Goal: Task Accomplishment & Management: Use online tool/utility

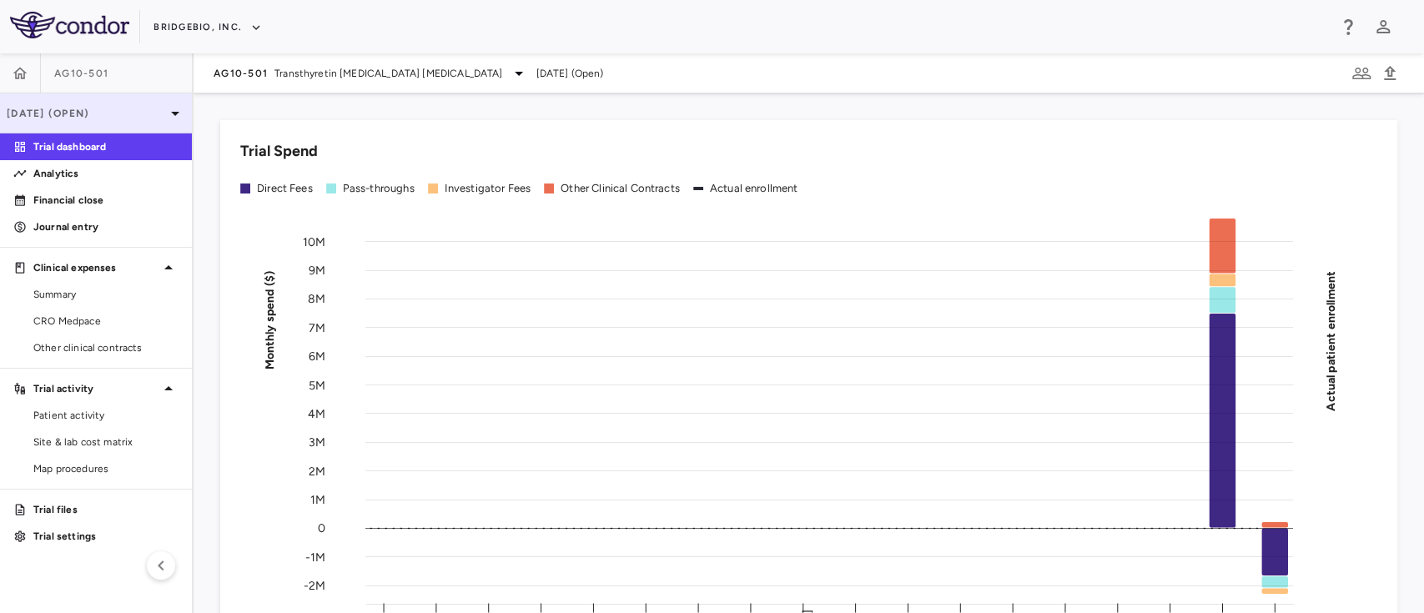
click at [165, 107] on icon at bounding box center [175, 113] width 20 height 20
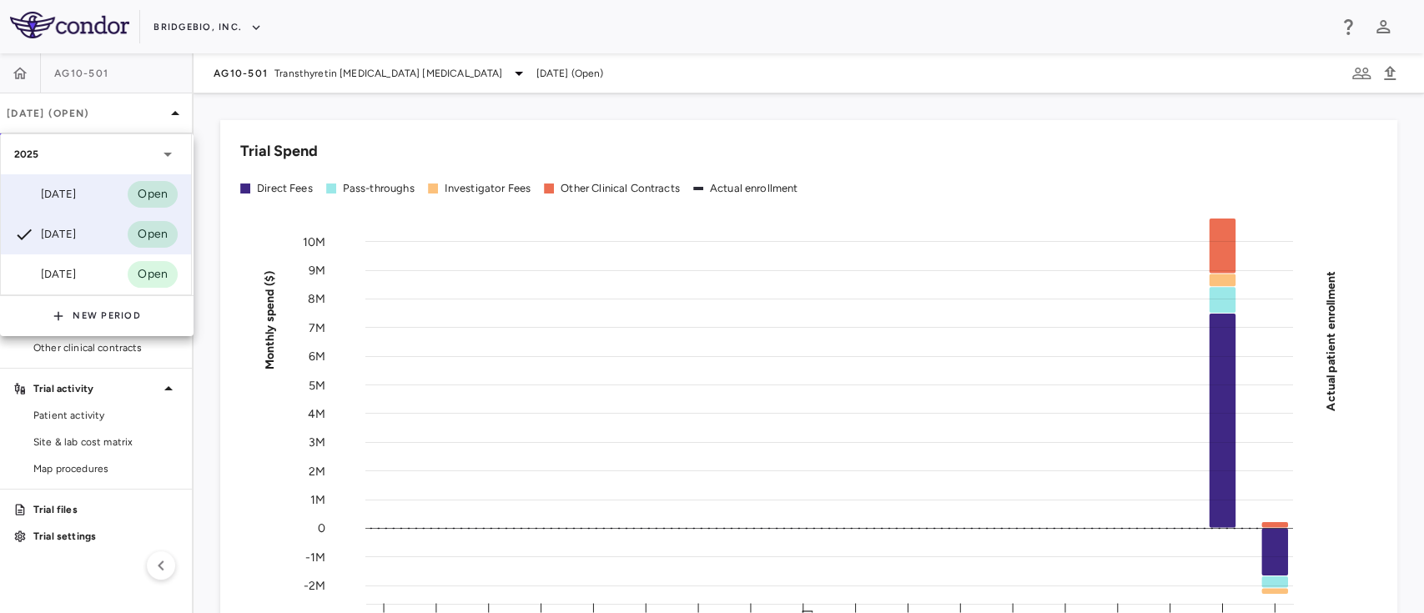
click at [98, 200] on div "Jun 2025 Open" at bounding box center [96, 194] width 190 height 40
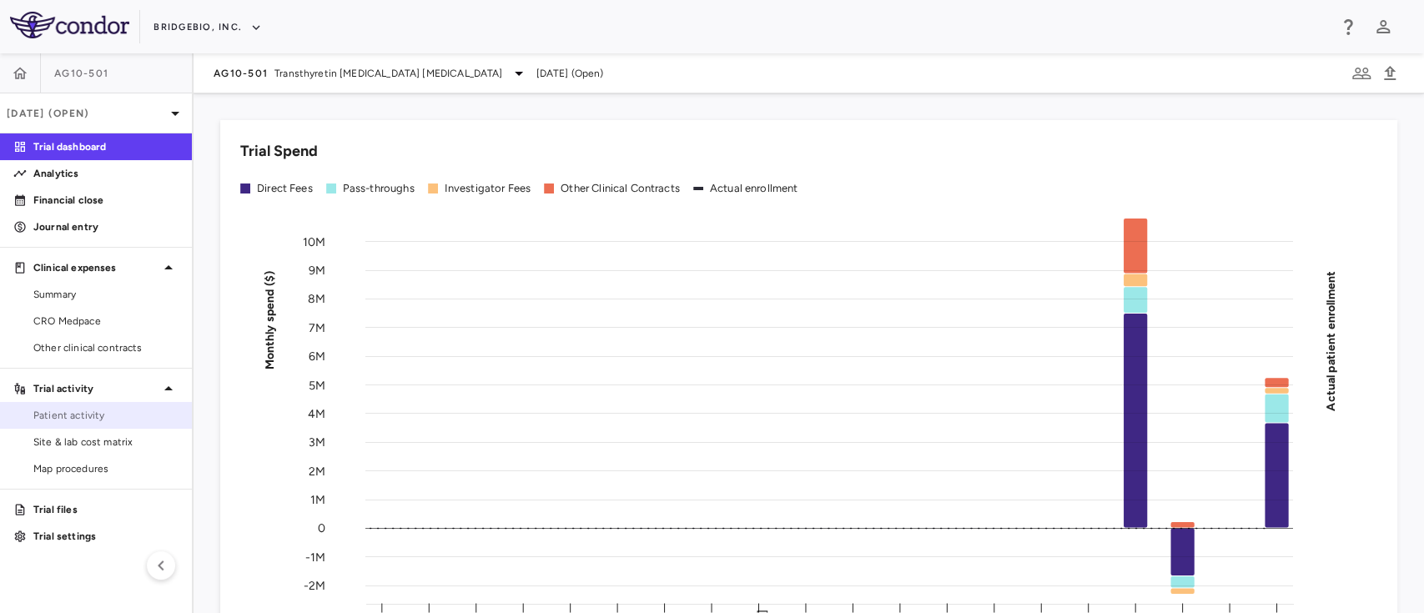
click at [97, 424] on link "Patient activity" at bounding box center [96, 415] width 192 height 25
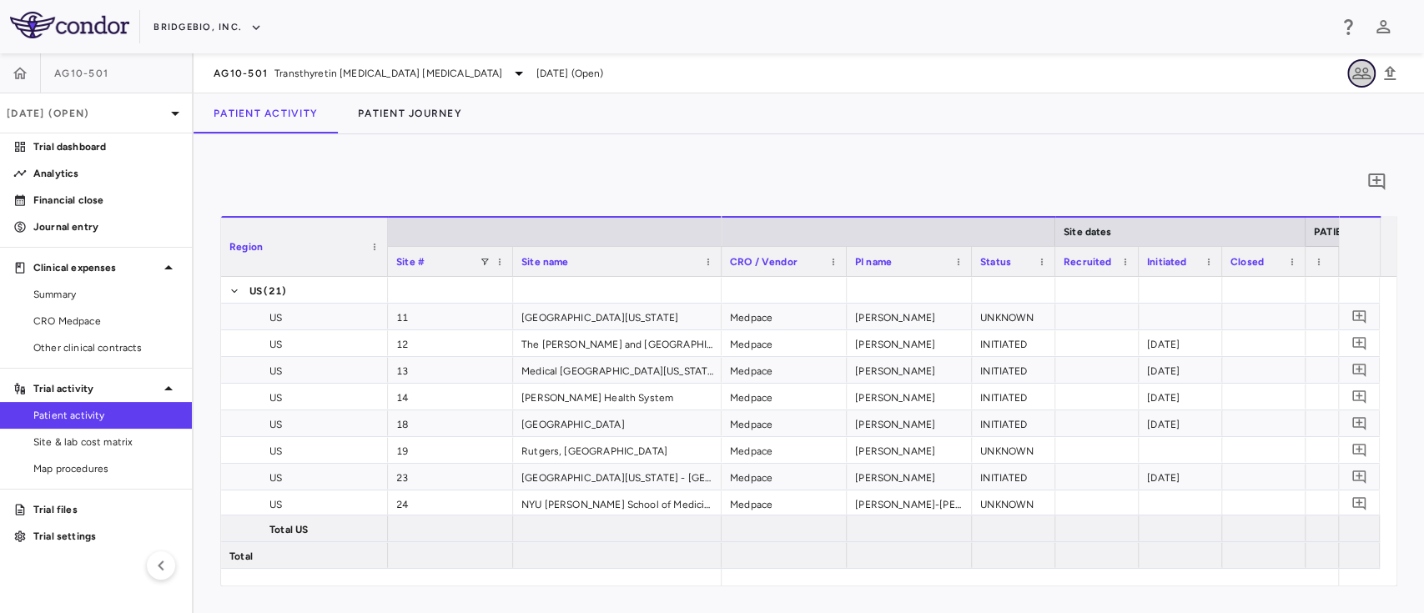
click at [1361, 76] on icon "button" at bounding box center [1361, 74] width 18 height 12
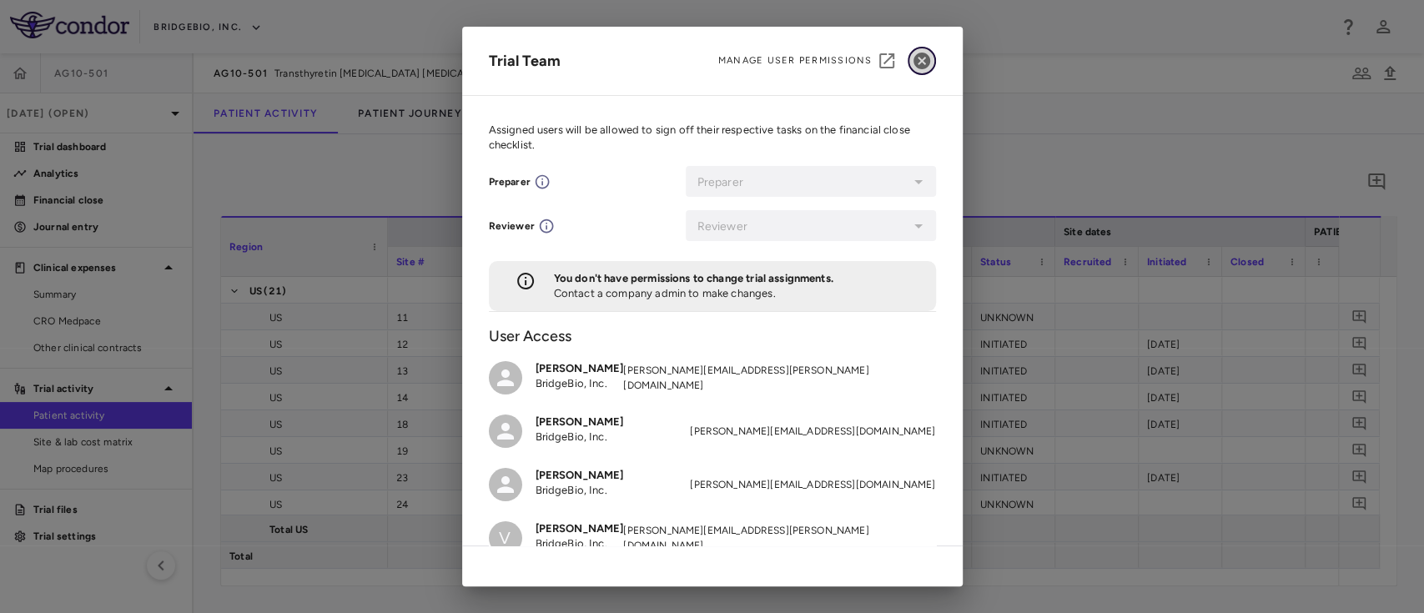
click at [921, 66] on icon "button" at bounding box center [921, 61] width 17 height 17
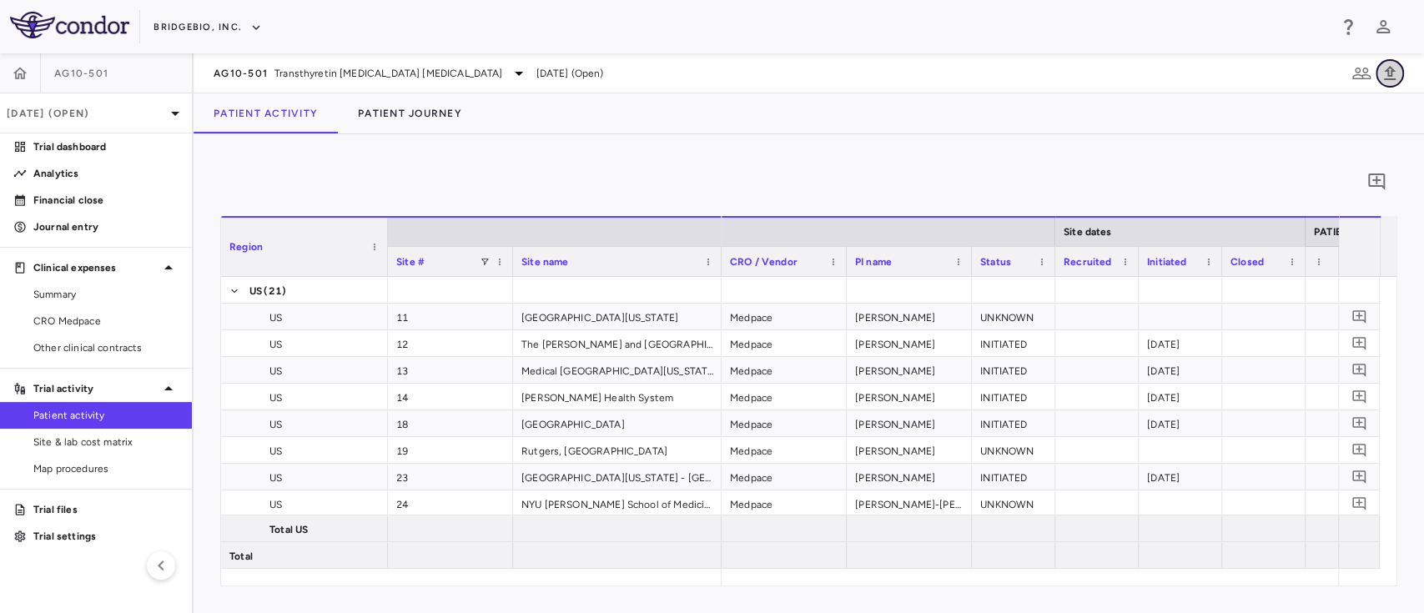
click at [1388, 67] on icon "button" at bounding box center [1390, 73] width 12 height 14
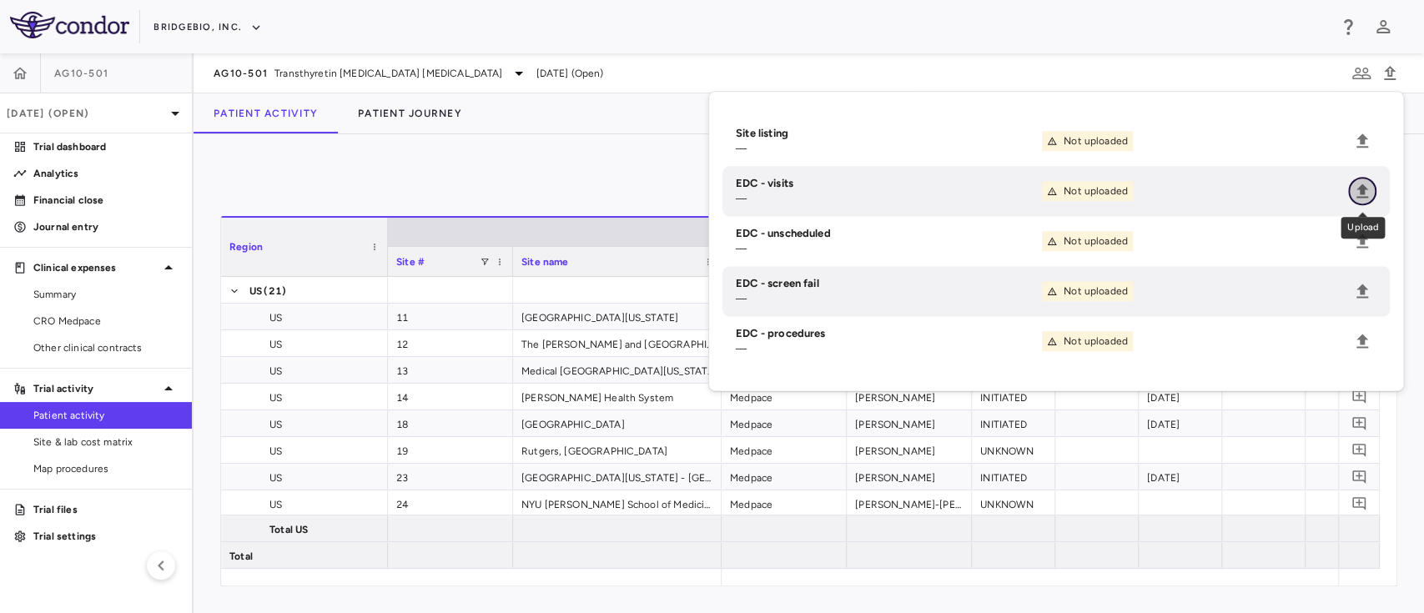
click at [1363, 182] on icon "Upload" at bounding box center [1362, 191] width 20 height 20
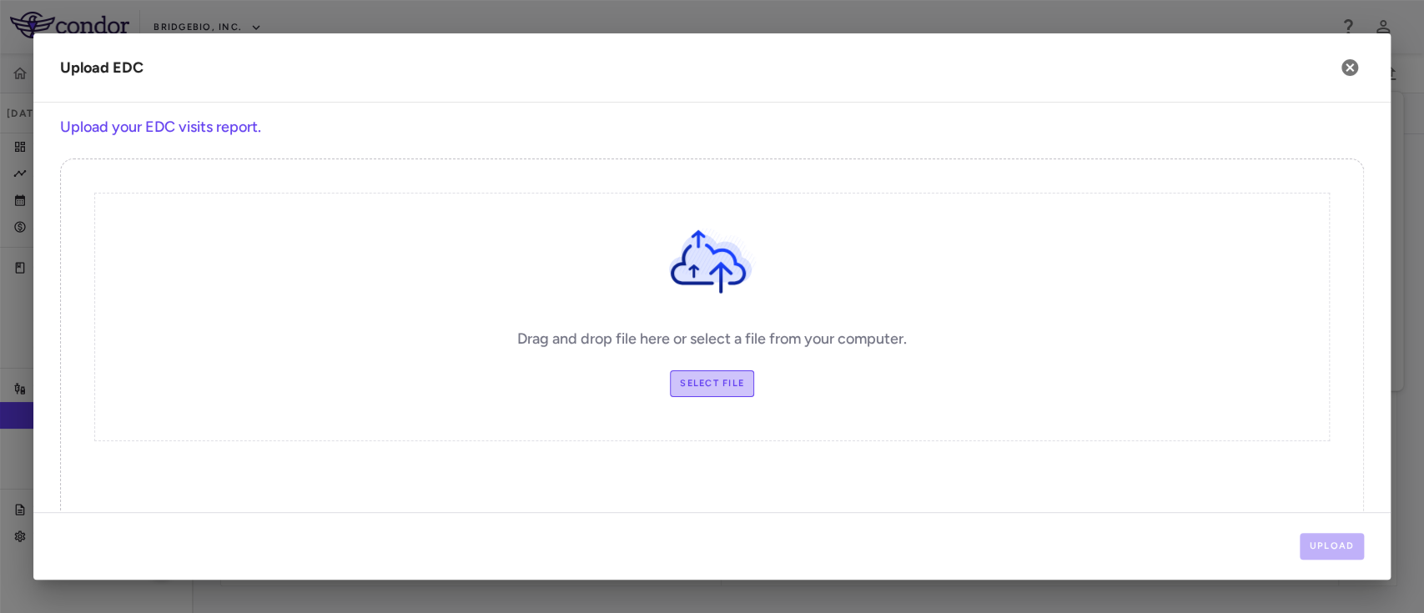
click at [690, 390] on label "Select file" at bounding box center [712, 383] width 84 height 27
click at [0, 0] on input "Select file" at bounding box center [0, 0] width 0 height 0
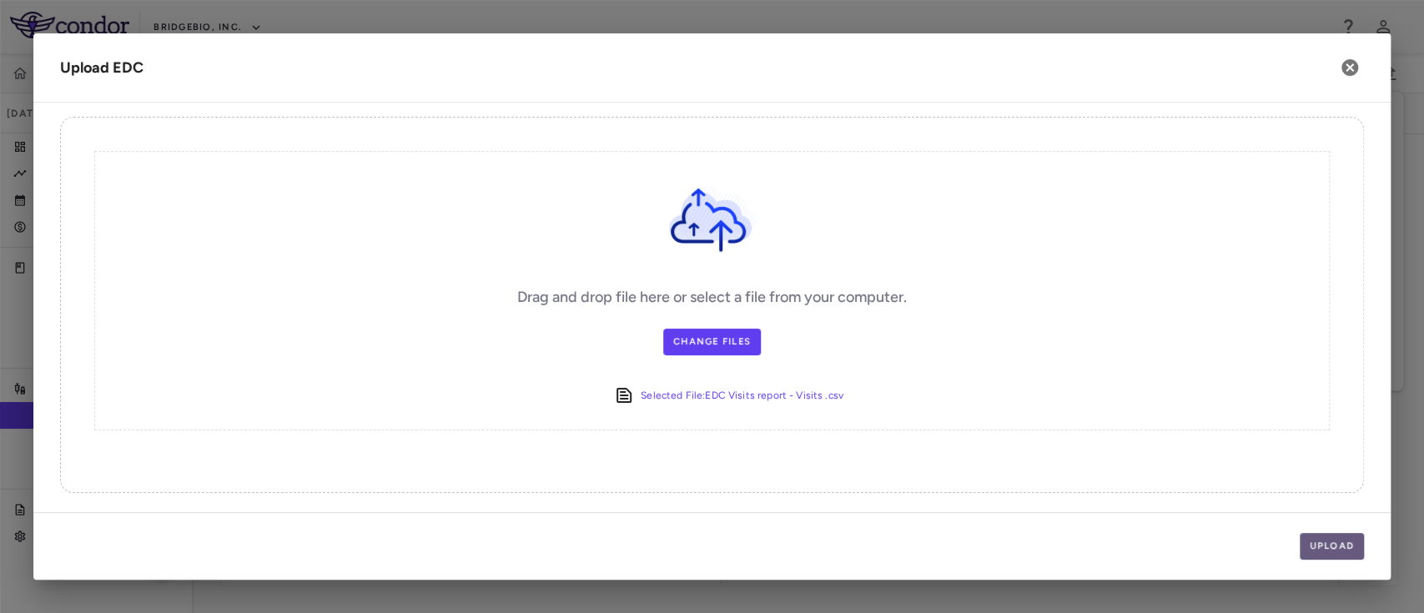
click at [1323, 538] on button "Upload" at bounding box center [1331, 546] width 65 height 27
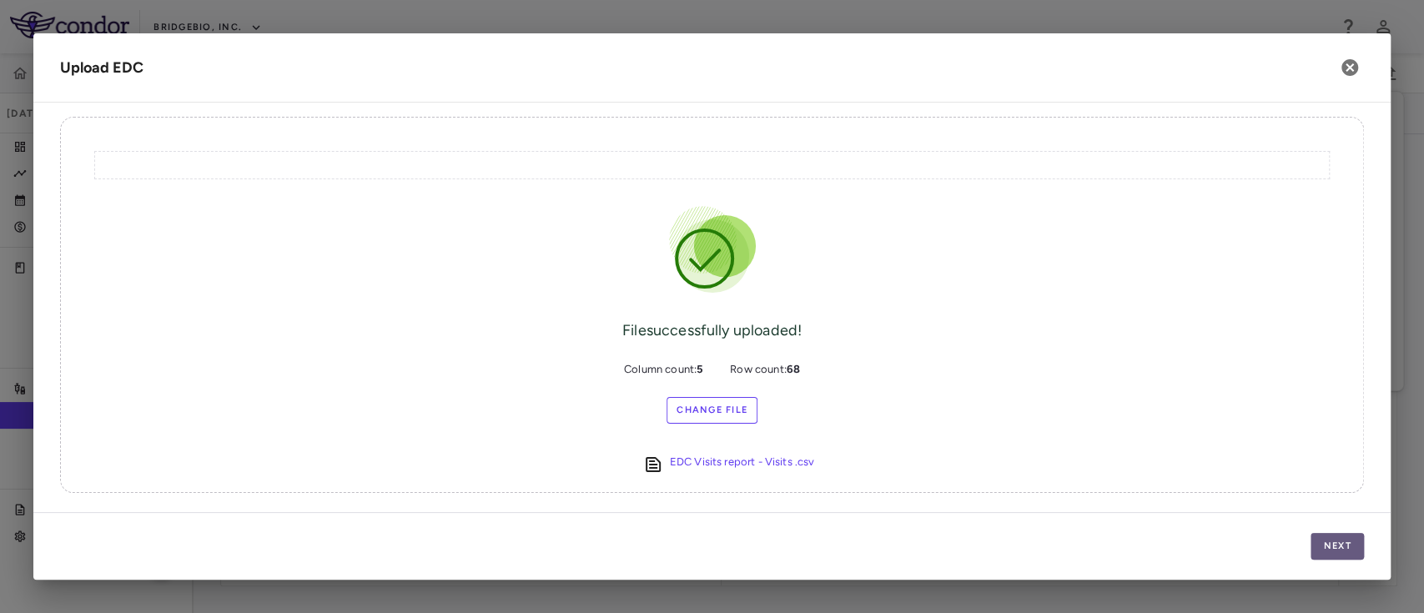
click at [1339, 555] on button "Next" at bounding box center [1336, 546] width 53 height 27
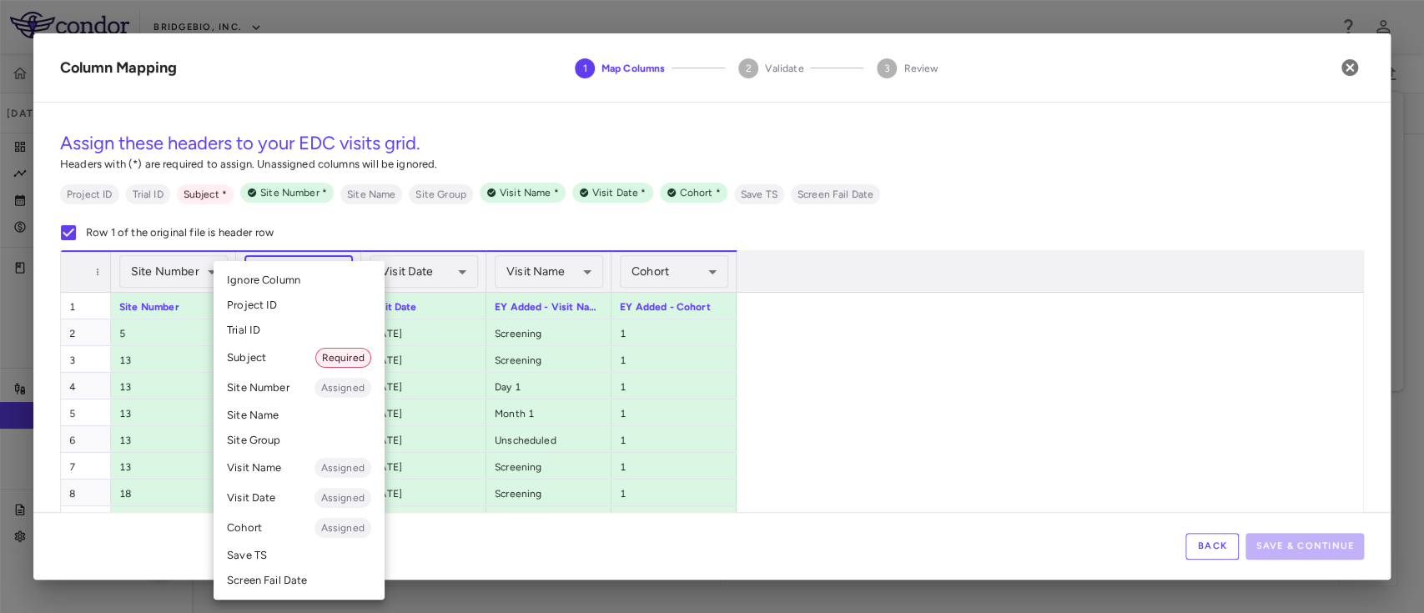
click at [316, 277] on body "Skip to sidebar Skip to main content BridgeBio, Inc. AG10-501 Jun 2025 (Open) T…" at bounding box center [712, 306] width 1424 height 613
click at [249, 362] on li "Subject Required" at bounding box center [298, 358] width 171 height 30
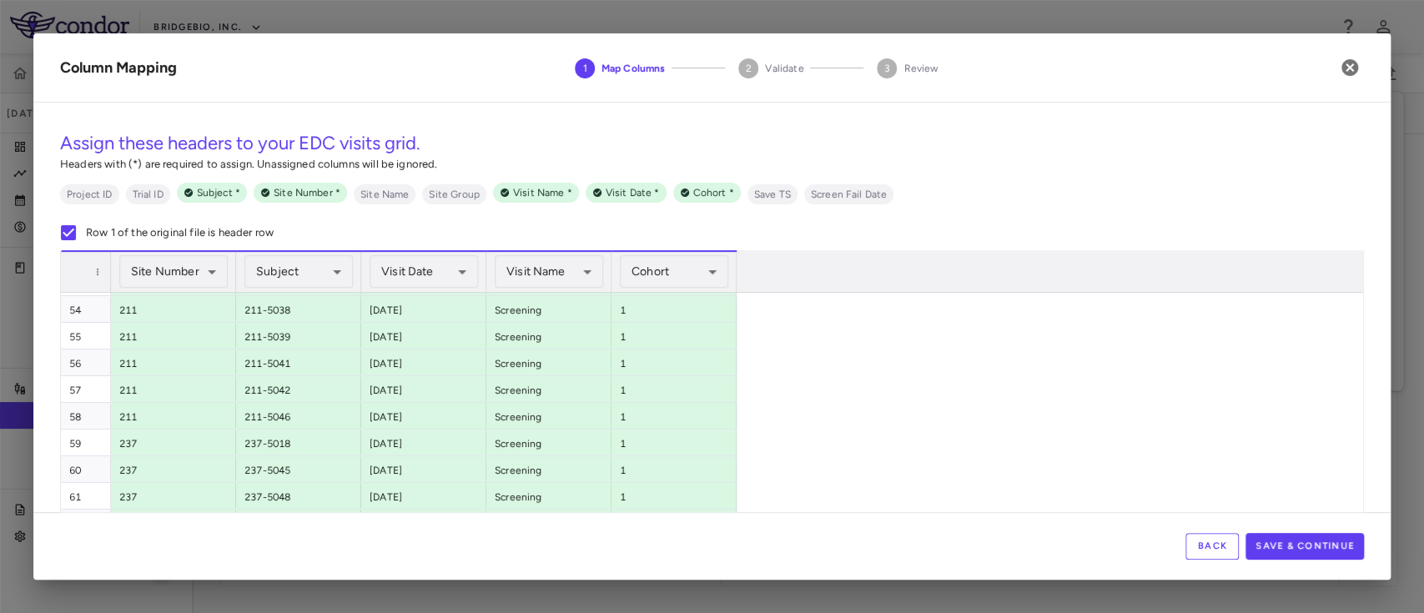
scroll to position [0, 0]
click at [1303, 545] on button "Save & Continue" at bounding box center [1304, 546] width 118 height 27
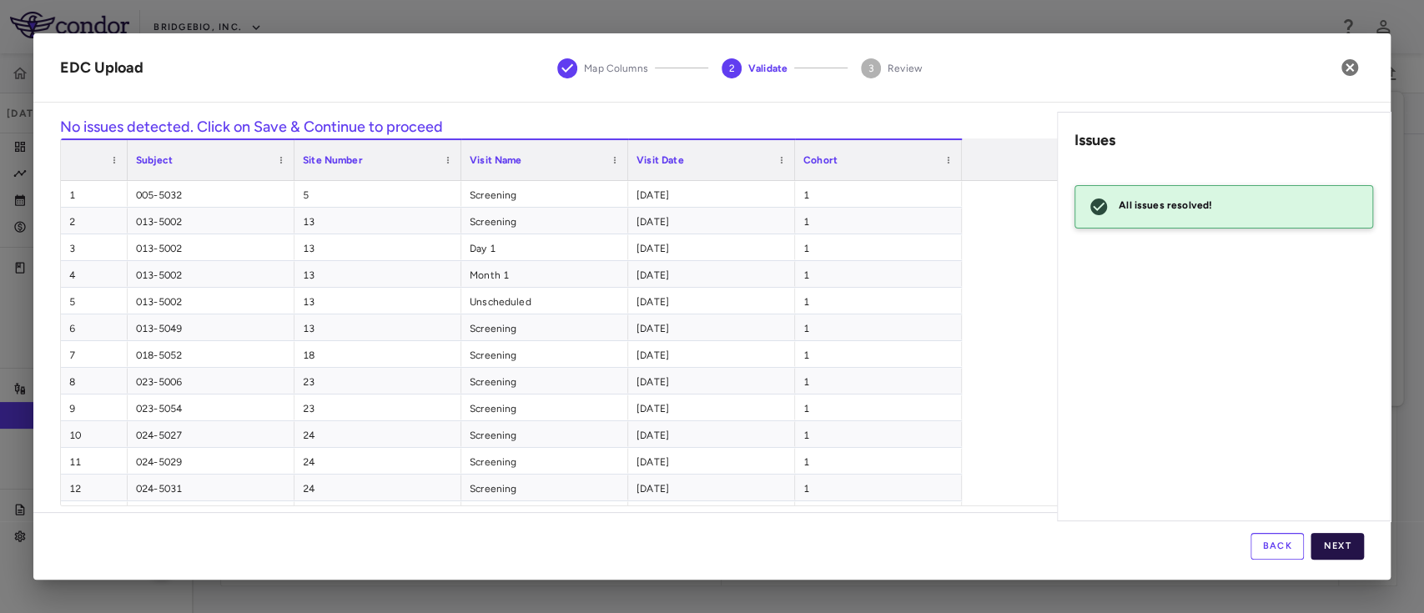
click at [1336, 539] on button "Next" at bounding box center [1336, 546] width 53 height 27
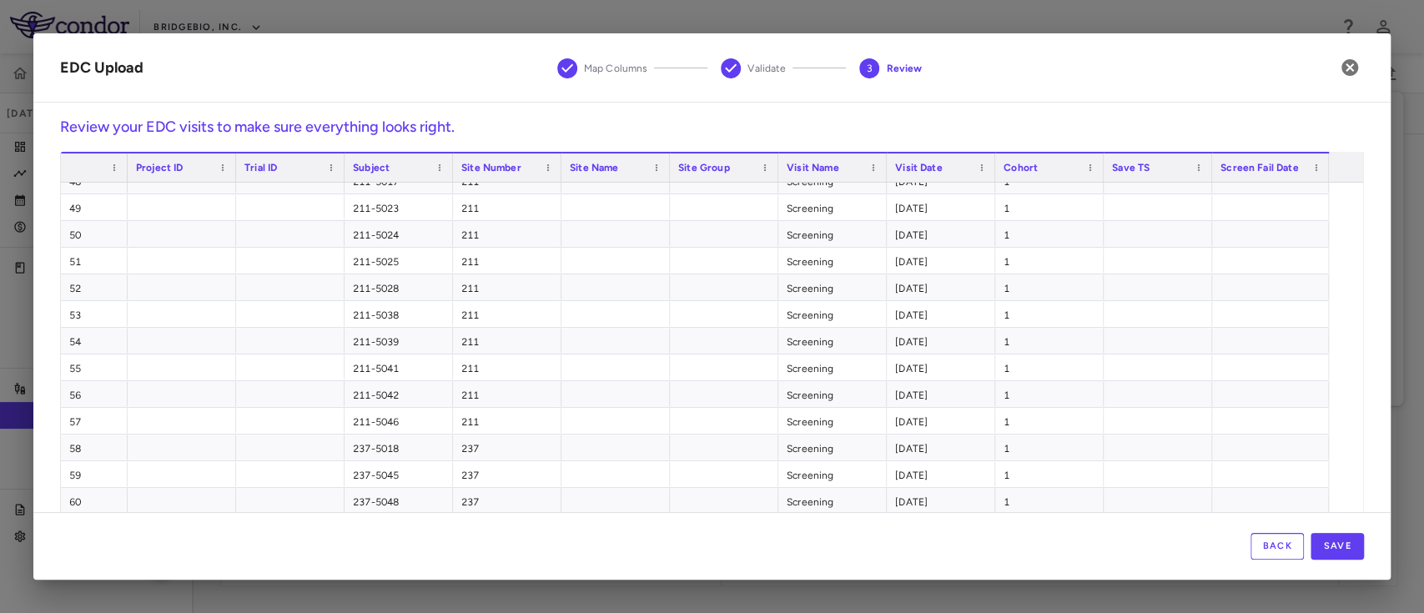
scroll to position [1443, 0]
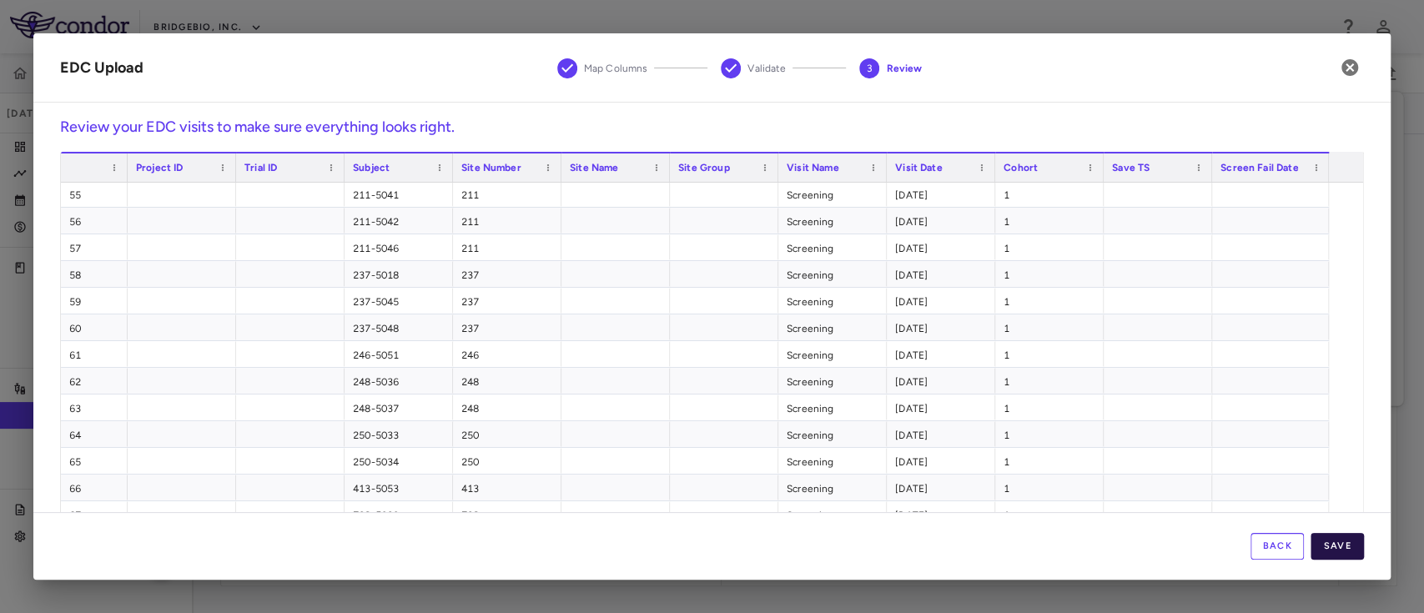
click at [1332, 545] on button "Save" at bounding box center [1336, 546] width 53 height 27
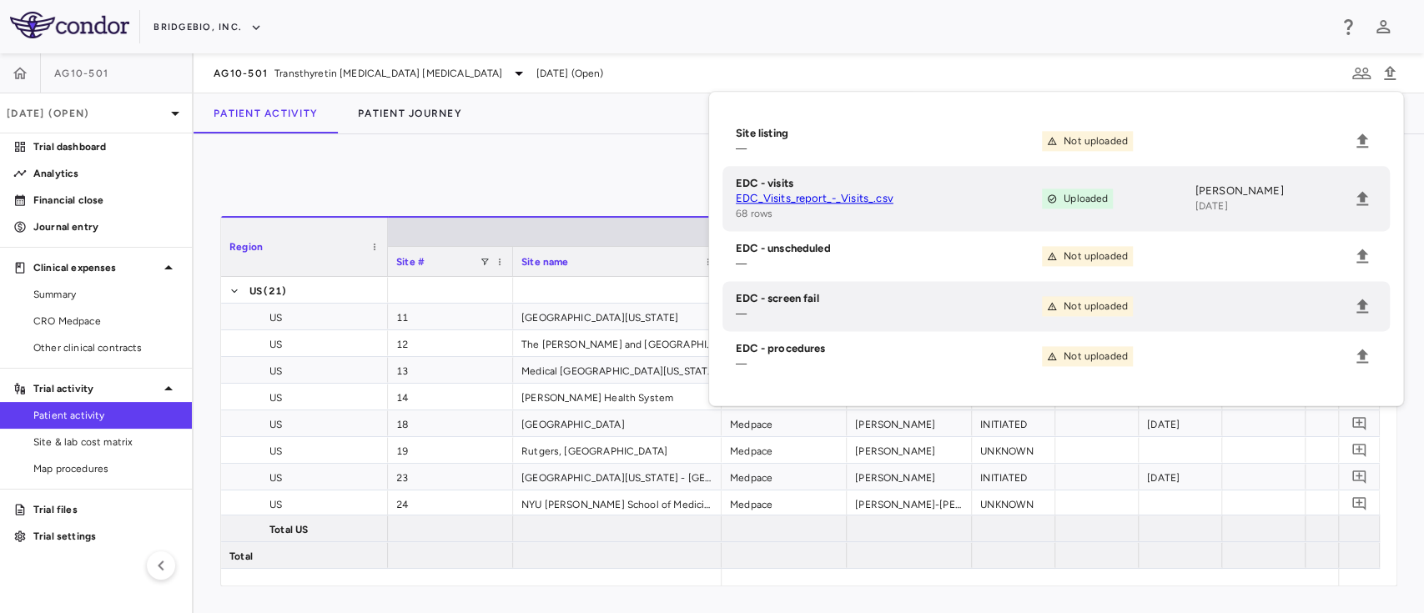
click at [574, 167] on div "0" at bounding box center [808, 182] width 1177 height 42
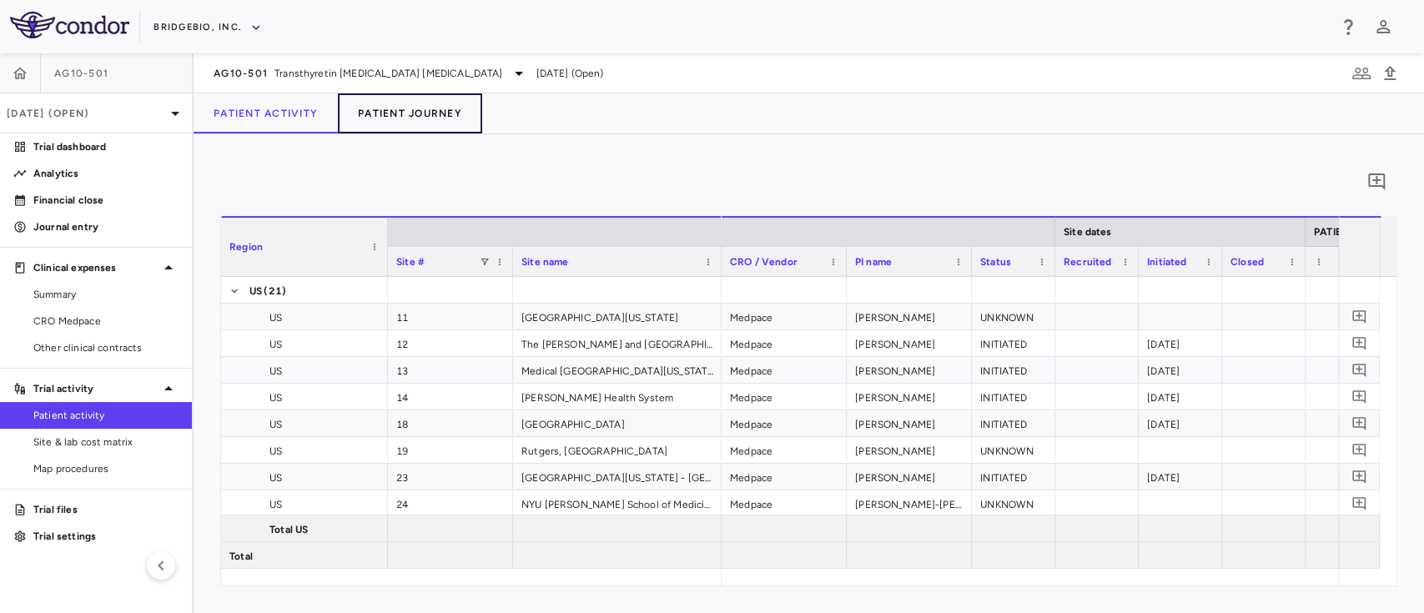
click at [424, 113] on button "Patient Journey" at bounding box center [410, 113] width 144 height 40
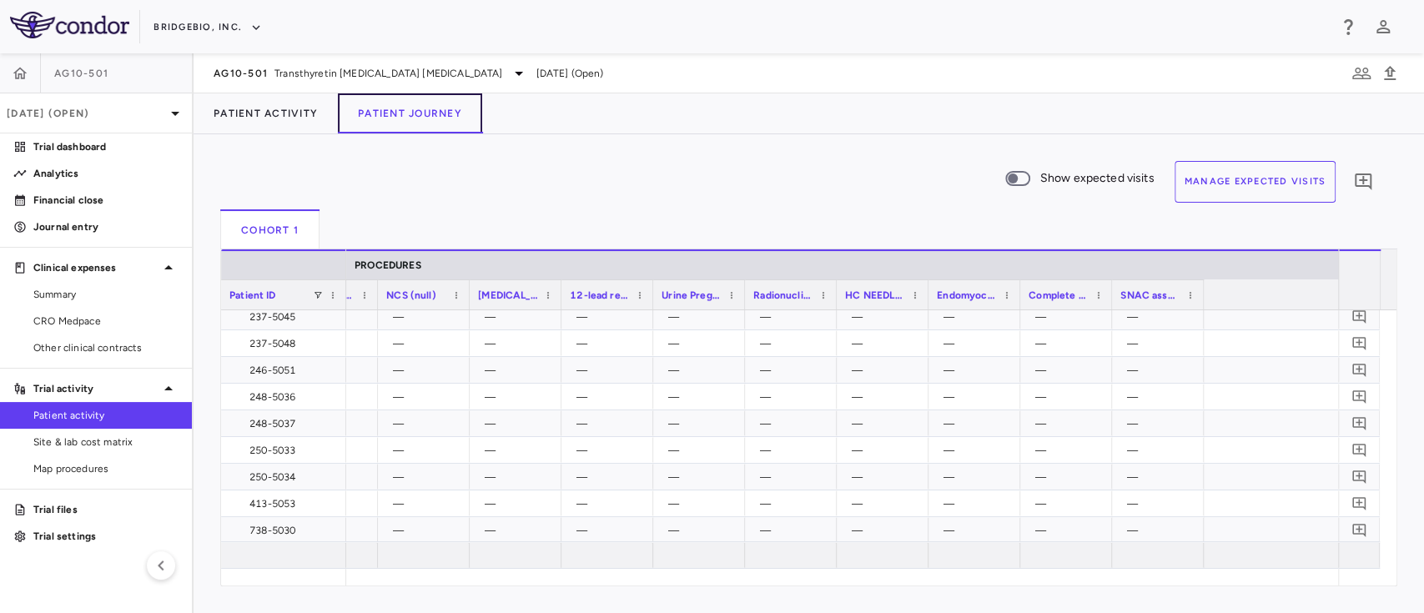
scroll to position [0, 4728]
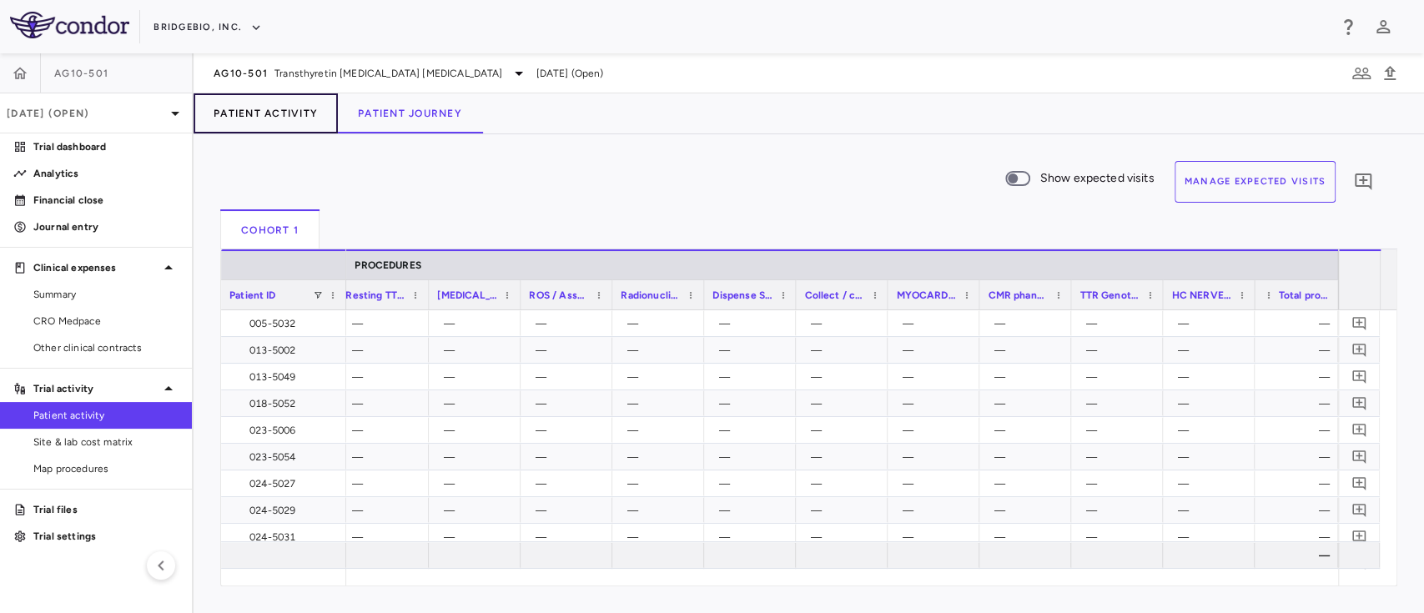
click at [273, 113] on button "Patient Activity" at bounding box center [265, 113] width 144 height 40
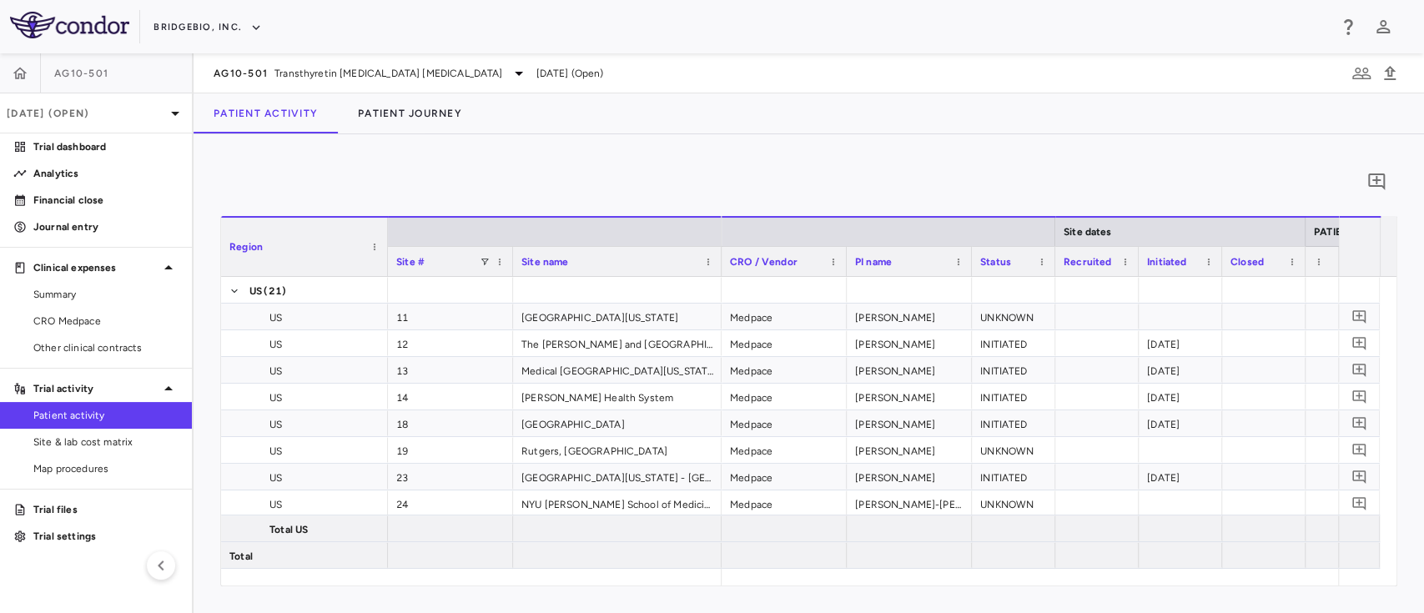
drag, startPoint x: 762, startPoint y: 585, endPoint x: 898, endPoint y: 624, distance: 141.2
click at [898, 612] on html "Skip to sidebar Skip to main content BridgeBio, Inc. AG10-501 Jun 2025 (Open) T…" at bounding box center [712, 306] width 1424 height 613
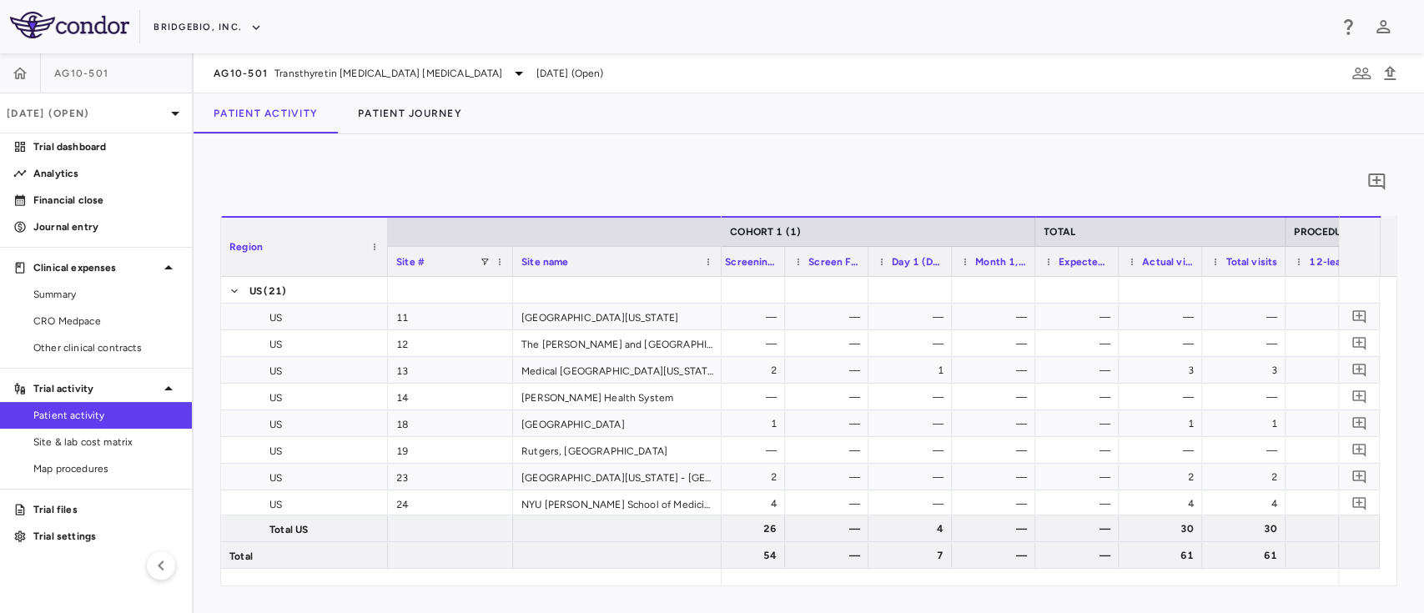
click at [986, 264] on span "Month 1,Phone Visit - Month 3,Neurology Visit - Month 6,Phone Visit - Month 9,C…" at bounding box center [1001, 262] width 52 height 12
click at [986, 264] on span at bounding box center [985, 262] width 10 height 10
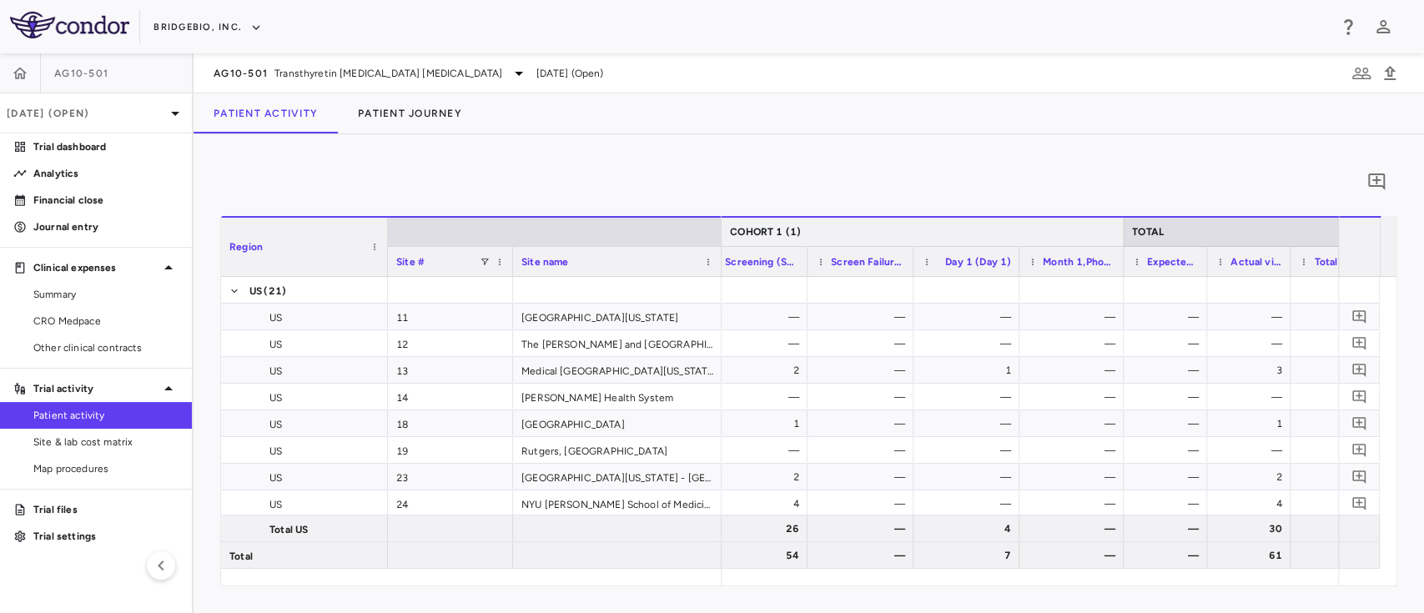
drag, startPoint x: 1032, startPoint y: 224, endPoint x: 1120, endPoint y: 235, distance: 89.1
click at [1120, 235] on div at bounding box center [1122, 232] width 7 height 28
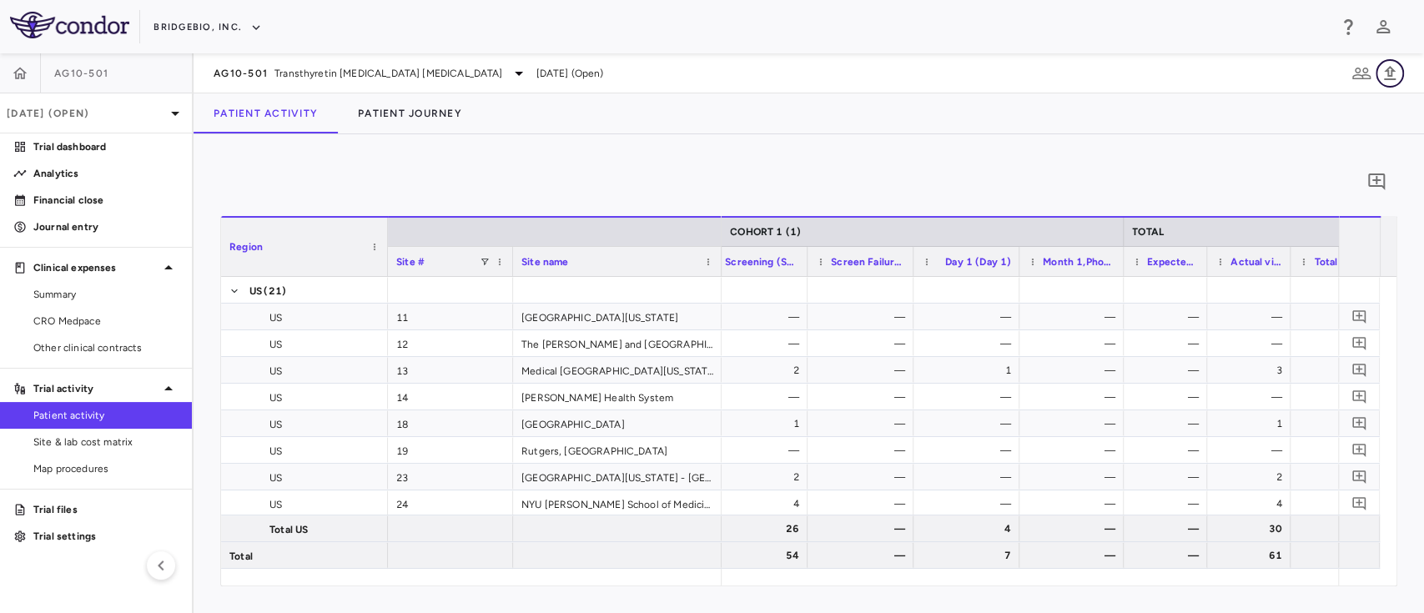
click at [1388, 77] on icon "button" at bounding box center [1389, 73] width 20 height 20
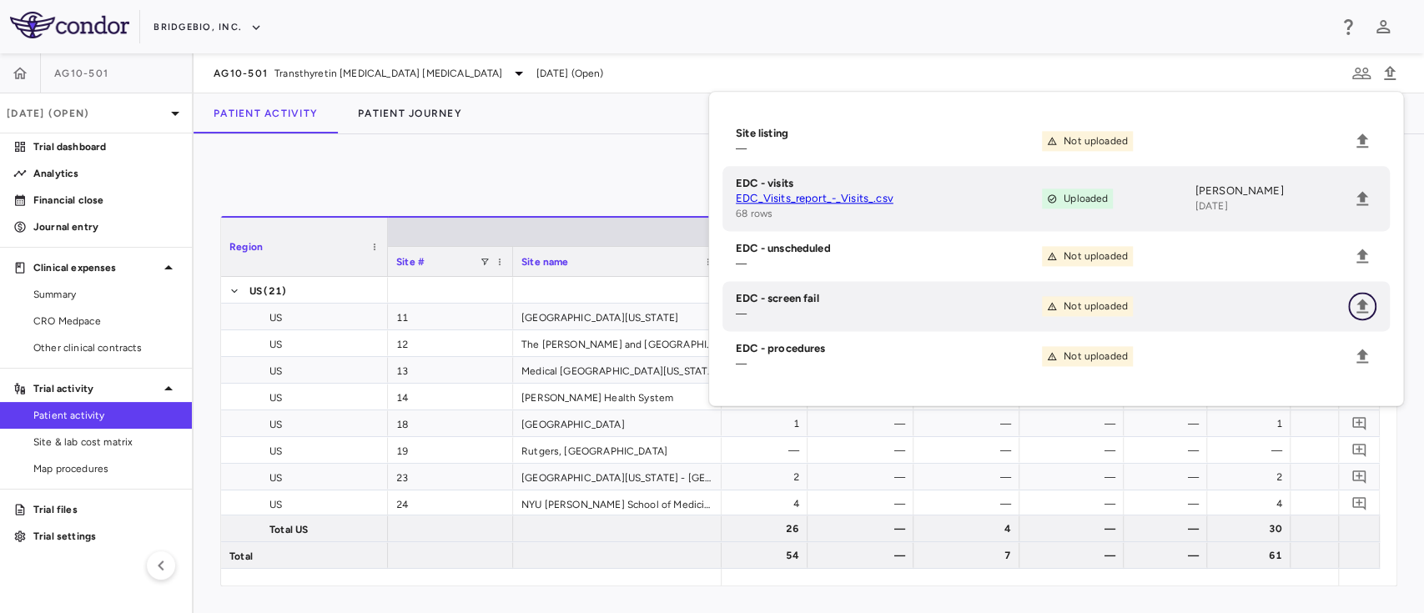
click at [1355, 305] on icon "Upload" at bounding box center [1362, 306] width 20 height 20
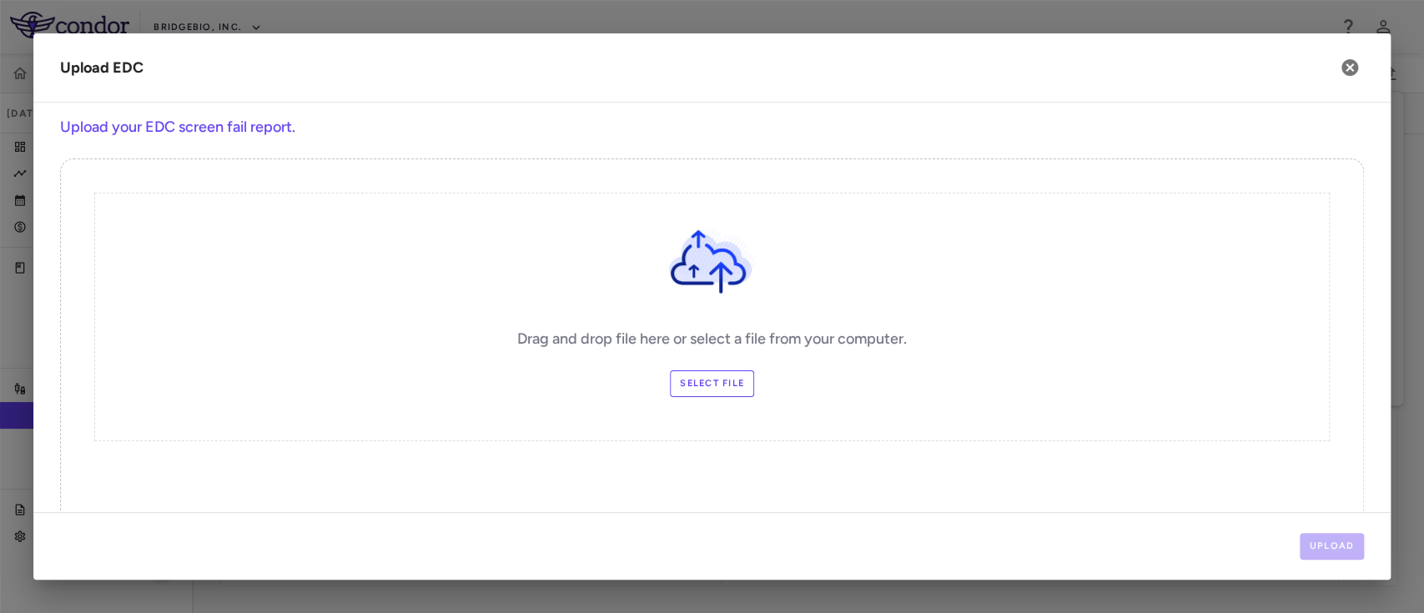
click at [706, 394] on label "Select file" at bounding box center [712, 383] width 84 height 27
click at [0, 0] on input "Select file" at bounding box center [0, 0] width 0 height 0
click at [1315, 545] on button "Upload" at bounding box center [1331, 546] width 65 height 27
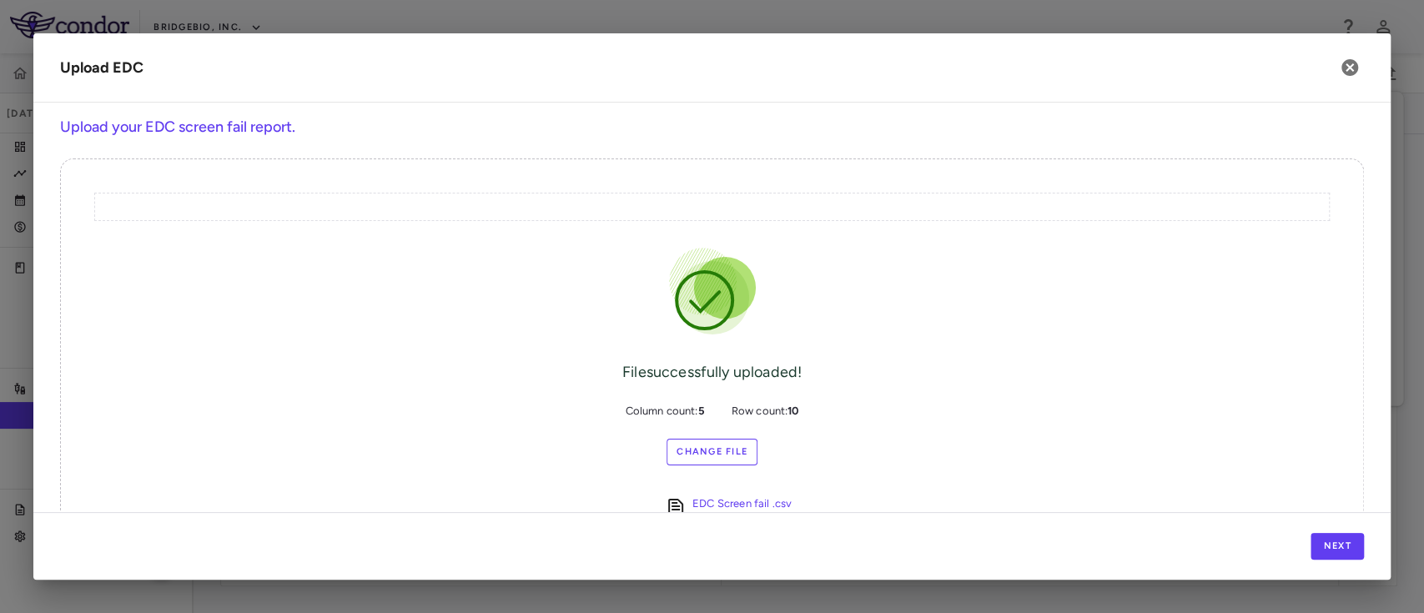
scroll to position [42, 0]
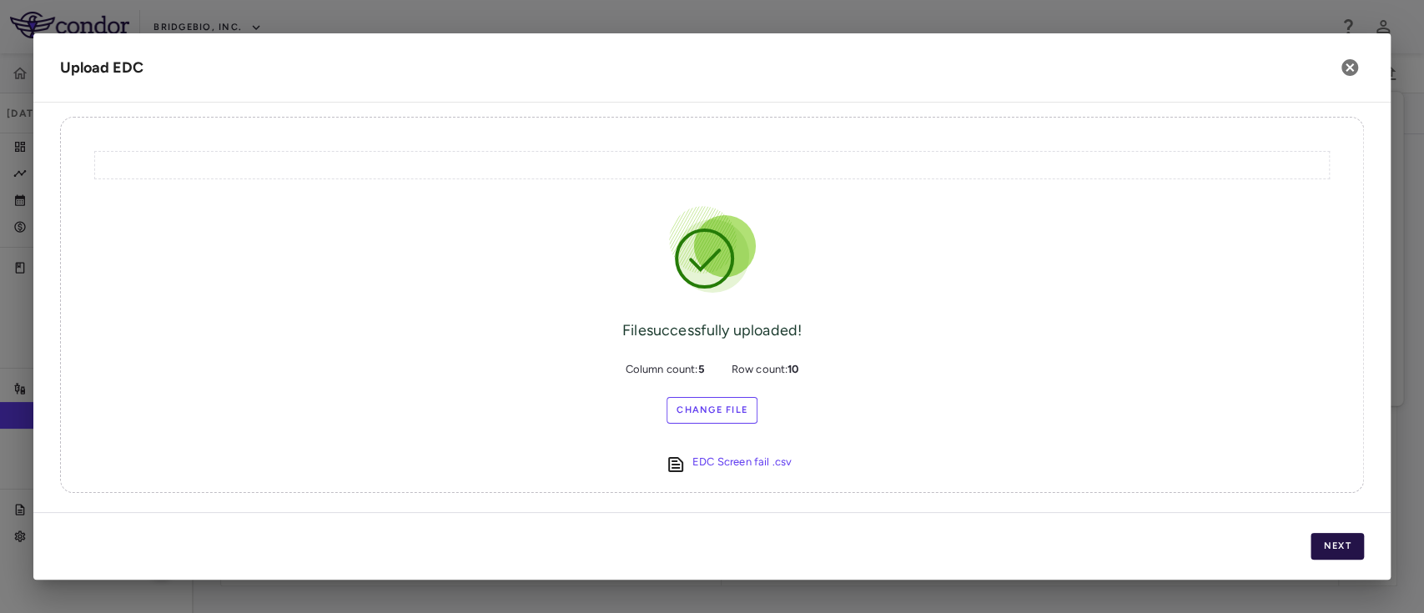
click at [1337, 550] on button "Next" at bounding box center [1336, 546] width 53 height 27
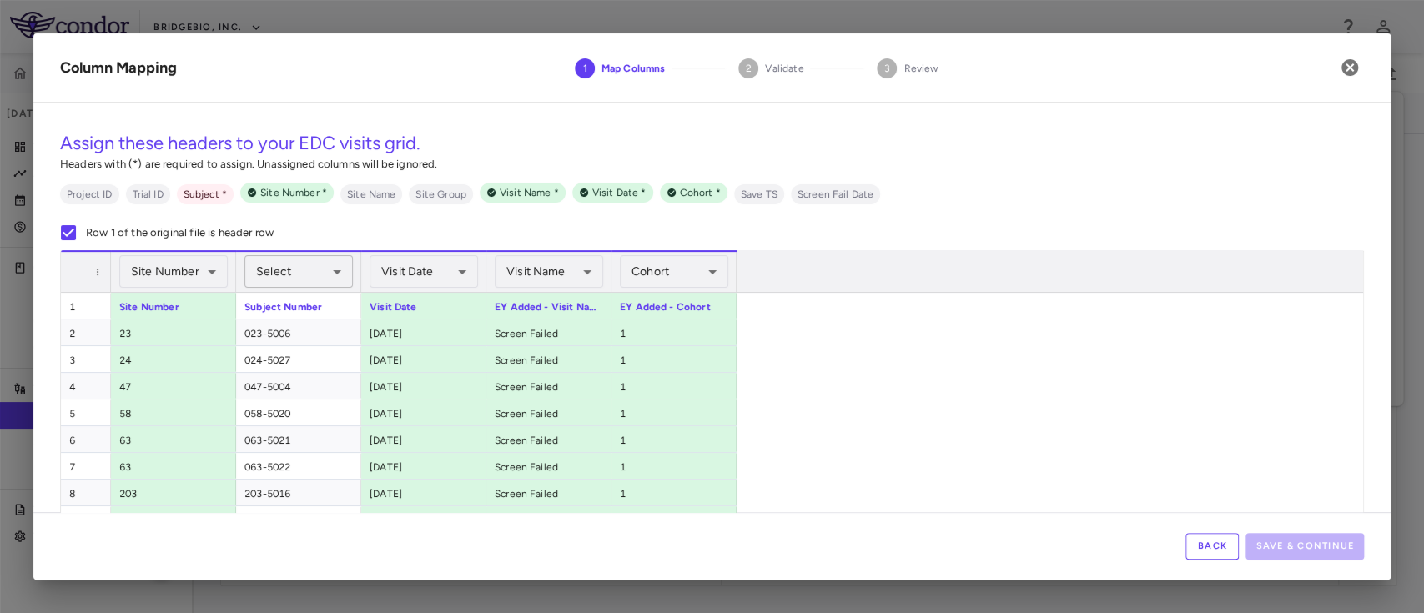
click at [298, 268] on body "Skip to sidebar Skip to main content BridgeBio, Inc. AG10-501 Jun 2025 (Open) T…" at bounding box center [712, 306] width 1424 height 613
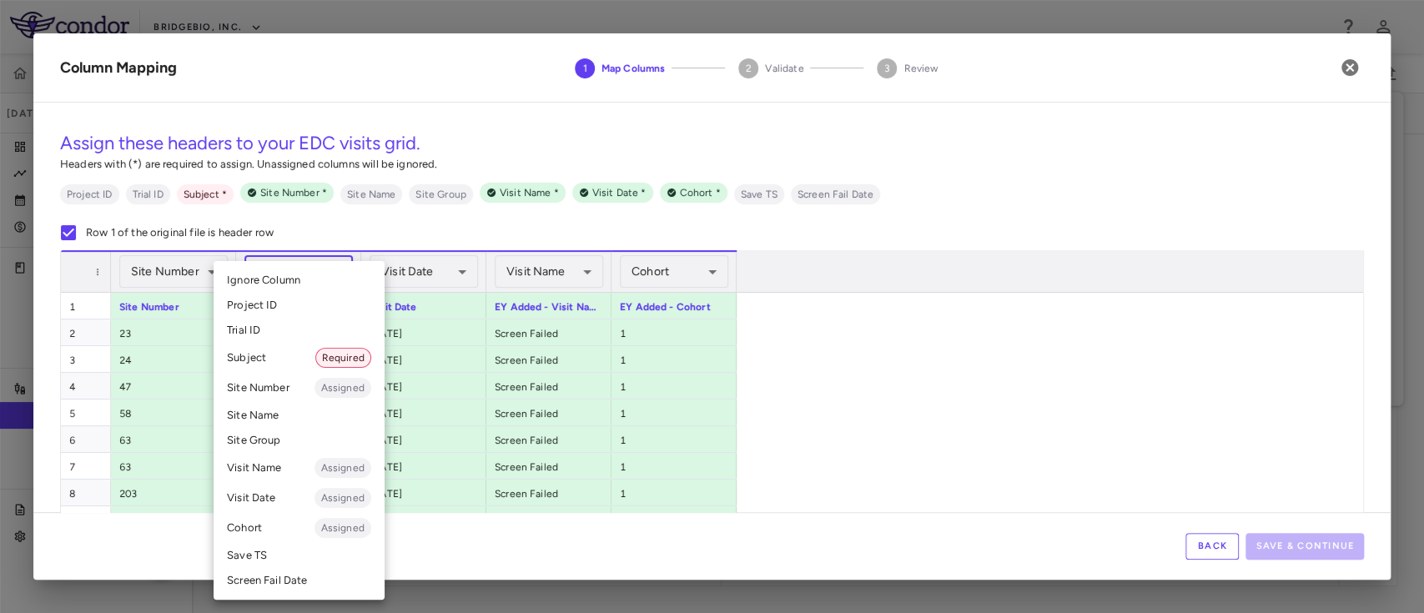
click at [291, 362] on li "Subject Required" at bounding box center [298, 358] width 171 height 30
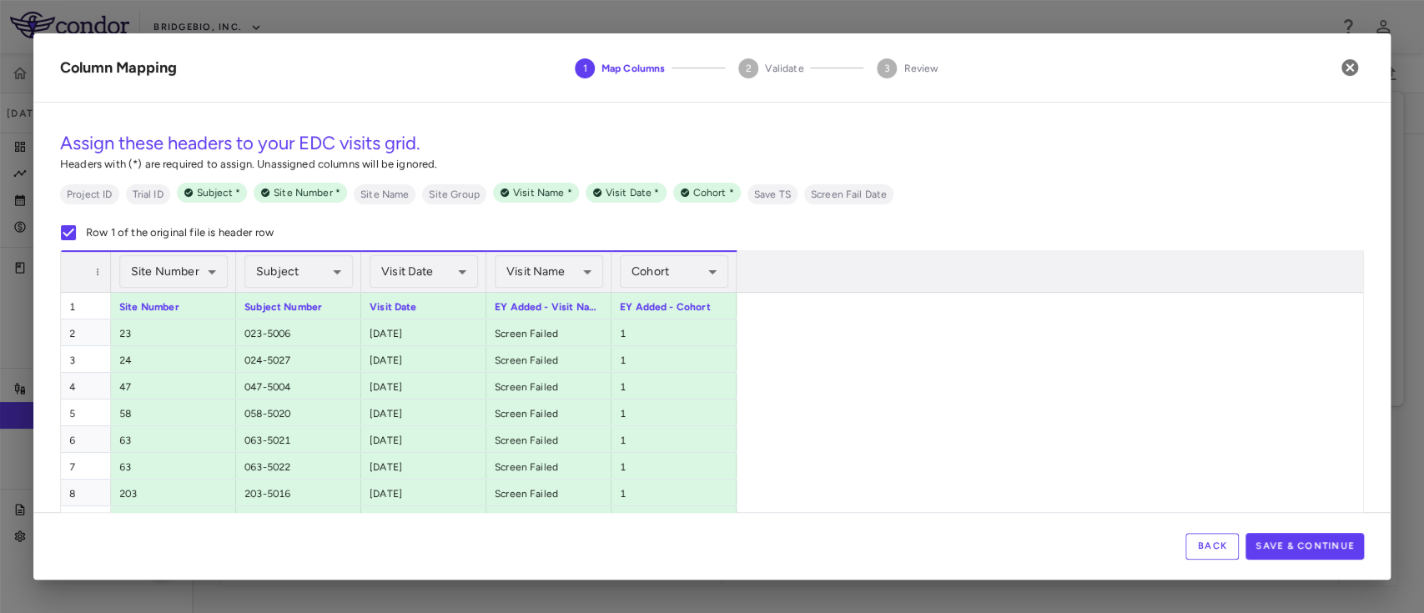
drag, startPoint x: 1369, startPoint y: 276, endPoint x: 1389, endPoint y: 399, distance: 124.9
click at [1389, 399] on div "**********" at bounding box center [711, 314] width 1357 height 396
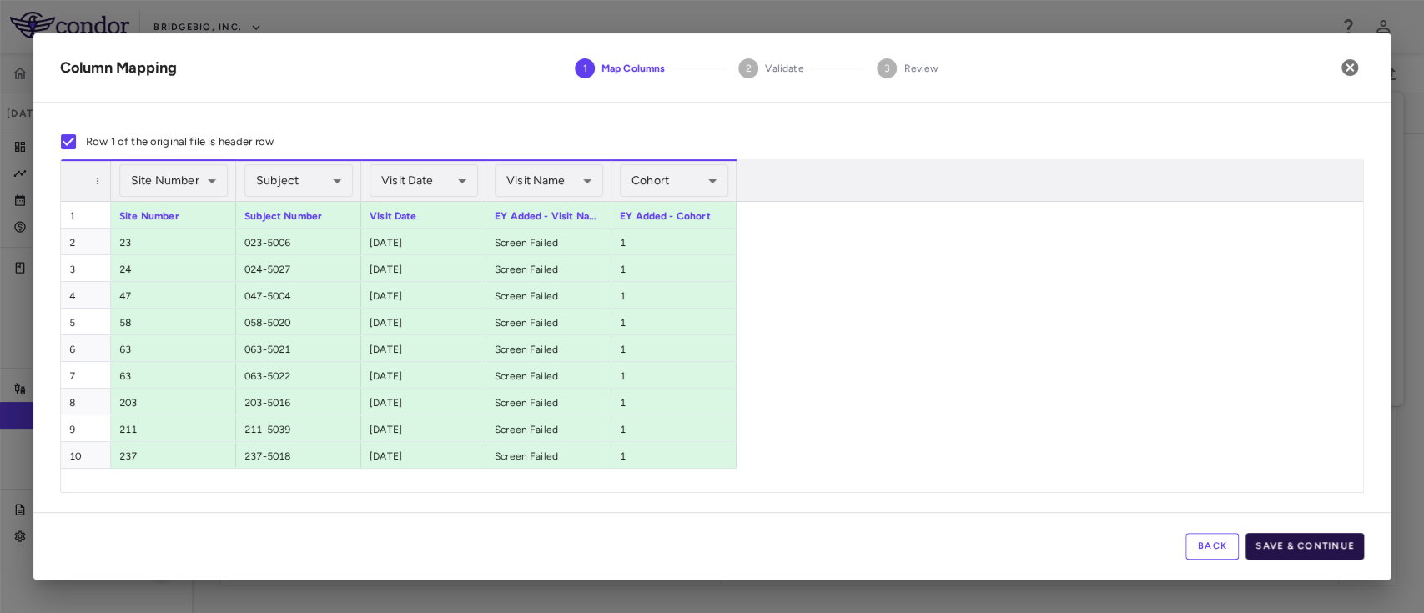
click at [1326, 552] on button "Save & Continue" at bounding box center [1304, 546] width 118 height 27
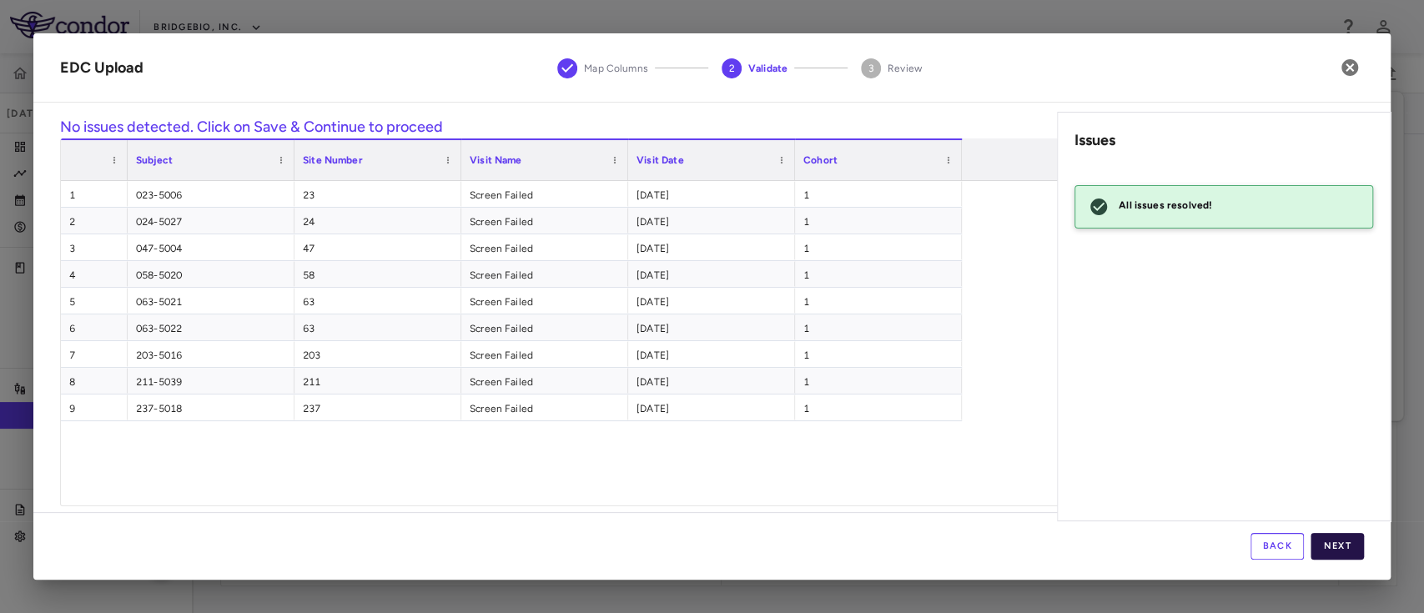
click at [1324, 550] on button "Next" at bounding box center [1336, 546] width 53 height 27
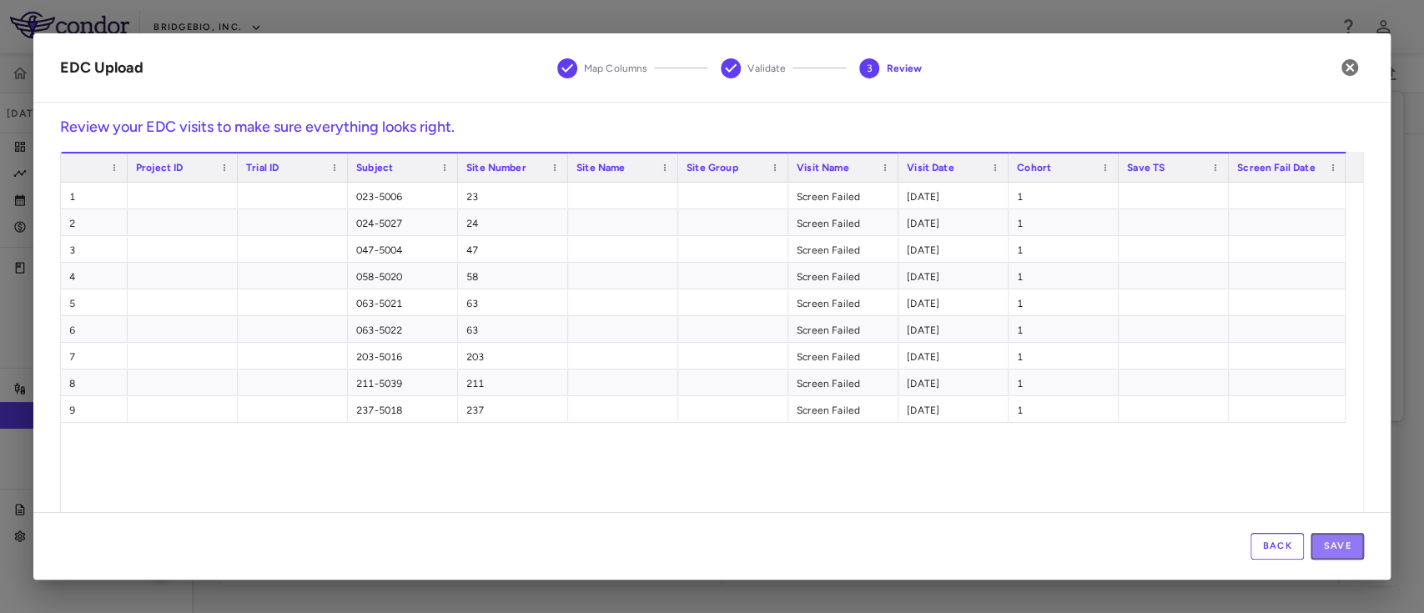
click at [1324, 550] on button "Save" at bounding box center [1336, 546] width 53 height 27
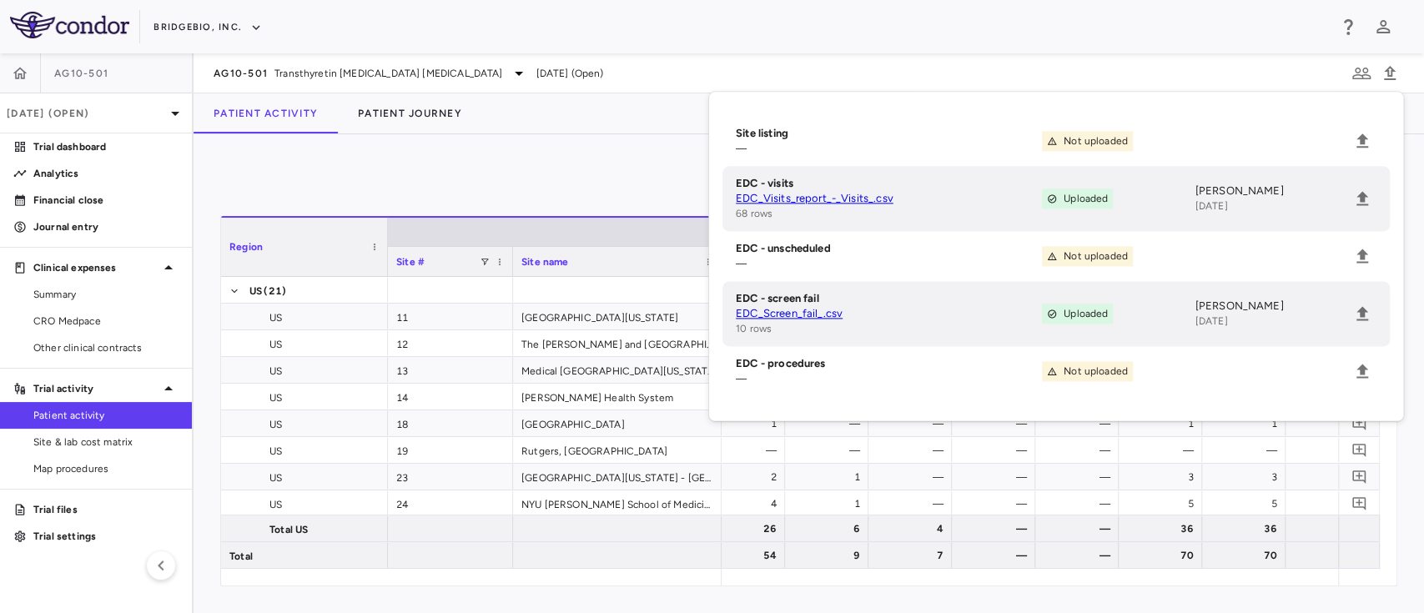
click at [548, 153] on div "0 Press ENTER to sort. Press ALT DOWN to open column menu Region Drag here to s…" at bounding box center [808, 373] width 1230 height 479
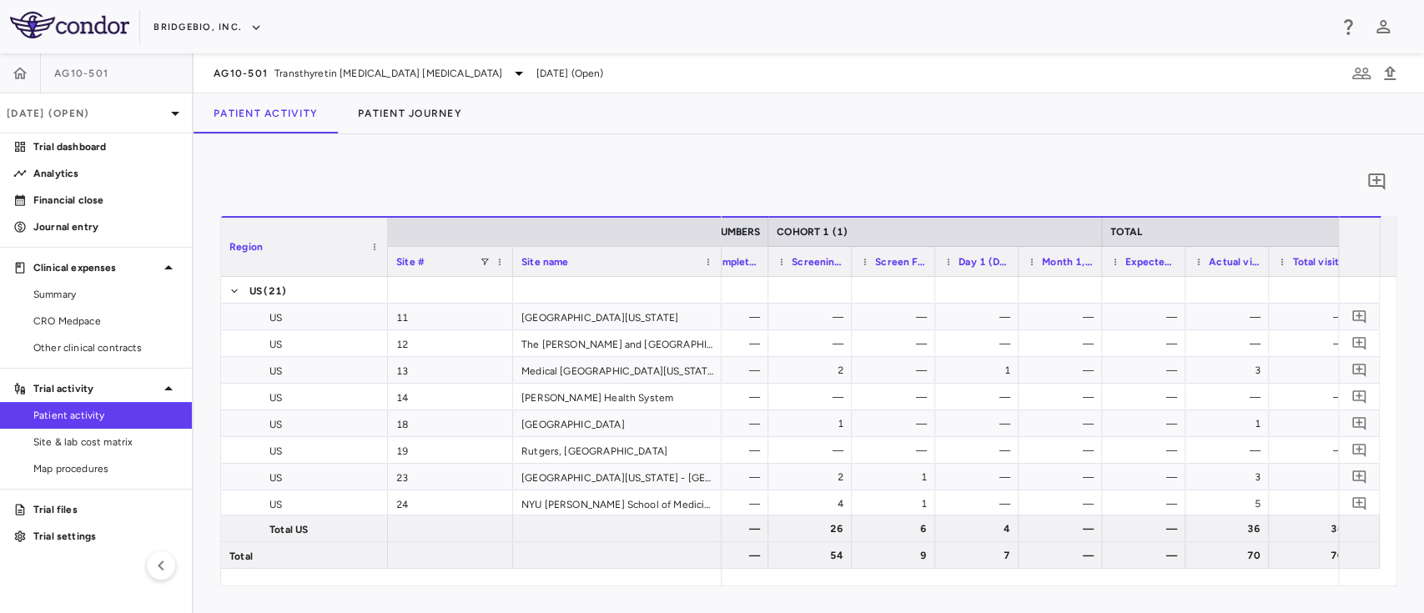
scroll to position [0, 959]
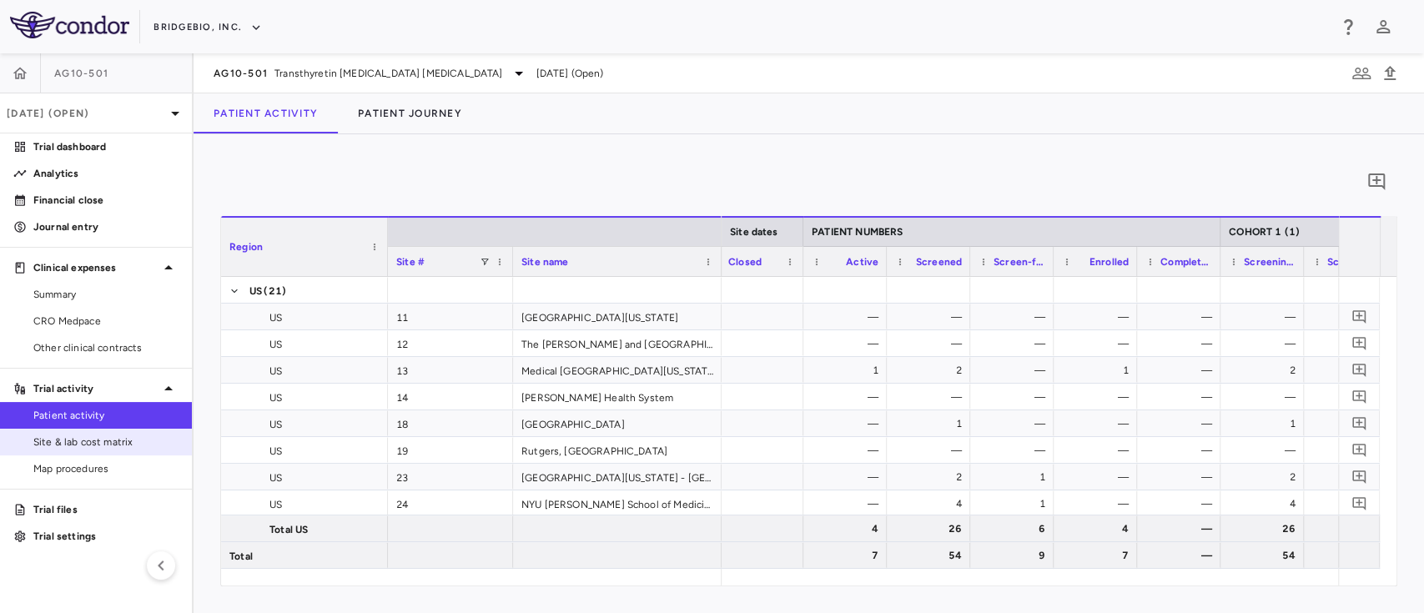
click at [97, 444] on span "Site & lab cost matrix" at bounding box center [105, 441] width 145 height 15
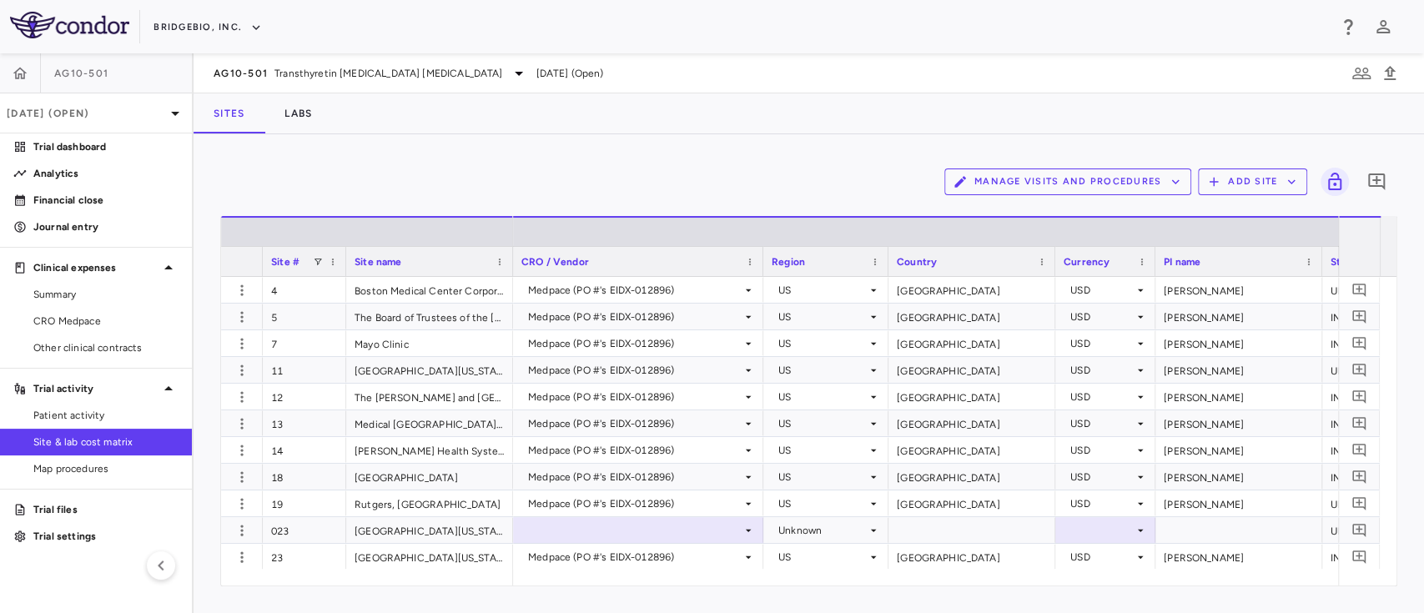
click at [1115, 183] on button "Manage Visits and Procedures" at bounding box center [1067, 181] width 247 height 27
click at [1027, 218] on li "Visit Schedules" at bounding box center [1050, 214] width 178 height 25
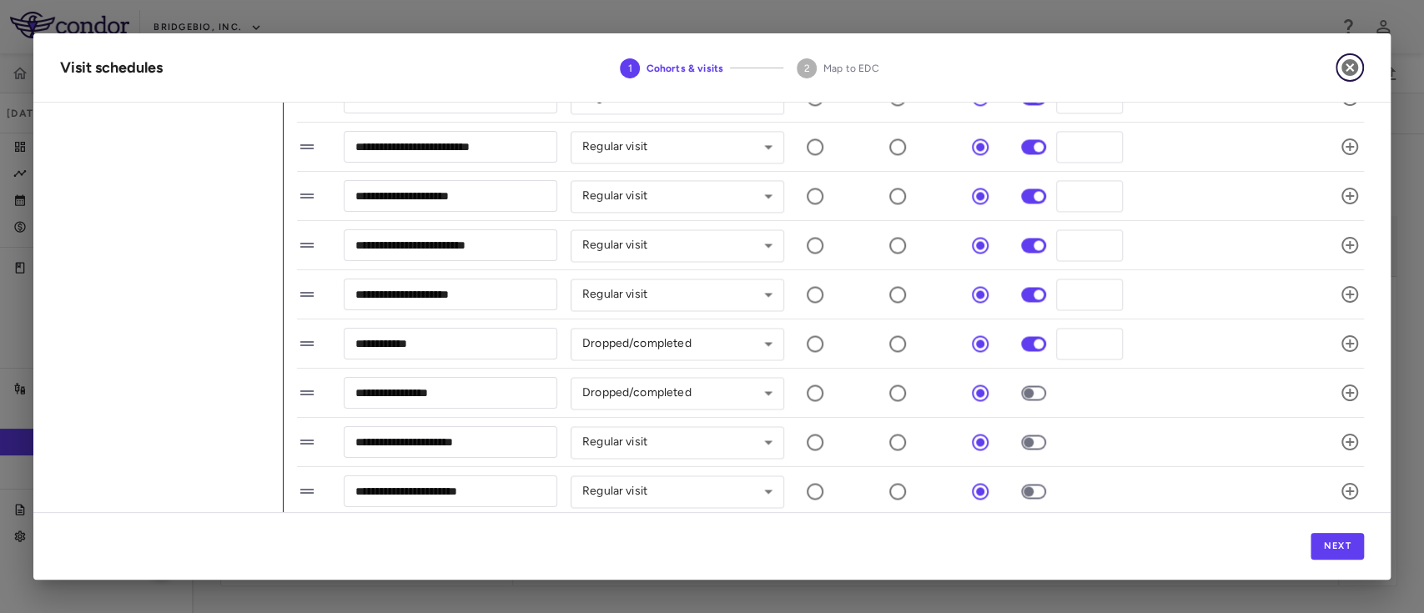
click at [1348, 66] on icon "button" at bounding box center [1349, 68] width 20 height 20
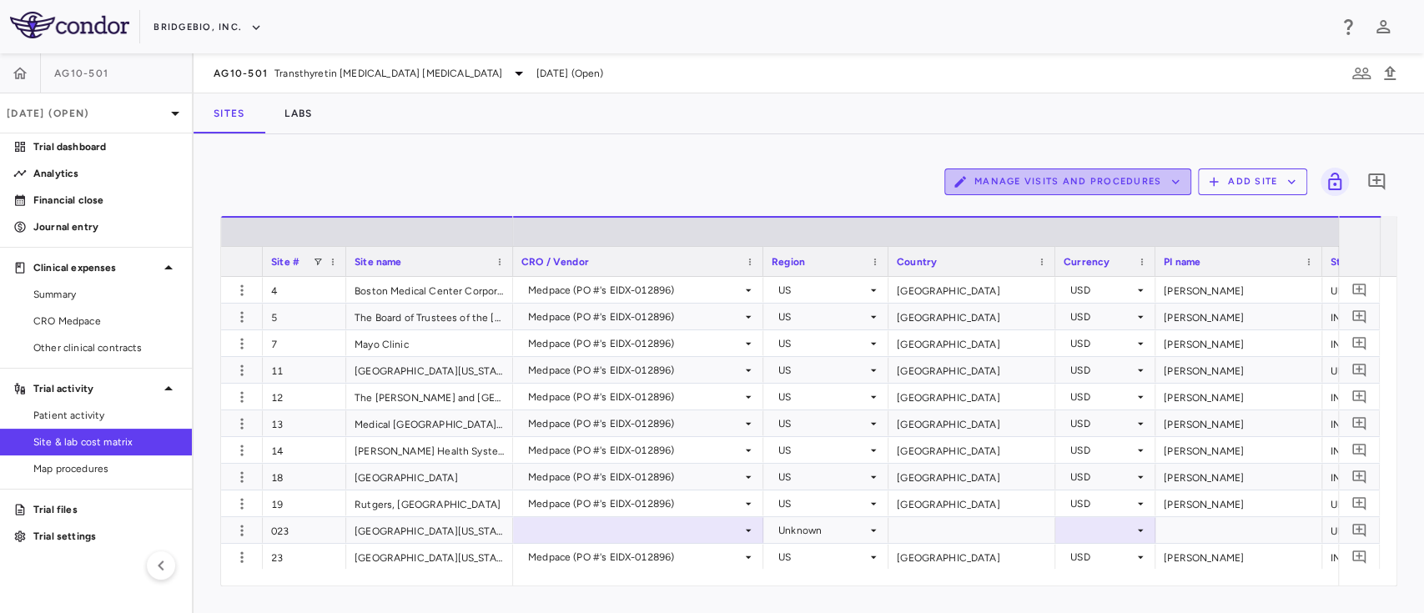
click at [1175, 178] on icon "button" at bounding box center [1175, 181] width 15 height 15
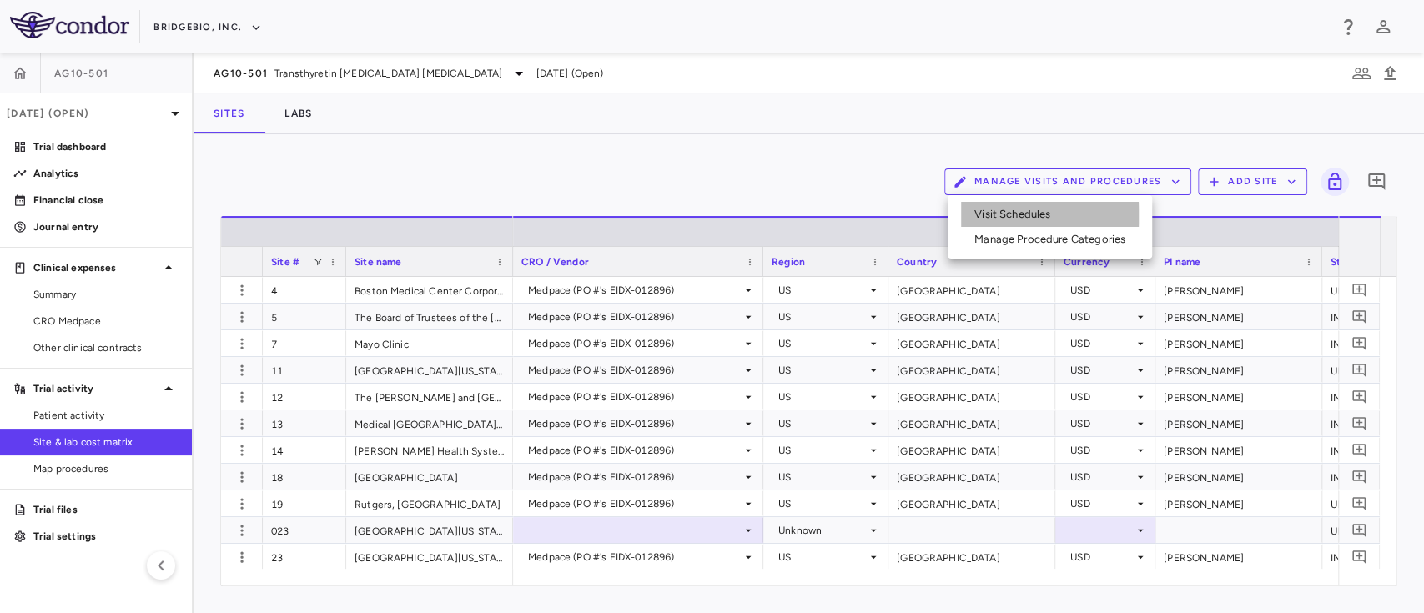
click at [1024, 216] on li "Visit Schedules" at bounding box center [1050, 214] width 178 height 25
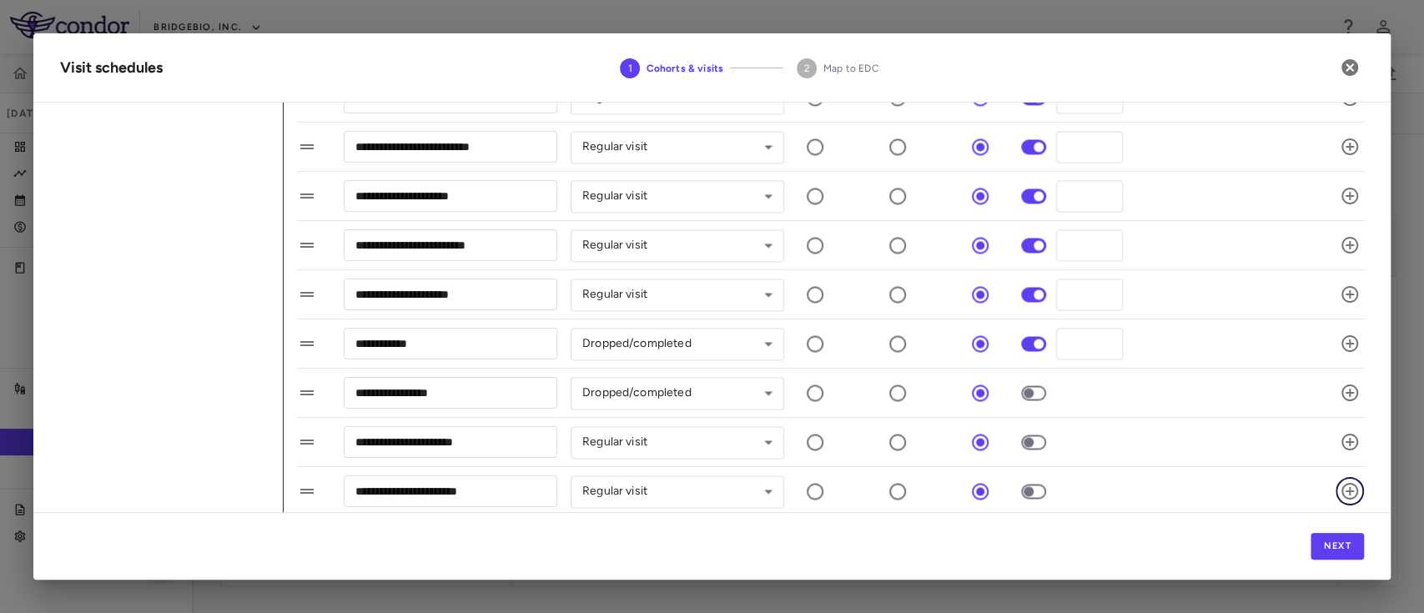
click at [1339, 484] on icon "button" at bounding box center [1349, 491] width 20 height 20
click at [500, 490] on input "**********" at bounding box center [450, 491] width 213 height 31
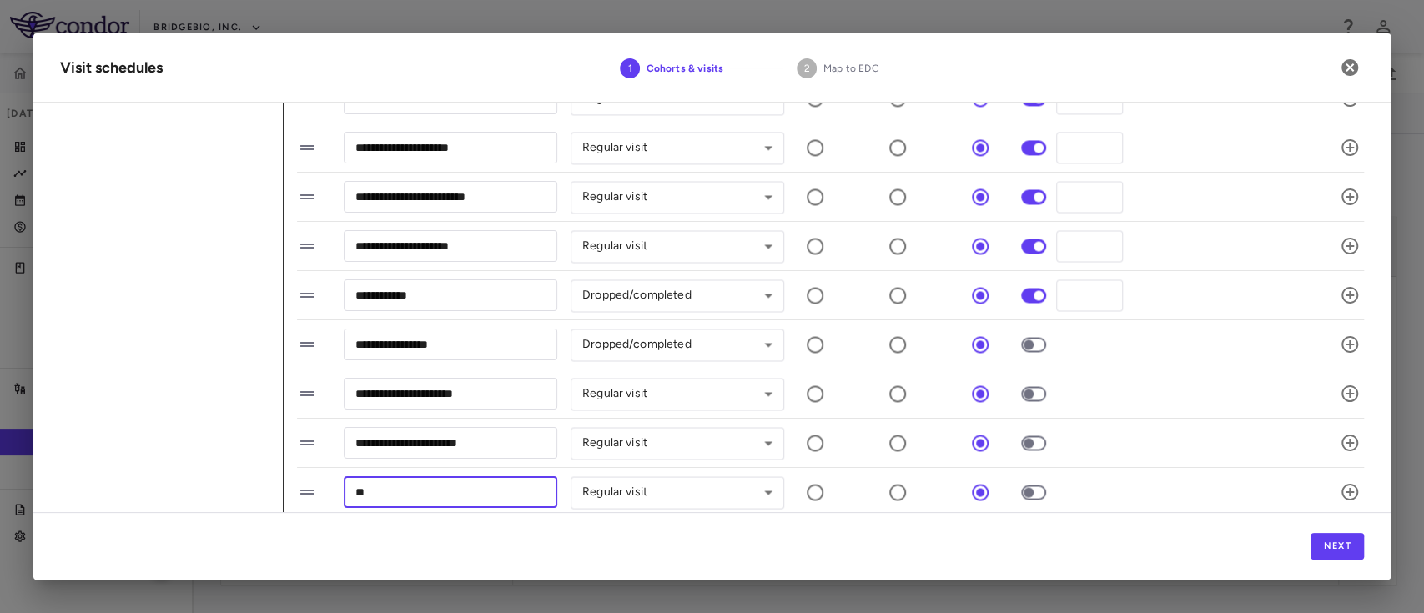
type input "*"
paste input "**********"
type input "**********"
click at [762, 481] on body "Skip to sidebar Skip to main content BridgeBio, Inc. AG10-501 Jun 2025 (Open) T…" at bounding box center [712, 306] width 1424 height 613
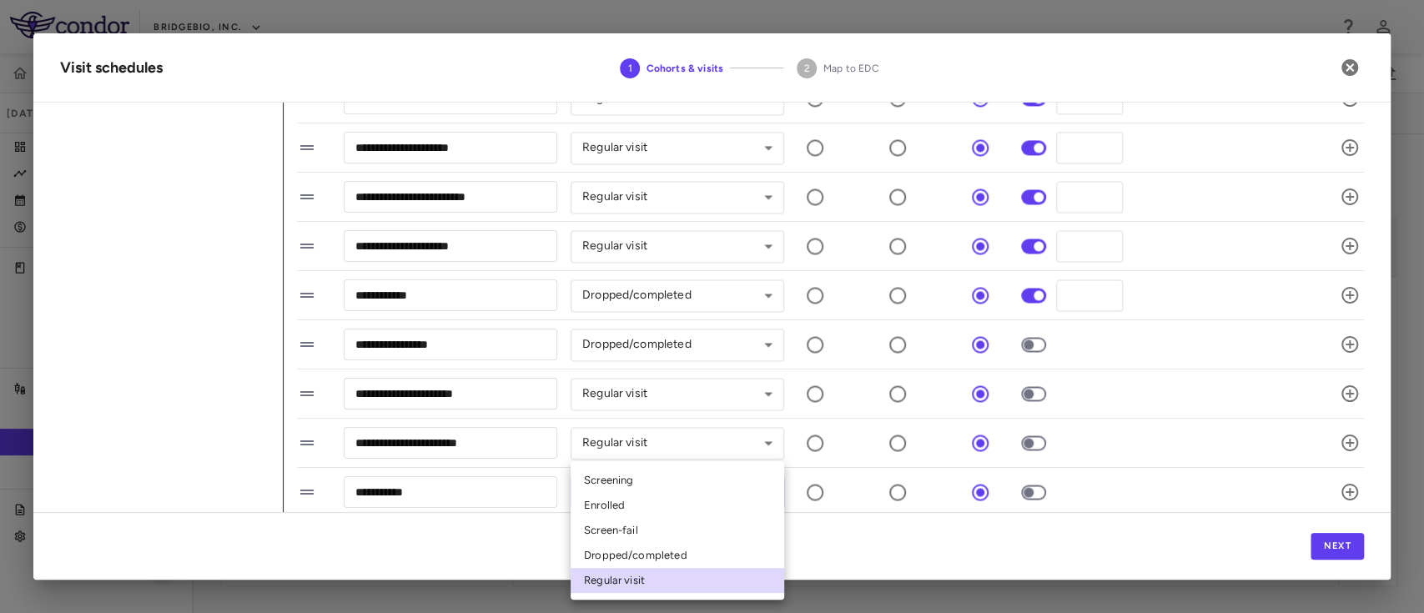
click at [1156, 556] on div at bounding box center [712, 306] width 1424 height 613
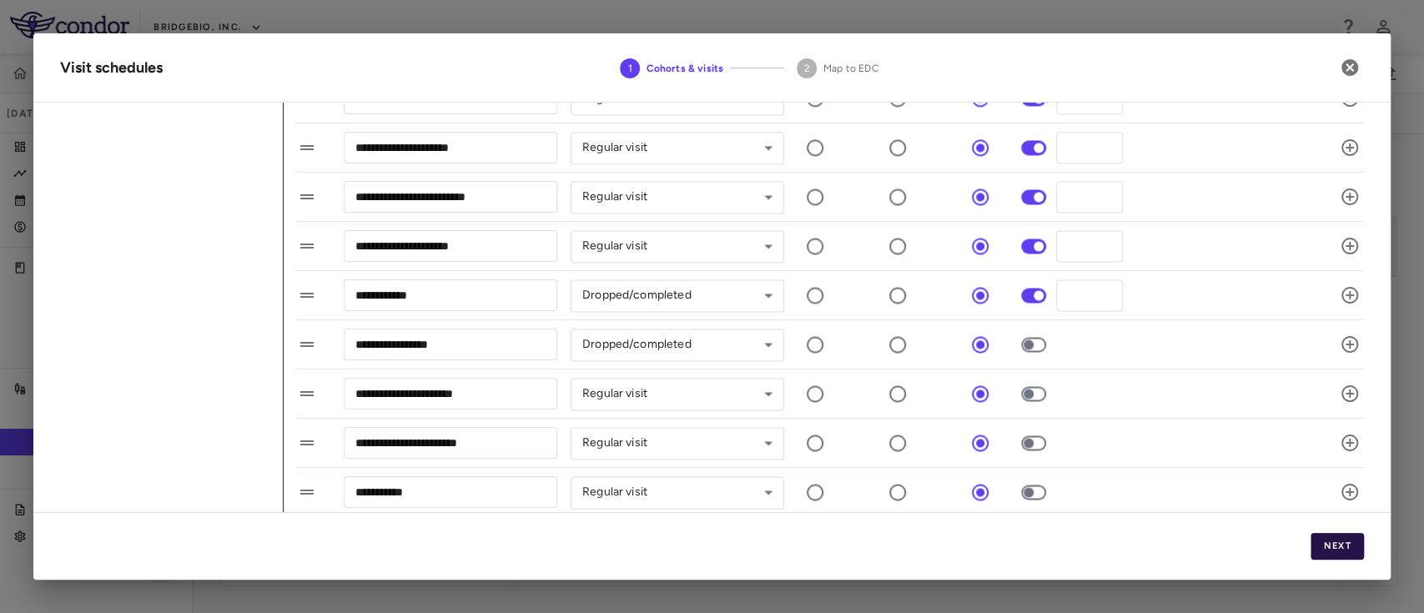
click at [1335, 545] on button "Next" at bounding box center [1336, 546] width 53 height 27
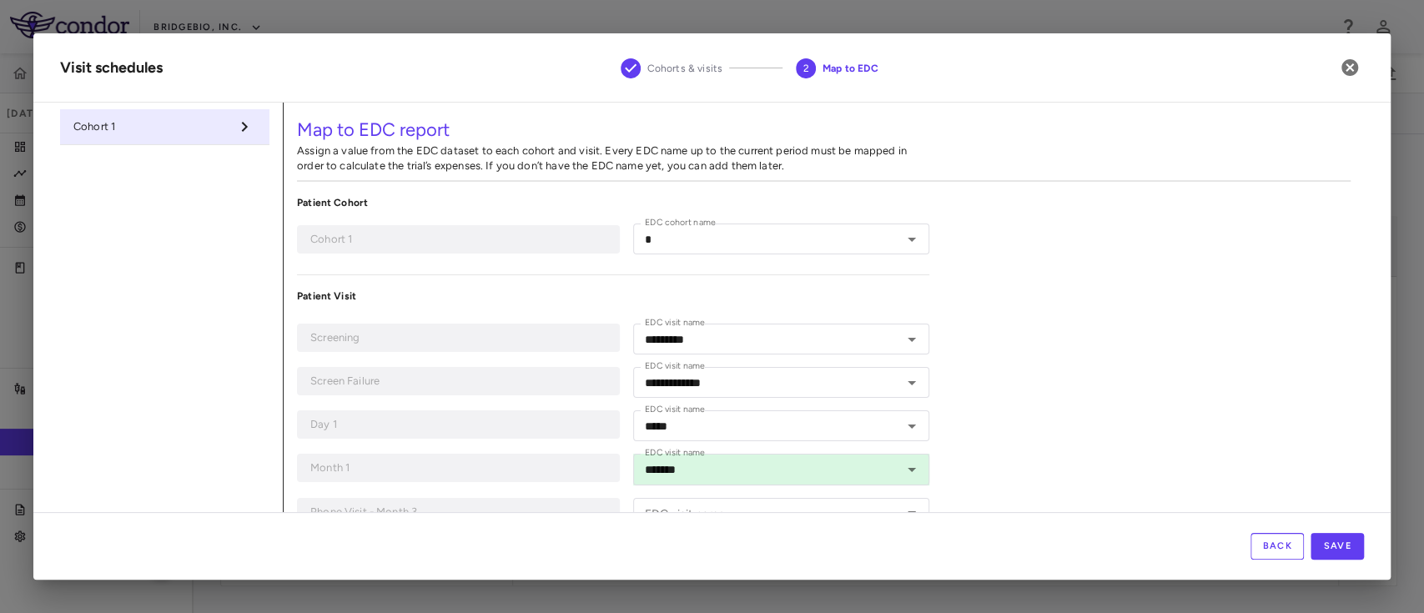
type input "*"
type input "*********"
type input "**********"
type input "*****"
type input "*******"
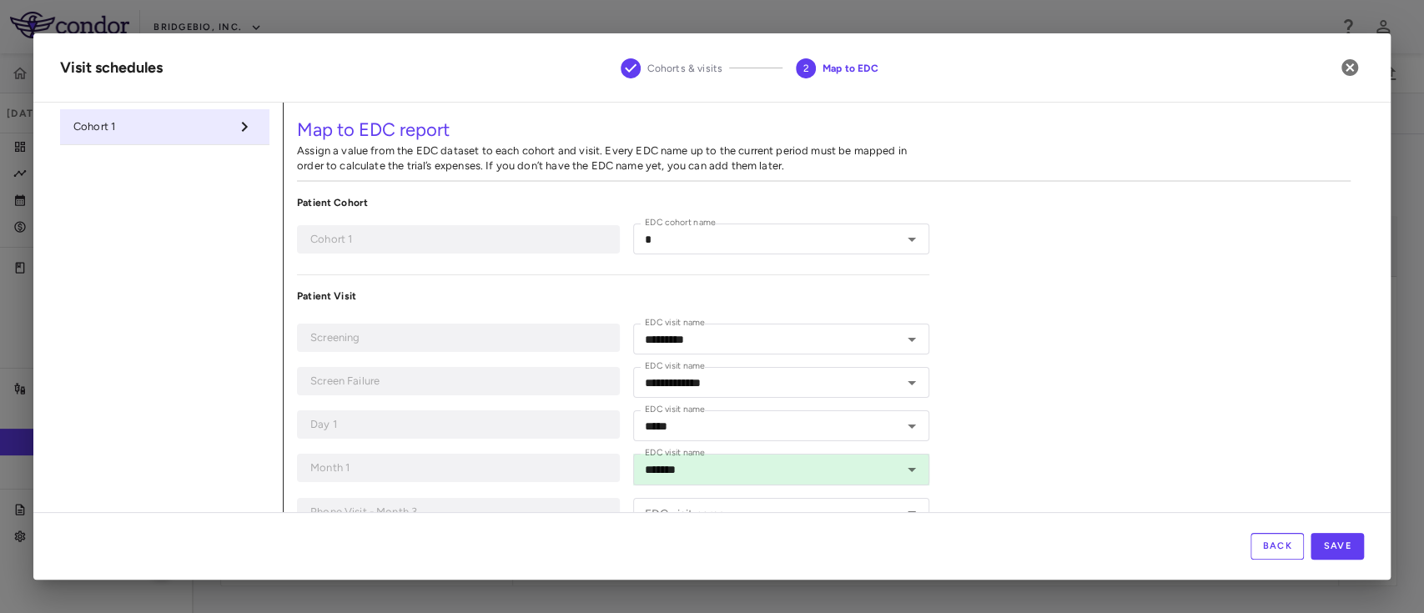
type input "**********"
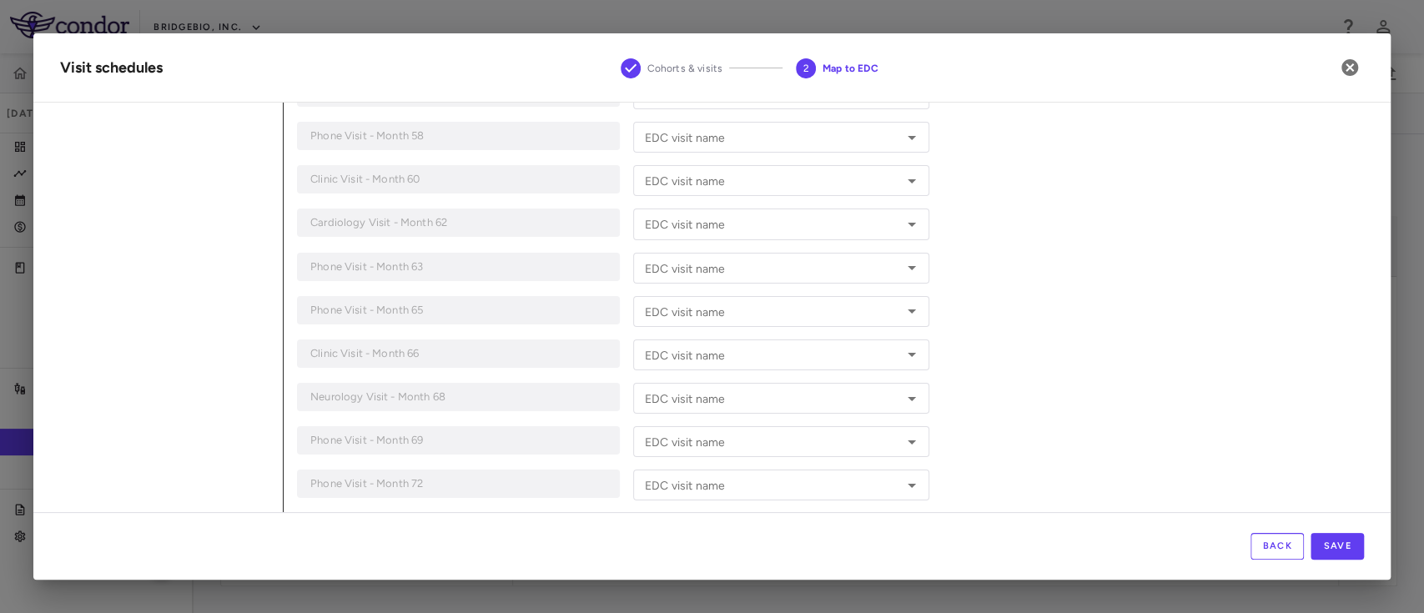
scroll to position [1693, 0]
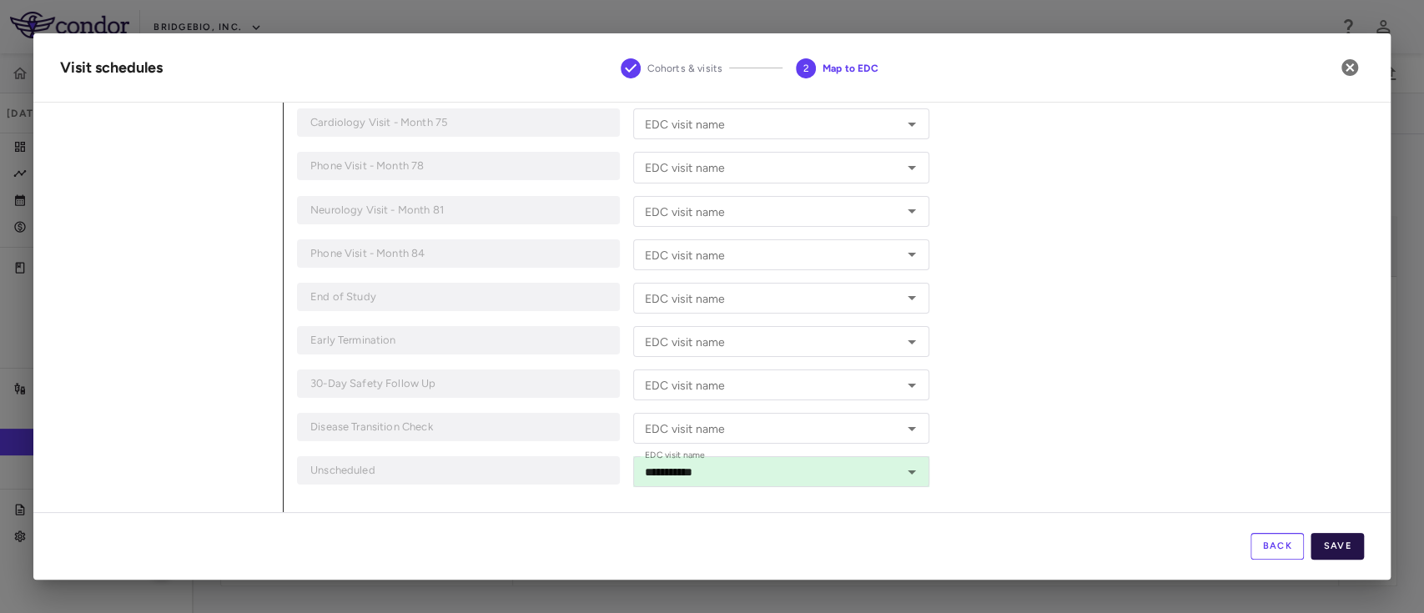
click at [1344, 548] on button "Save" at bounding box center [1336, 546] width 53 height 27
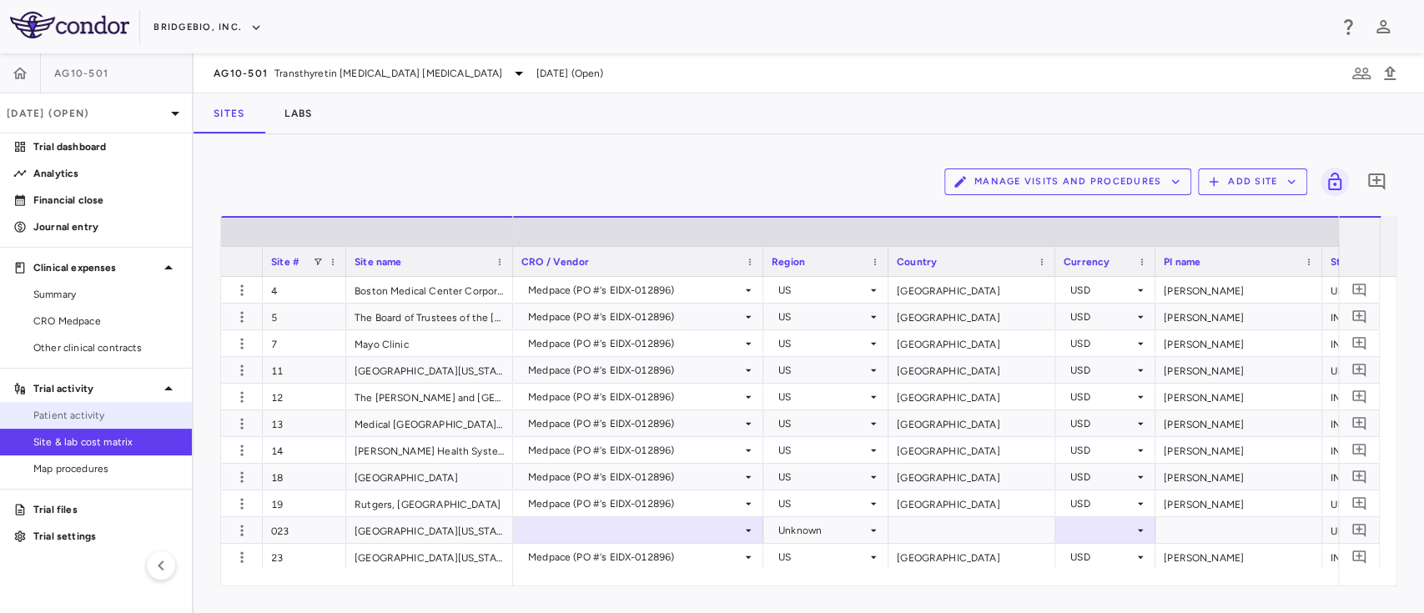
click at [84, 410] on span "Patient activity" at bounding box center [105, 415] width 145 height 15
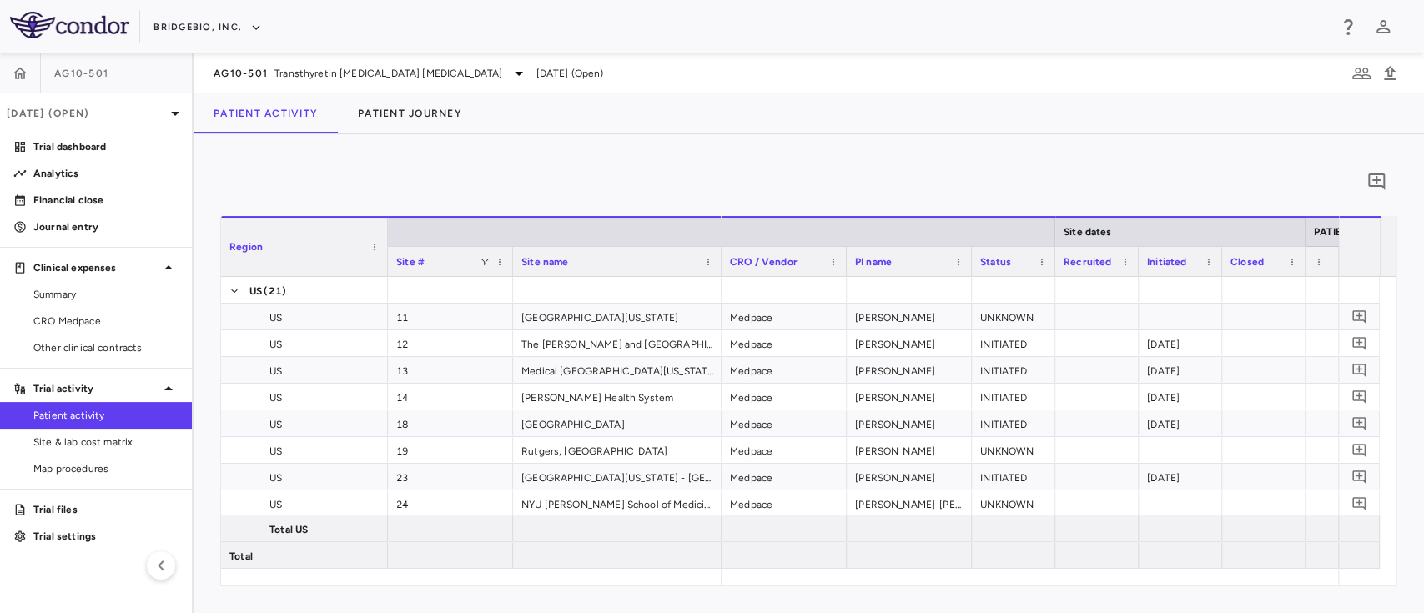
drag, startPoint x: 806, startPoint y: 589, endPoint x: 925, endPoint y: 601, distance: 119.9
click at [925, 601] on div "0 Region Drag here to set column labels Region Site # Site name [GEOGRAPHIC_DAT…" at bounding box center [808, 373] width 1230 height 479
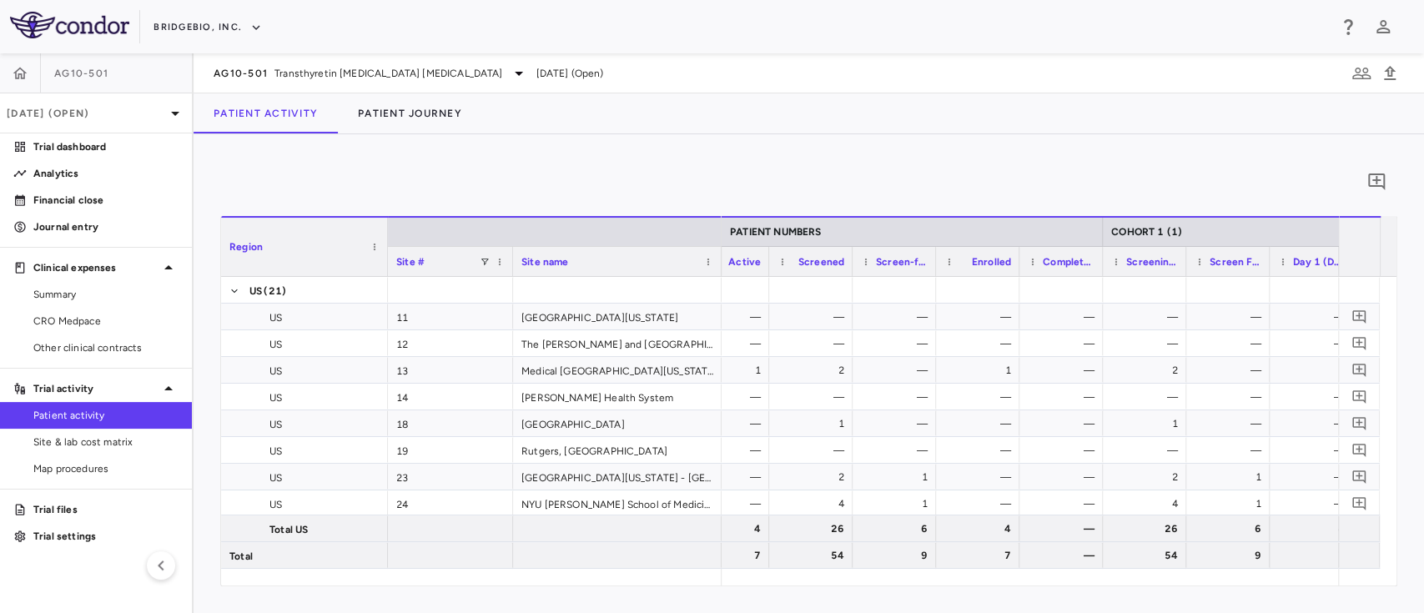
scroll to position [0, 649]
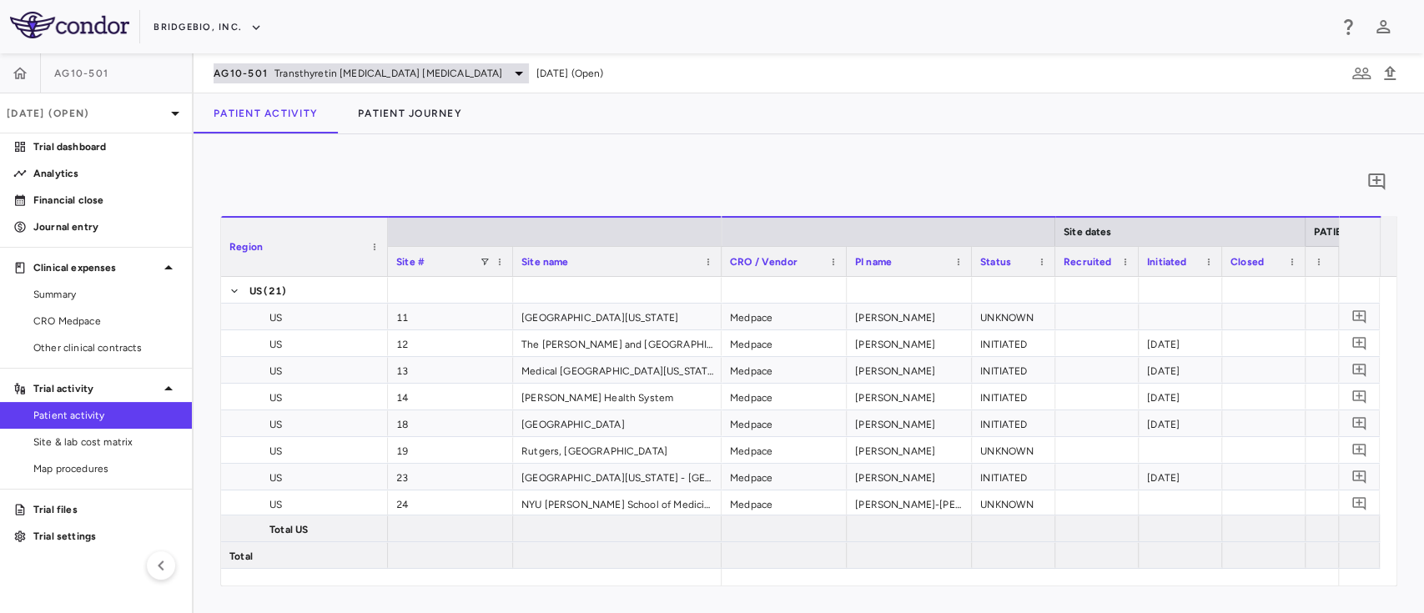
click at [407, 75] on span "Transthyretin [MEDICAL_DATA] [MEDICAL_DATA]" at bounding box center [388, 73] width 228 height 15
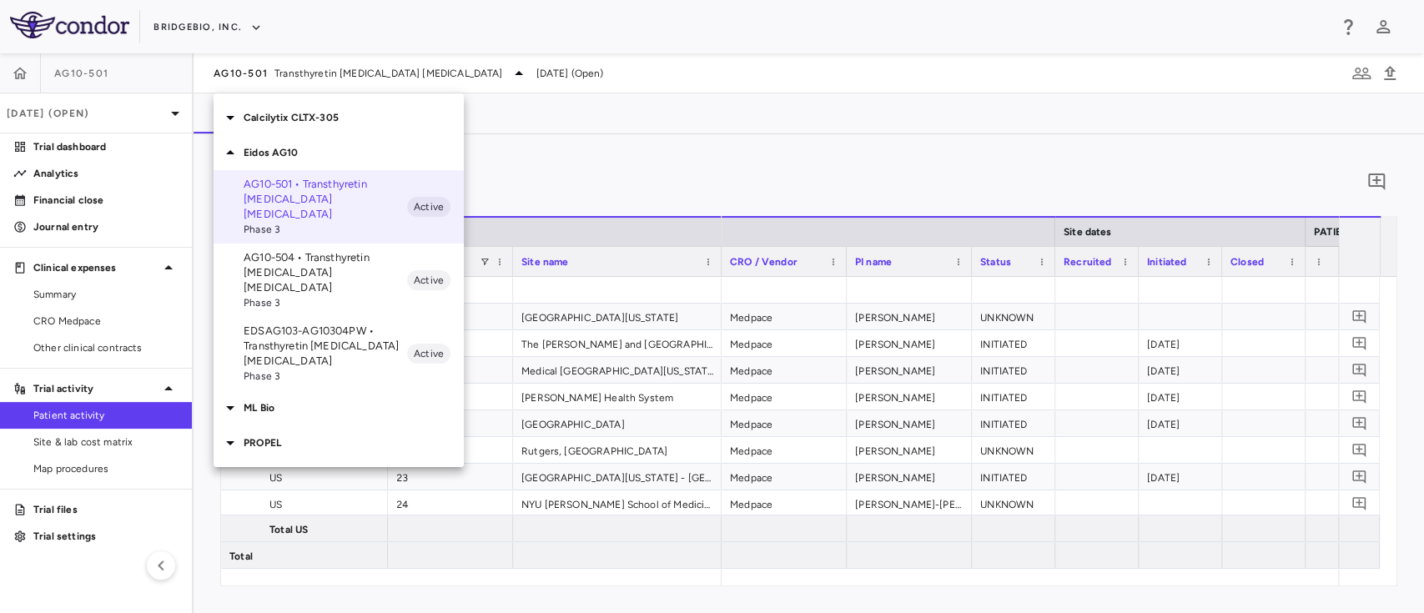
click at [230, 148] on icon at bounding box center [230, 153] width 20 height 20
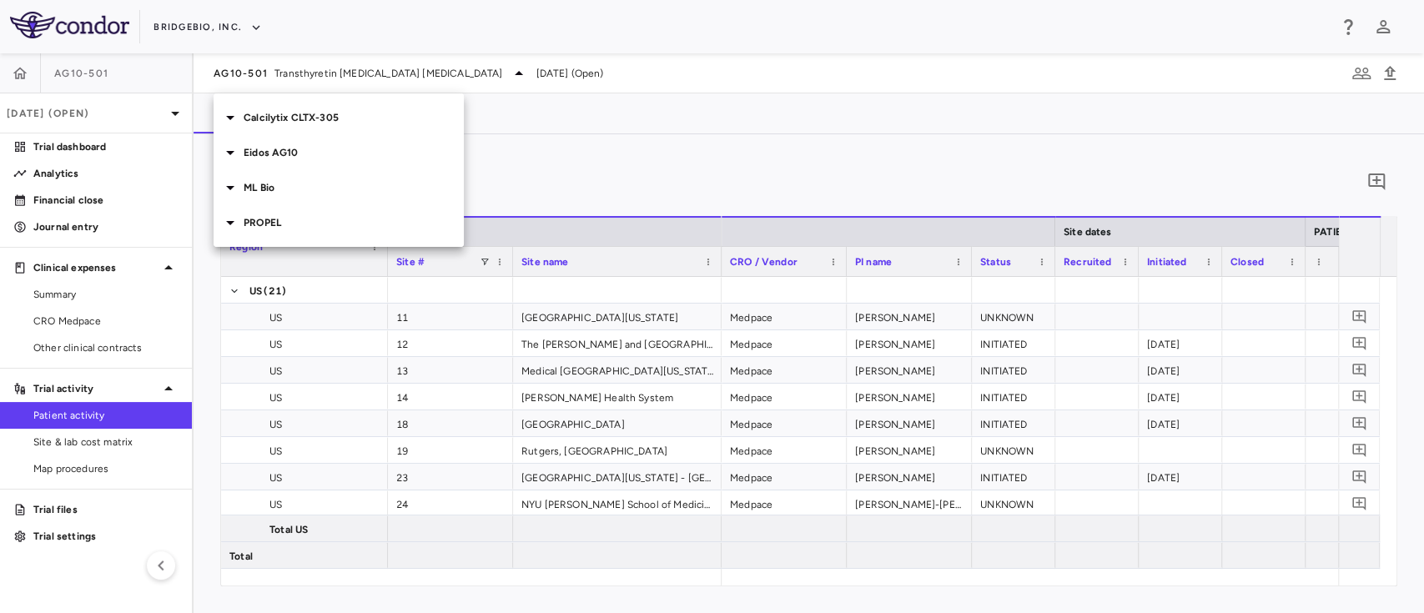
click at [229, 217] on icon at bounding box center [230, 223] width 20 height 20
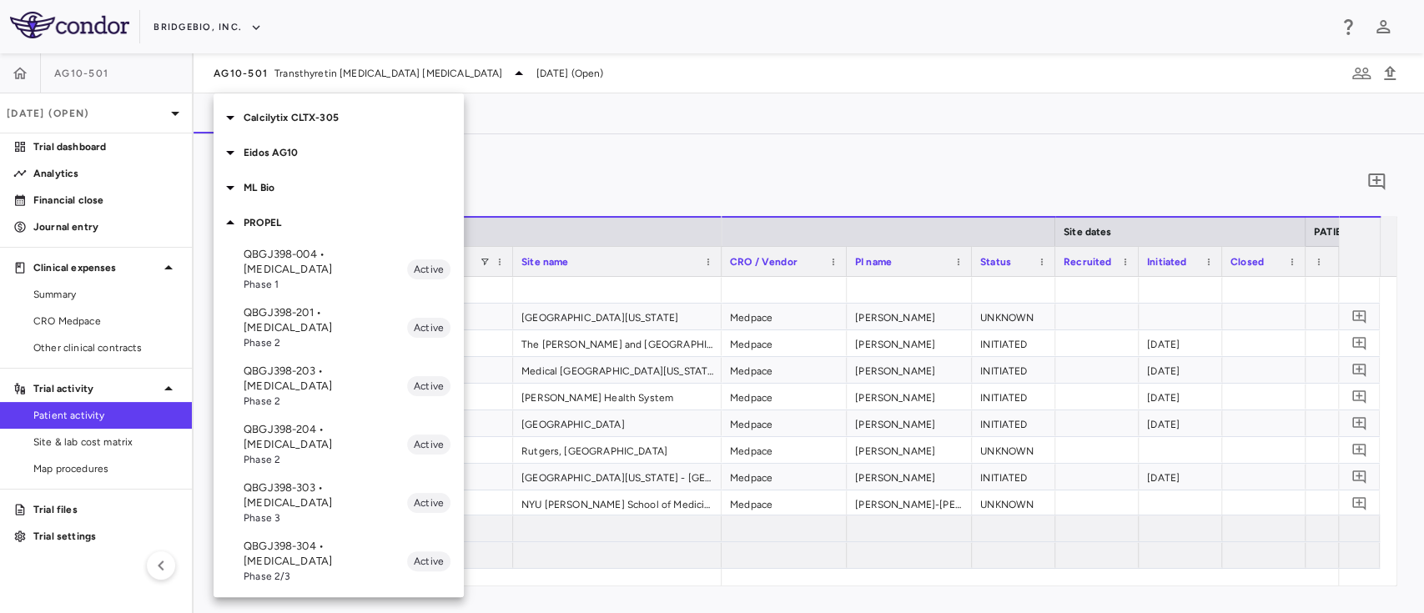
click at [326, 539] on p "QBGJ398-304 • [MEDICAL_DATA]" at bounding box center [325, 554] width 163 height 30
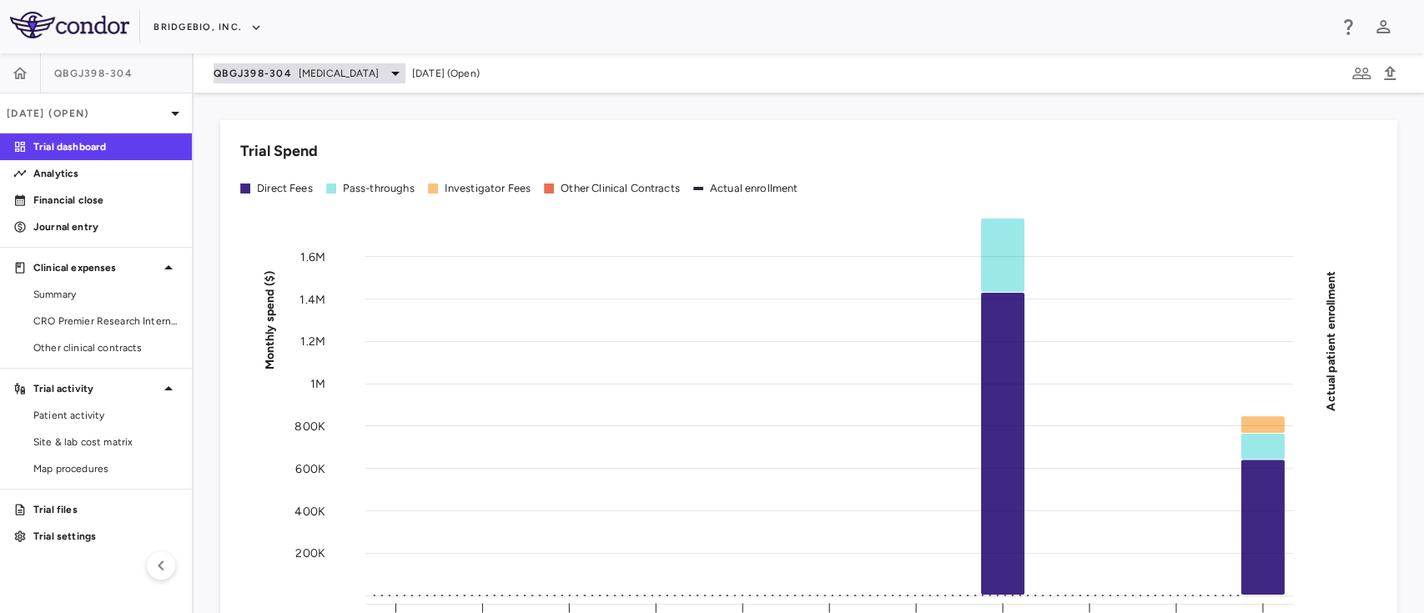
click at [379, 70] on span "Hypochondroplasia" at bounding box center [339, 73] width 80 height 15
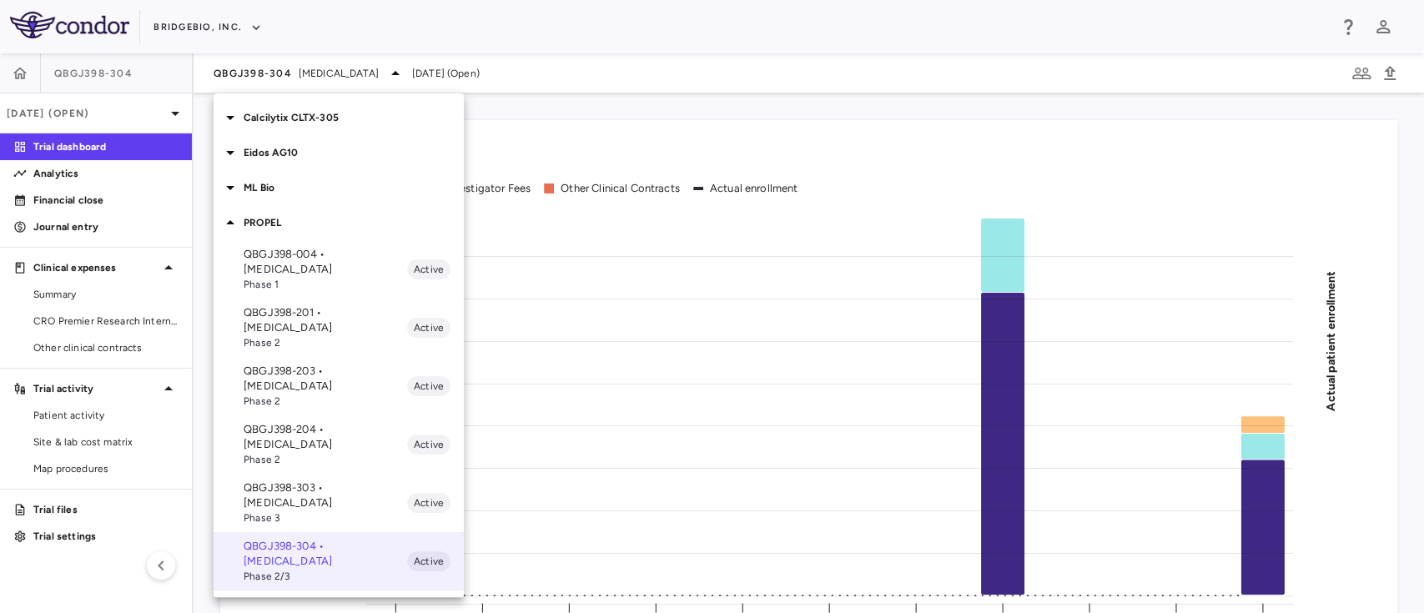
click at [227, 221] on icon at bounding box center [230, 223] width 20 height 20
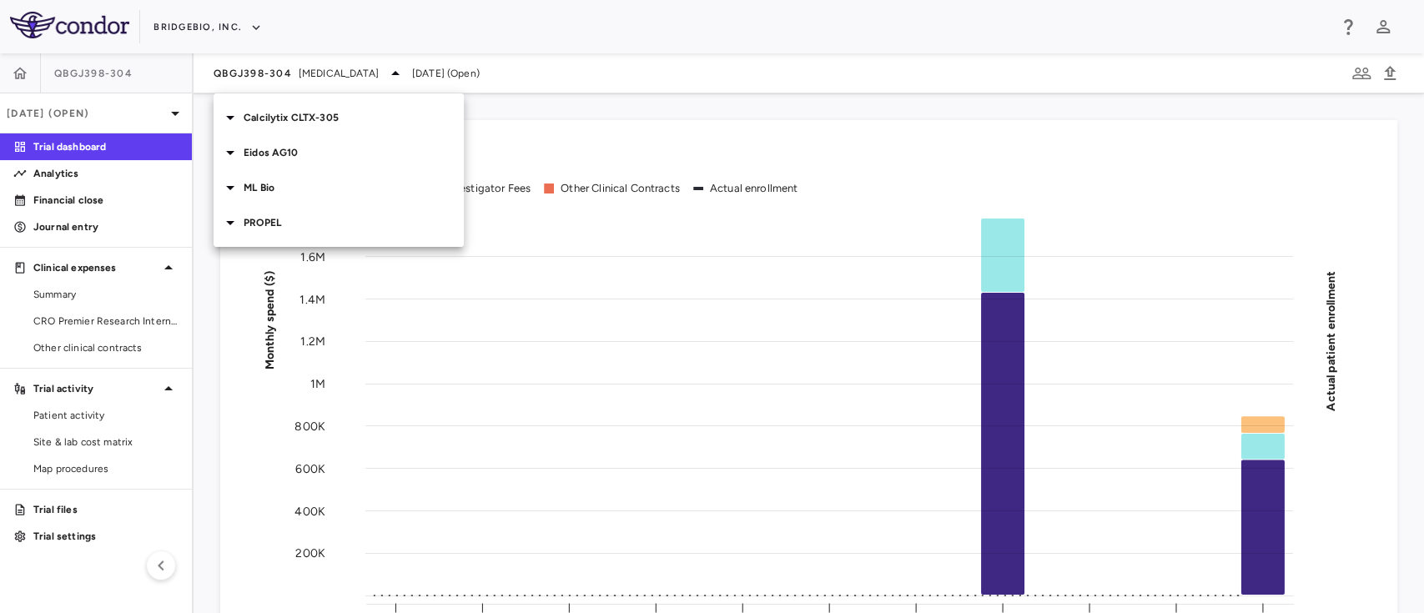
click at [230, 118] on icon at bounding box center [230, 118] width 8 height 4
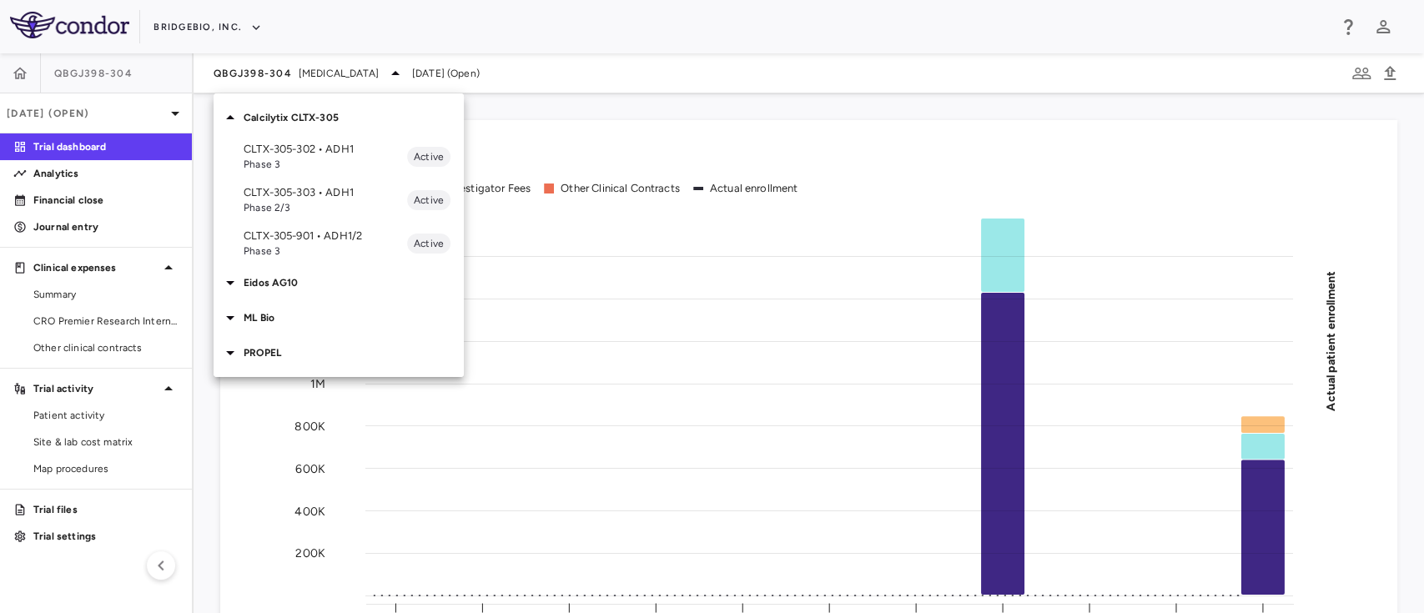
click at [234, 124] on icon at bounding box center [230, 118] width 20 height 20
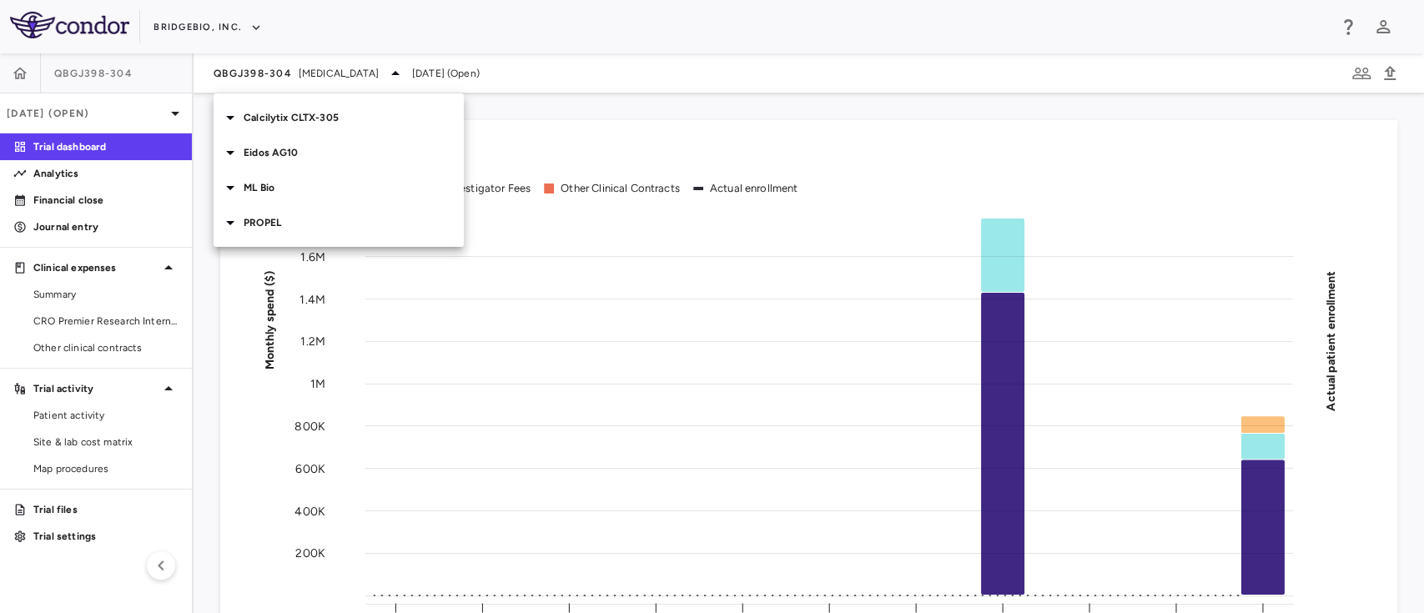
click at [228, 144] on icon at bounding box center [230, 153] width 20 height 20
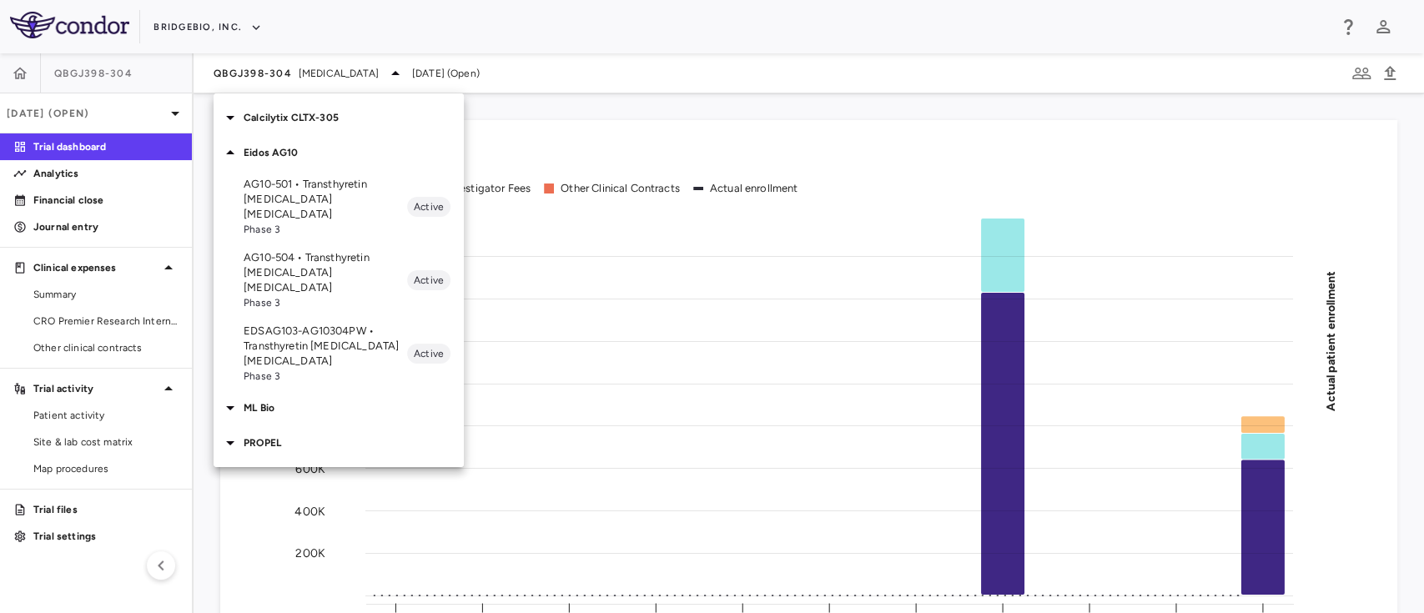
click at [329, 324] on p "EDSAG103-AG10304PW • Transthyretin [MEDICAL_DATA] [MEDICAL_DATA]" at bounding box center [325, 346] width 163 height 45
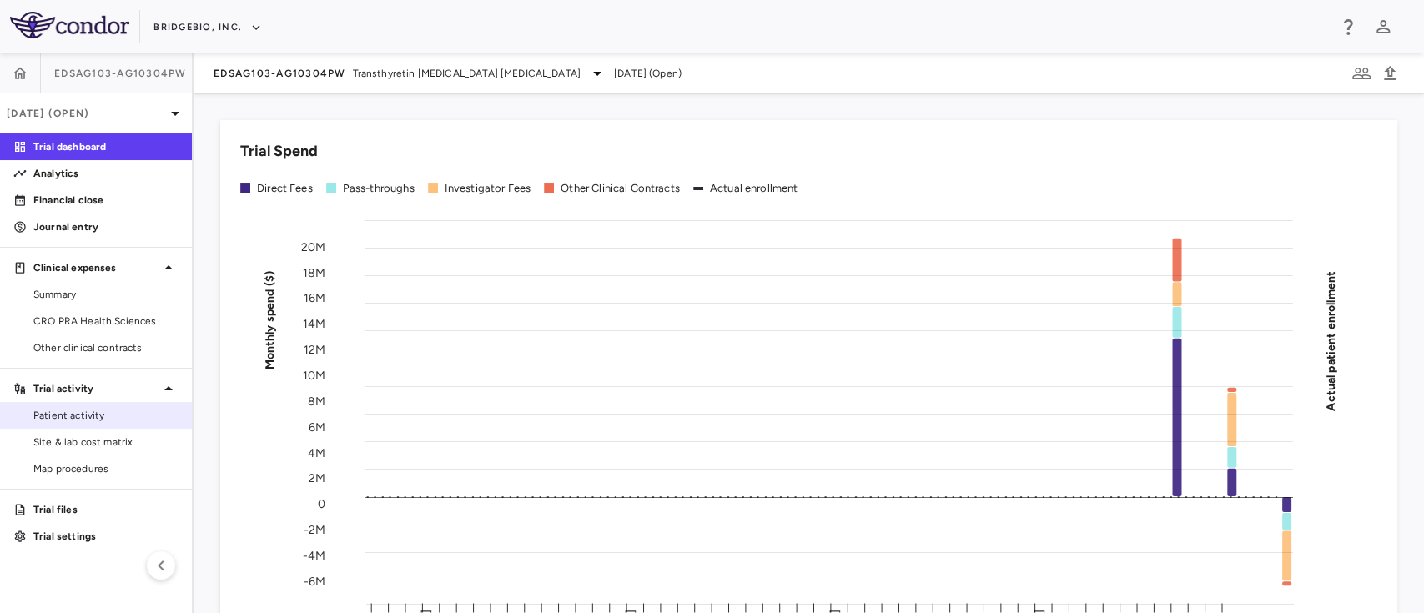
click at [66, 422] on span "Patient activity" at bounding box center [105, 415] width 145 height 15
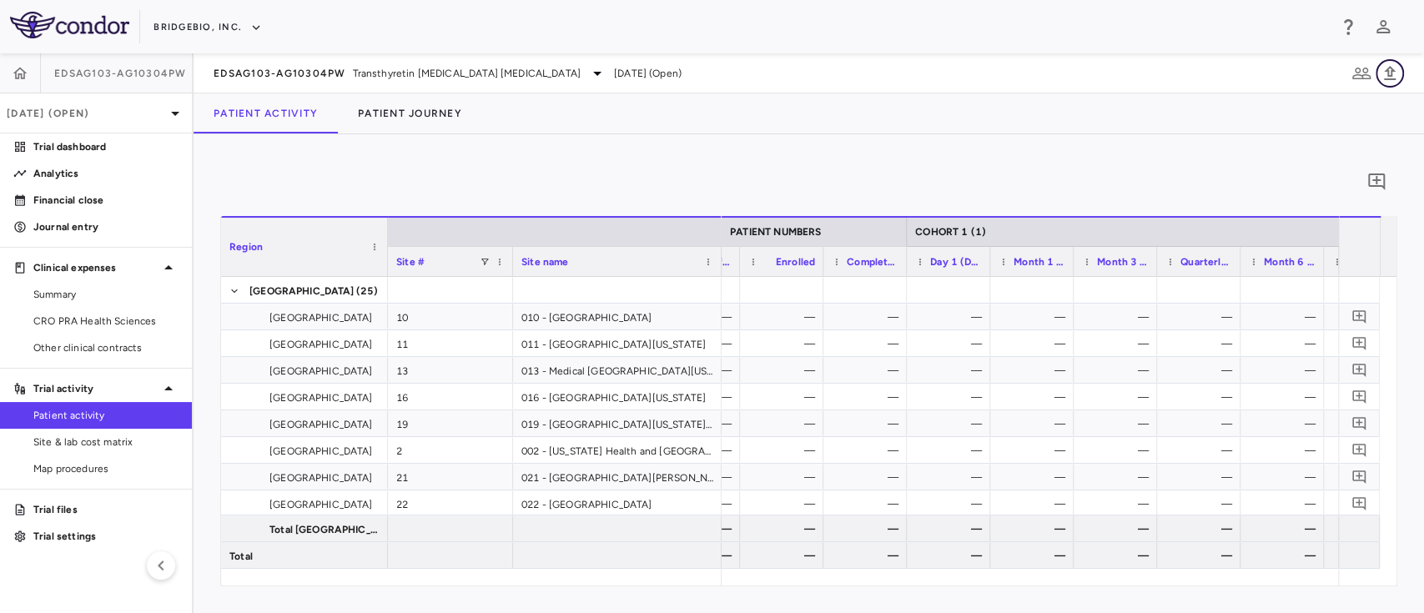
click at [1391, 76] on icon "button" at bounding box center [1390, 73] width 12 height 14
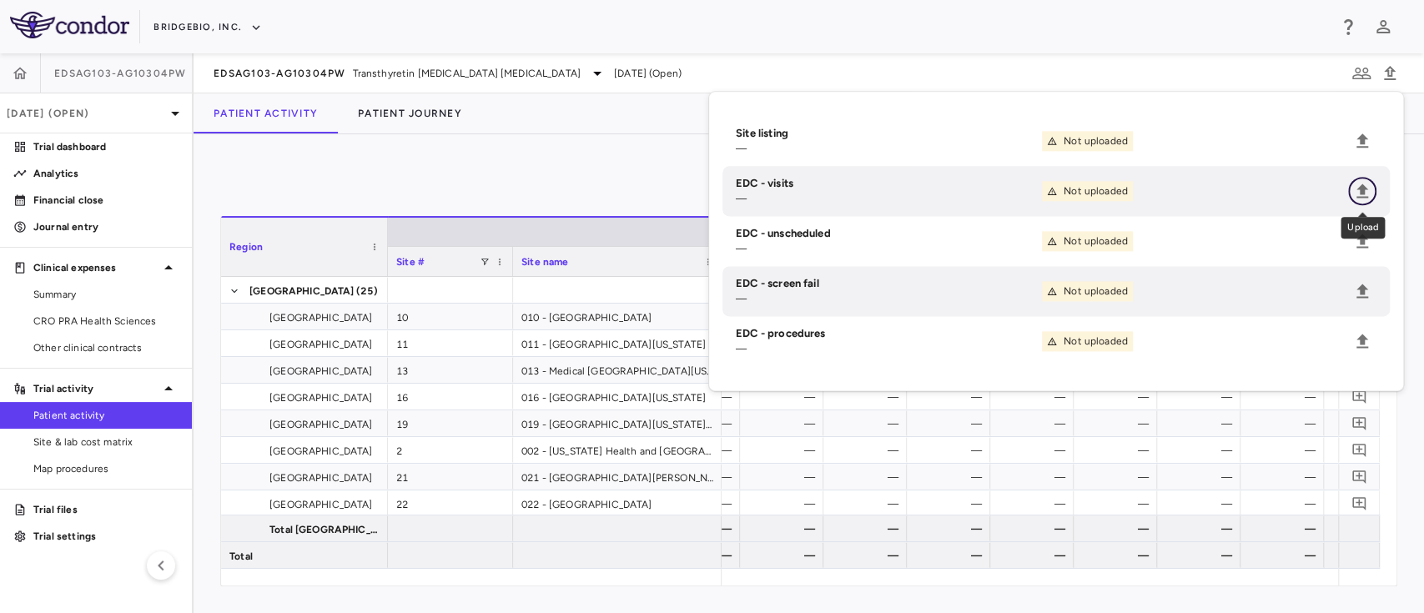
click at [1364, 188] on icon "Upload" at bounding box center [1362, 190] width 12 height 14
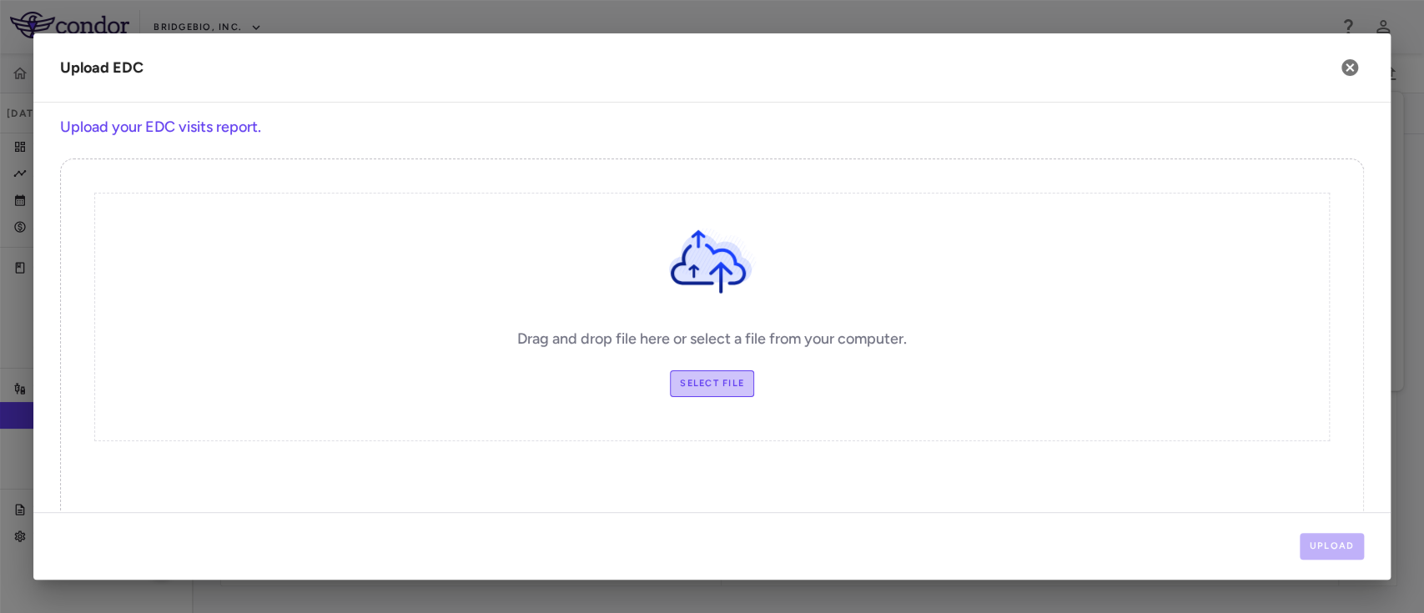
click at [723, 392] on label "Select file" at bounding box center [712, 383] width 84 height 27
click at [0, 0] on input "Select file" at bounding box center [0, 0] width 0 height 0
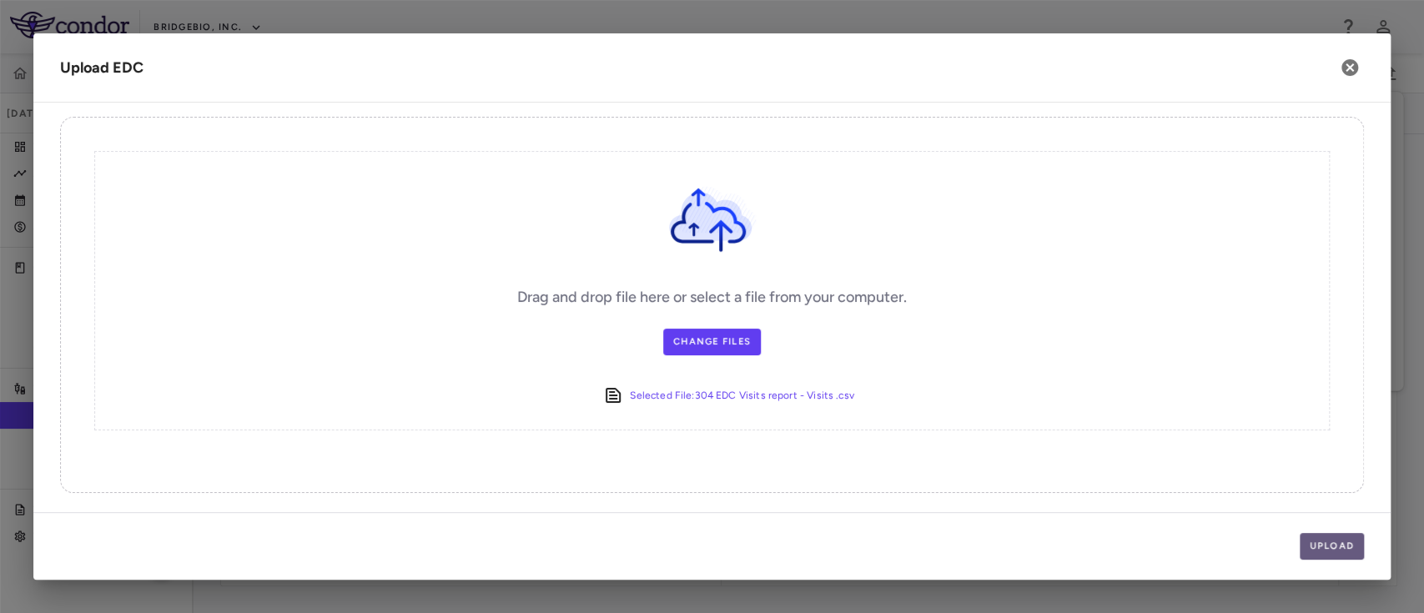
click at [1322, 543] on button "Upload" at bounding box center [1331, 546] width 65 height 27
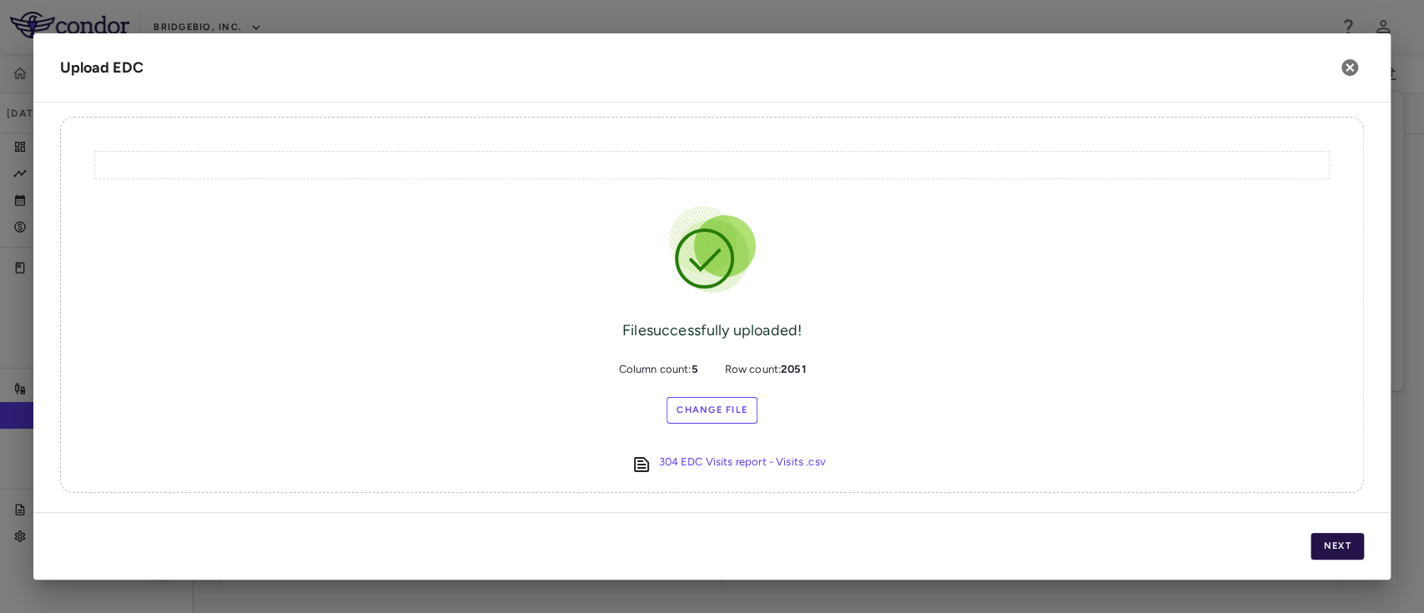
click at [1335, 546] on button "Next" at bounding box center [1336, 546] width 53 height 27
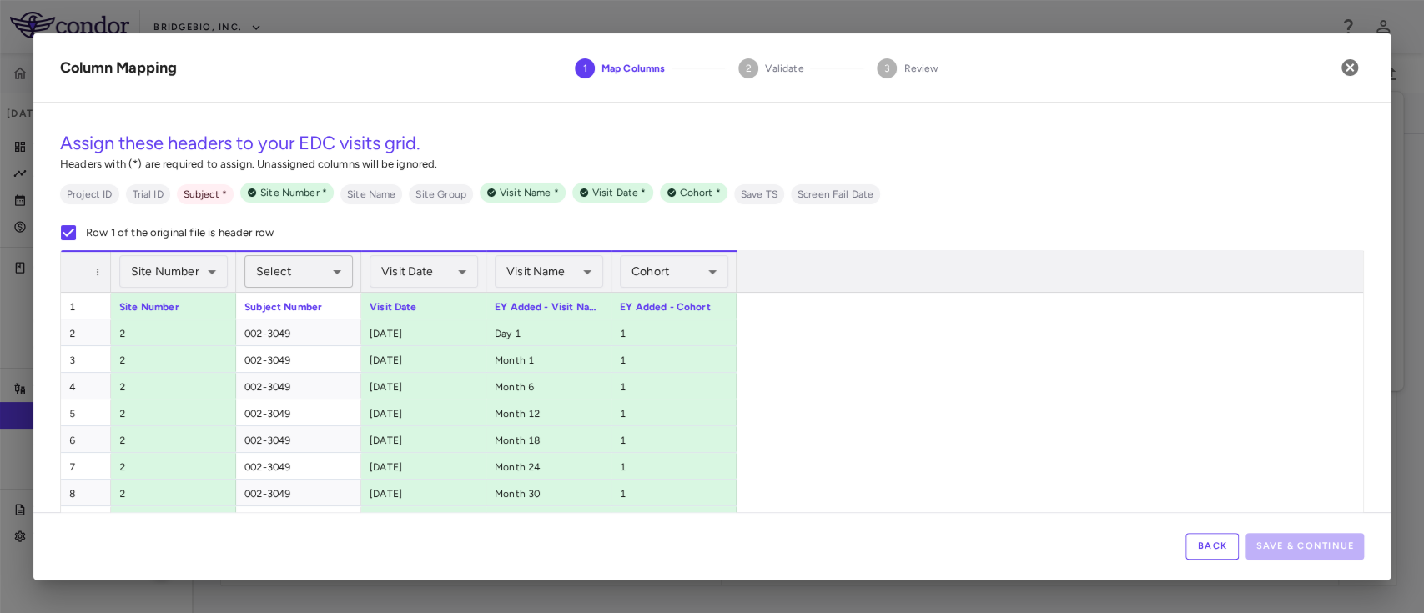
click at [321, 261] on body "Skip to sidebar Skip to main content BridgeBio, Inc. EDSAG103-AG10304PW Jun 202…" at bounding box center [712, 306] width 1424 height 613
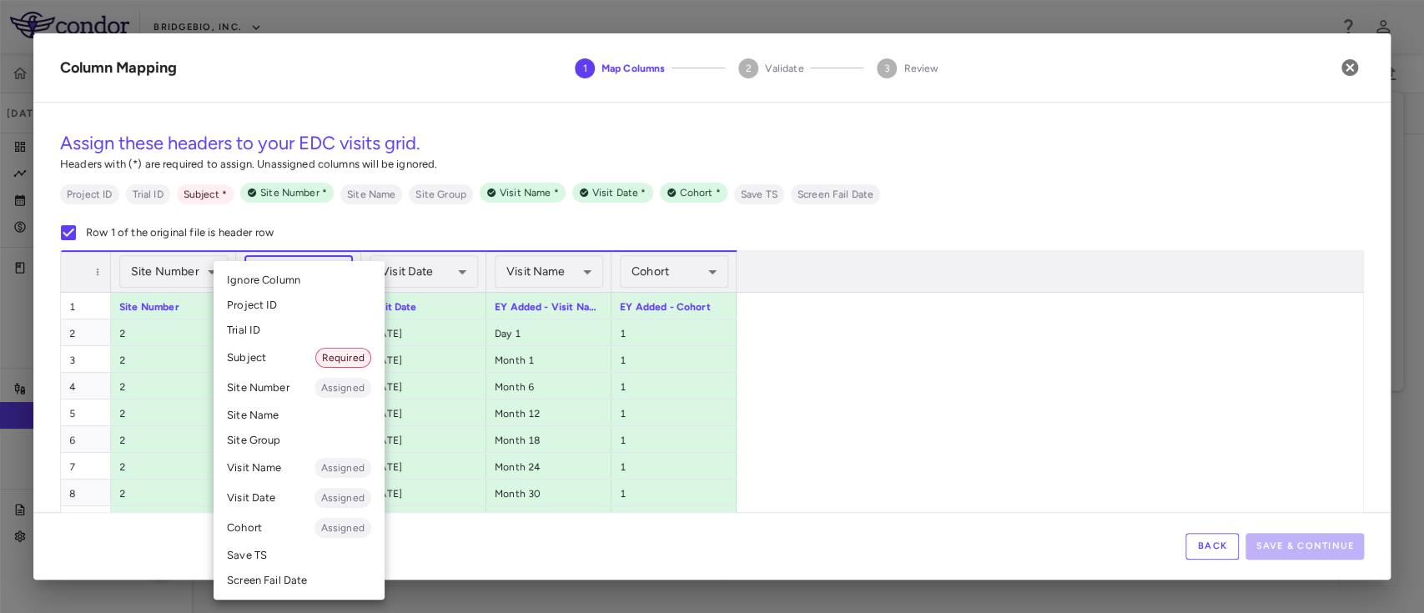
click at [279, 357] on li "Subject Required" at bounding box center [298, 358] width 171 height 30
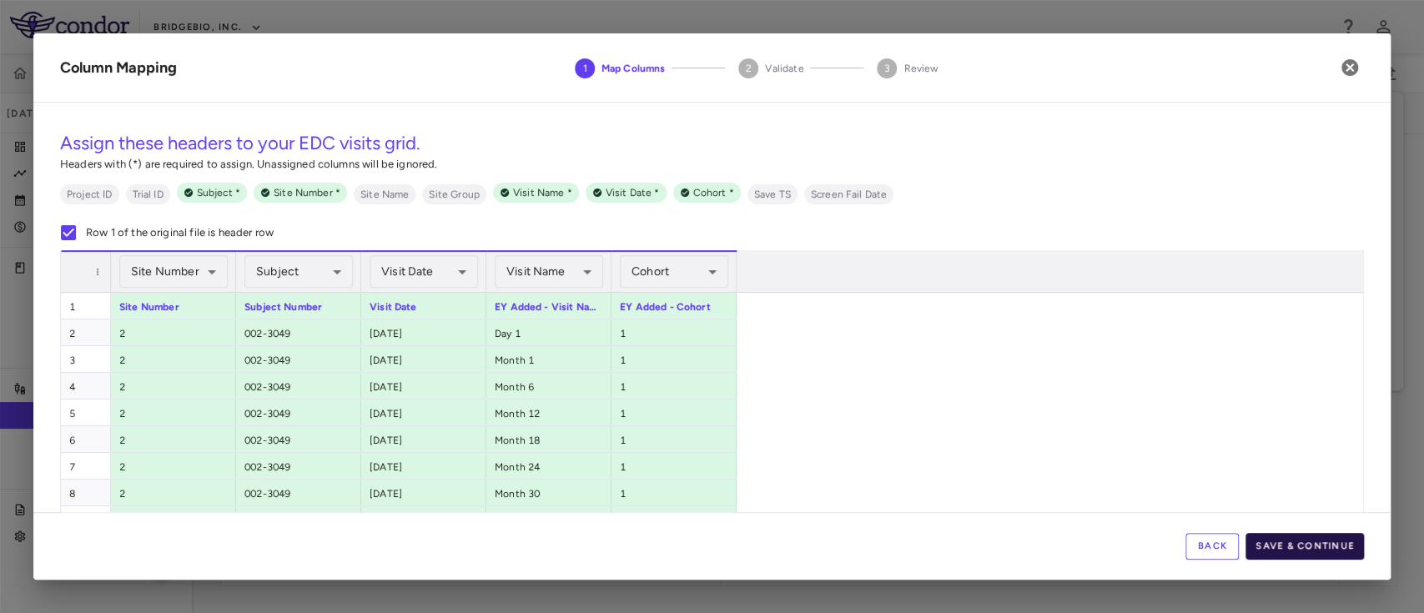
click at [1295, 541] on button "Save & Continue" at bounding box center [1304, 546] width 118 height 27
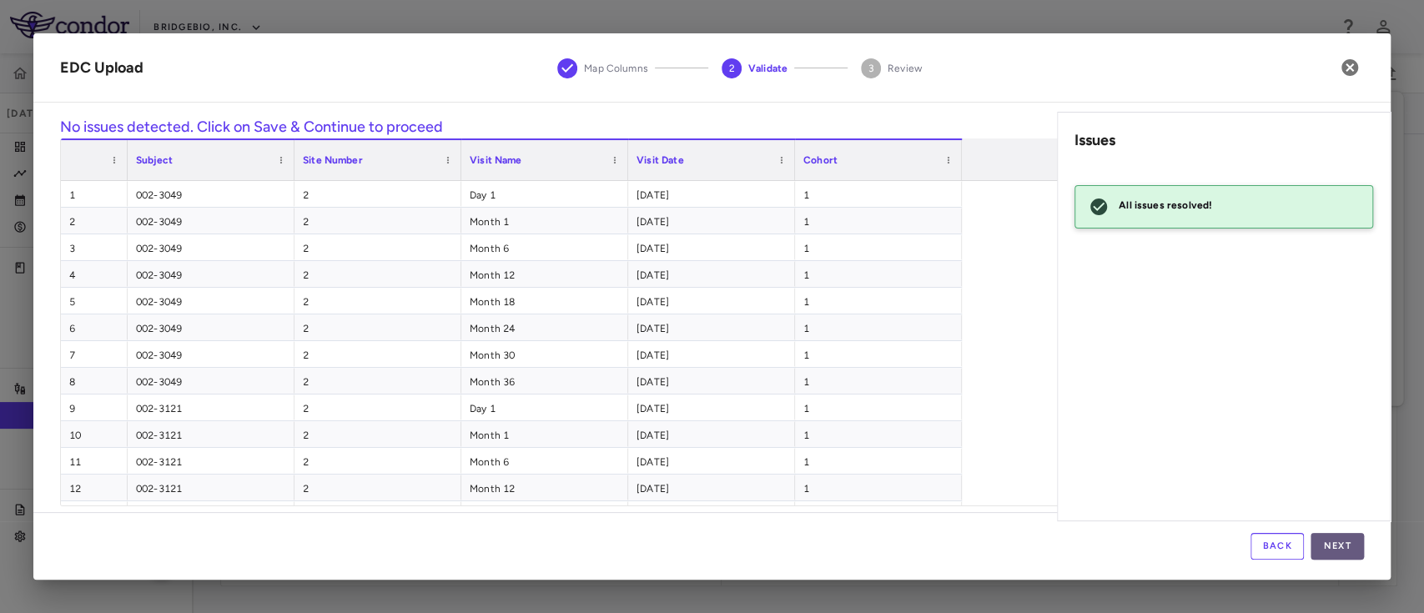
click at [1339, 554] on button "Next" at bounding box center [1336, 546] width 53 height 27
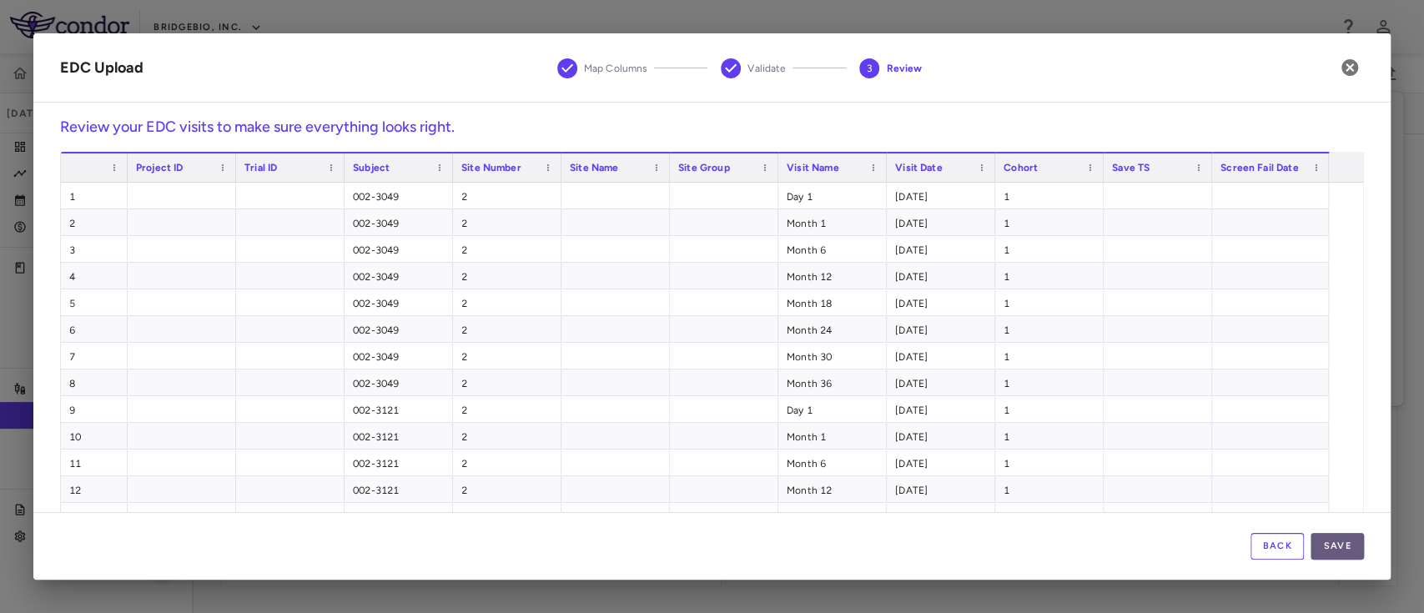
click at [1334, 548] on button "Save" at bounding box center [1336, 546] width 53 height 27
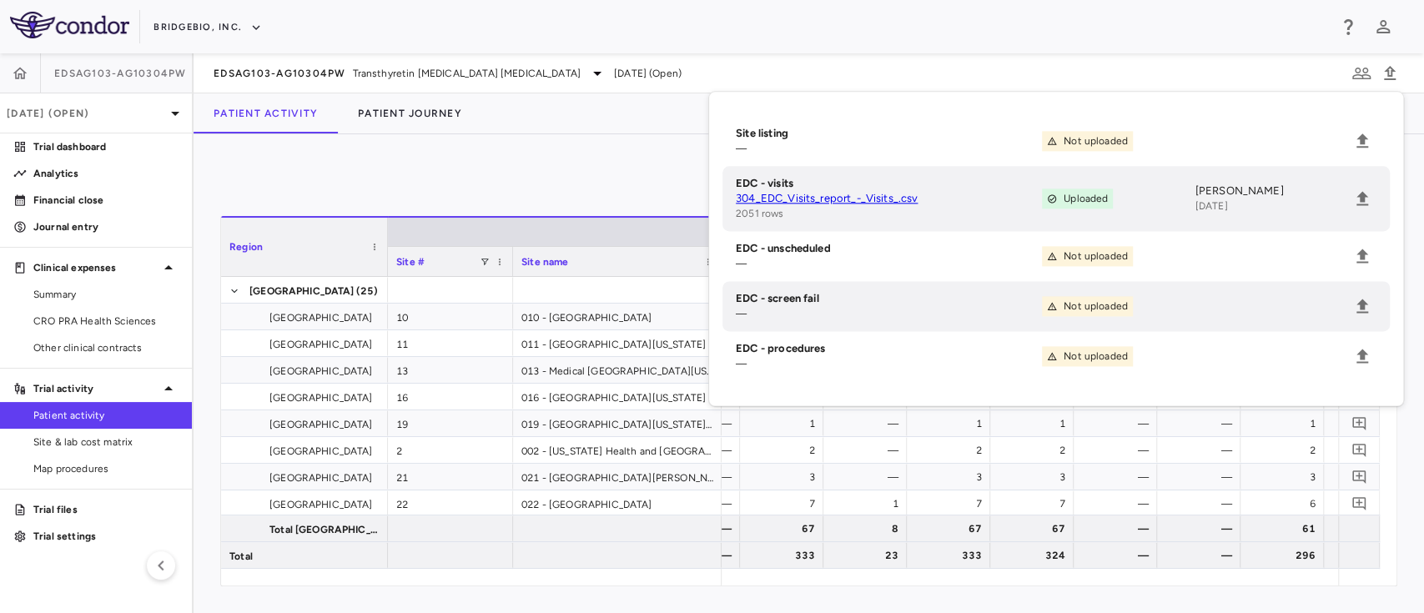
click at [655, 175] on div "0" at bounding box center [808, 182] width 1177 height 42
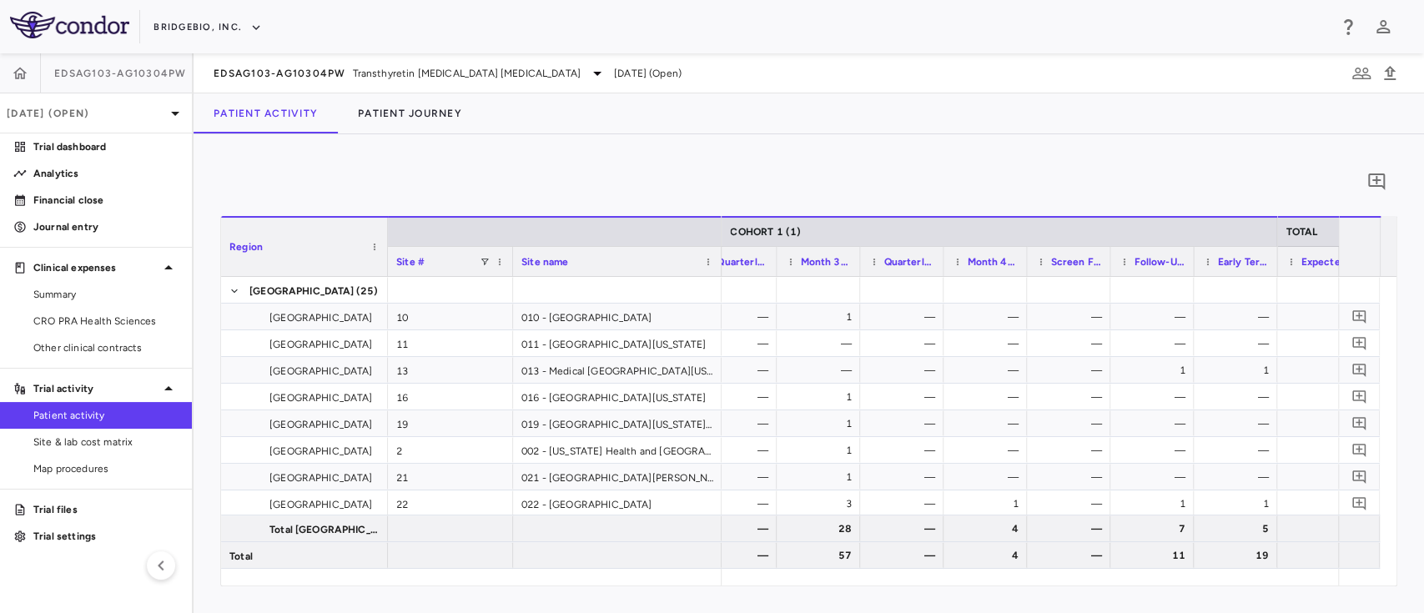
scroll to position [0, 2210]
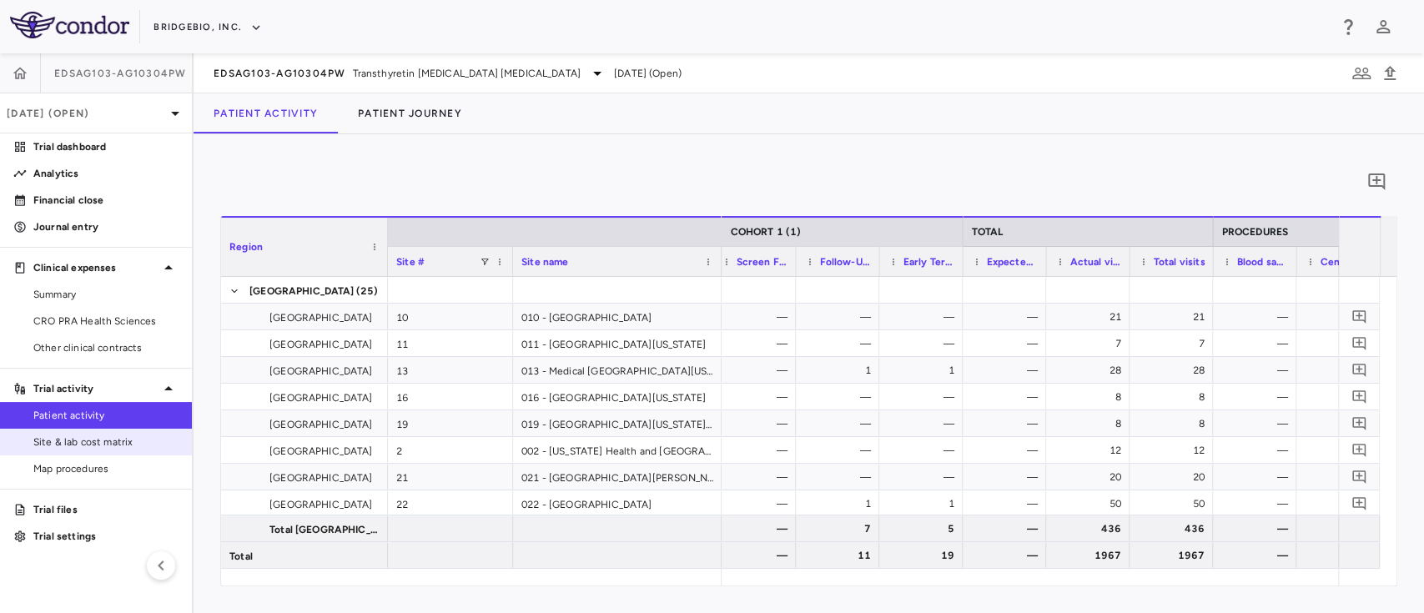
click at [88, 448] on span "Site & lab cost matrix" at bounding box center [105, 441] width 145 height 15
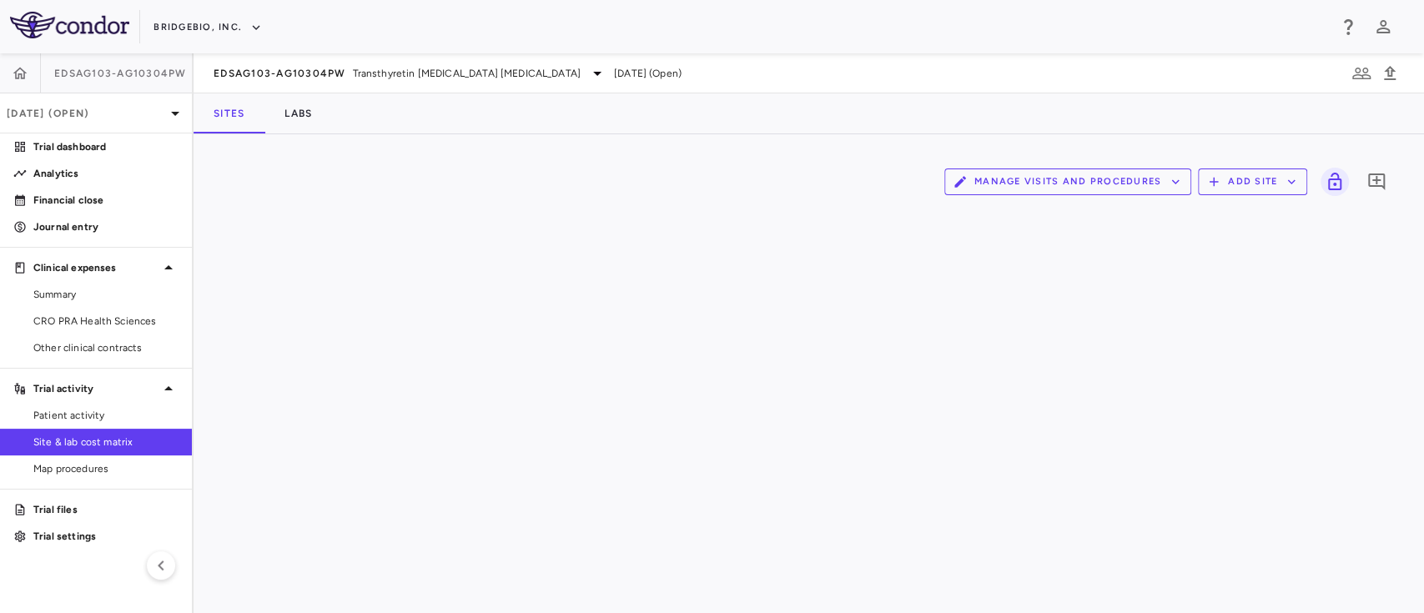
click at [1062, 188] on button "Manage Visits and Procedures" at bounding box center [1067, 181] width 247 height 27
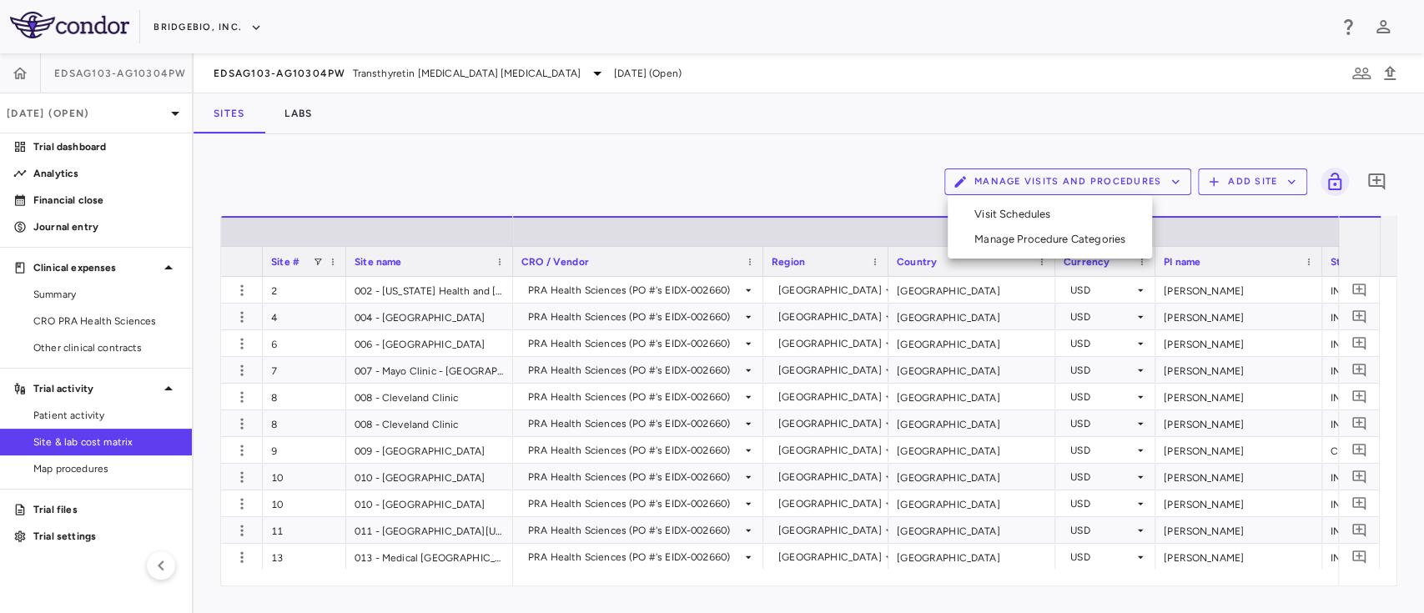
click at [1017, 224] on li "Visit Schedules" at bounding box center [1050, 214] width 178 height 25
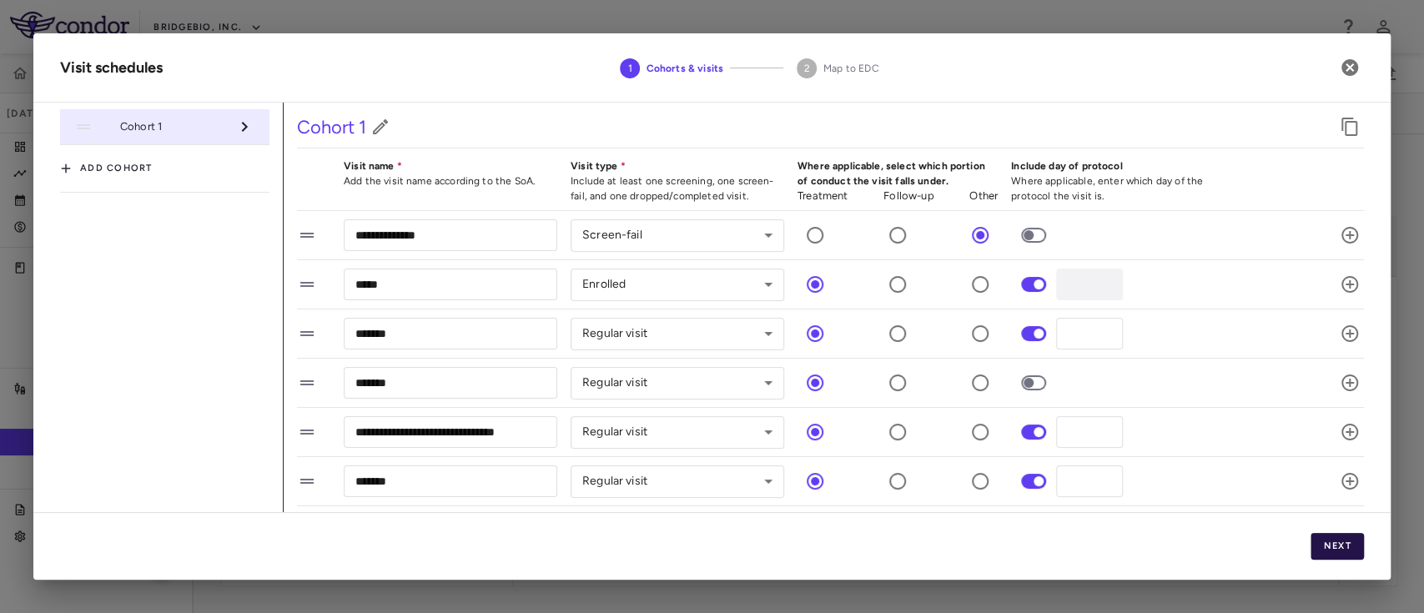
click at [1329, 540] on button "Next" at bounding box center [1336, 546] width 53 height 27
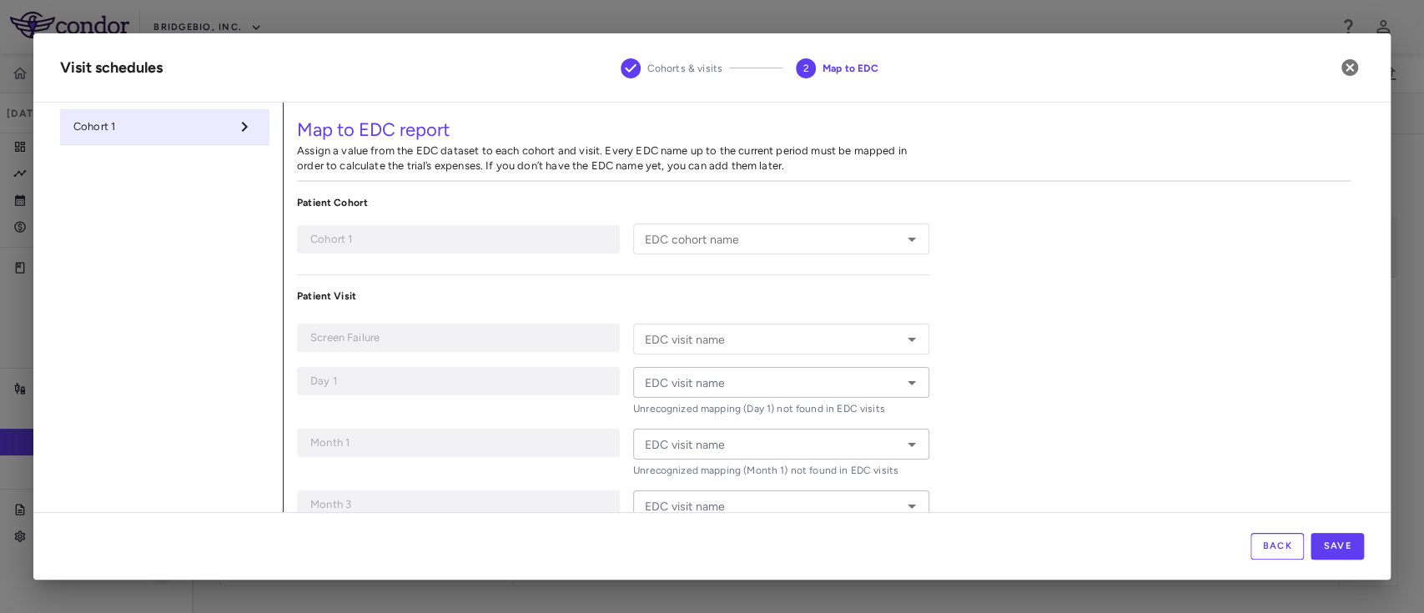
type input "*"
type input "*****"
type input "*******"
type input "********"
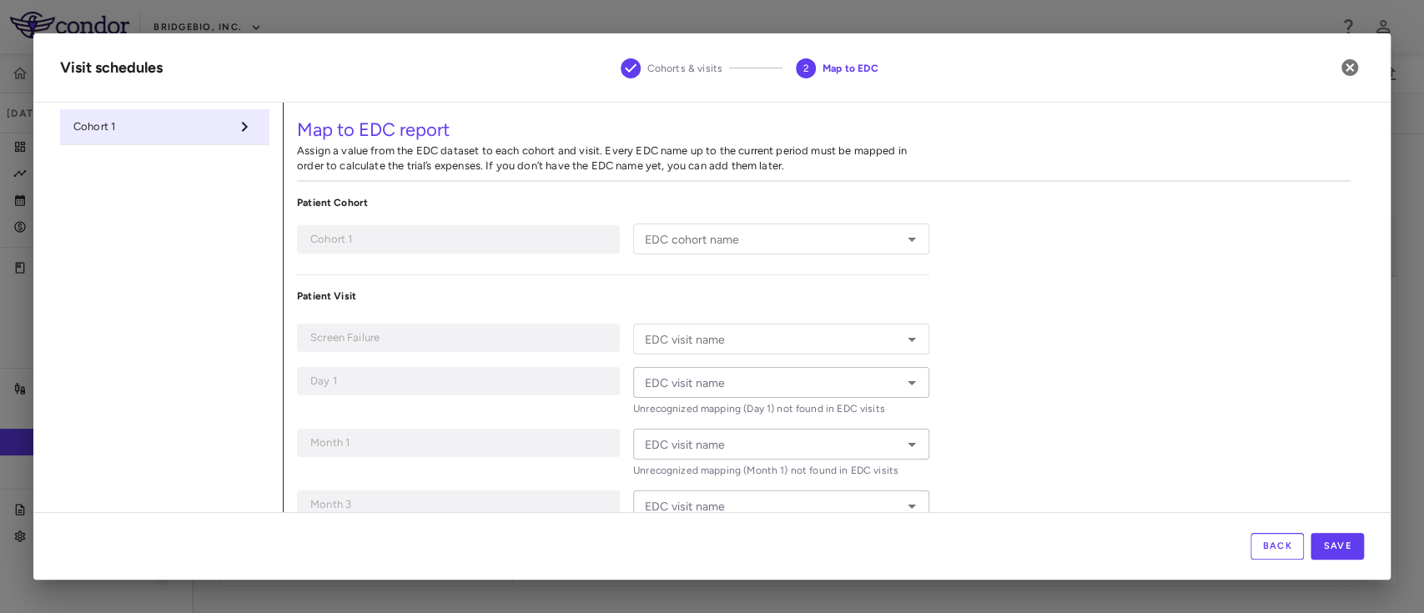
type input "********"
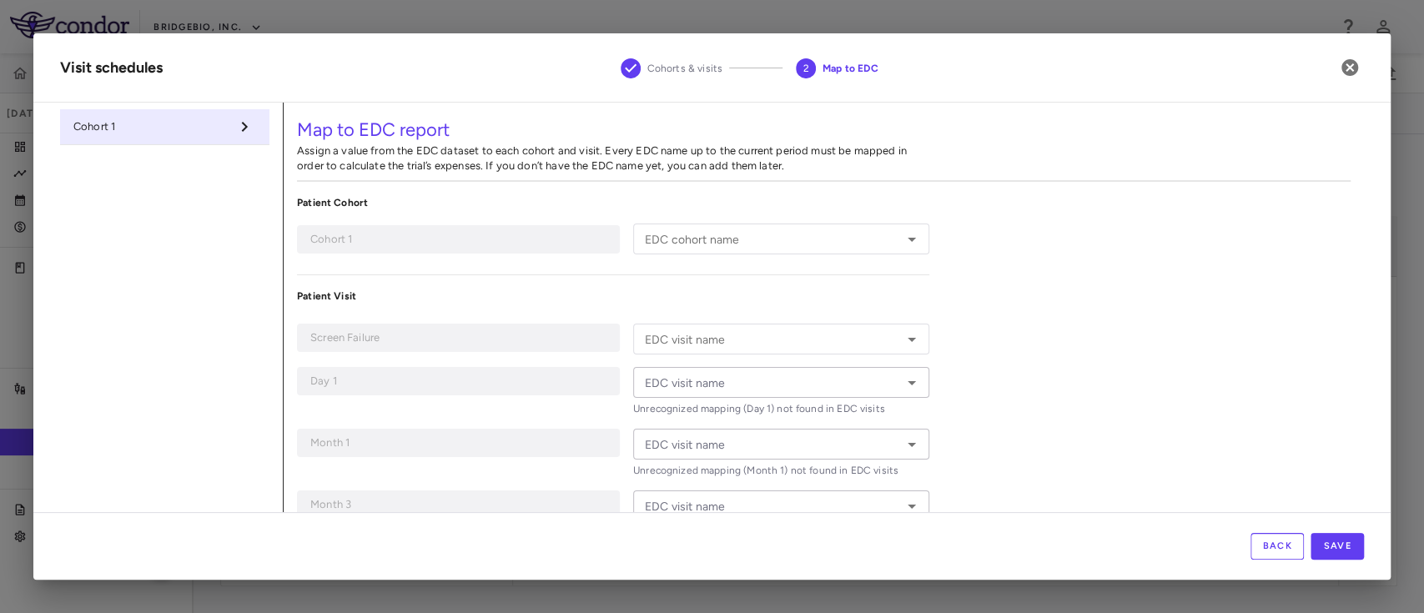
type input "**********"
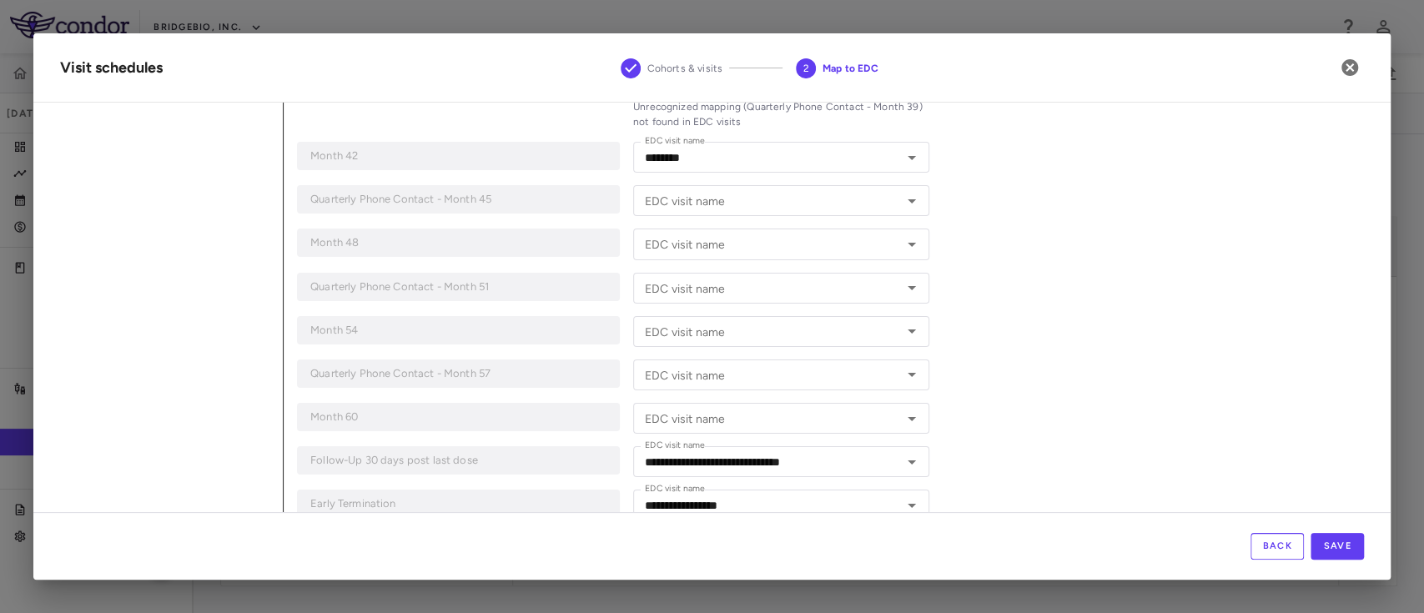
scroll to position [1206, 0]
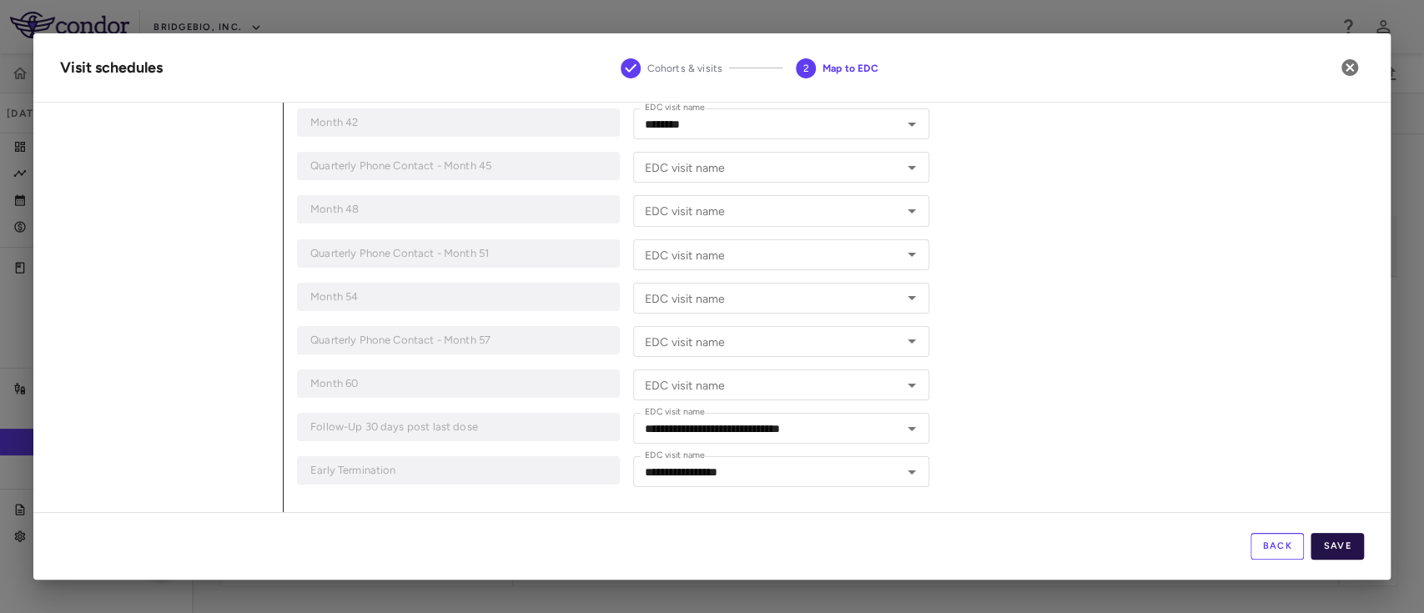
click at [1344, 549] on button "Save" at bounding box center [1336, 546] width 53 height 27
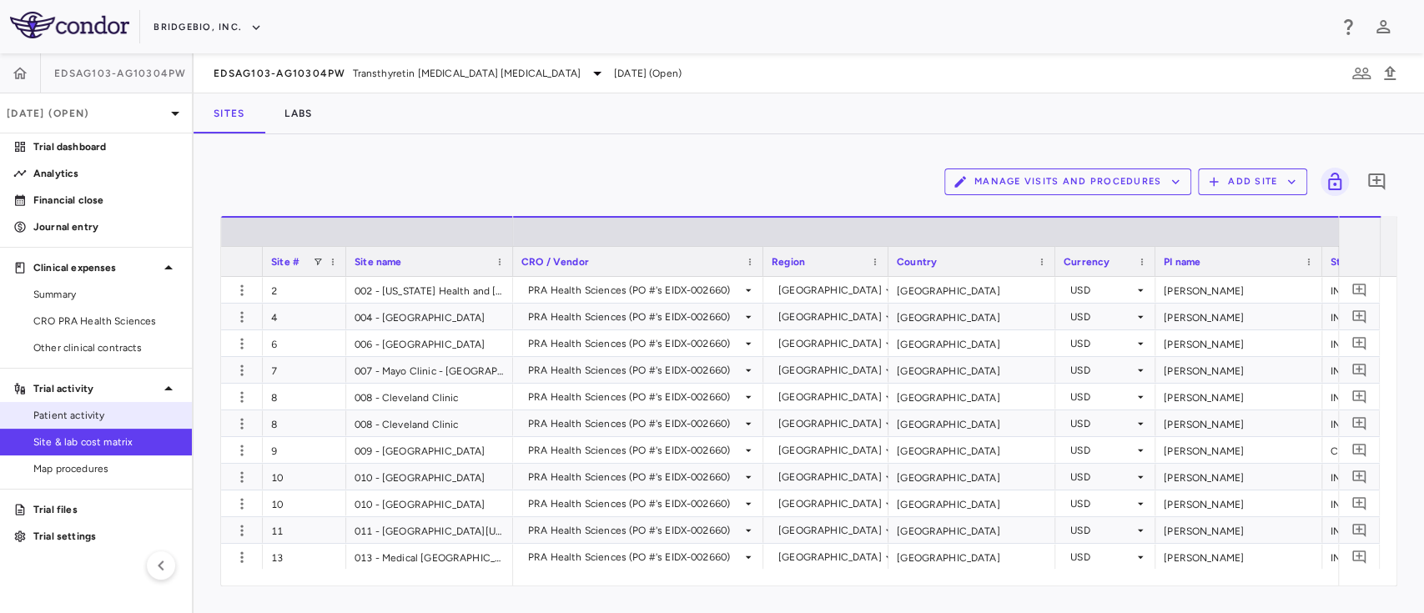
click at [79, 414] on span "Patient activity" at bounding box center [105, 415] width 145 height 15
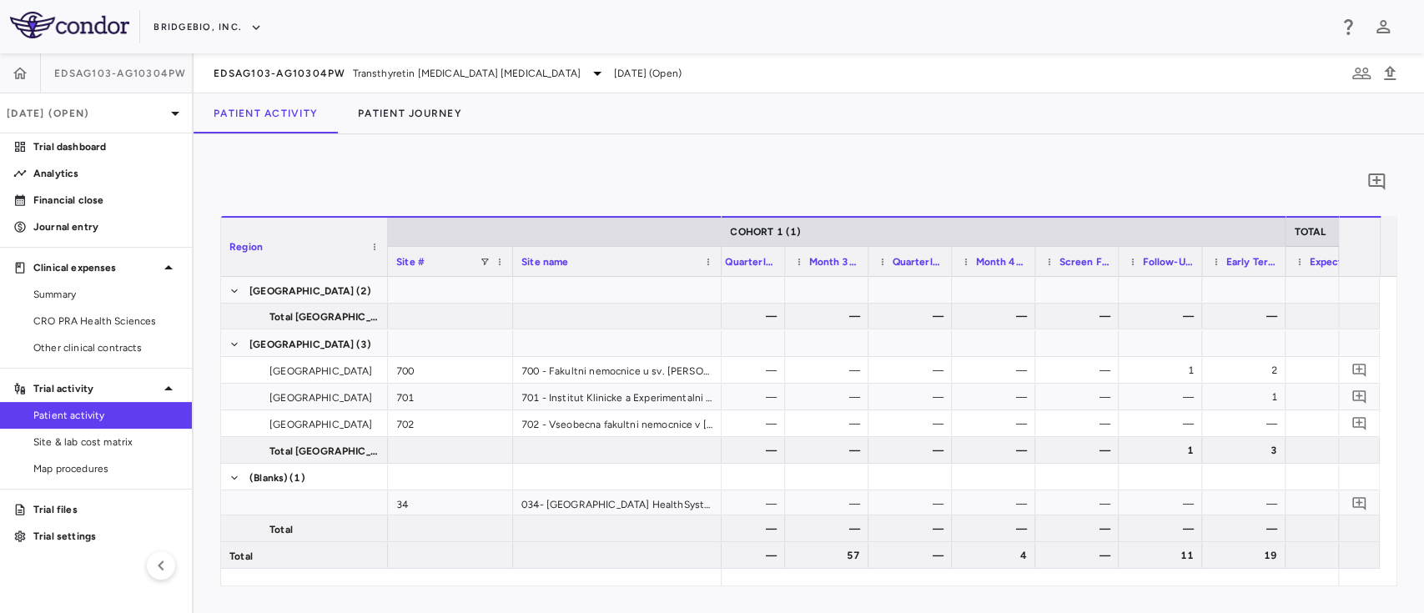
scroll to position [0, 1808]
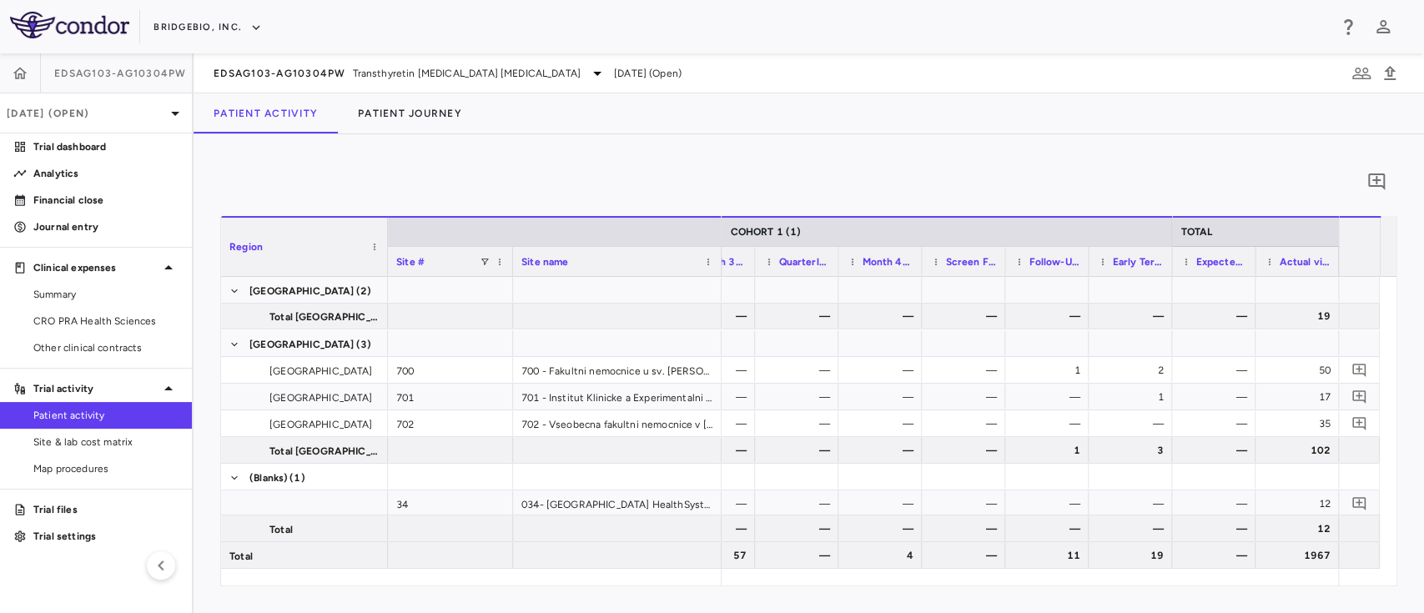
click at [987, 260] on span "Screen Failure,Quarterly Phone Contact - Month 45,Month 48,Quarterly Phone Cont…" at bounding box center [971, 262] width 52 height 12
click at [987, 260] on span "Screen Failure,Quarterly Phone Contact - Month 45,Month 48,Quarterly Phone Cont…" at bounding box center [978, 262] width 37 height 12
drag, startPoint x: 1002, startPoint y: 248, endPoint x: 1067, endPoint y: 246, distance: 65.1
click at [1067, 247] on div at bounding box center [1069, 261] width 7 height 29
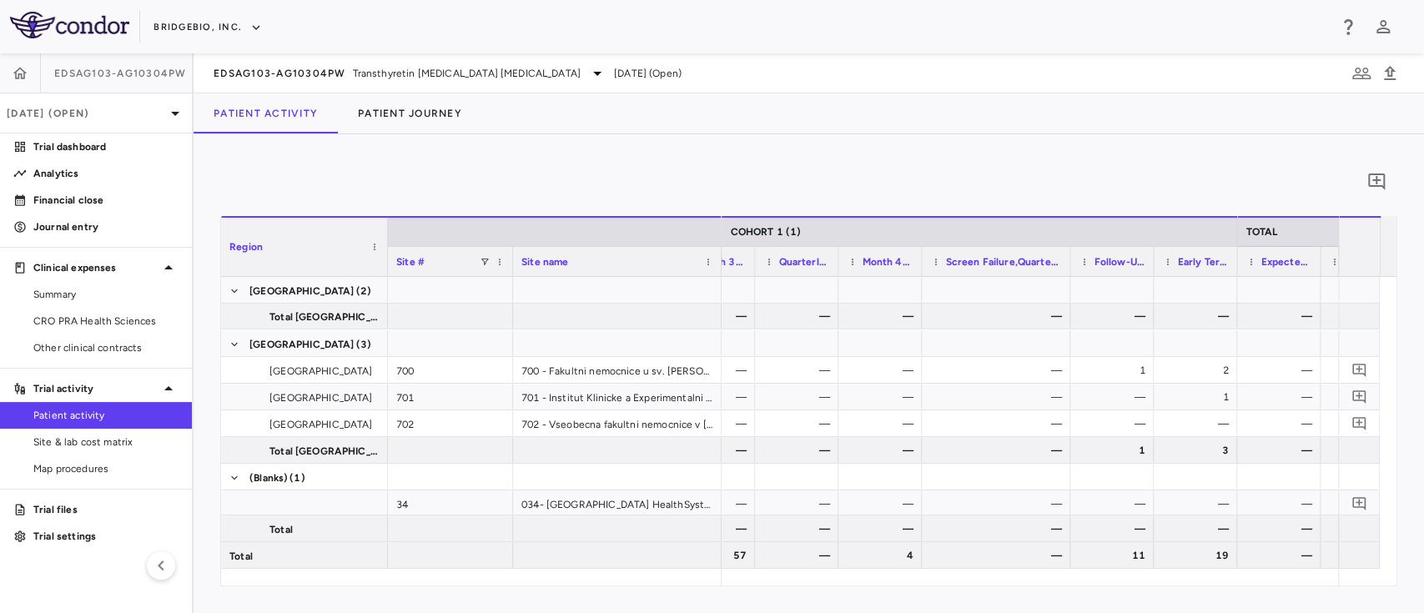
drag, startPoint x: 1179, startPoint y: 586, endPoint x: 1215, endPoint y: 584, distance: 35.9
click at [1215, 584] on div "0 Press ENTER to sort. Press ALT DOWN to open column menu Region Drag here to s…" at bounding box center [808, 373] width 1230 height 479
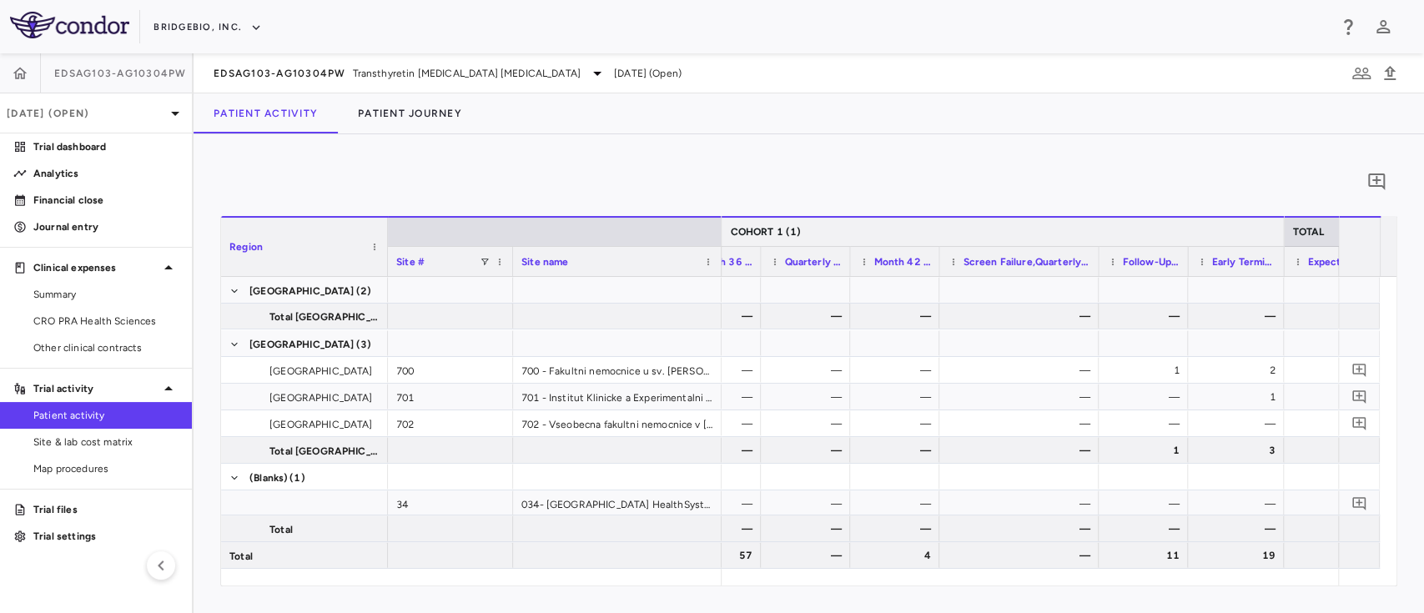
drag, startPoint x: 1151, startPoint y: 227, endPoint x: 1280, endPoint y: 234, distance: 129.5
click at [1280, 234] on div at bounding box center [1282, 232] width 7 height 28
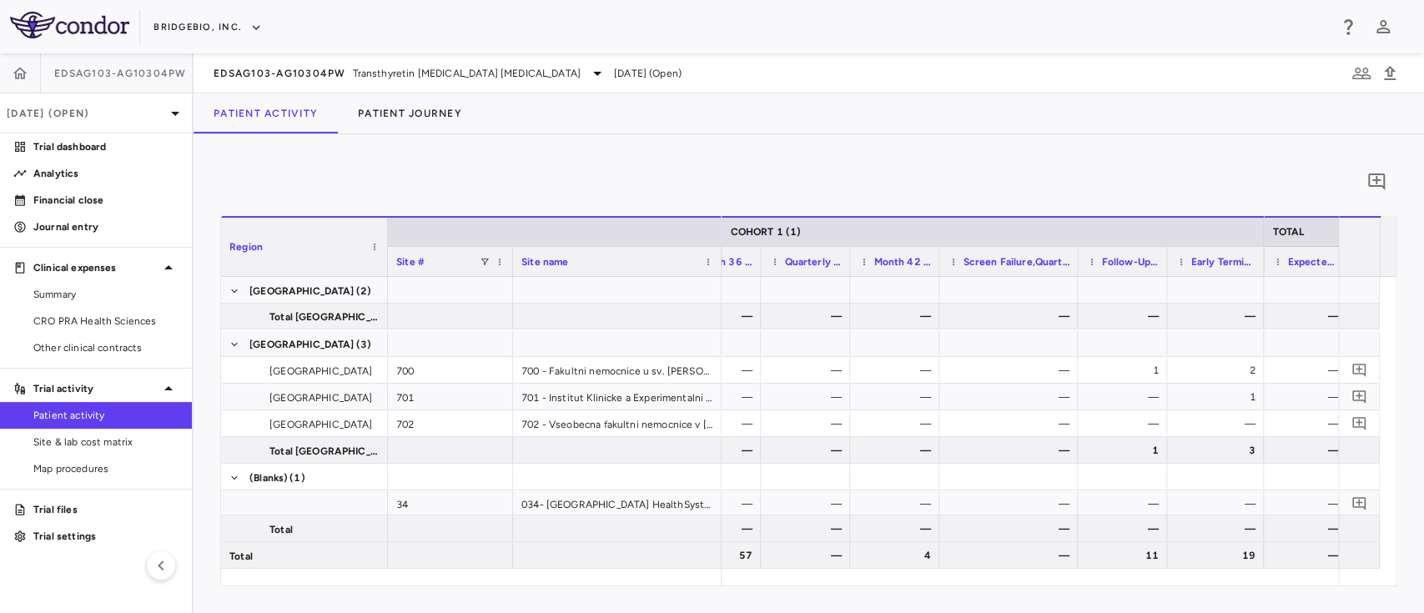
drag, startPoint x: 1094, startPoint y: 250, endPoint x: 1067, endPoint y: 252, distance: 26.7
click at [1073, 252] on div at bounding box center [1076, 261] width 7 height 29
click at [1198, 562] on div "19" at bounding box center [1212, 555] width 73 height 27
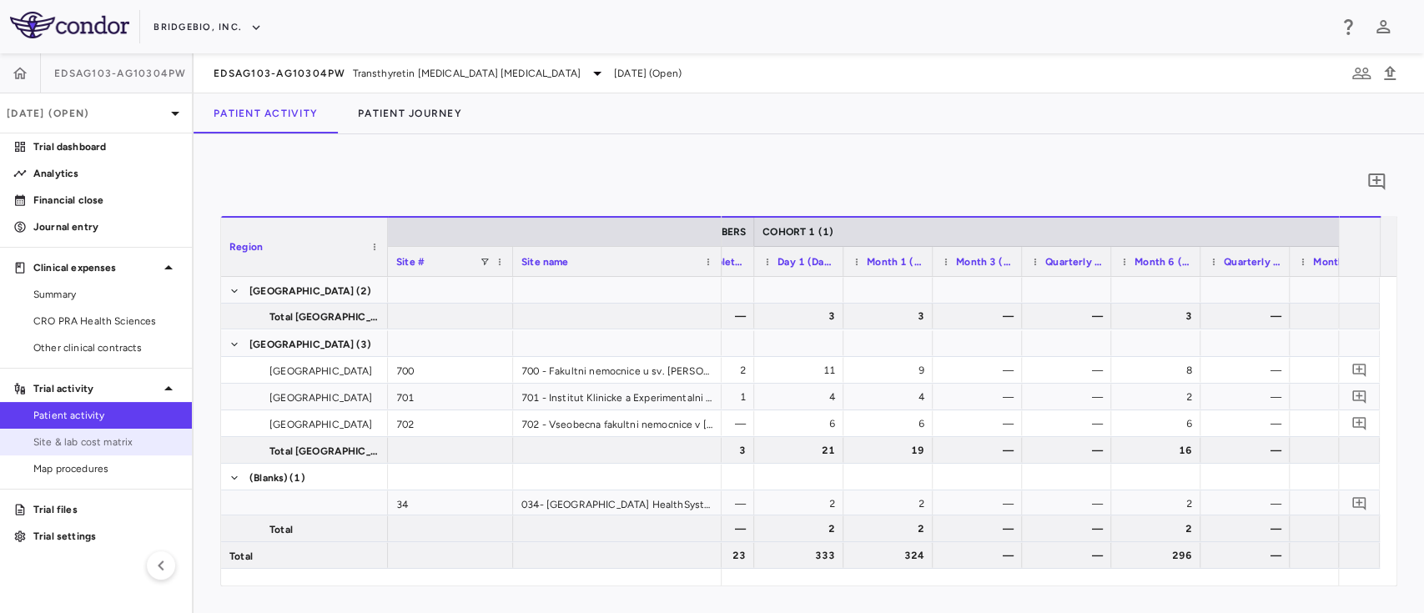
click at [77, 437] on span "Site & lab cost matrix" at bounding box center [105, 441] width 145 height 15
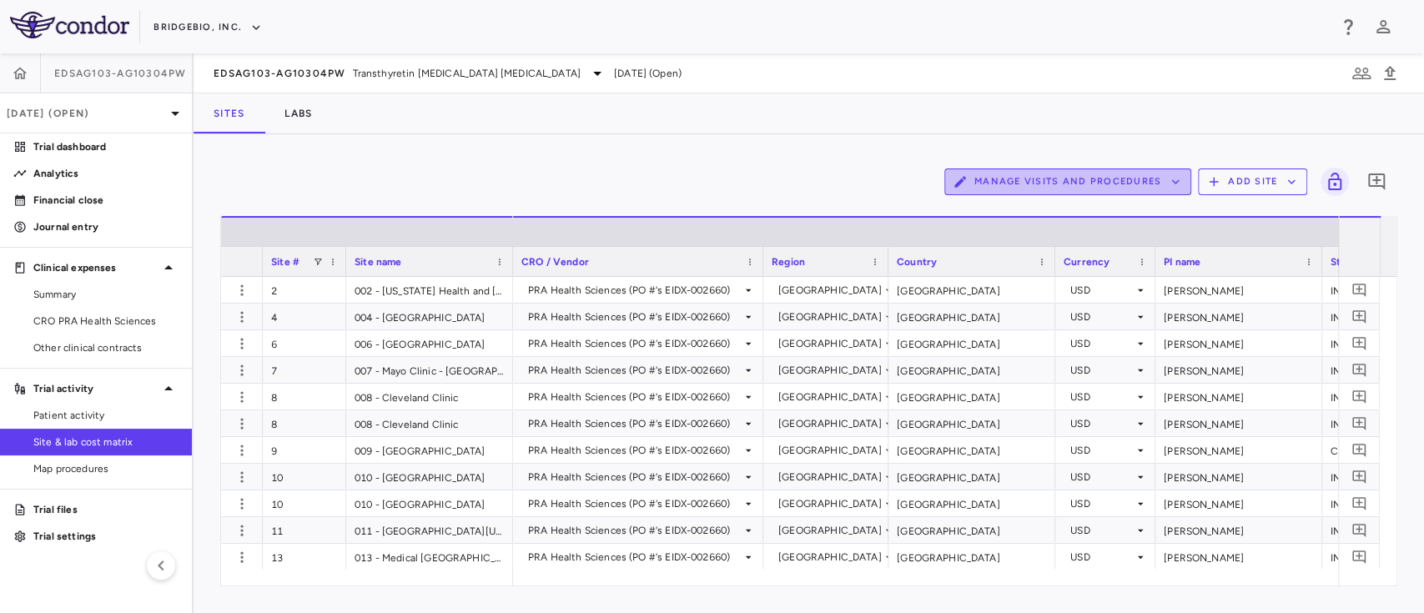
click at [1168, 181] on icon "button" at bounding box center [1175, 181] width 15 height 15
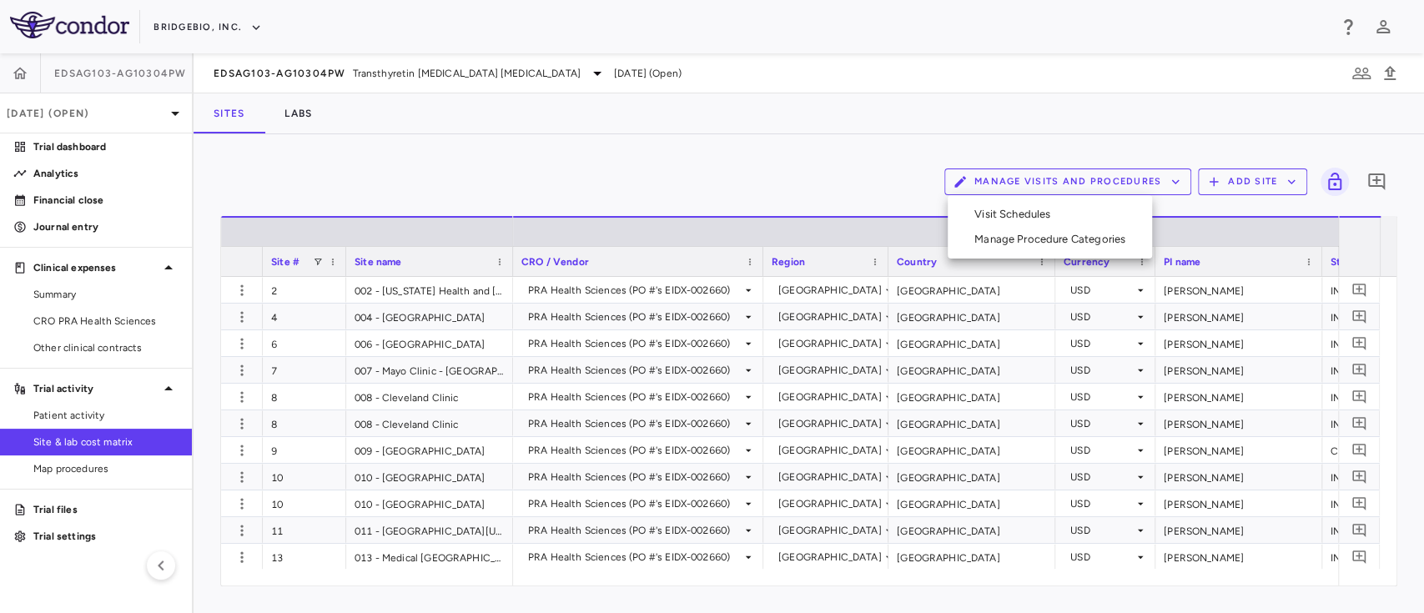
click at [1074, 241] on li "Manage Procedure Categories" at bounding box center [1050, 239] width 178 height 25
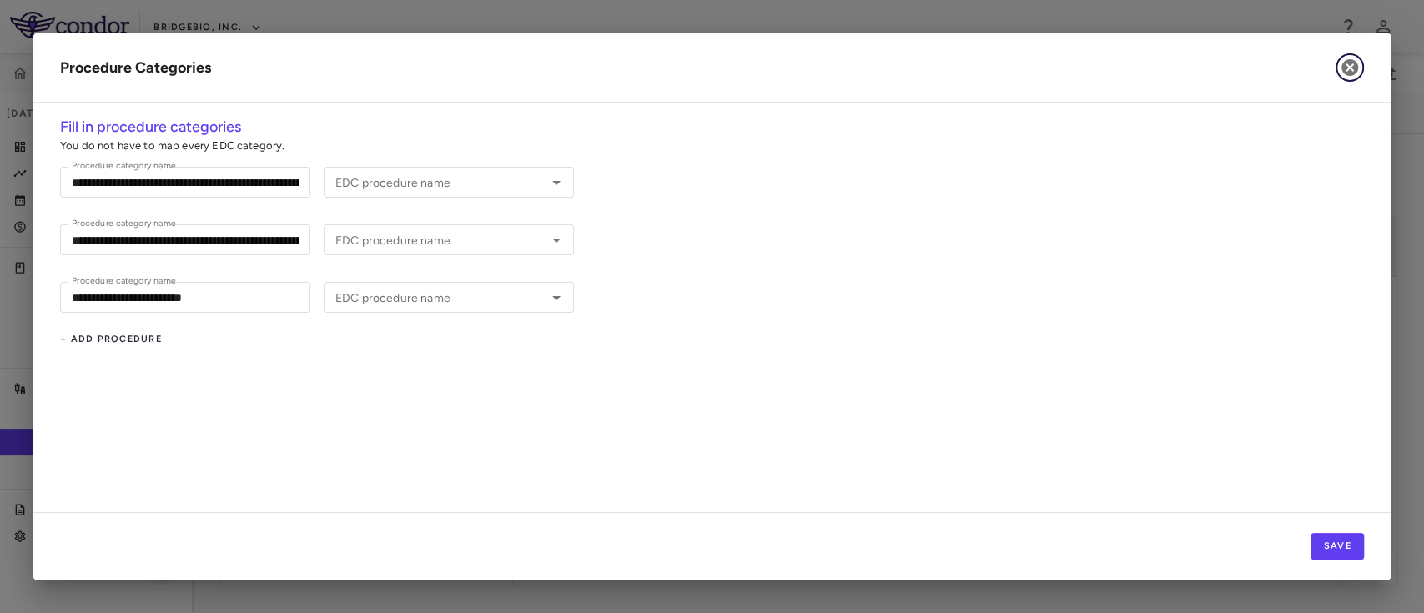
click at [1345, 69] on icon "button" at bounding box center [1349, 67] width 17 height 17
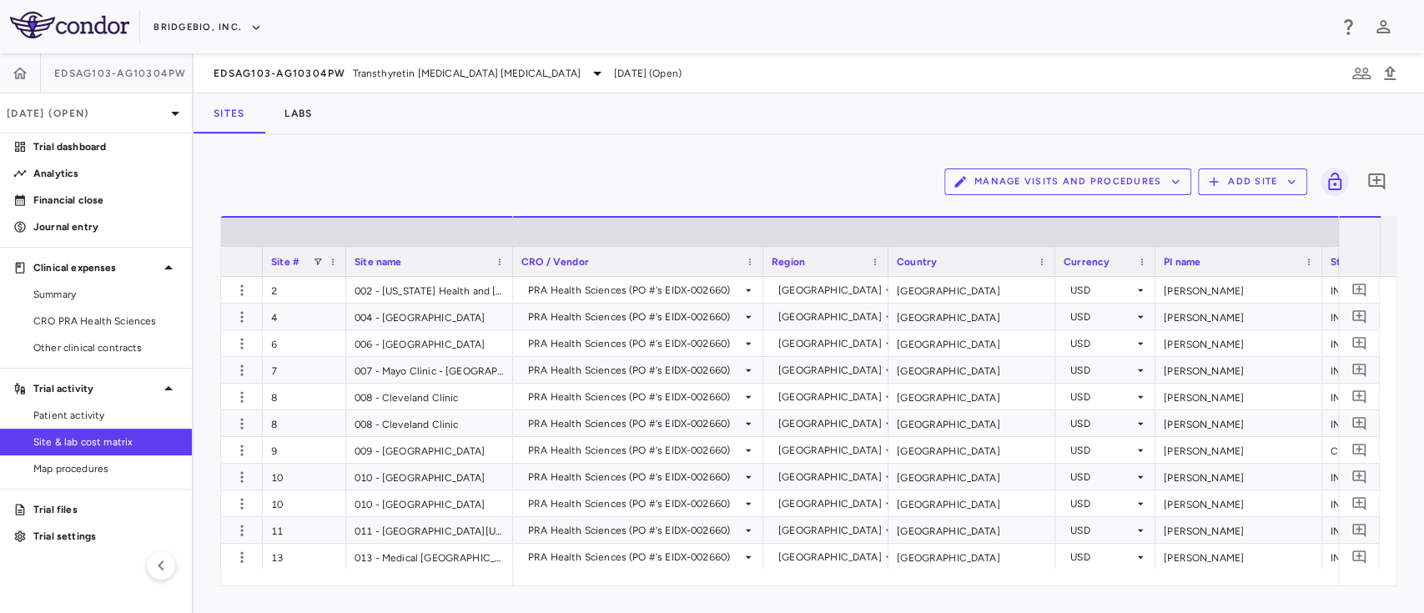
click at [1101, 164] on div "Manage Visits and Procedures Add Site 0" at bounding box center [808, 182] width 1177 height 42
click at [1081, 180] on button "Manage Visits and Procedures" at bounding box center [1067, 181] width 247 height 27
click at [1037, 213] on li "Visit Schedules" at bounding box center [1050, 214] width 178 height 25
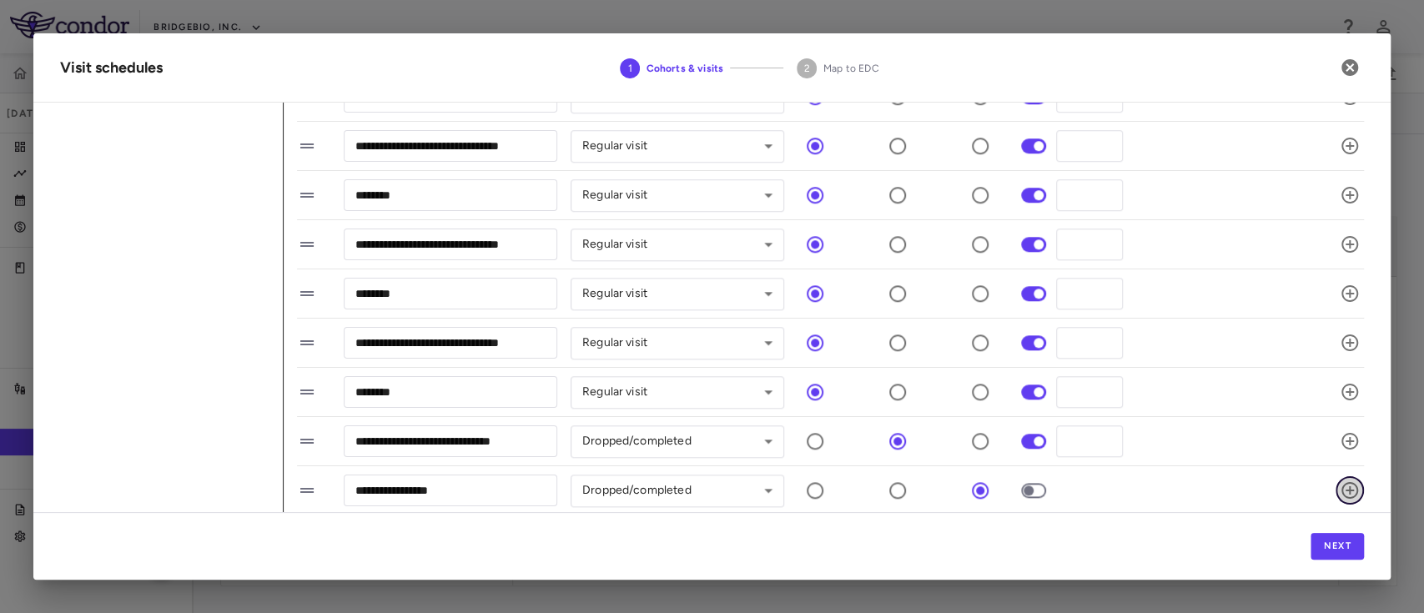
click at [1340, 490] on icon "button" at bounding box center [1349, 490] width 20 height 20
click at [466, 495] on input "**********" at bounding box center [450, 490] width 213 height 31
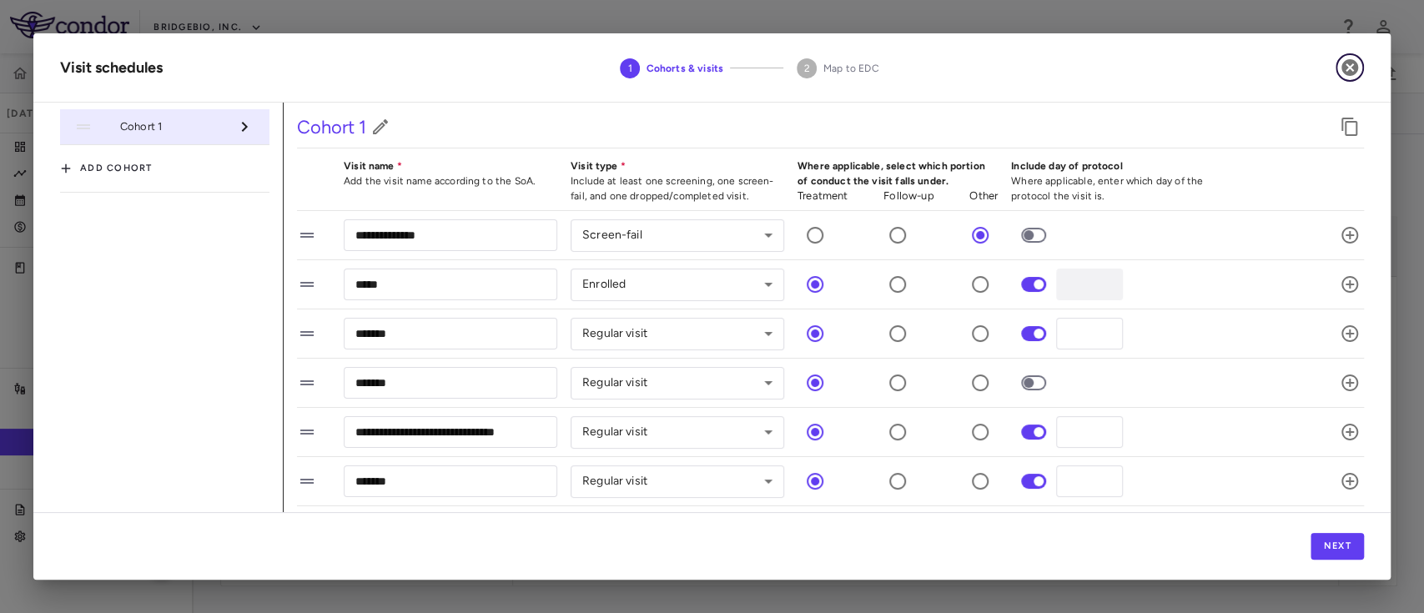
click at [1349, 68] on icon "button" at bounding box center [1349, 68] width 20 height 20
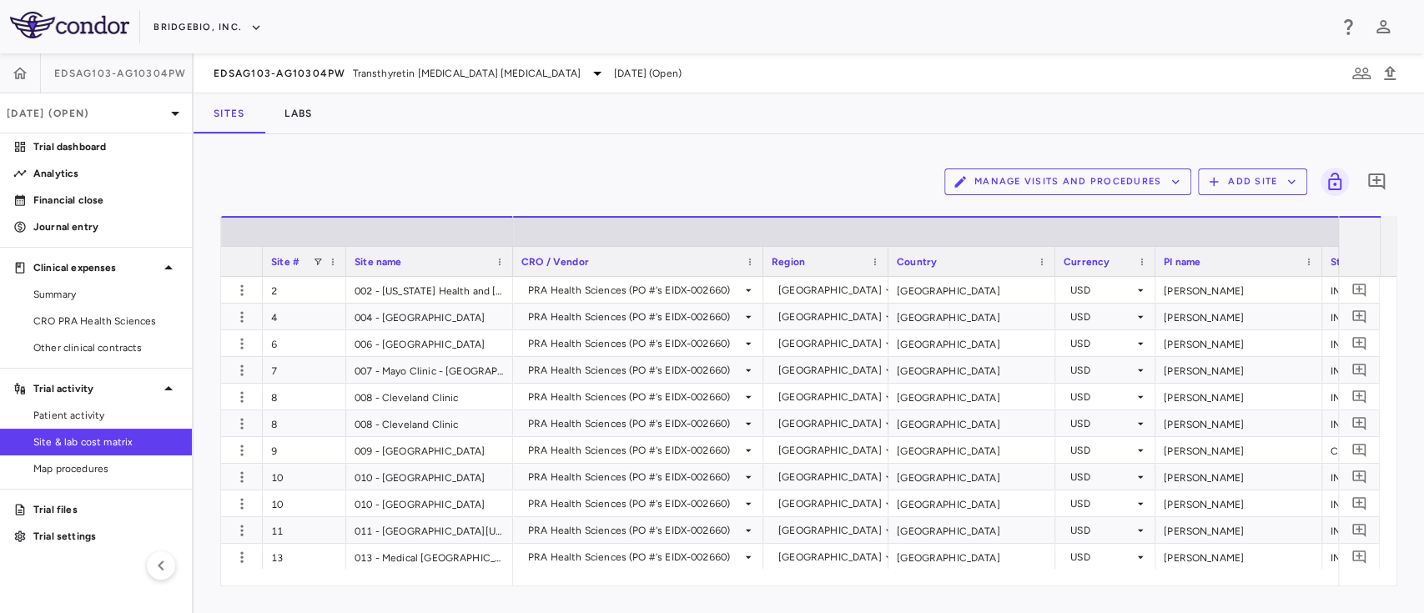
click at [1161, 184] on button "Manage Visits and Procedures" at bounding box center [1067, 181] width 247 height 27
click at [1042, 221] on li "Visit Schedules" at bounding box center [1050, 214] width 178 height 25
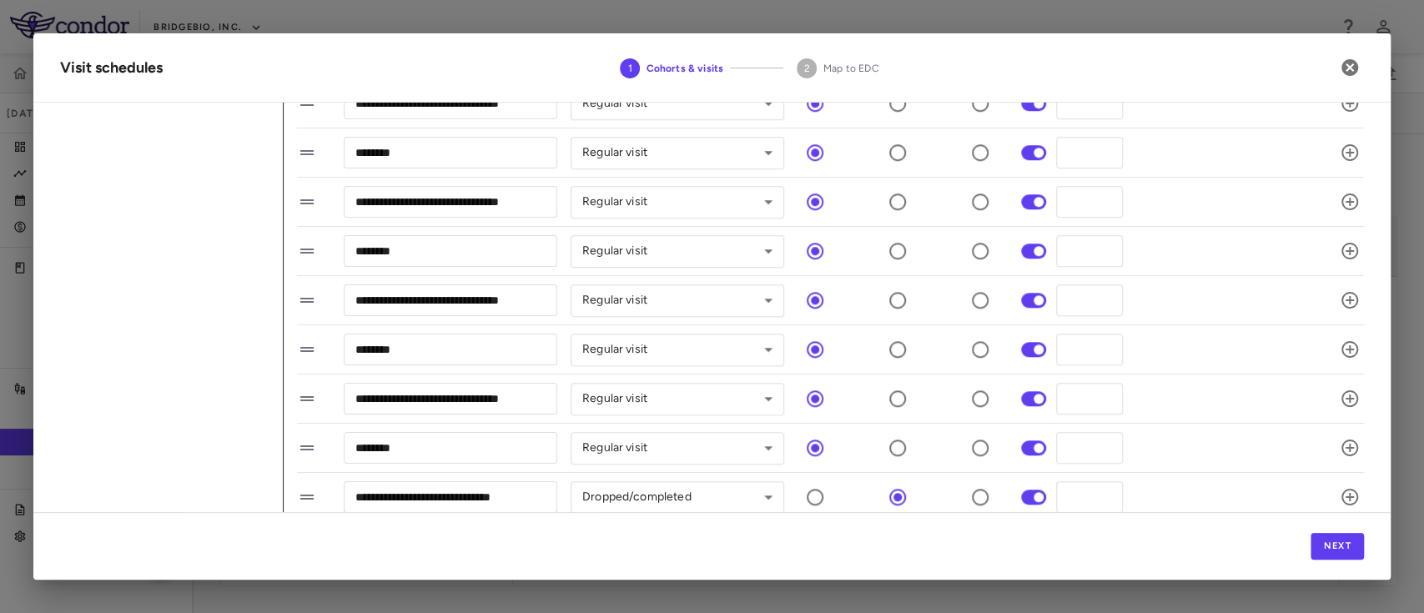
scroll to position [1024, 0]
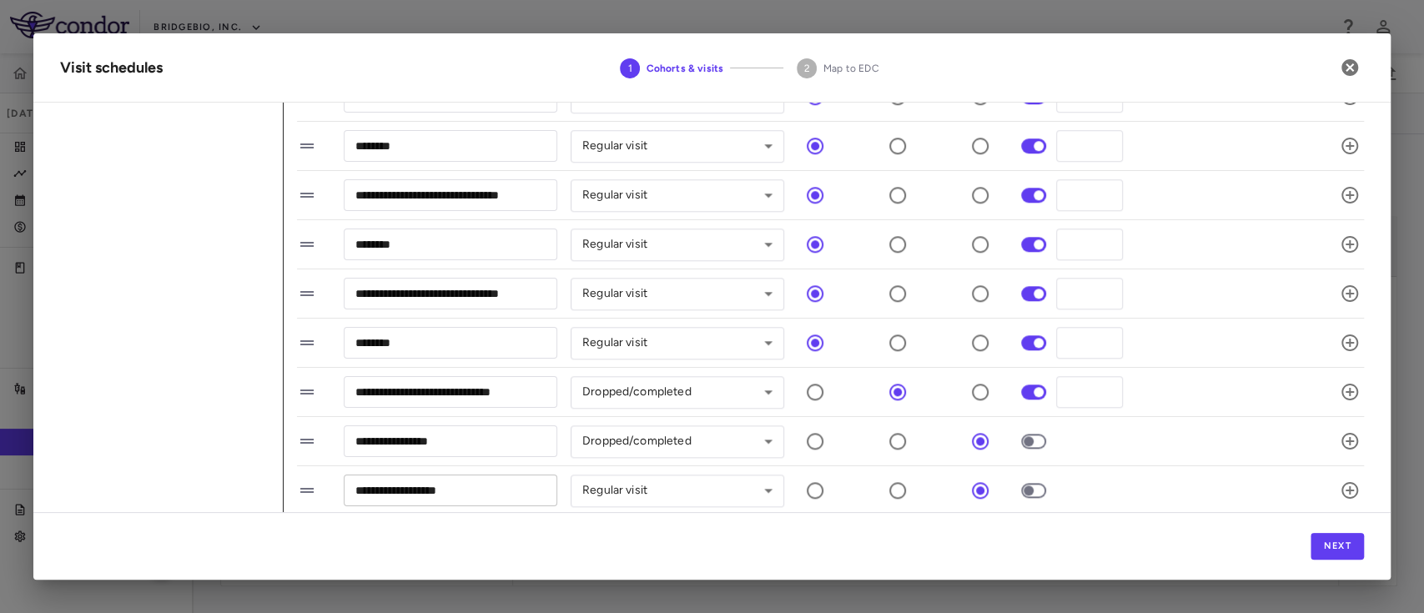
click at [508, 490] on input "**********" at bounding box center [450, 490] width 213 height 31
type input "*"
paste input "**********"
type input "**********"
click at [764, 486] on body "Skip to sidebar Skip to main content BridgeBio, Inc. EDSAG103-AG10304PW Jun 202…" at bounding box center [712, 306] width 1424 height 613
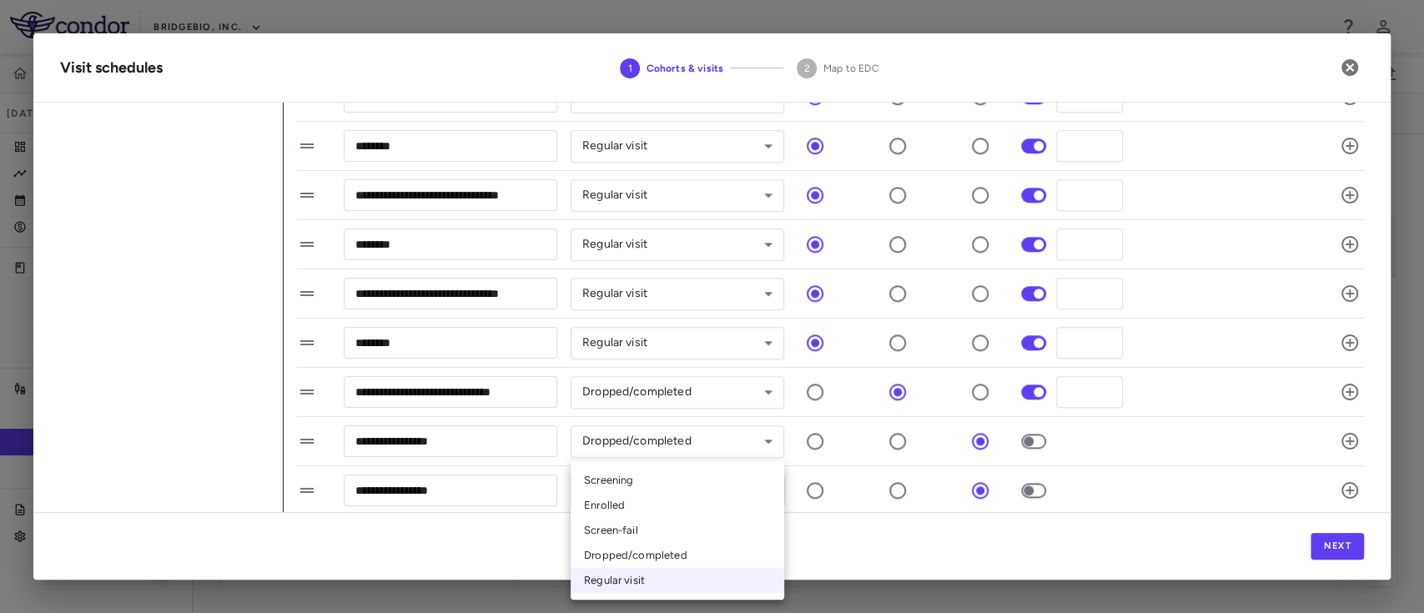
click at [678, 589] on li "Regular visit" at bounding box center [676, 580] width 213 height 25
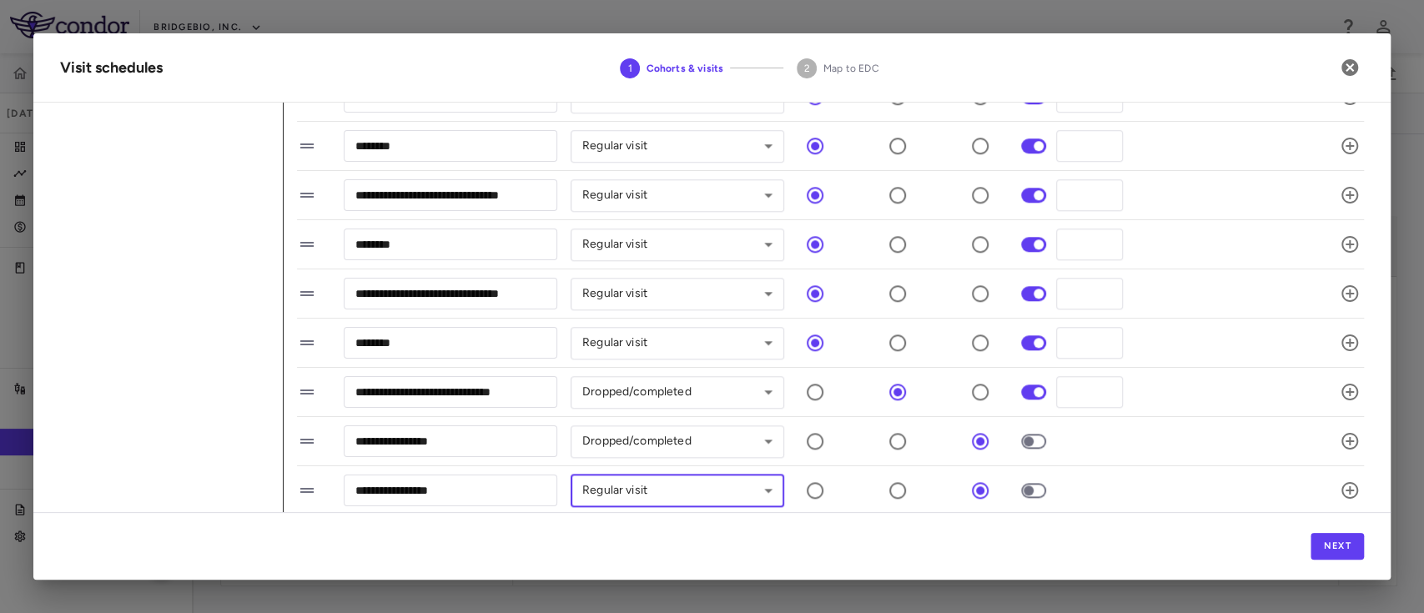
click at [1342, 563] on div "Next" at bounding box center [711, 546] width 1357 height 68
click at [1332, 544] on button "Next" at bounding box center [1336, 546] width 53 height 27
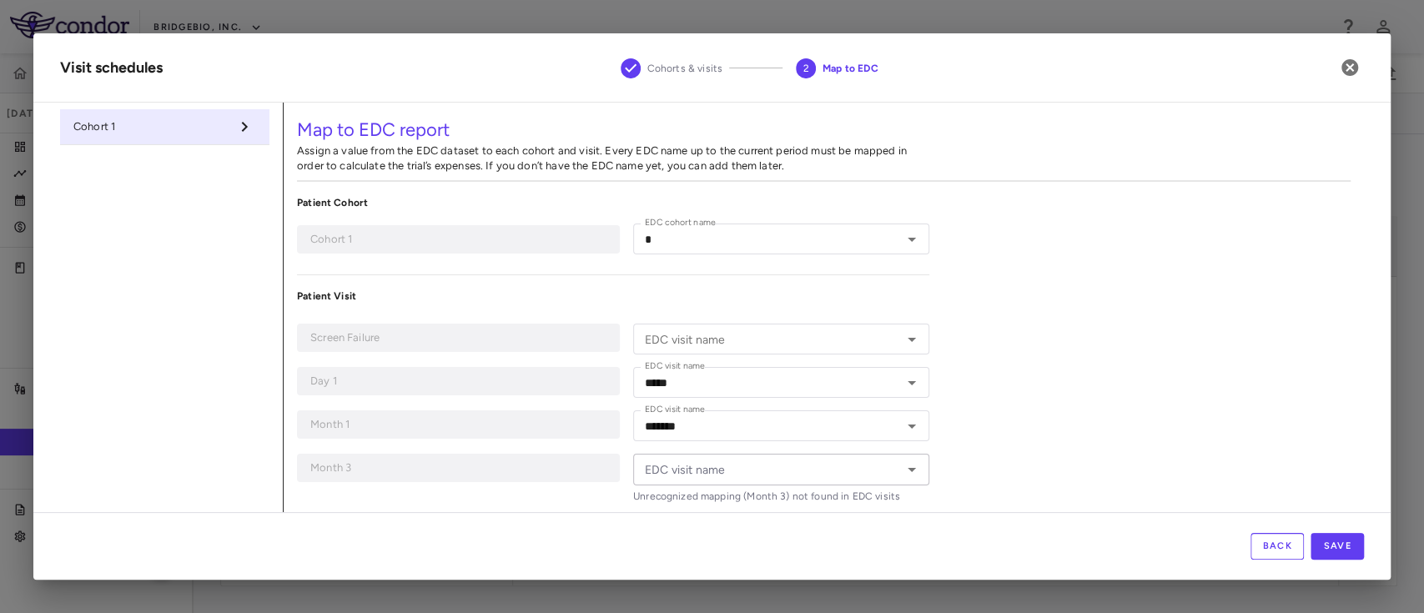
type input "*"
type input "*****"
type input "*******"
type input "********"
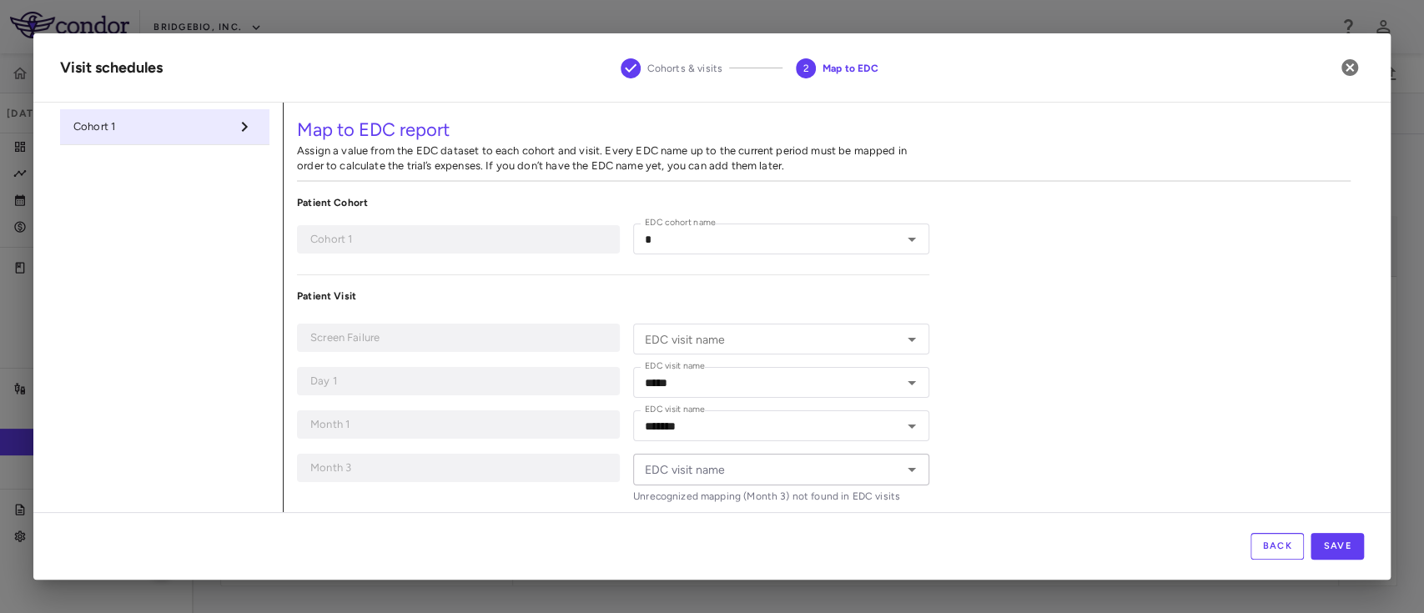
type input "********"
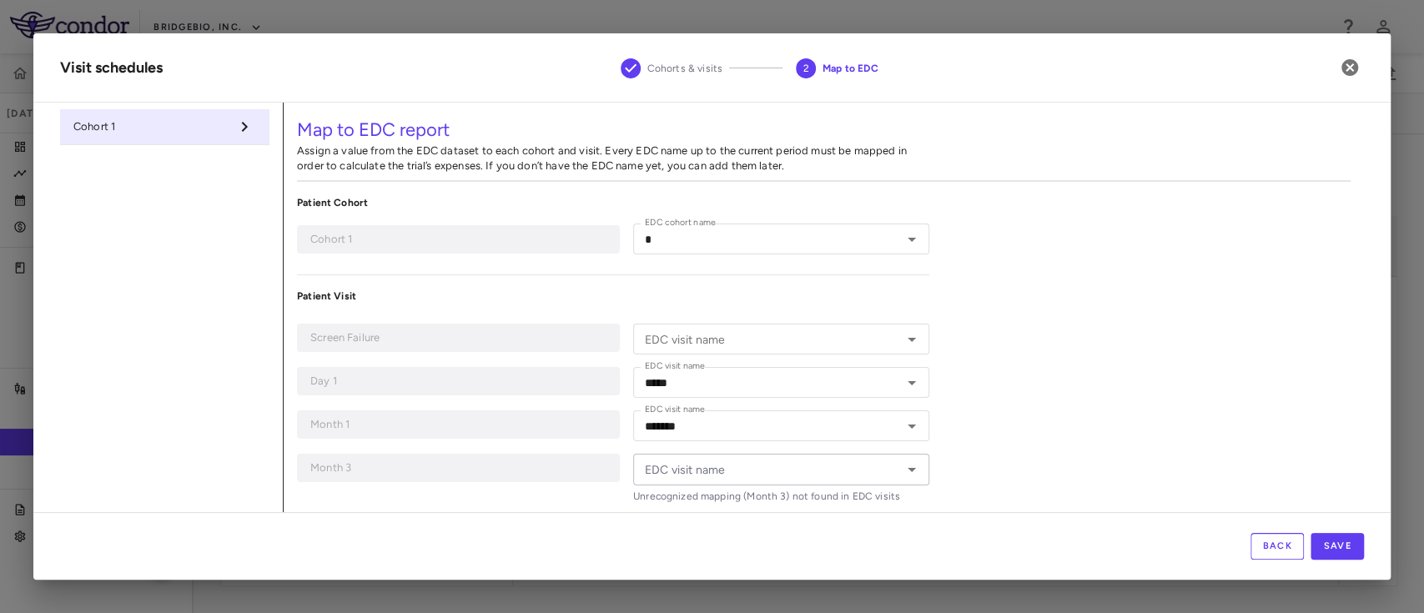
type input "**********"
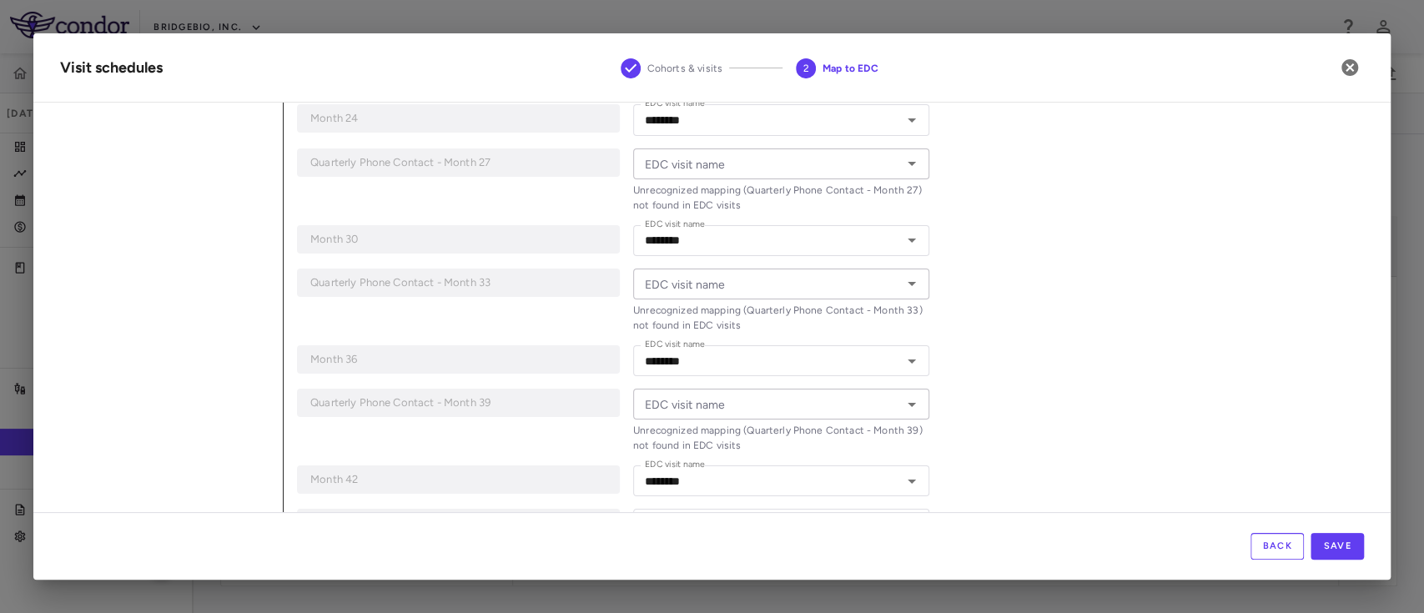
scroll to position [1249, 0]
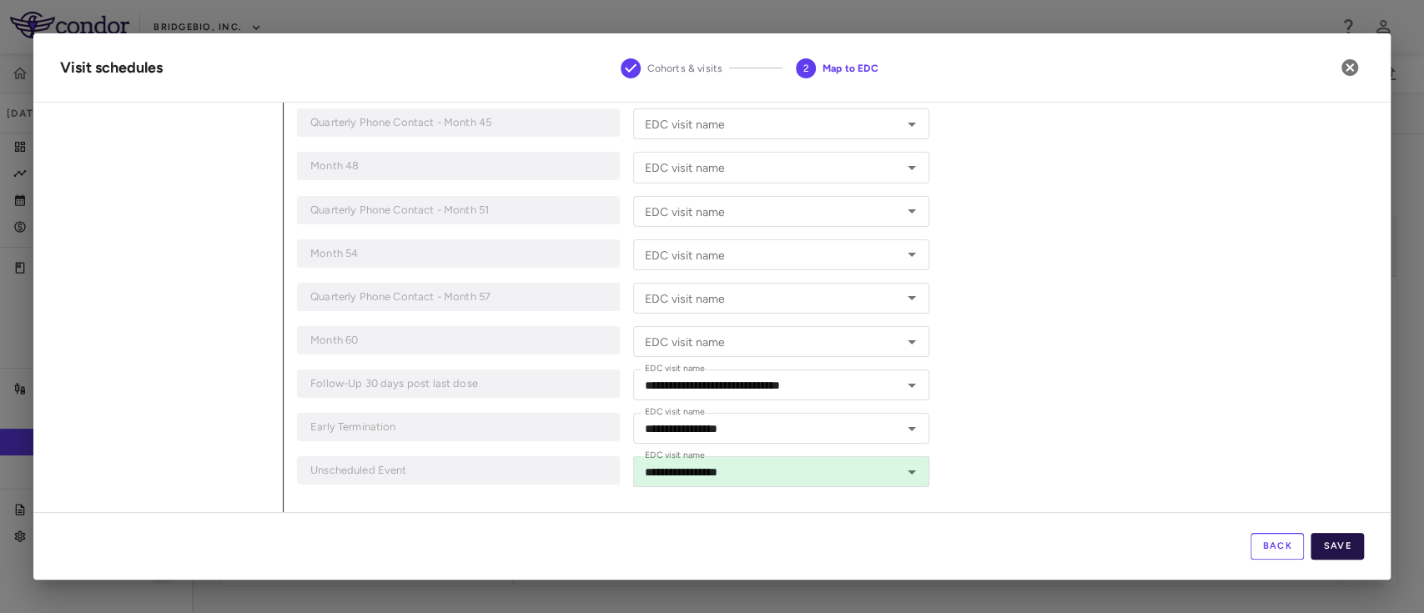
click at [1339, 556] on button "Save" at bounding box center [1336, 546] width 53 height 27
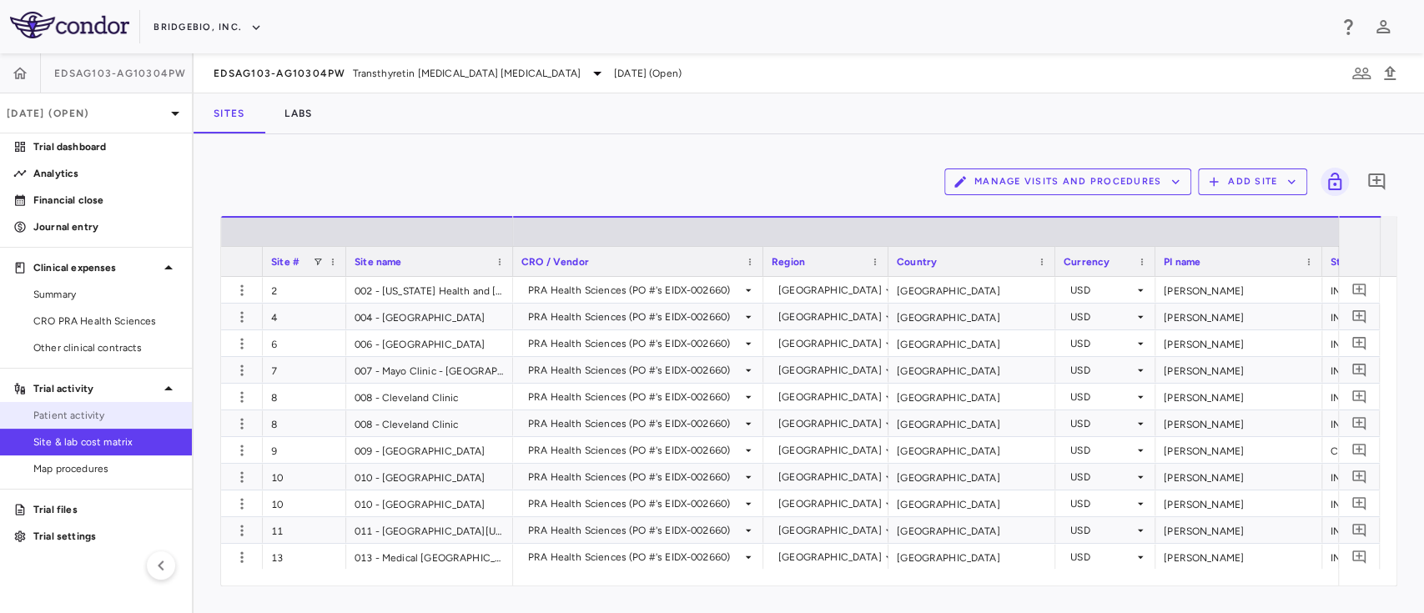
click at [83, 410] on span "Patient activity" at bounding box center [105, 415] width 145 height 15
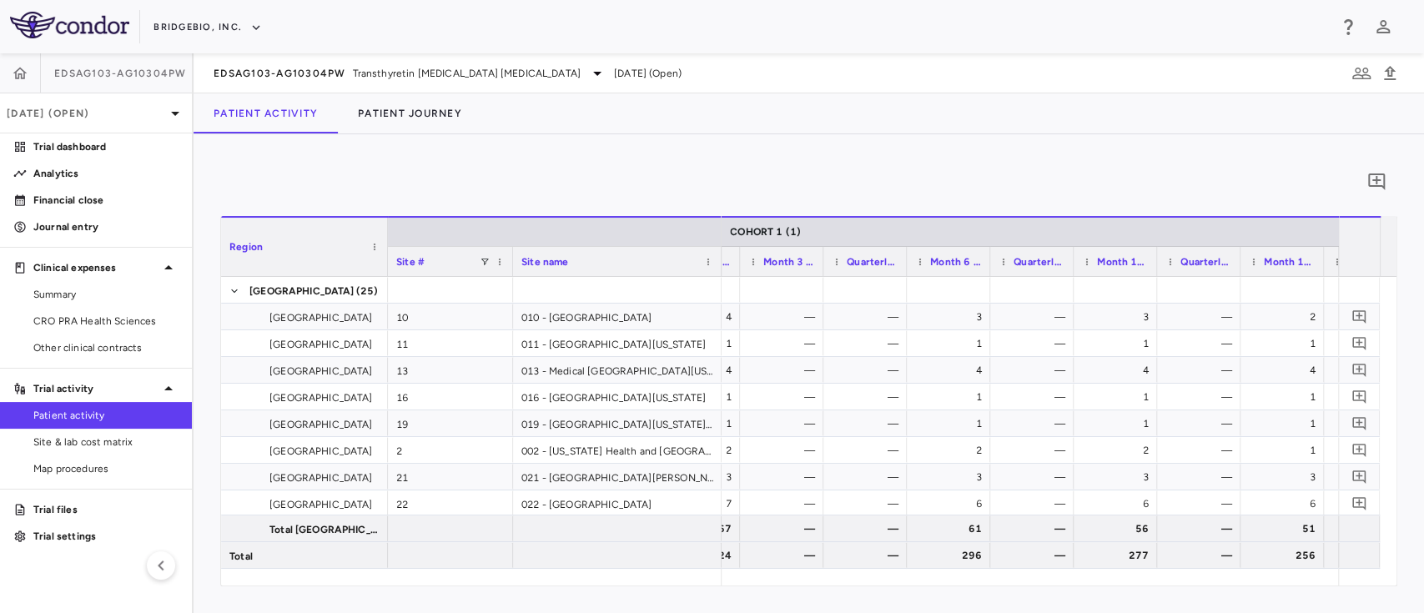
scroll to position [0, 1167]
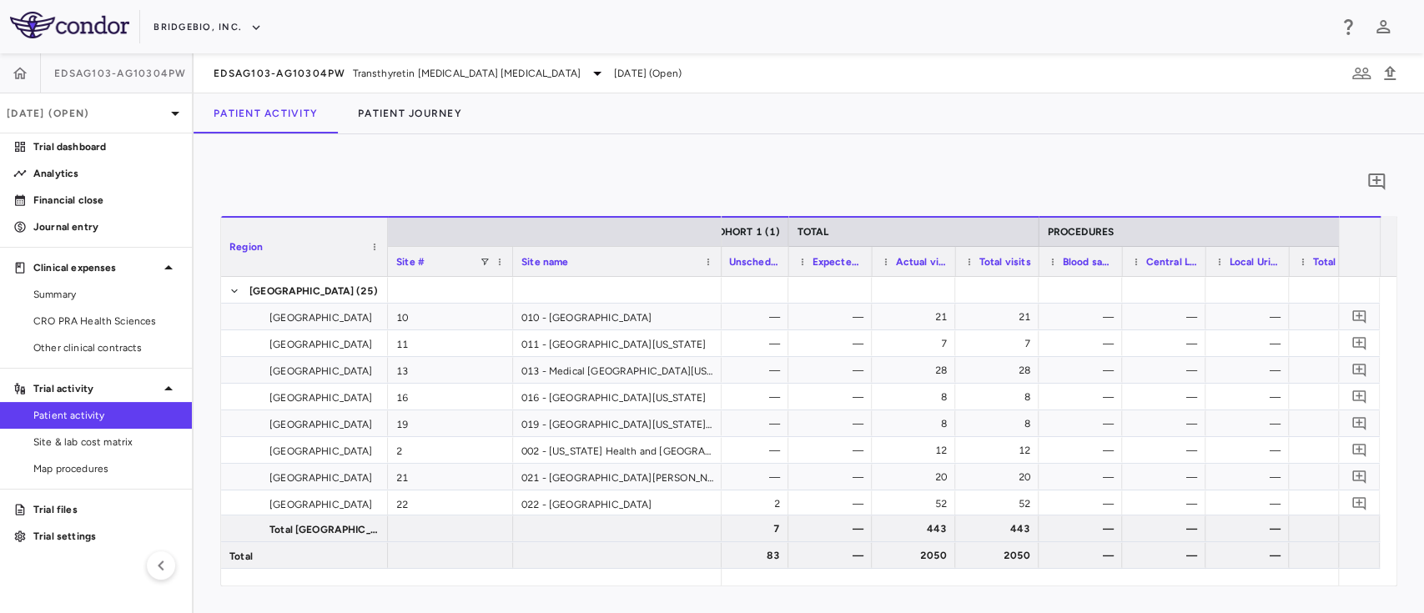
click at [857, 130] on div "Patient Activity Patient Journey" at bounding box center [808, 113] width 1230 height 40
click at [106, 439] on span "Site & lab cost matrix" at bounding box center [105, 441] width 145 height 15
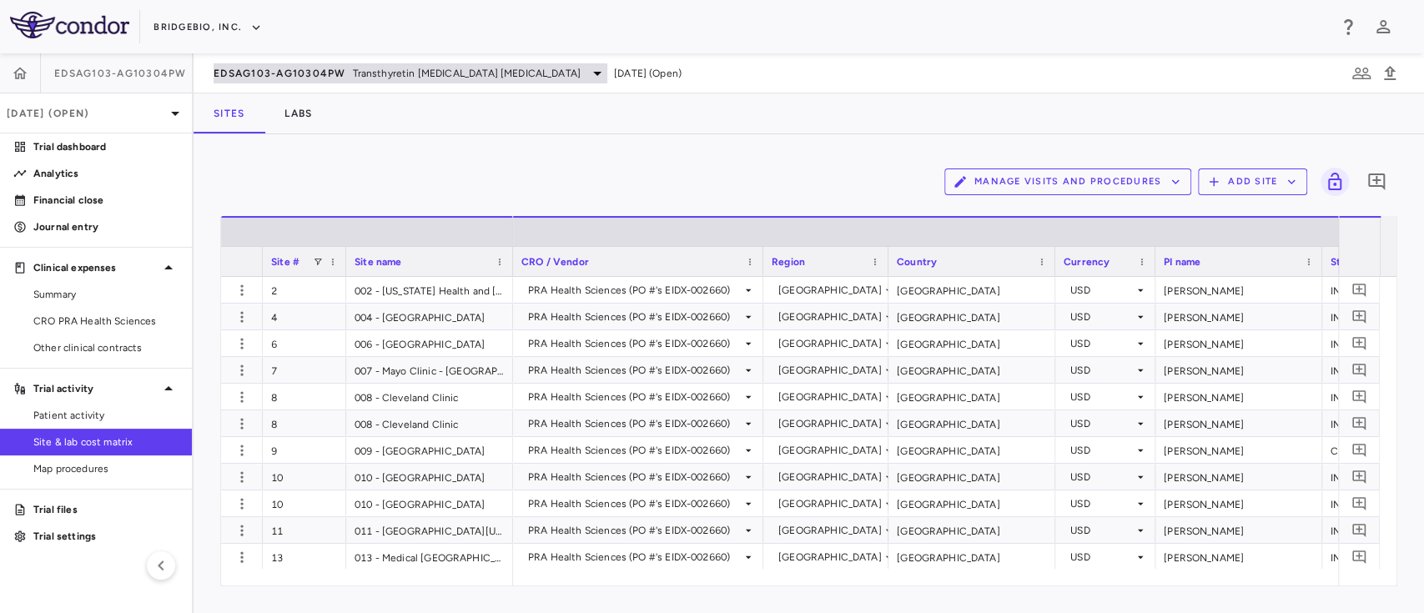
click at [271, 80] on div "EDSAG103-AG10304PW Transthyretin Amyloid Cardiomyopathy" at bounding box center [410, 73] width 394 height 20
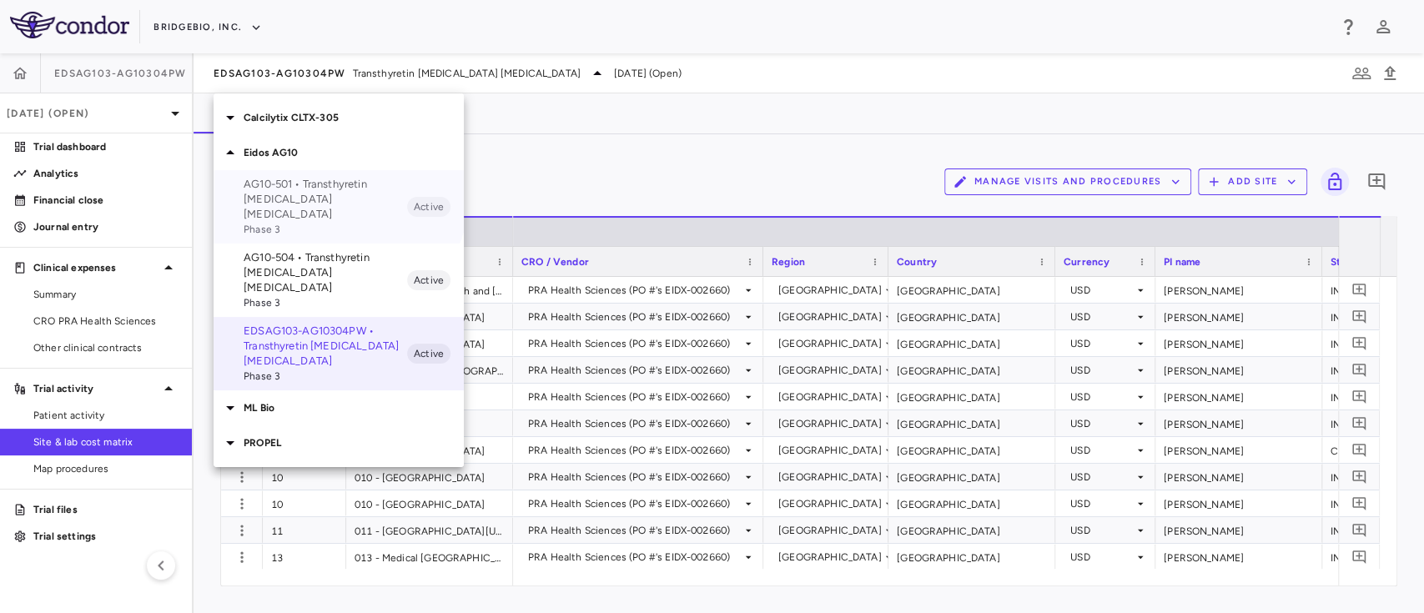
click at [319, 190] on p "AG10-501 • Transthyretin Amyloid Cardiomyopathy" at bounding box center [325, 199] width 163 height 45
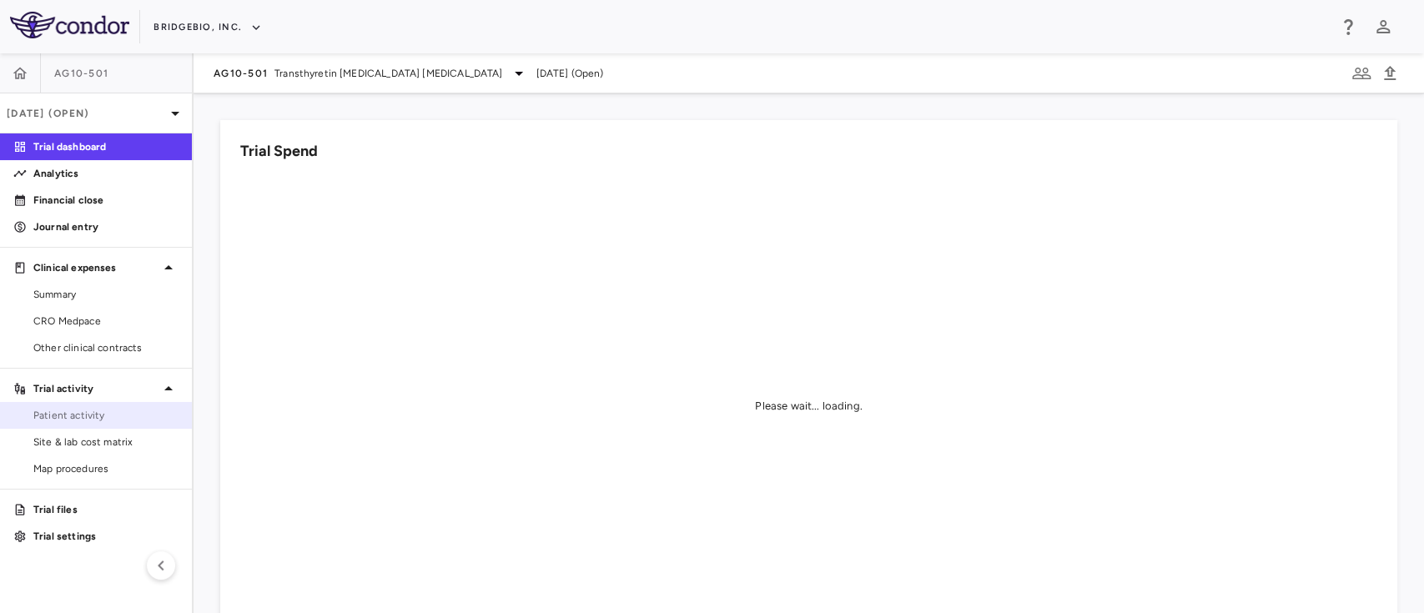
click at [82, 416] on span "Patient activity" at bounding box center [105, 415] width 145 height 15
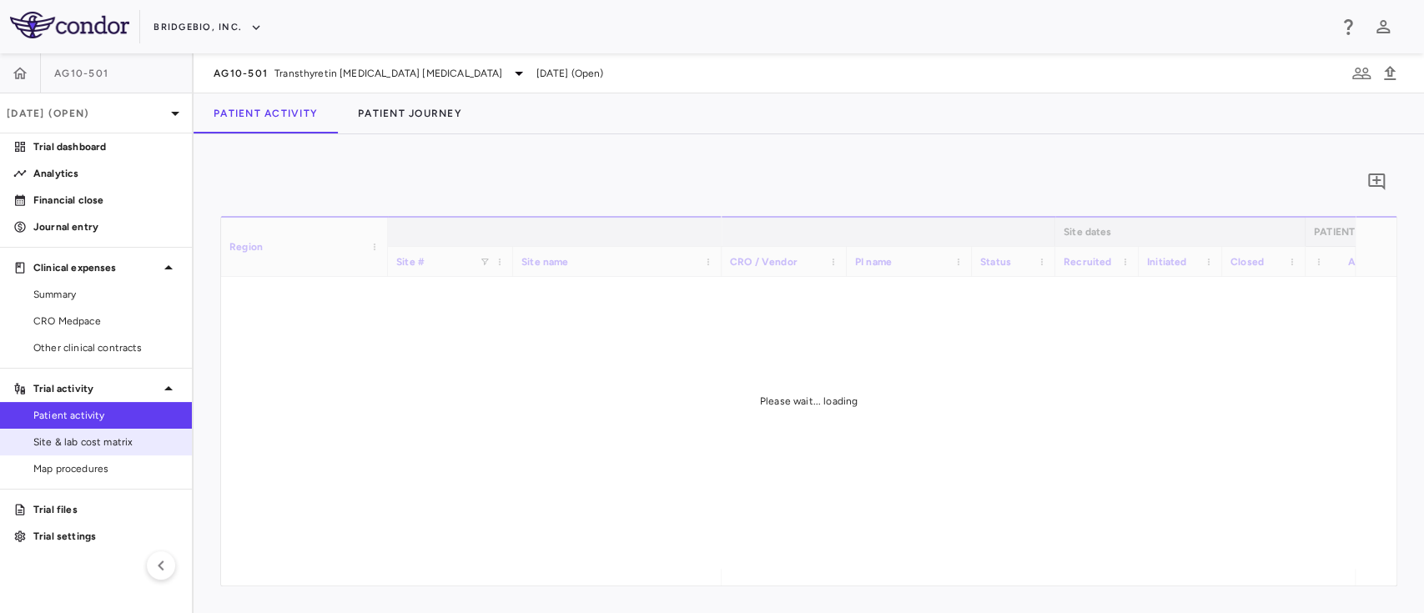
click at [73, 444] on span "Site & lab cost matrix" at bounding box center [105, 441] width 145 height 15
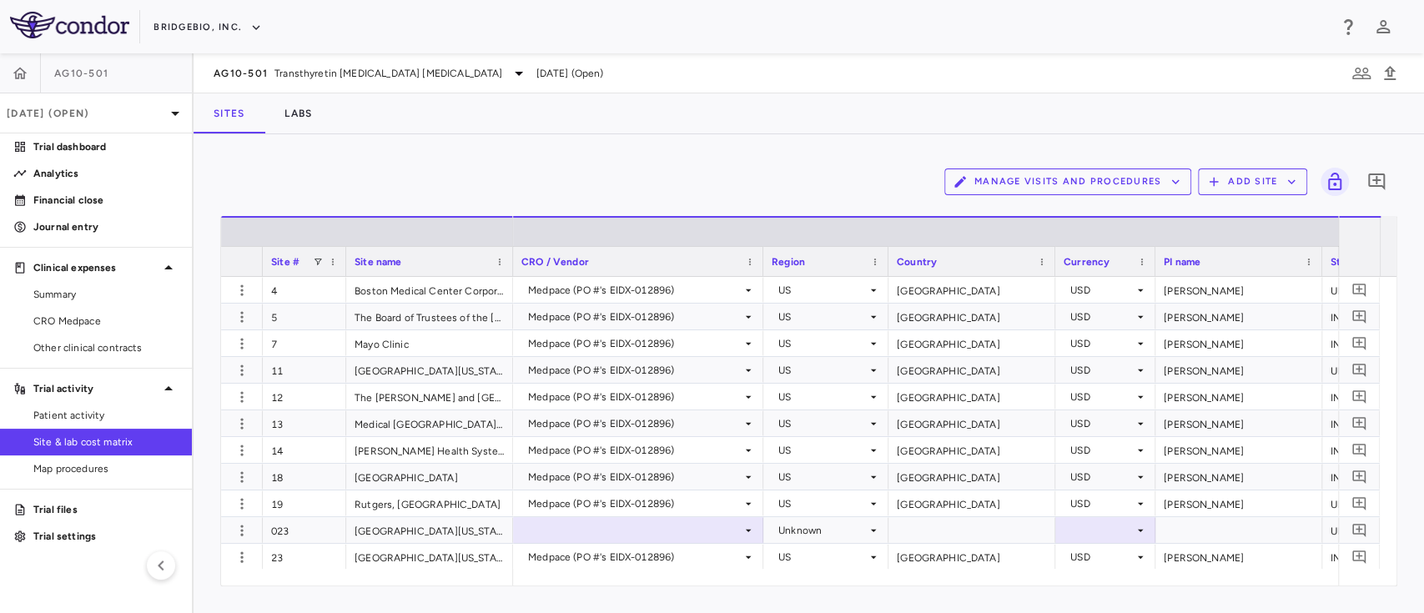
click at [343, 83] on div "AG10-501 Transthyretin Amyloid Cardiomyopathy Jun 2025 (Open)" at bounding box center [808, 73] width 1230 height 40
click at [389, 66] on span "Transthyretin Amyloid Cardiomyopathy" at bounding box center [388, 73] width 228 height 15
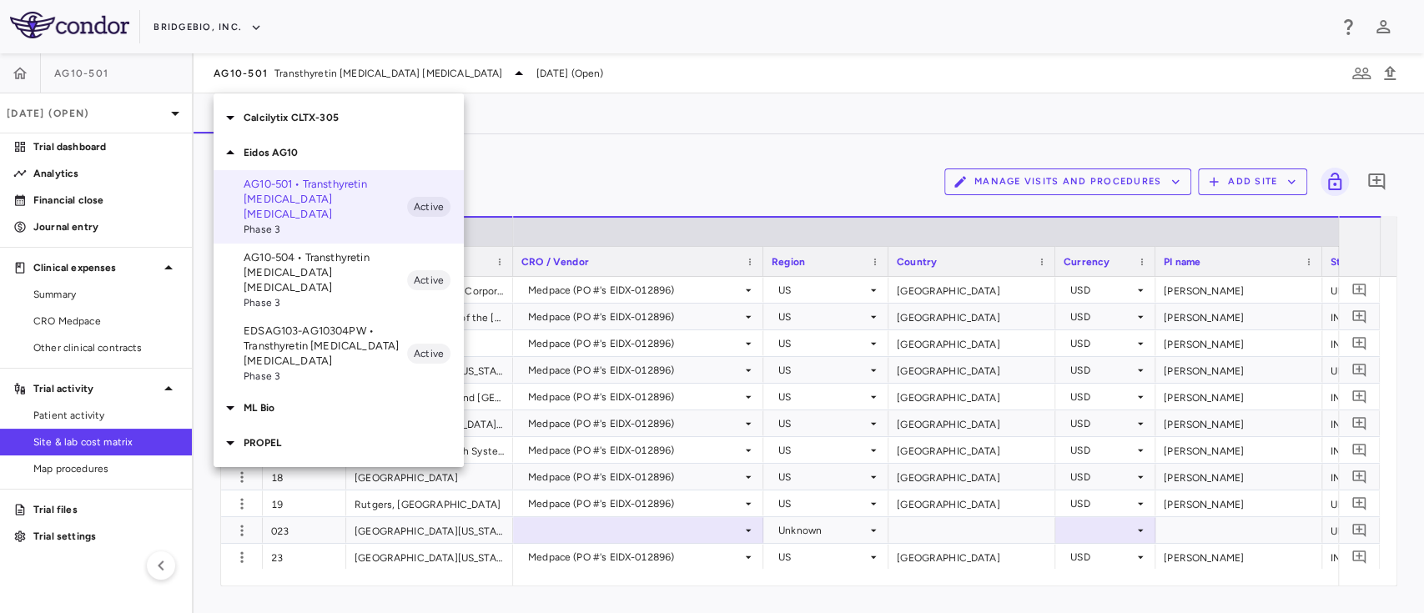
click at [357, 324] on p "EDSAG103-AG10304PW • Transthyretin Amyloid Cardiomyopathy" at bounding box center [325, 346] width 163 height 45
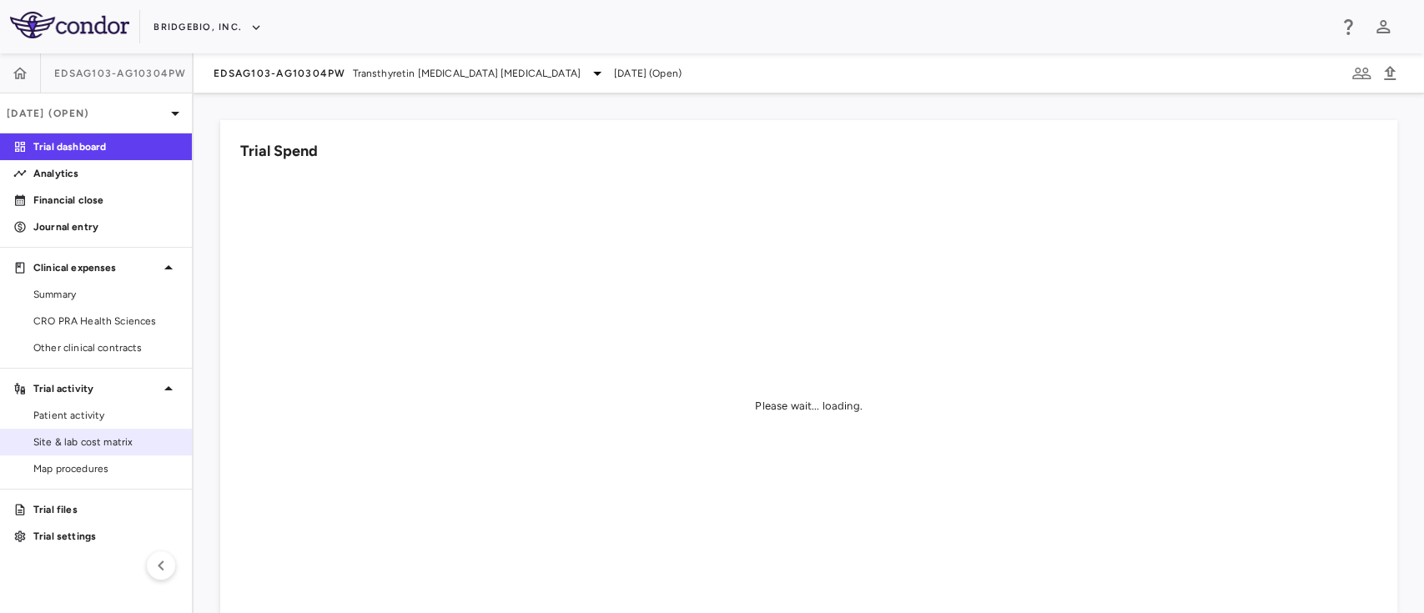
click at [83, 437] on span "Site & lab cost matrix" at bounding box center [105, 441] width 145 height 15
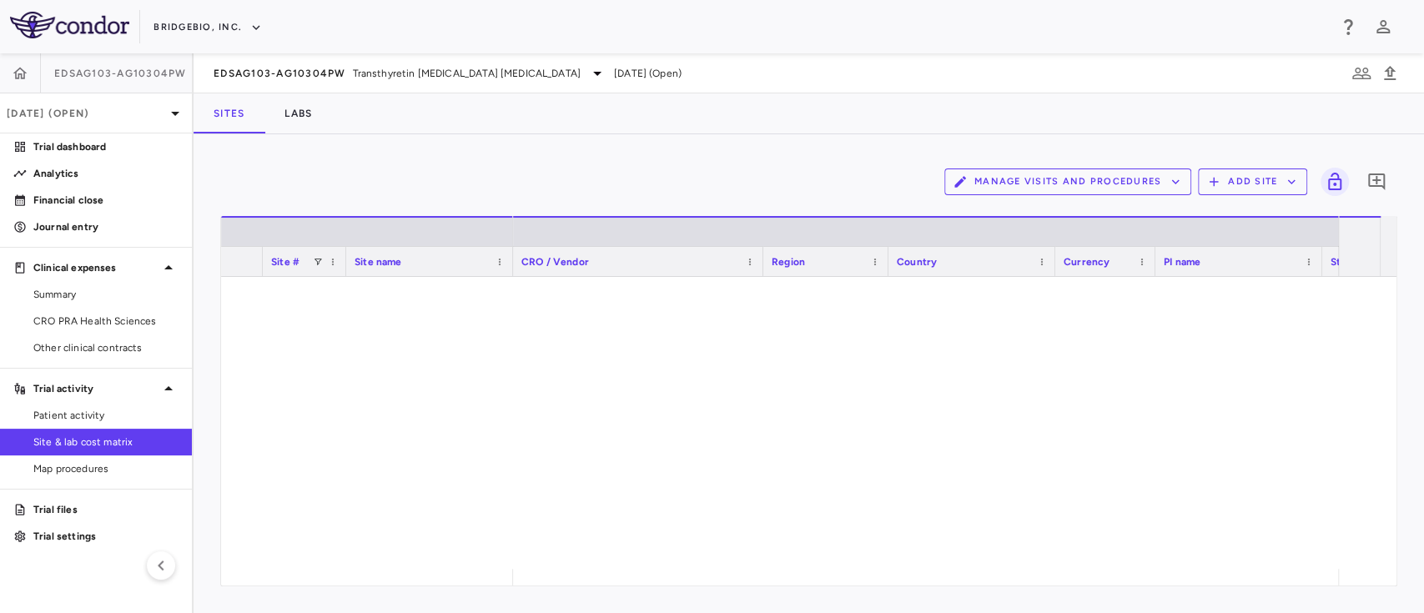
scroll to position [2348, 0]
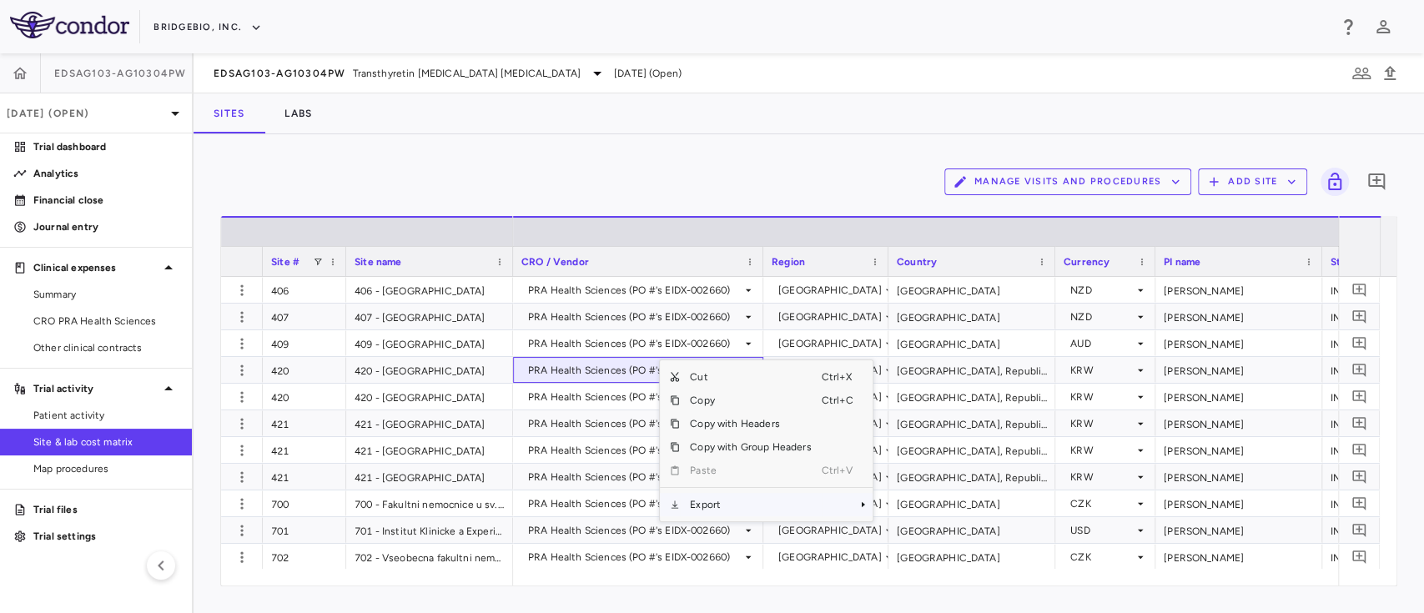
click at [729, 510] on span "Export" at bounding box center [750, 504] width 141 height 23
click at [927, 537] on span "Excel Export" at bounding box center [928, 533] width 78 height 23
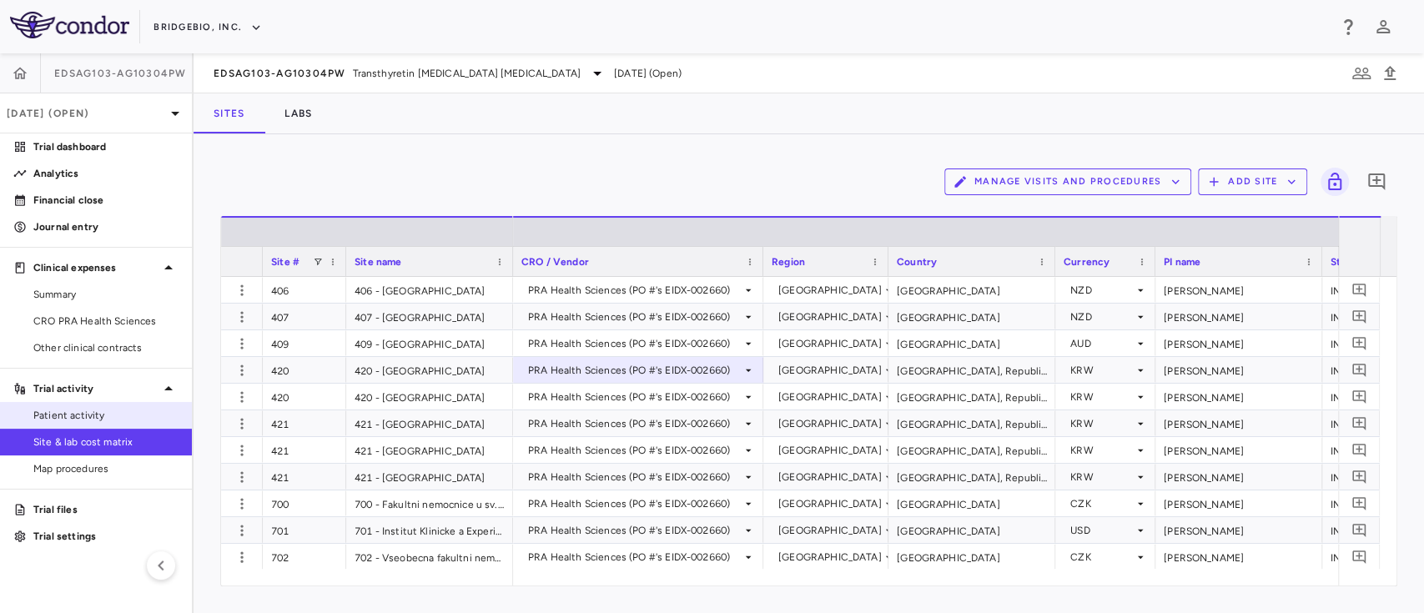
click at [97, 409] on span "Patient activity" at bounding box center [105, 415] width 145 height 15
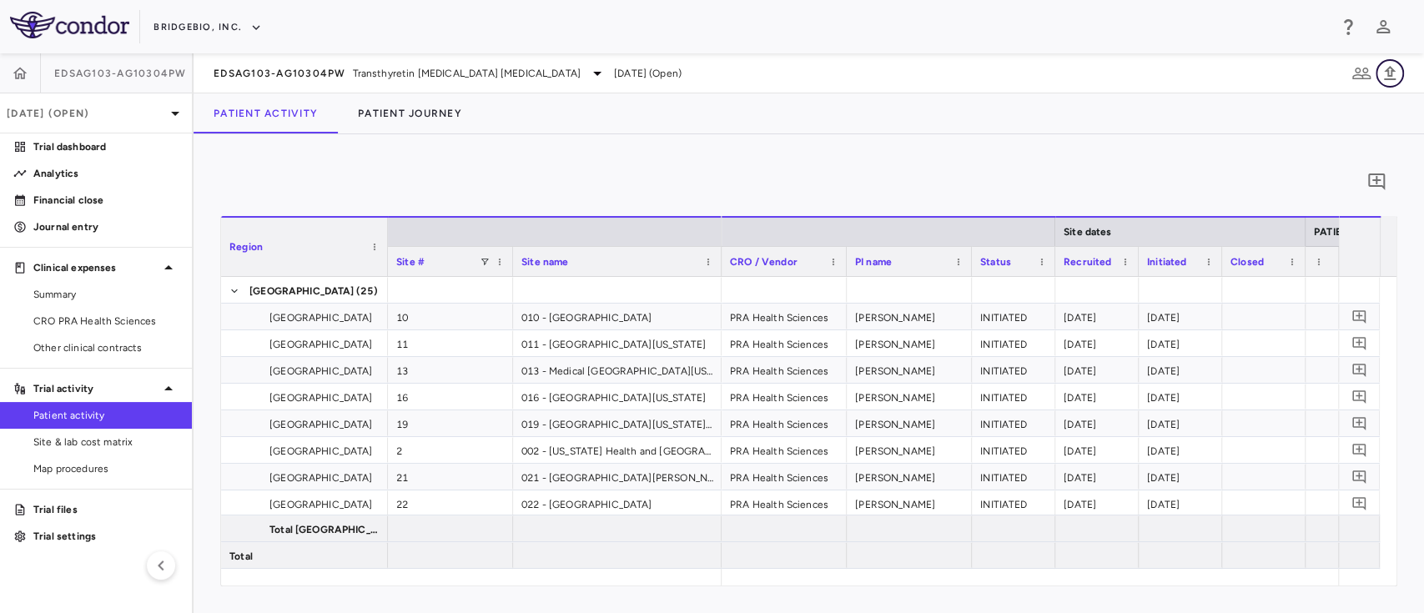
click at [1389, 74] on icon "button" at bounding box center [1389, 73] width 20 height 20
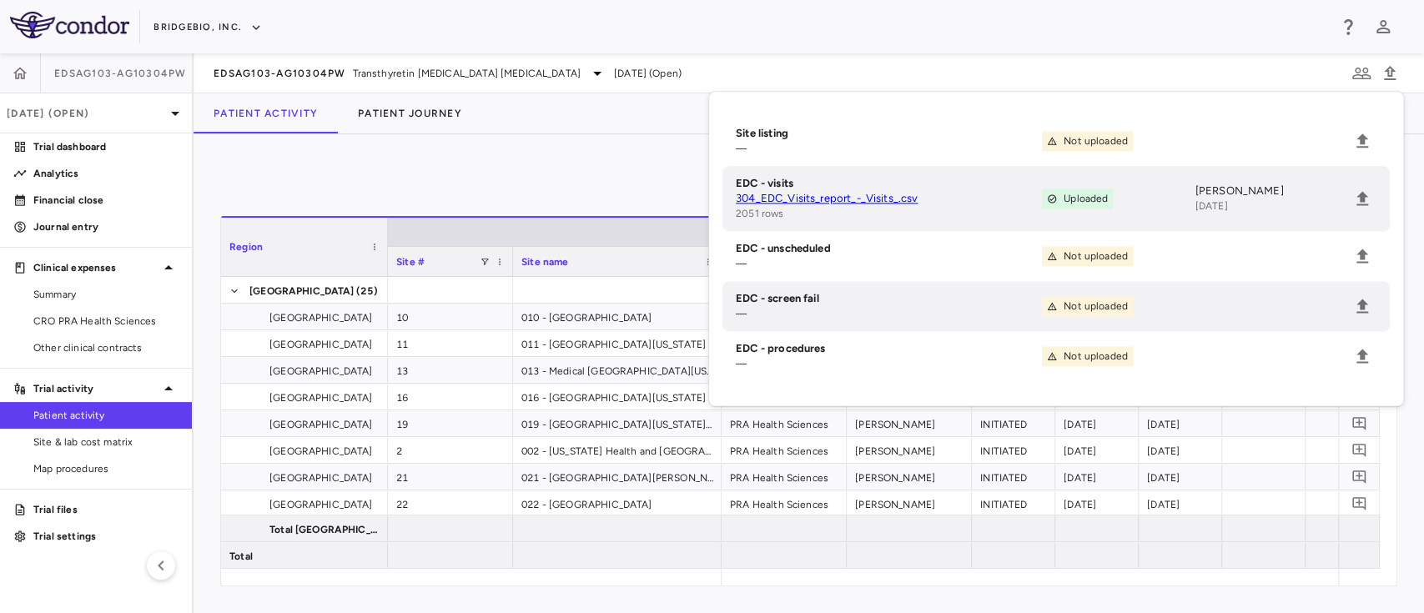
click at [579, 155] on div "0 Region Drag here to set column labels Region Site # Site name 10" at bounding box center [808, 373] width 1230 height 479
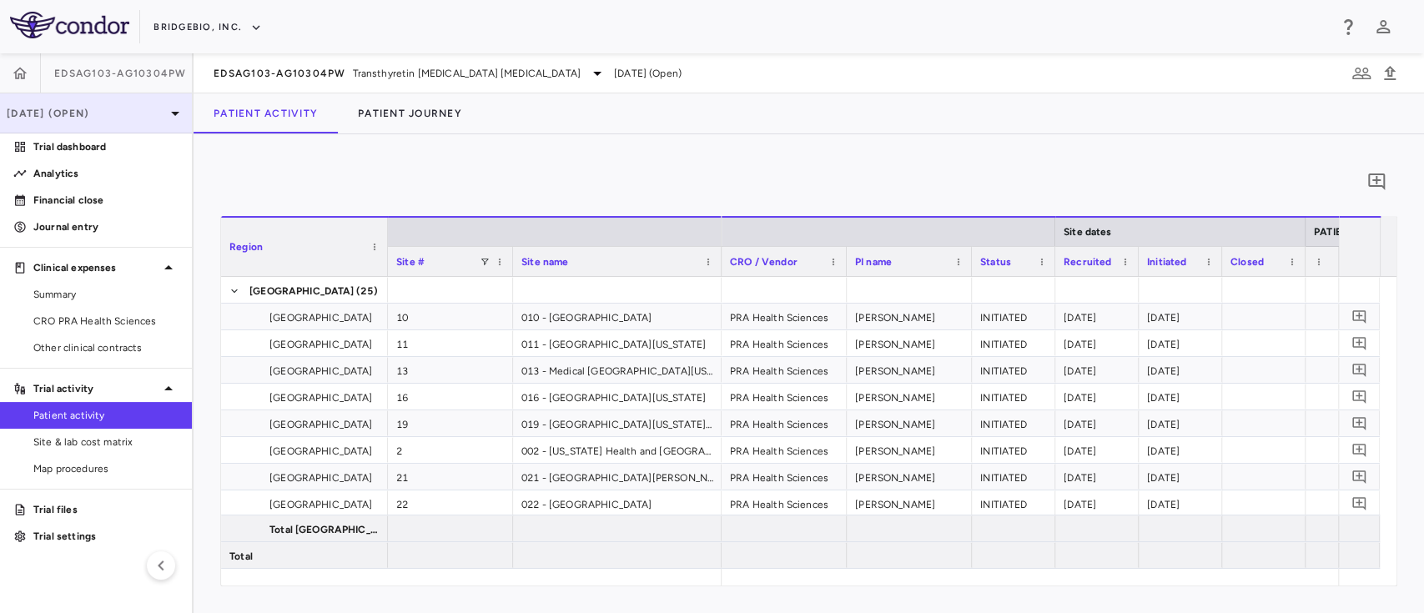
click at [135, 107] on p "Jun 2025 (Open)" at bounding box center [86, 113] width 158 height 15
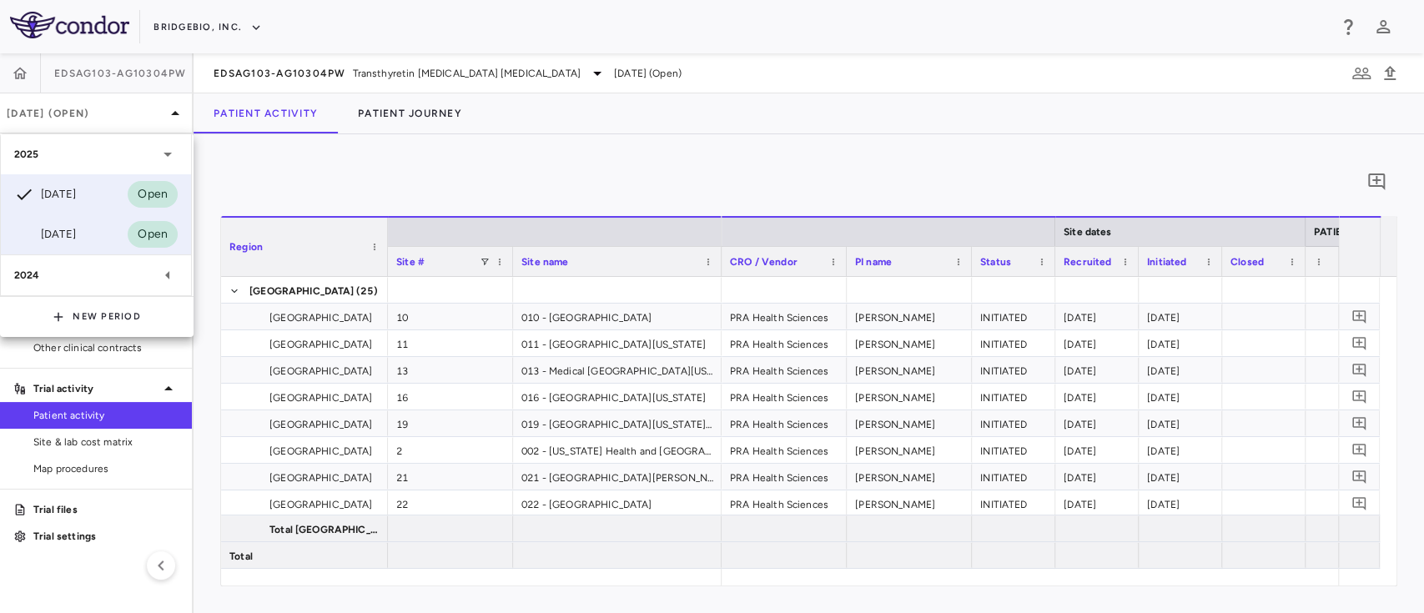
click at [76, 230] on div "Mar 2025" at bounding box center [45, 234] width 62 height 20
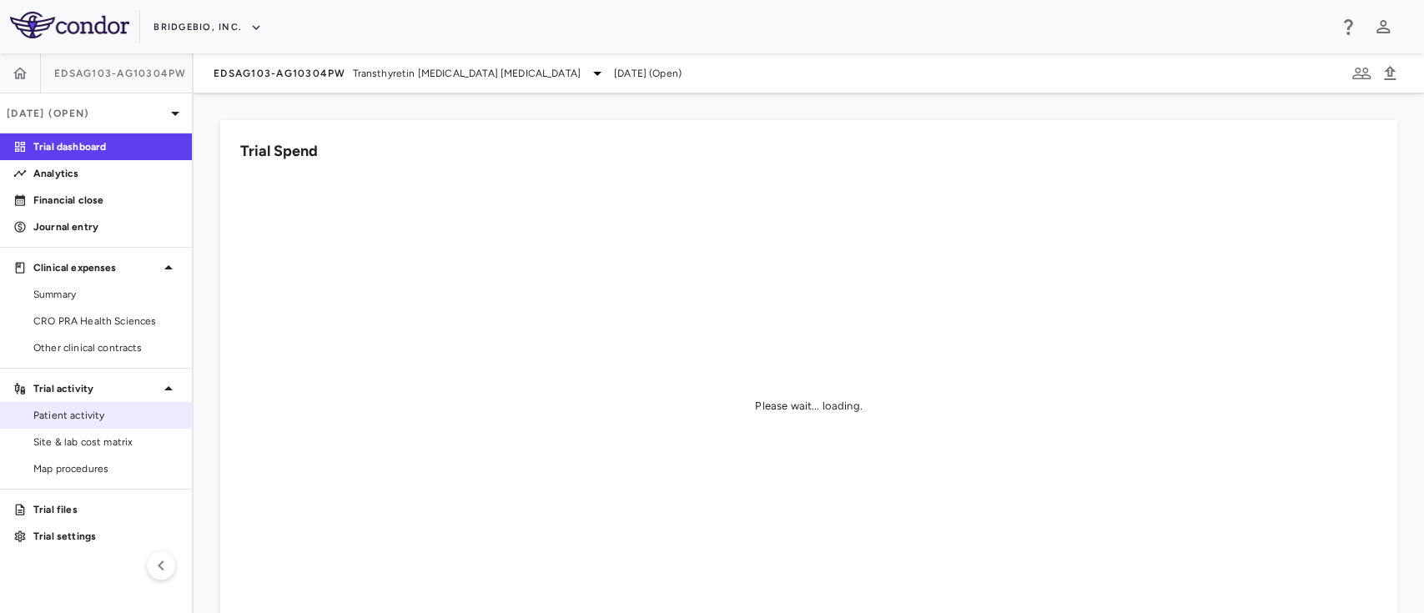
click at [120, 414] on span "Patient activity" at bounding box center [105, 415] width 145 height 15
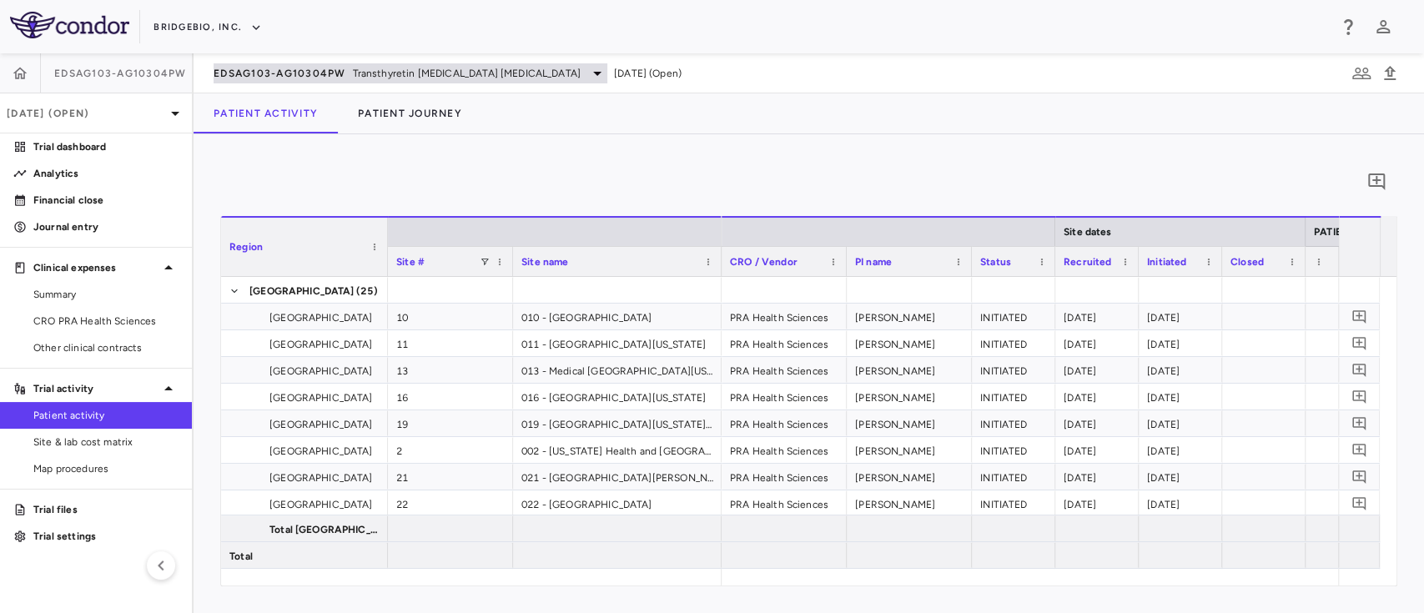
click at [514, 68] on span "Transthyretin Amyloid Cardiomyopathy" at bounding box center [467, 73] width 228 height 15
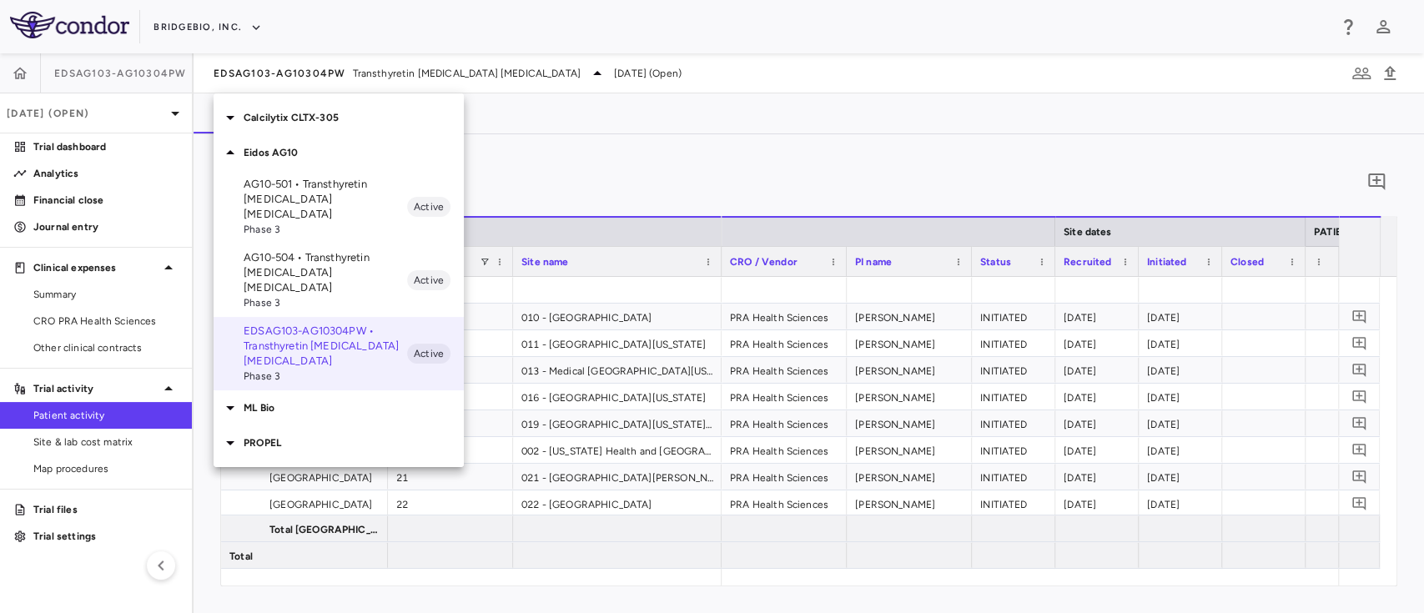
click at [776, 70] on div at bounding box center [712, 306] width 1424 height 613
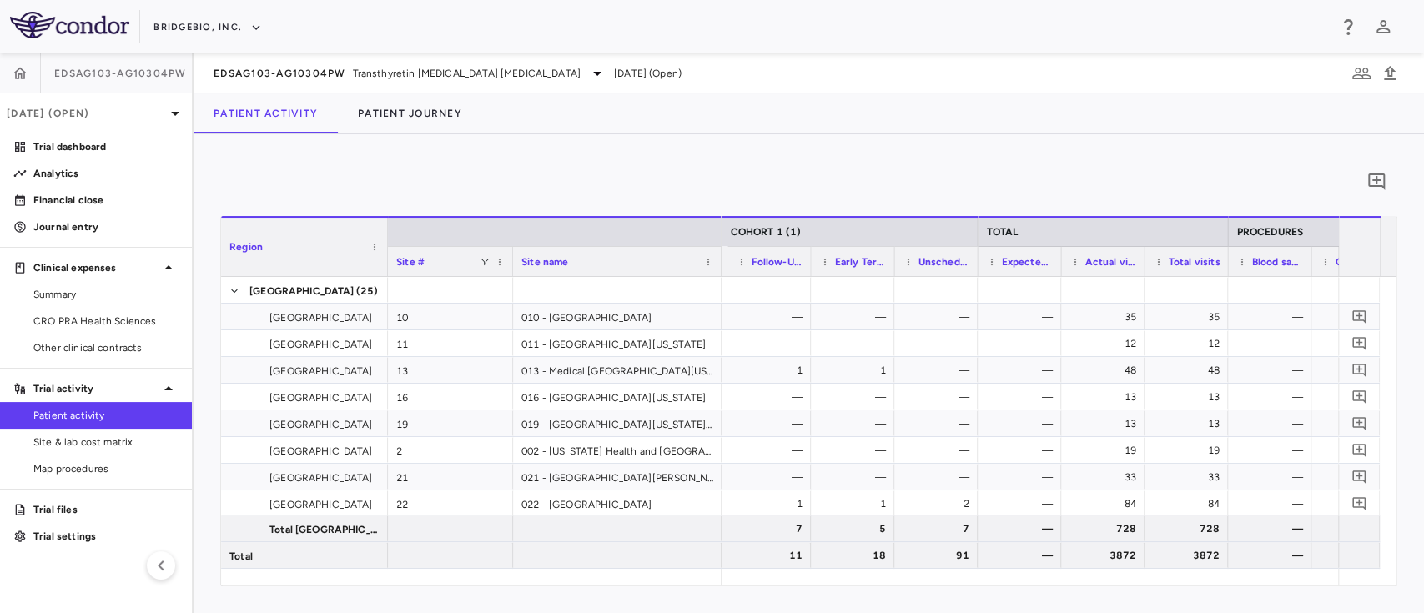
scroll to position [0, 2720]
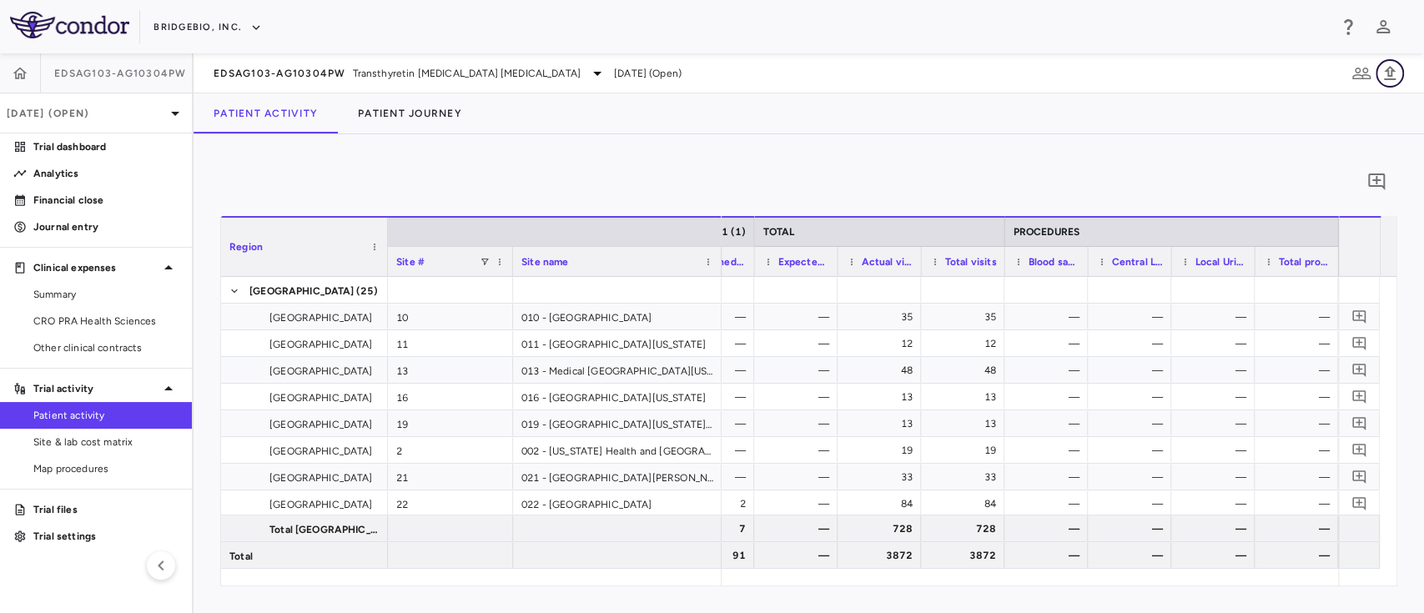
click at [1388, 78] on icon "button" at bounding box center [1390, 73] width 12 height 14
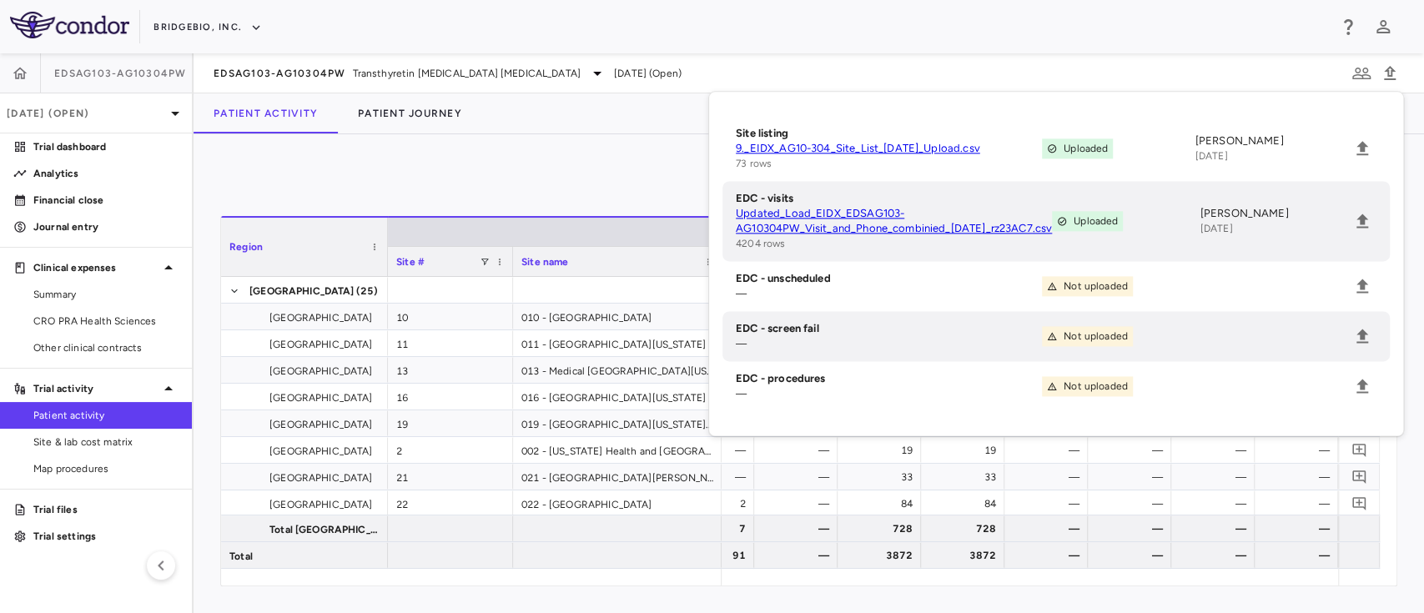
click at [783, 229] on link "Updated_Load_EIDX_EDSAG103-AG10304PW_Visit_and_Phone_combinied_6-6-25_rz23AC7.c…" at bounding box center [894, 221] width 316 height 30
click at [602, 178] on div "0" at bounding box center [808, 182] width 1177 height 42
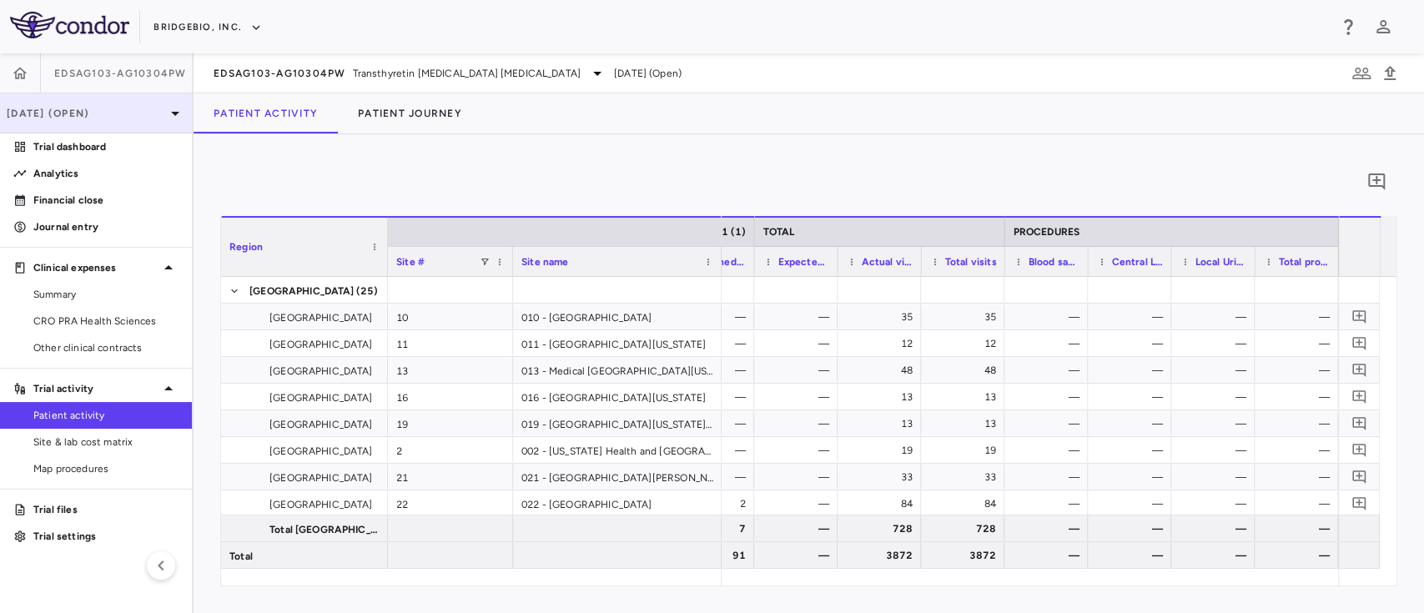
click at [123, 123] on div "Mar 2025 (Open)" at bounding box center [96, 113] width 192 height 40
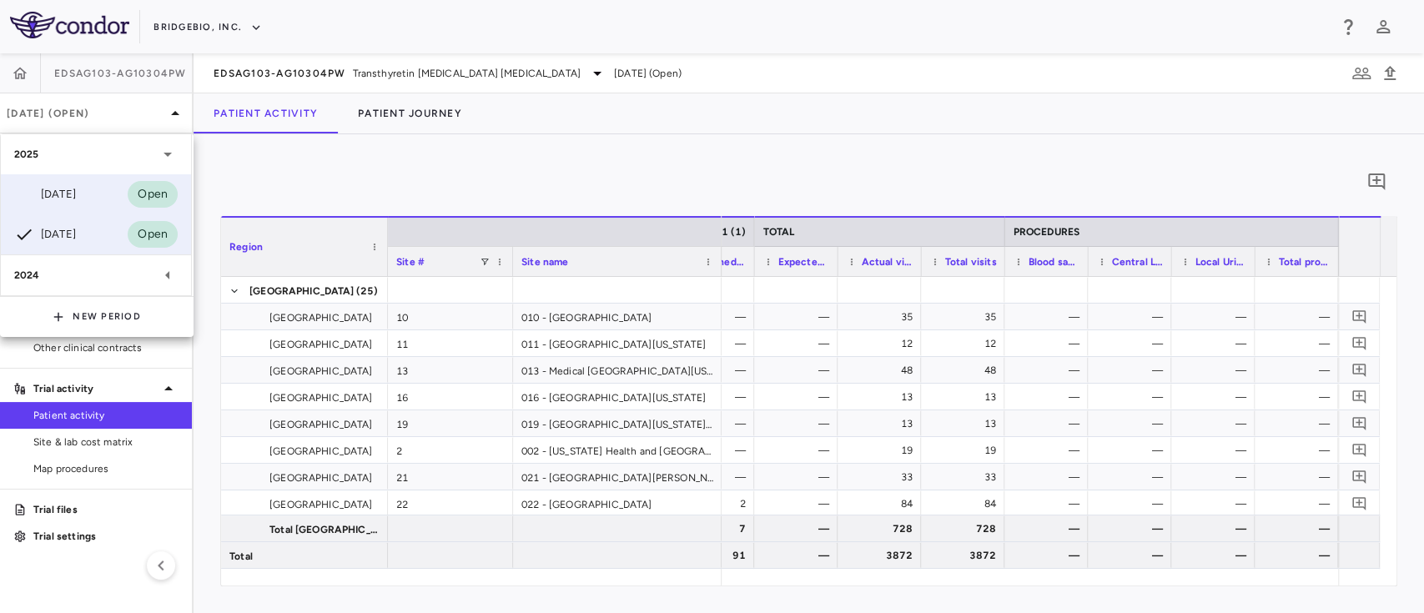
click at [76, 198] on div "Jun 2025" at bounding box center [45, 194] width 62 height 20
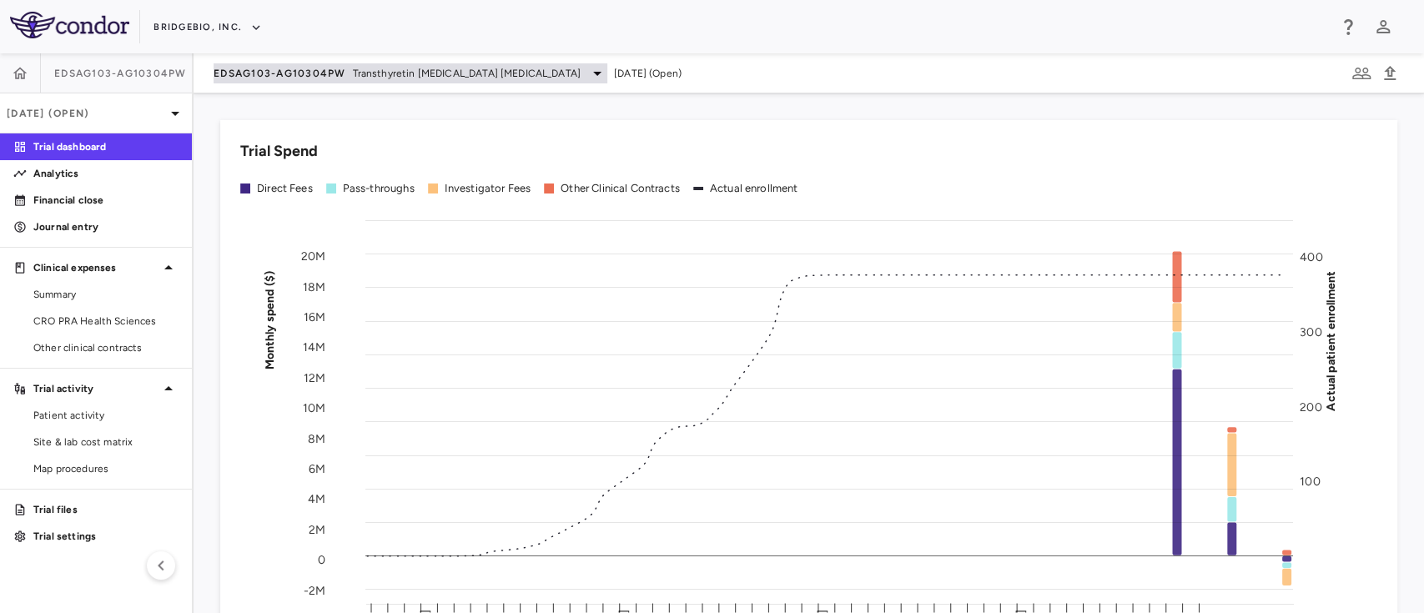
click at [510, 63] on div "EDSAG103-AG10304PW Transthyretin Amyloid Cardiomyopathy" at bounding box center [410, 73] width 394 height 20
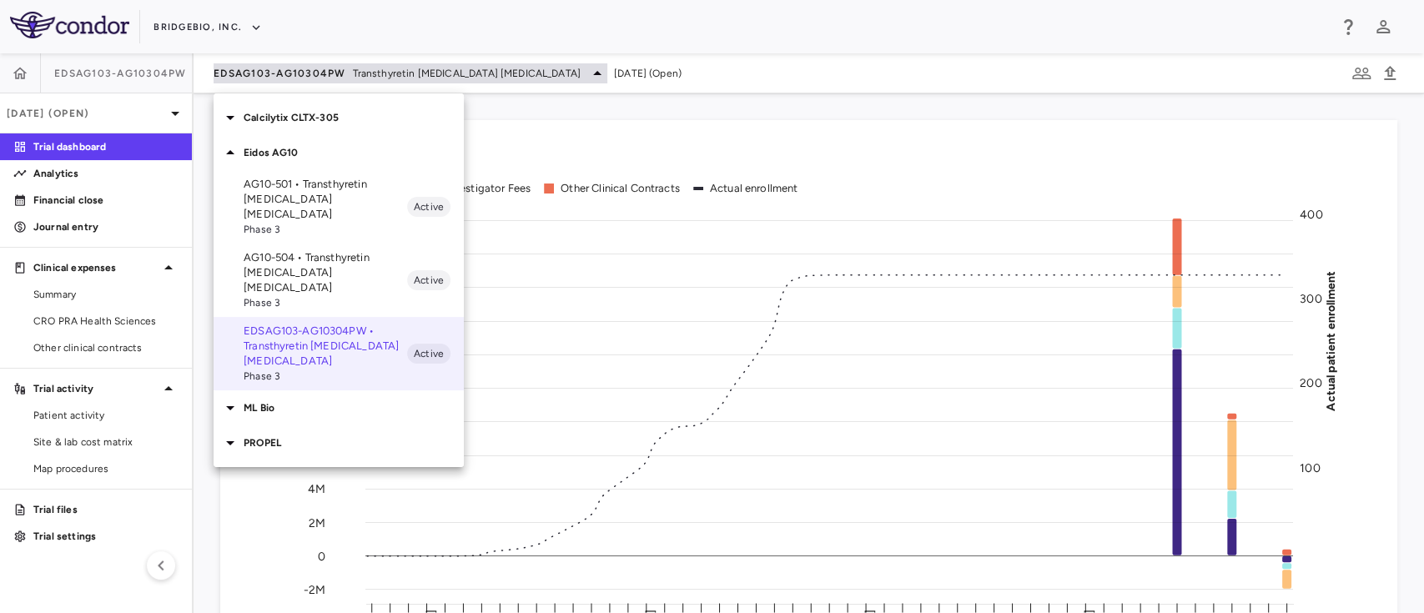
click at [510, 63] on div at bounding box center [712, 306] width 1424 height 613
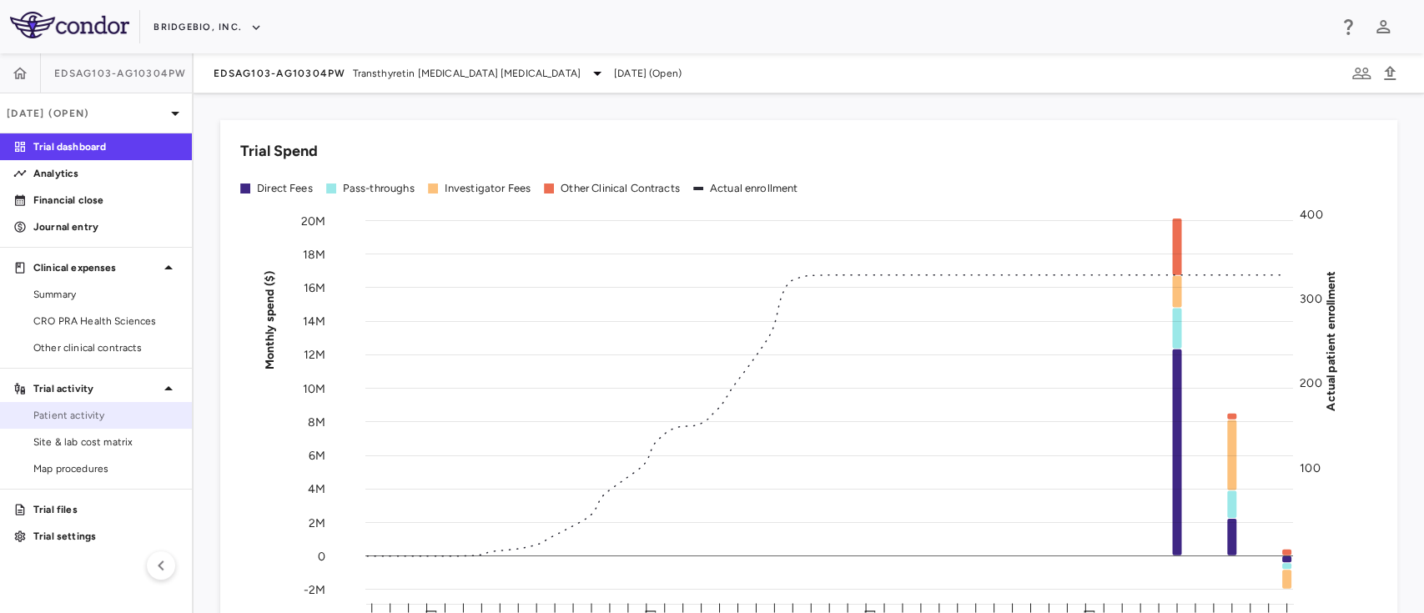
click at [110, 405] on link "Patient activity" at bounding box center [96, 415] width 192 height 25
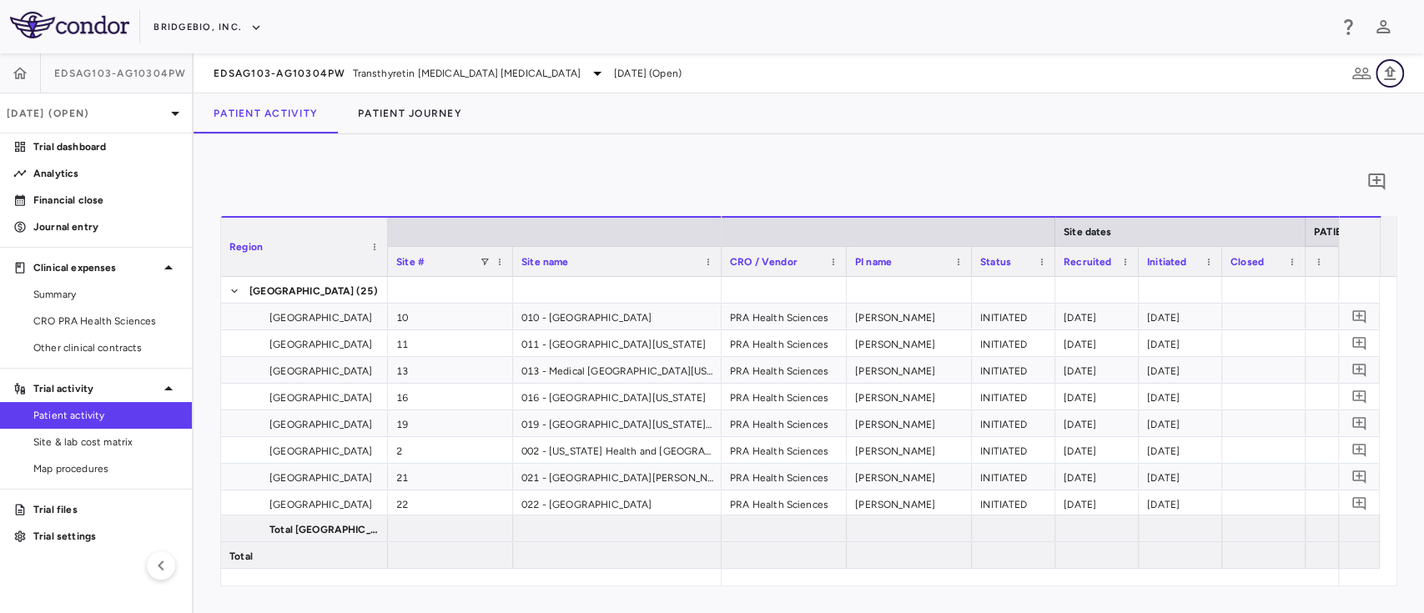
click at [1392, 73] on icon "button" at bounding box center [1389, 73] width 20 height 20
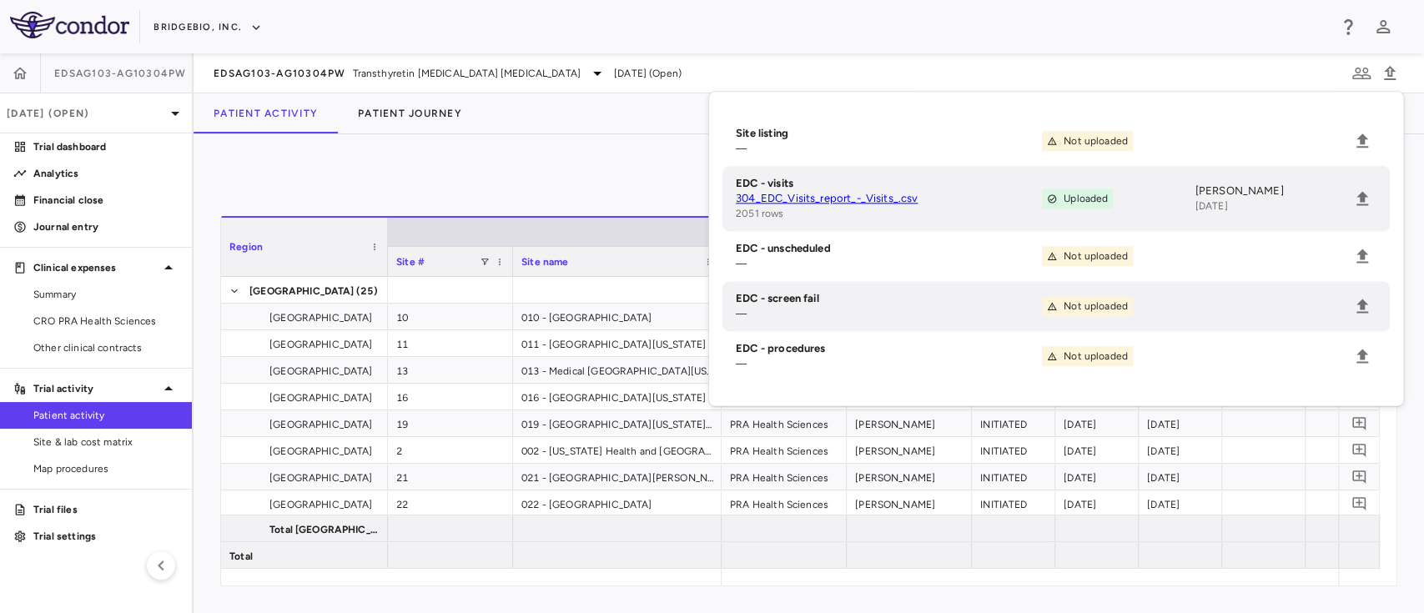
click at [609, 164] on div "0" at bounding box center [808, 182] width 1177 height 42
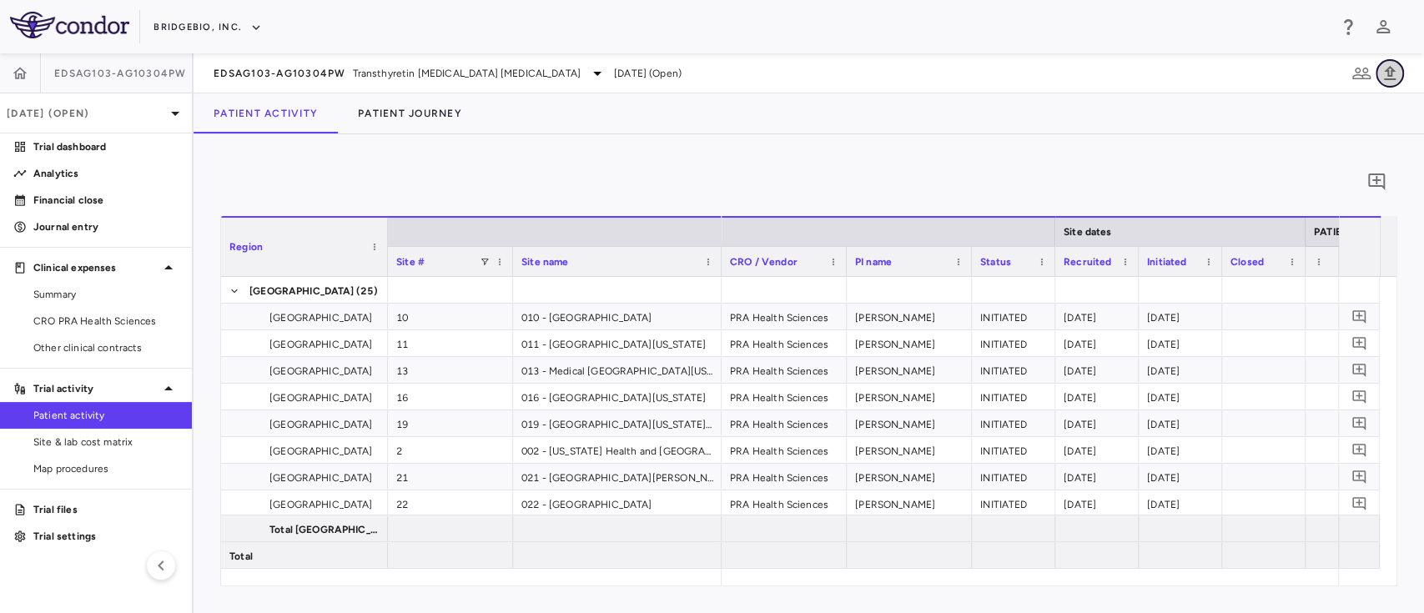
click at [1387, 70] on icon "button" at bounding box center [1390, 73] width 12 height 14
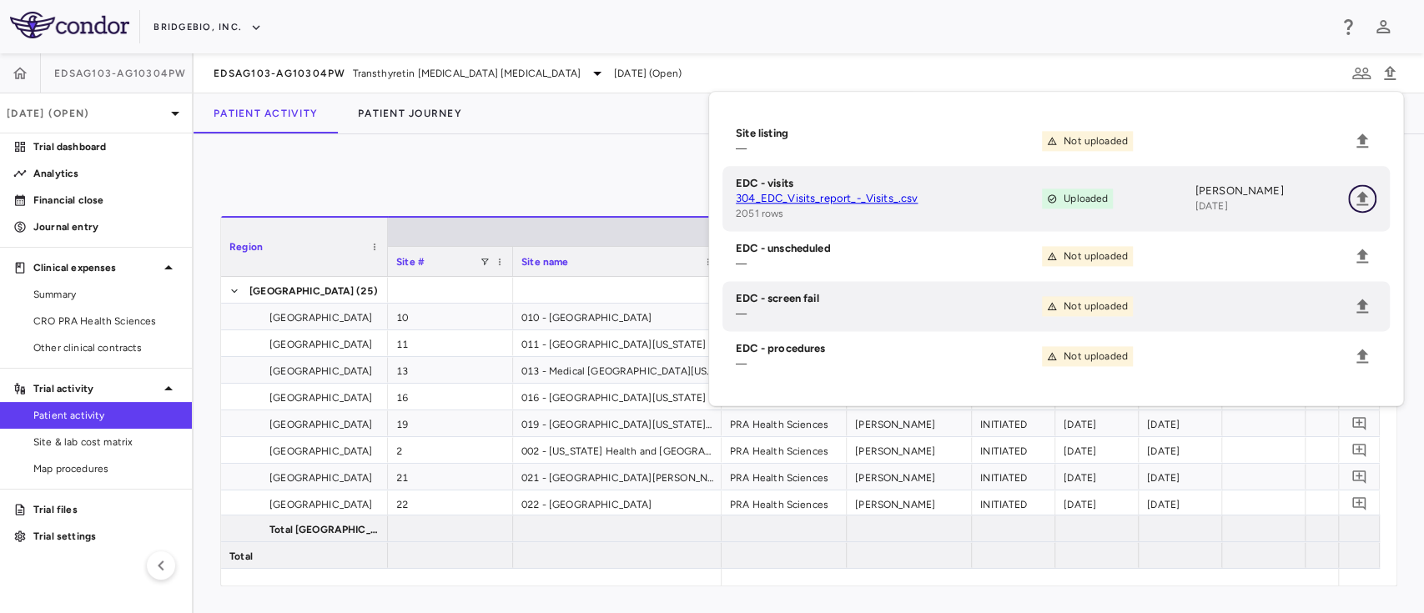
click at [1369, 203] on icon "Upload" at bounding box center [1362, 198] width 20 height 20
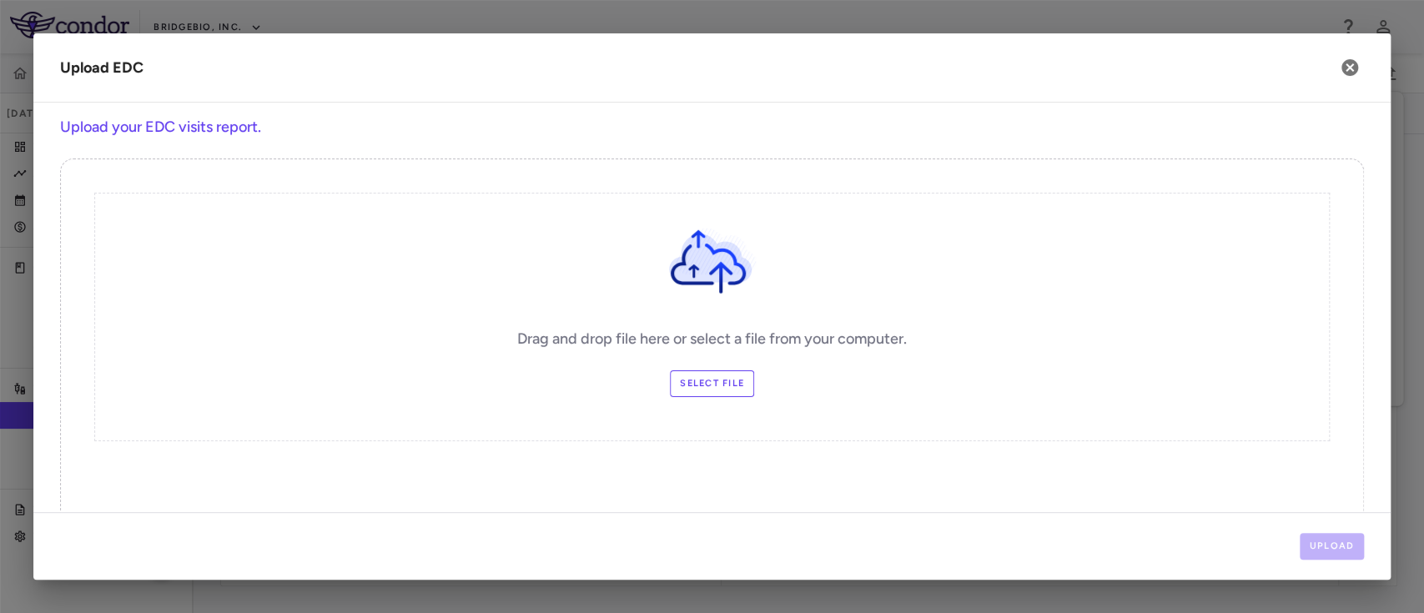
click at [714, 374] on label "Select file" at bounding box center [712, 383] width 84 height 27
click at [0, 0] on input "Select file" at bounding box center [0, 0] width 0 height 0
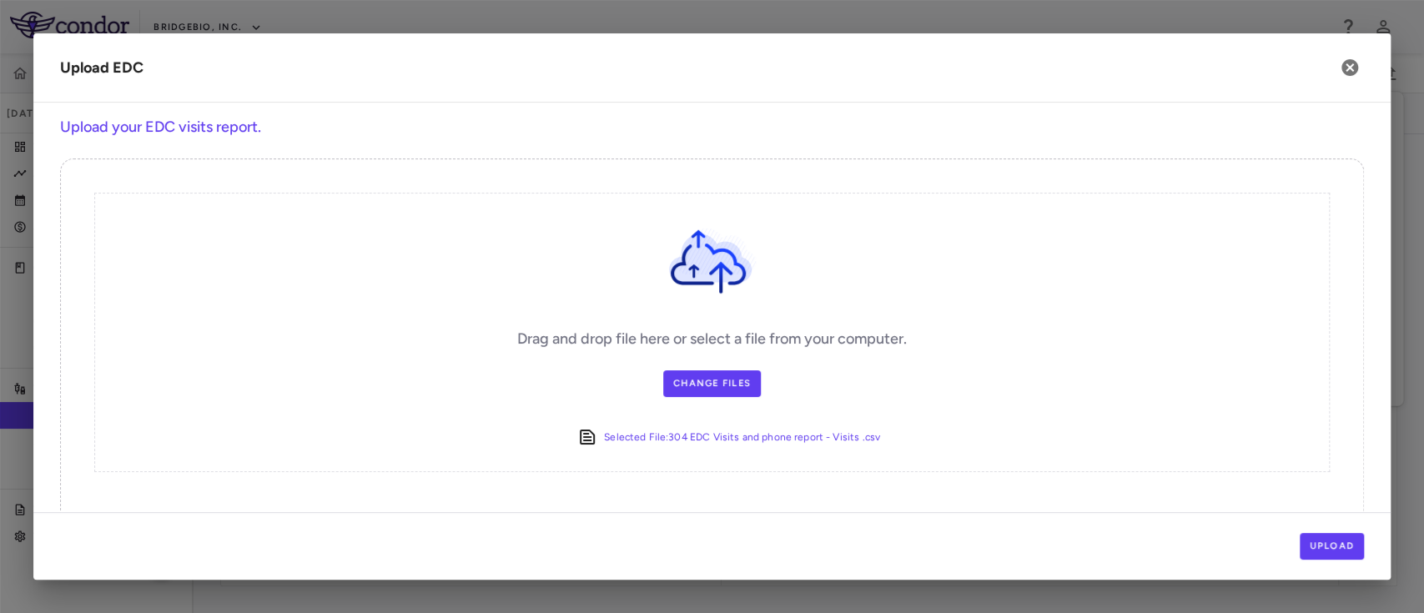
scroll to position [42, 0]
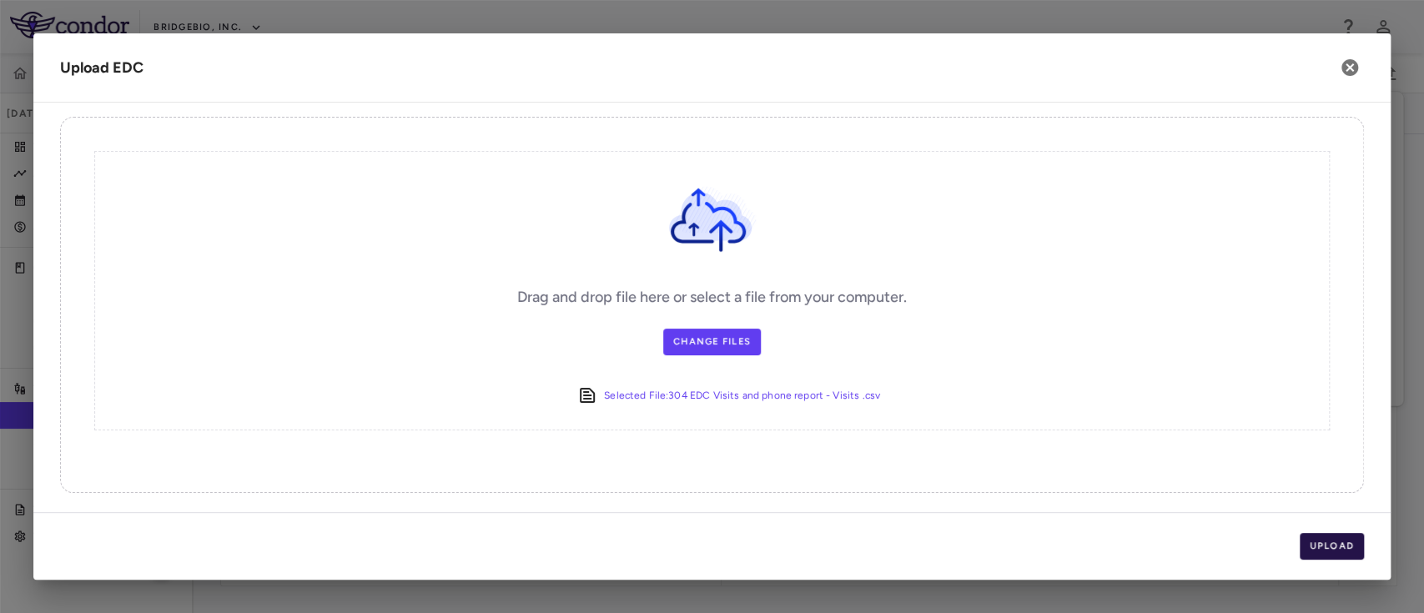
click at [1348, 554] on button "Upload" at bounding box center [1331, 546] width 65 height 27
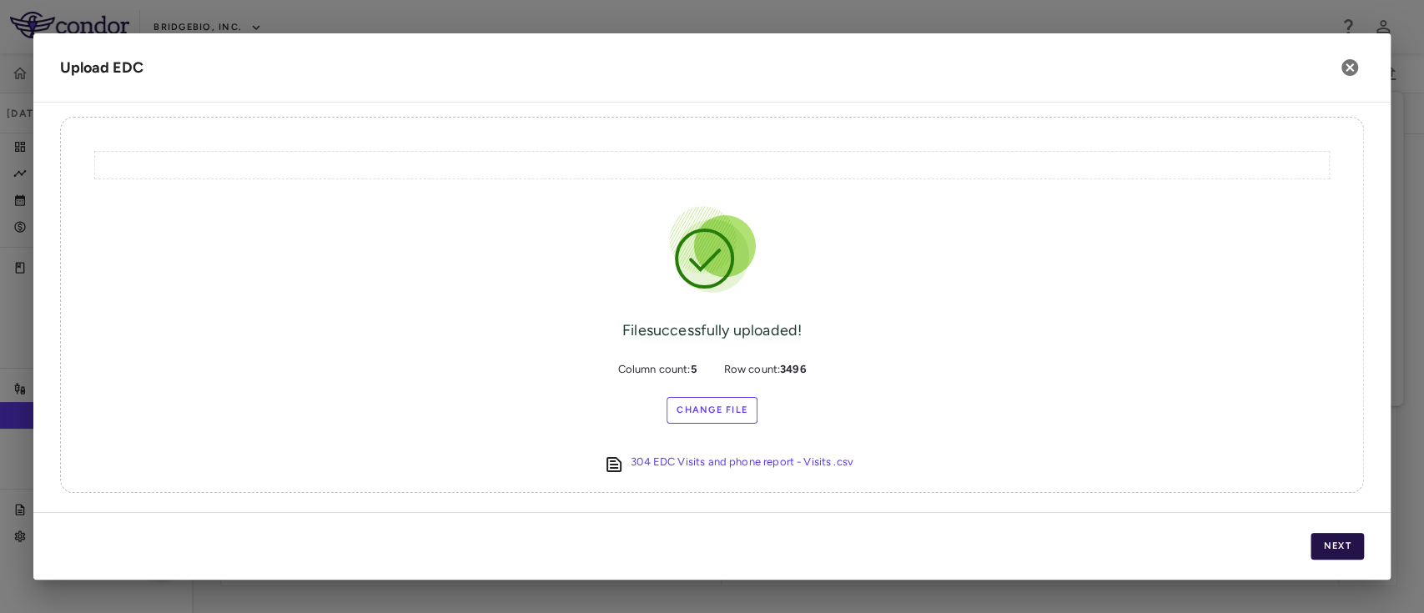
click at [1333, 544] on button "Next" at bounding box center [1336, 546] width 53 height 27
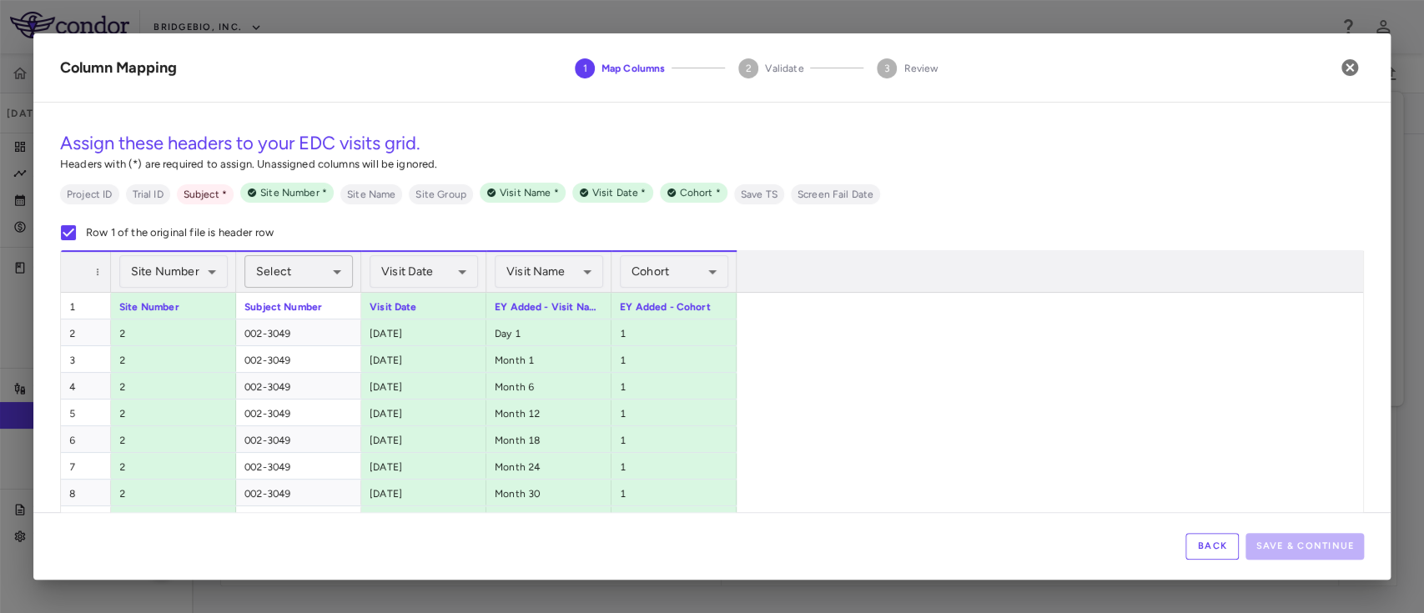
click at [330, 274] on body "Skip to sidebar Skip to main content BridgeBio, Inc. EDSAG103-AG10304PW Jun 202…" at bounding box center [712, 306] width 1424 height 613
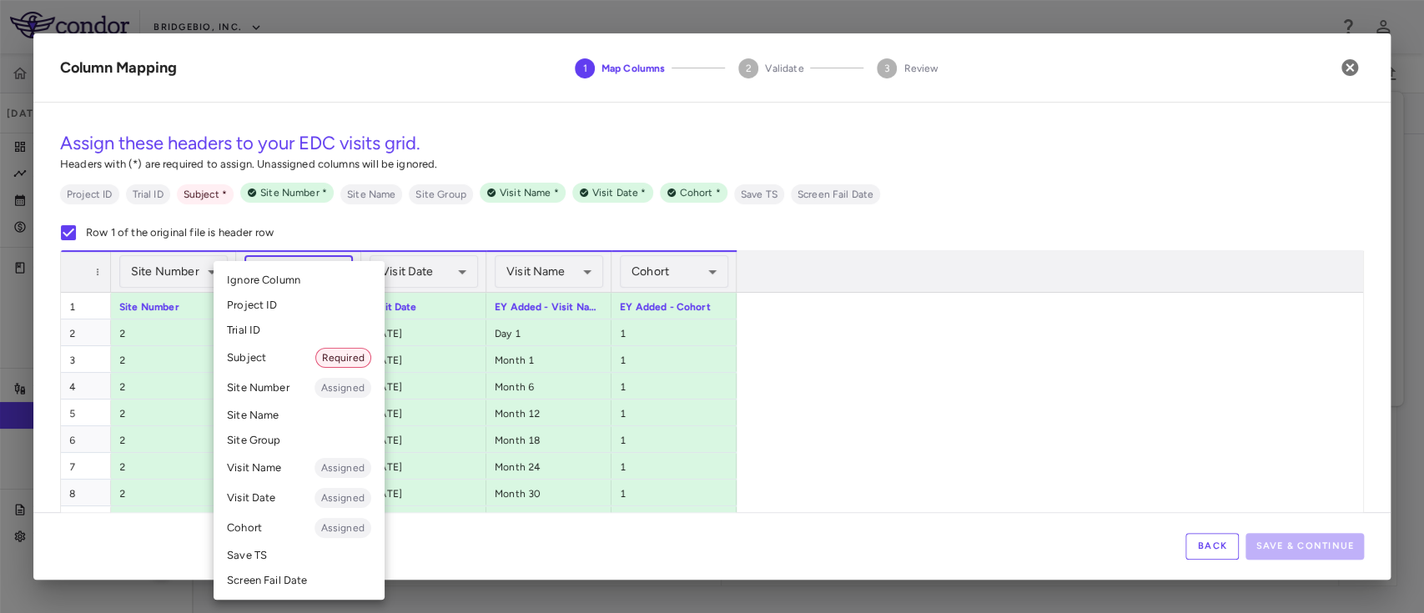
click at [279, 360] on li "Subject Required" at bounding box center [298, 358] width 171 height 30
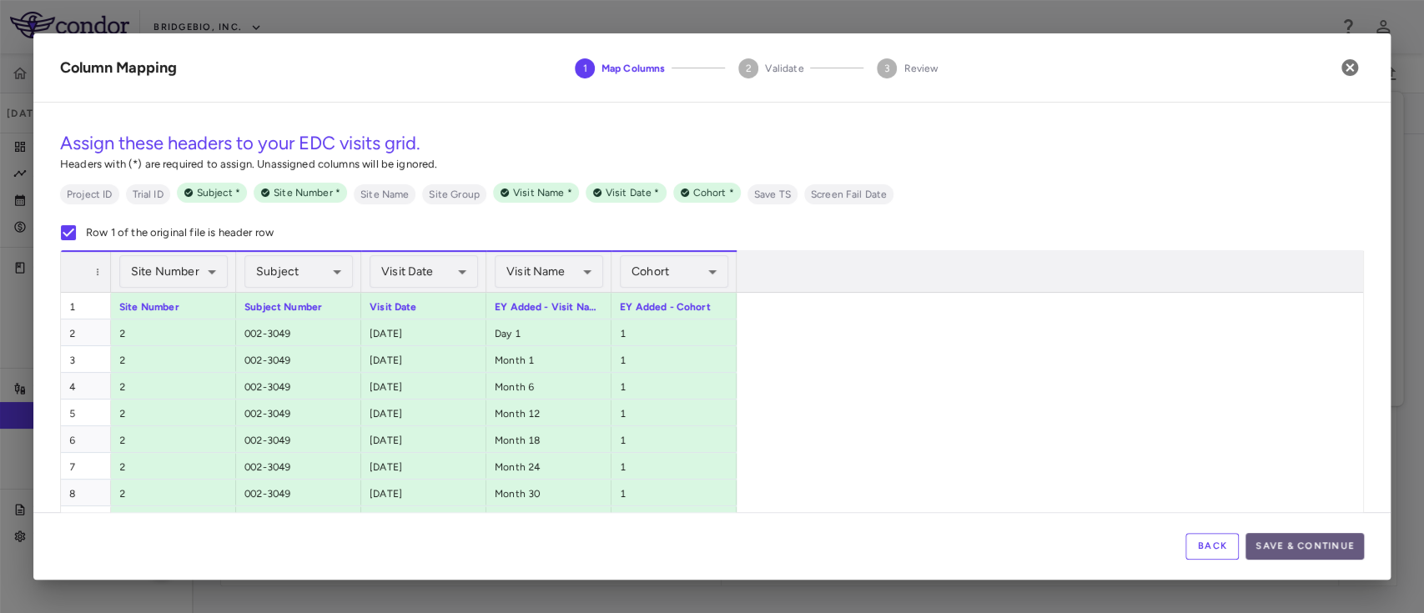
click at [1296, 553] on button "Save & Continue" at bounding box center [1304, 546] width 118 height 27
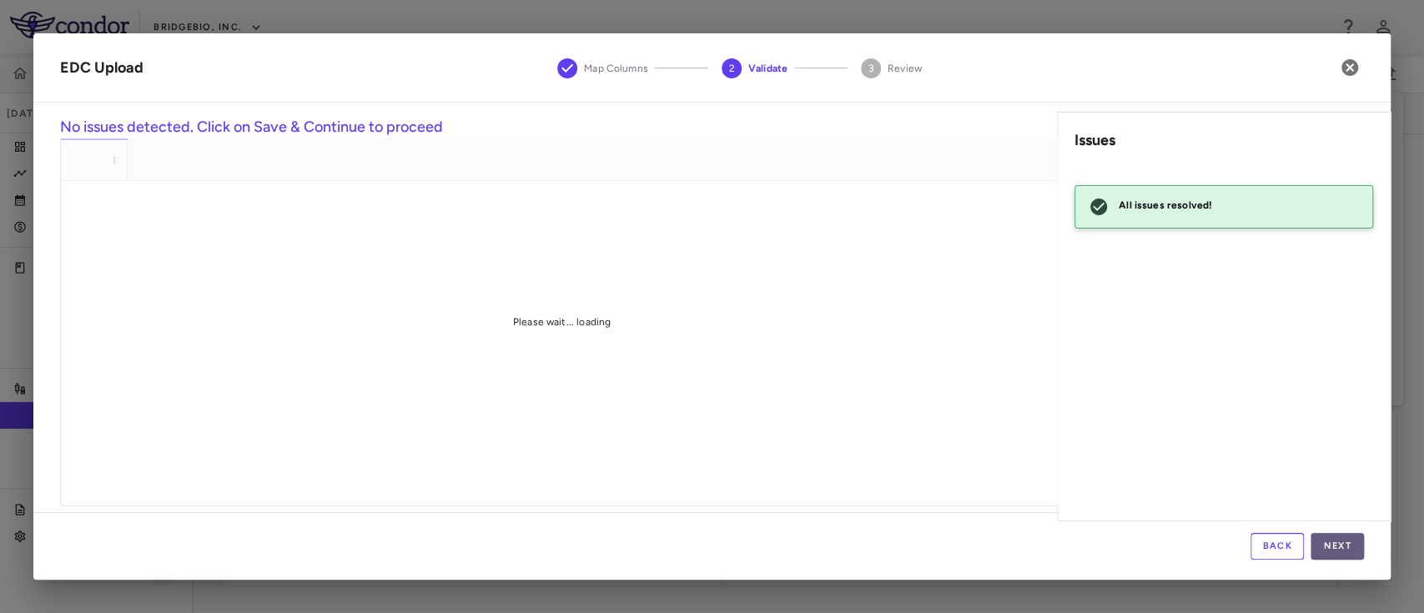
click at [1348, 557] on button "Next" at bounding box center [1336, 546] width 53 height 27
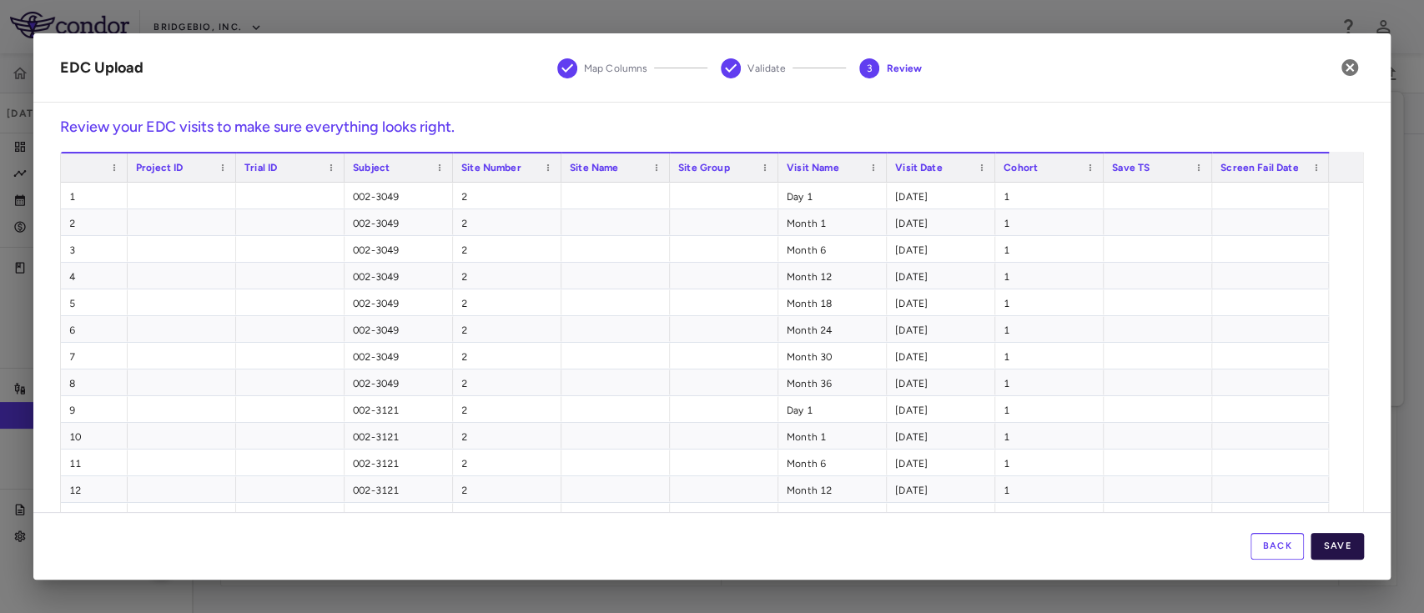
click at [1326, 546] on button "Save" at bounding box center [1336, 546] width 53 height 27
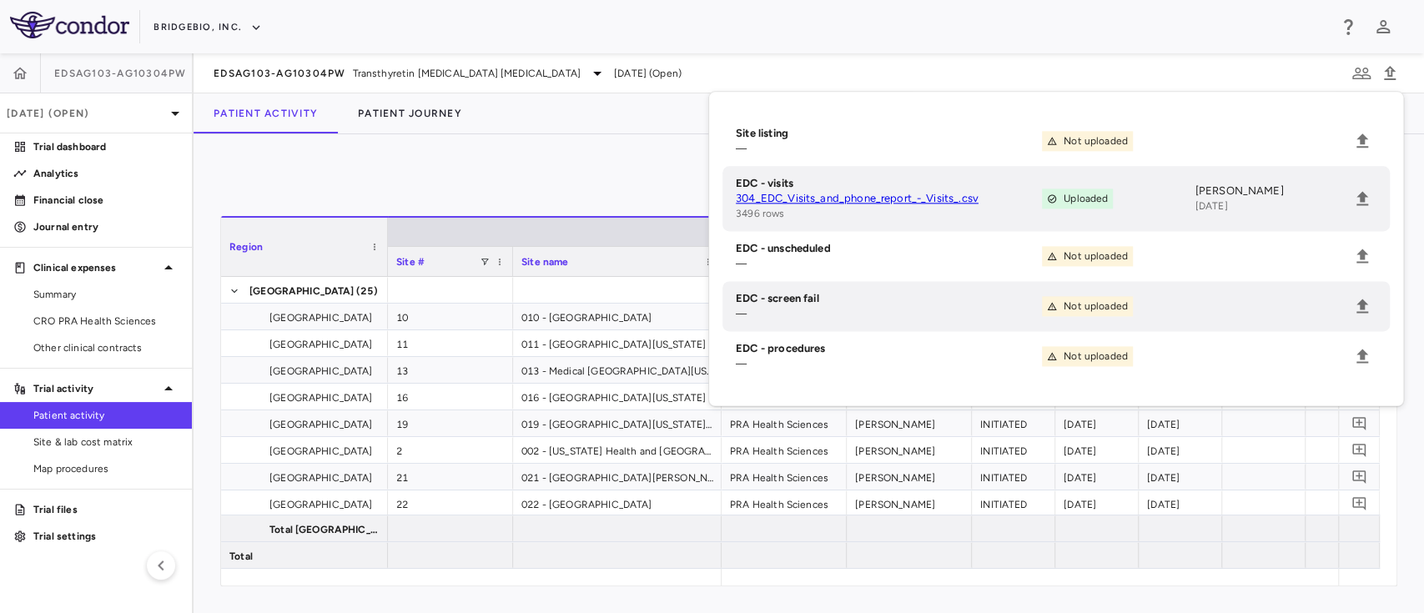
click at [575, 171] on div "0" at bounding box center [808, 182] width 1177 height 42
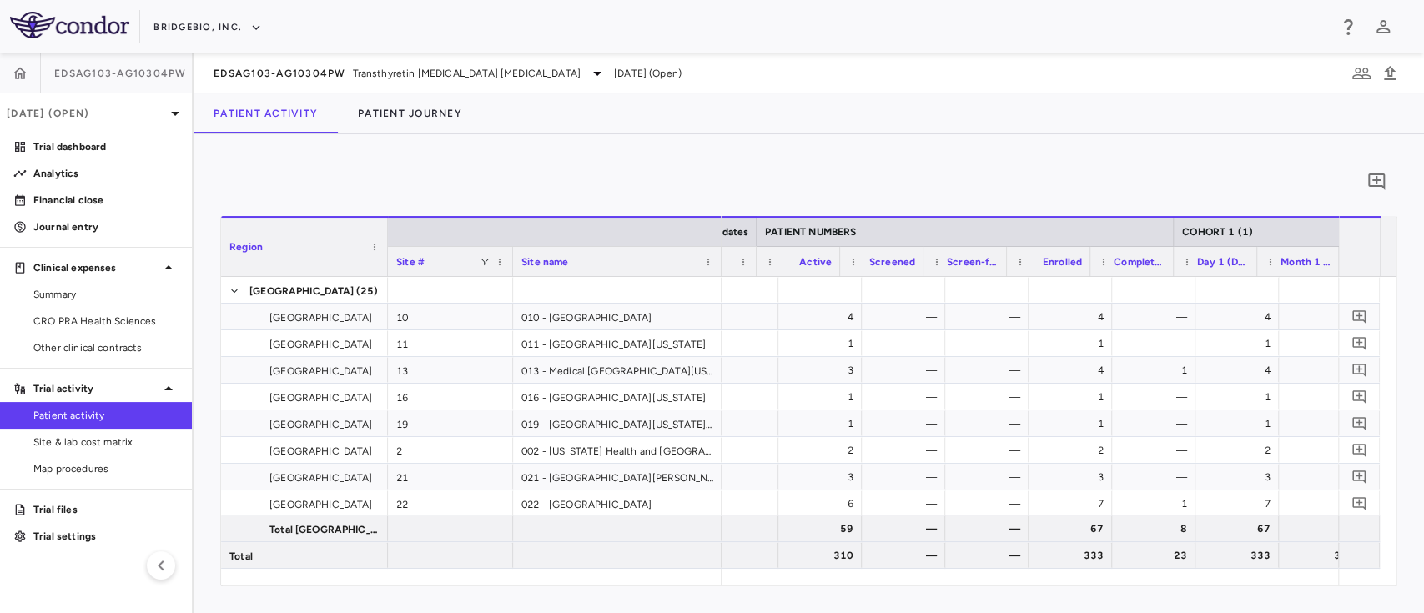
scroll to position [0, 549]
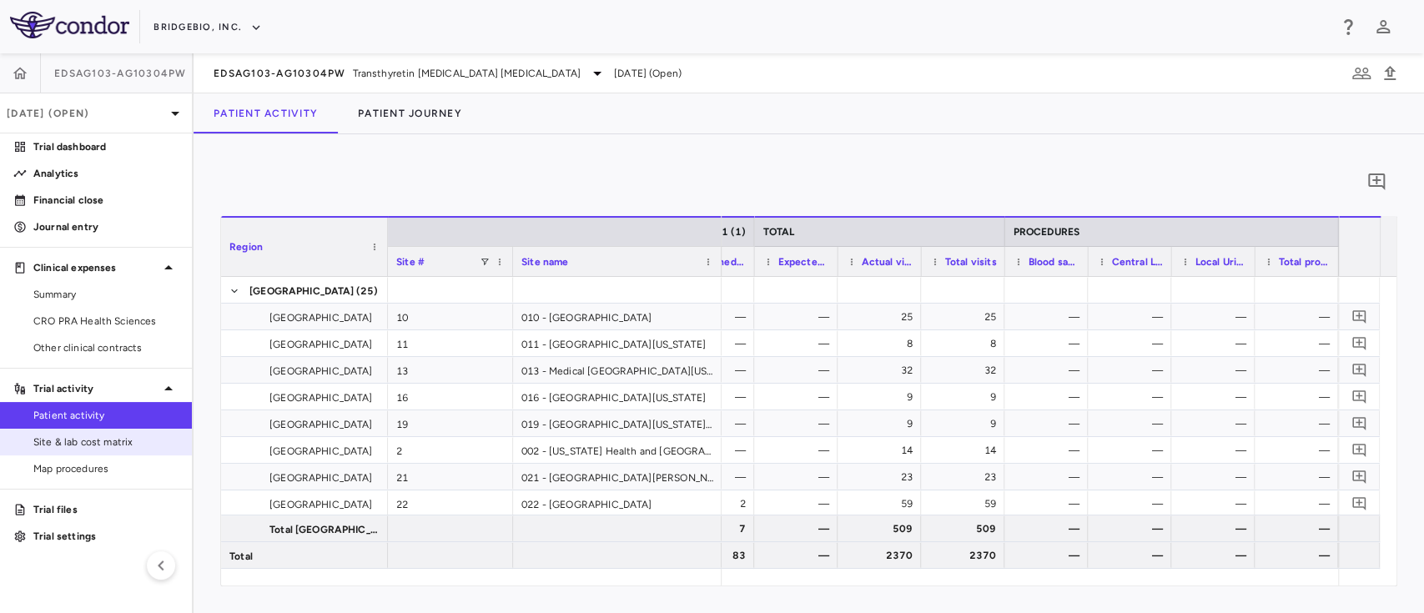
click at [93, 445] on span "Site & lab cost matrix" at bounding box center [105, 441] width 145 height 15
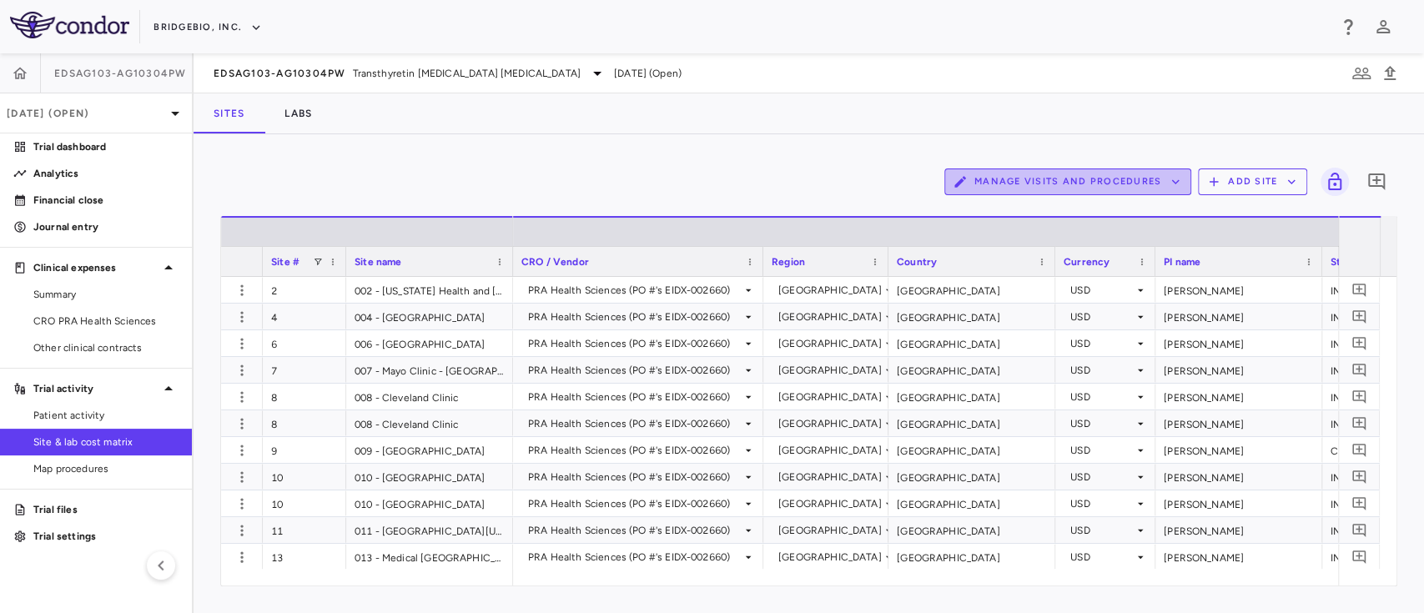
click at [1126, 179] on button "Manage Visits and Procedures" at bounding box center [1067, 181] width 247 height 27
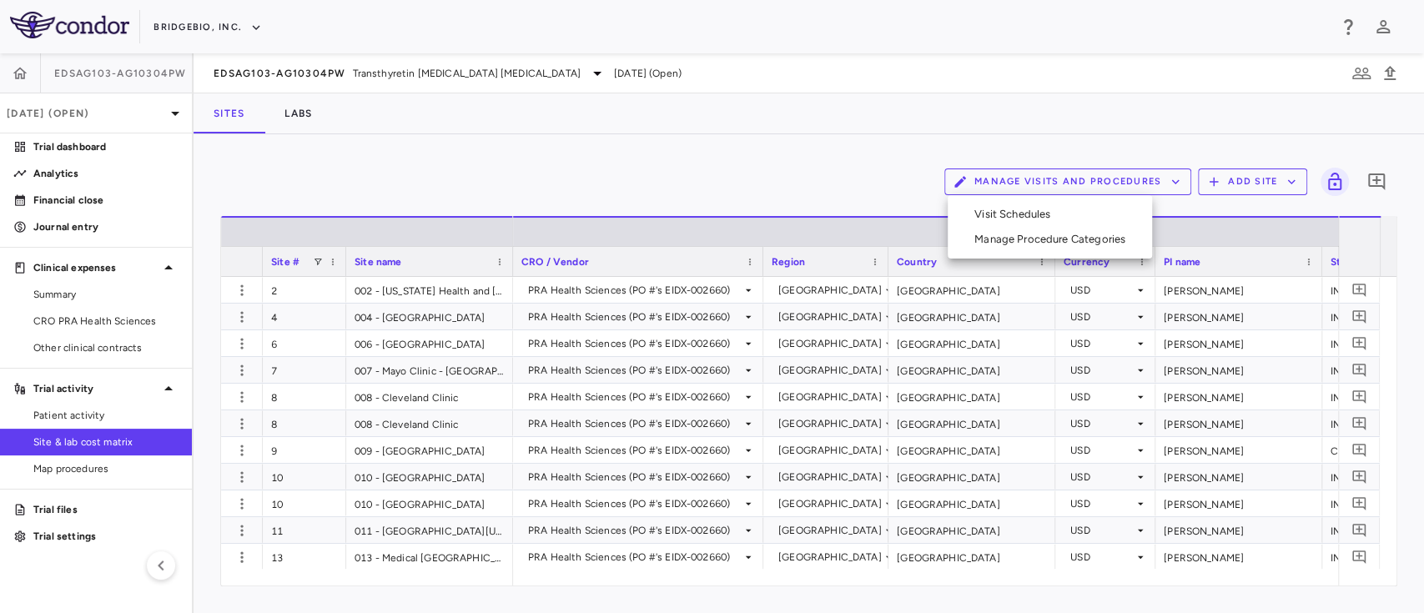
click at [1029, 206] on li "Visit Schedules" at bounding box center [1050, 214] width 178 height 25
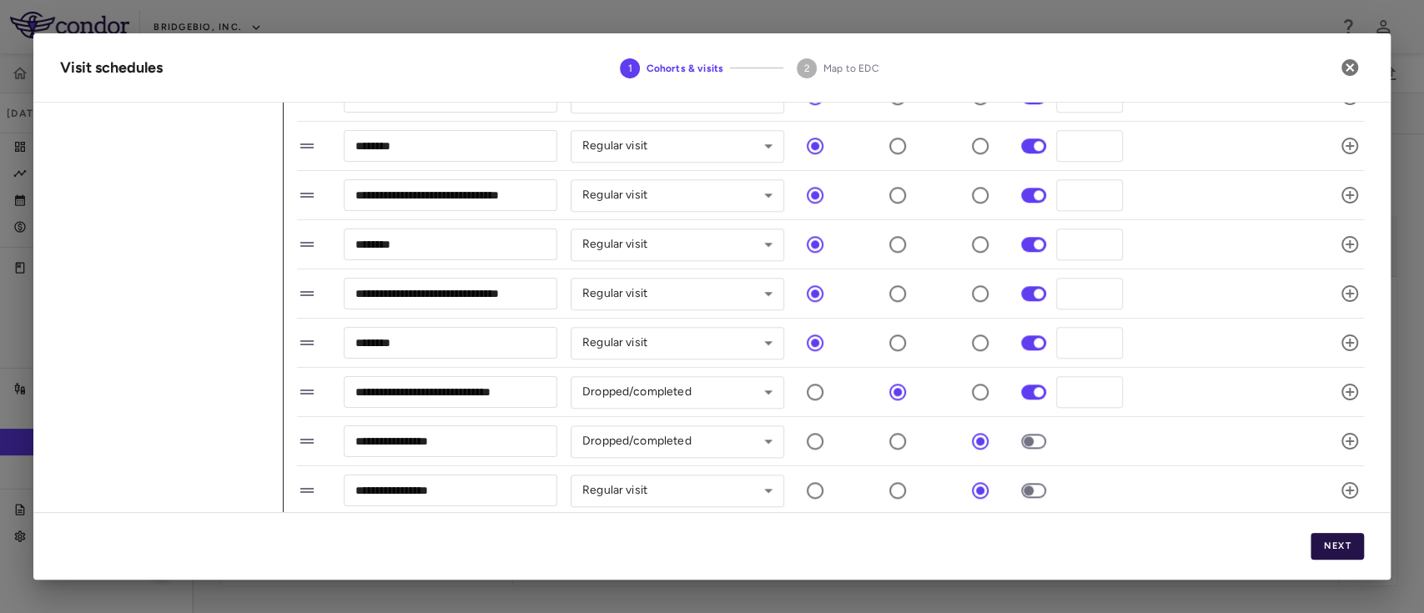
click at [1341, 550] on button "Next" at bounding box center [1336, 546] width 53 height 27
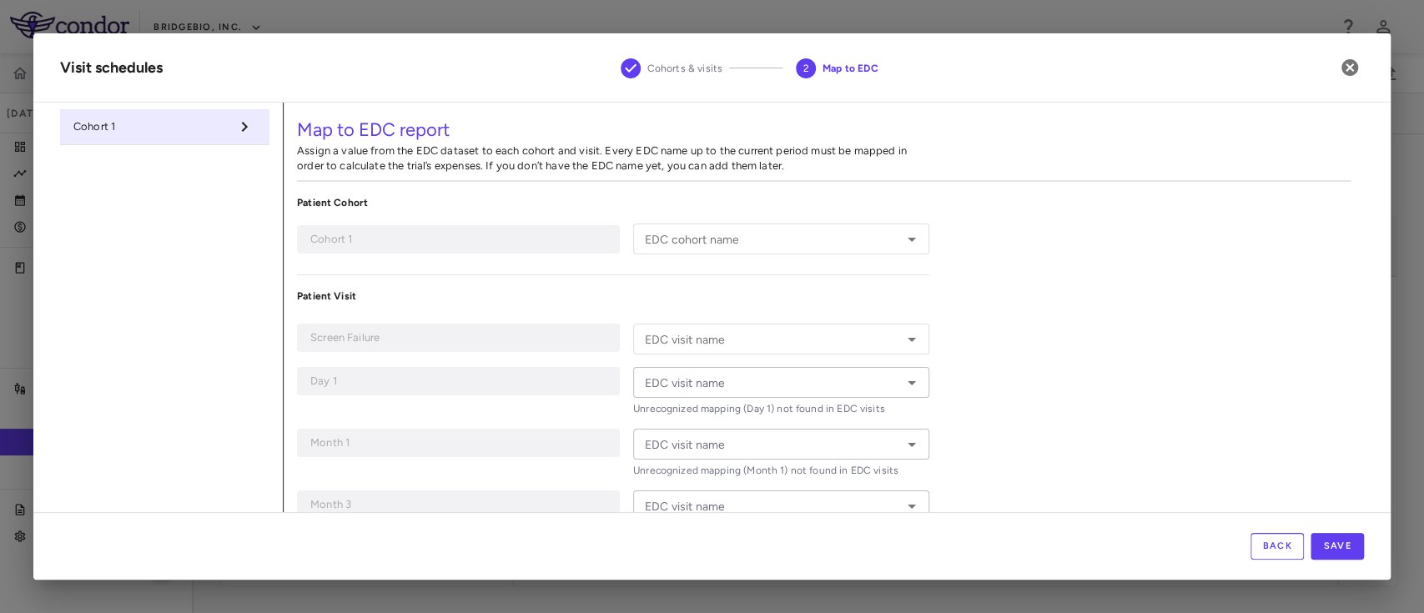
type input "*"
type input "*****"
type input "*******"
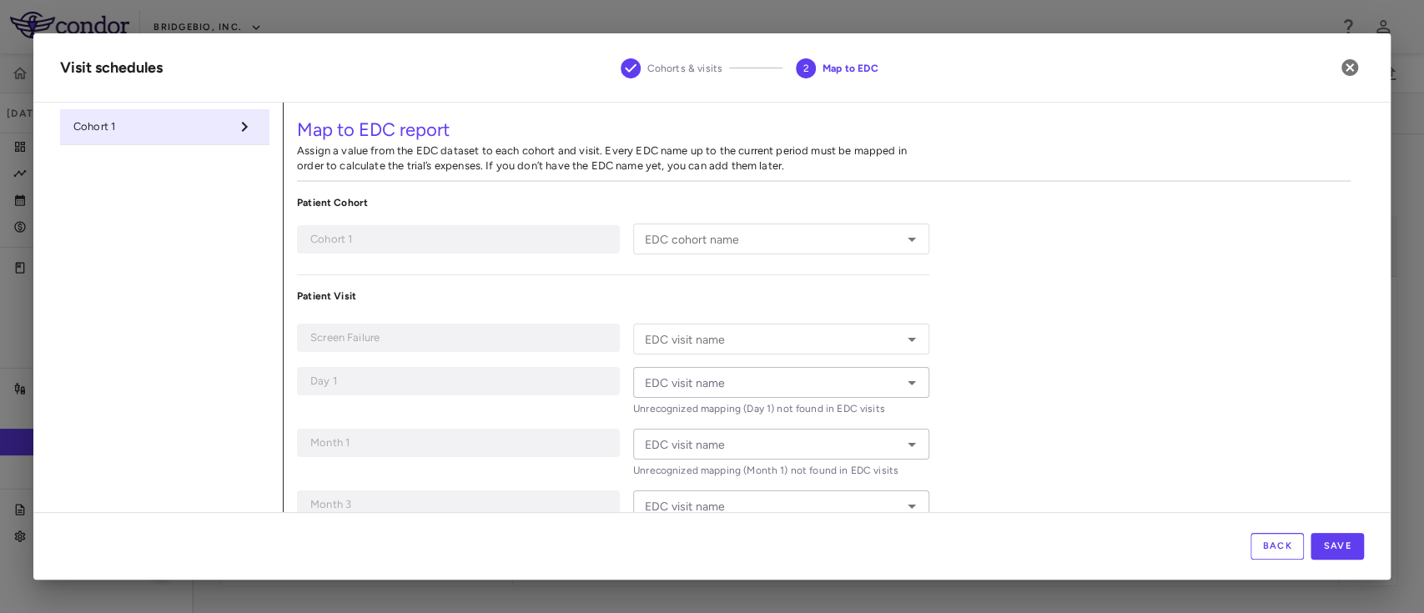
type input "********"
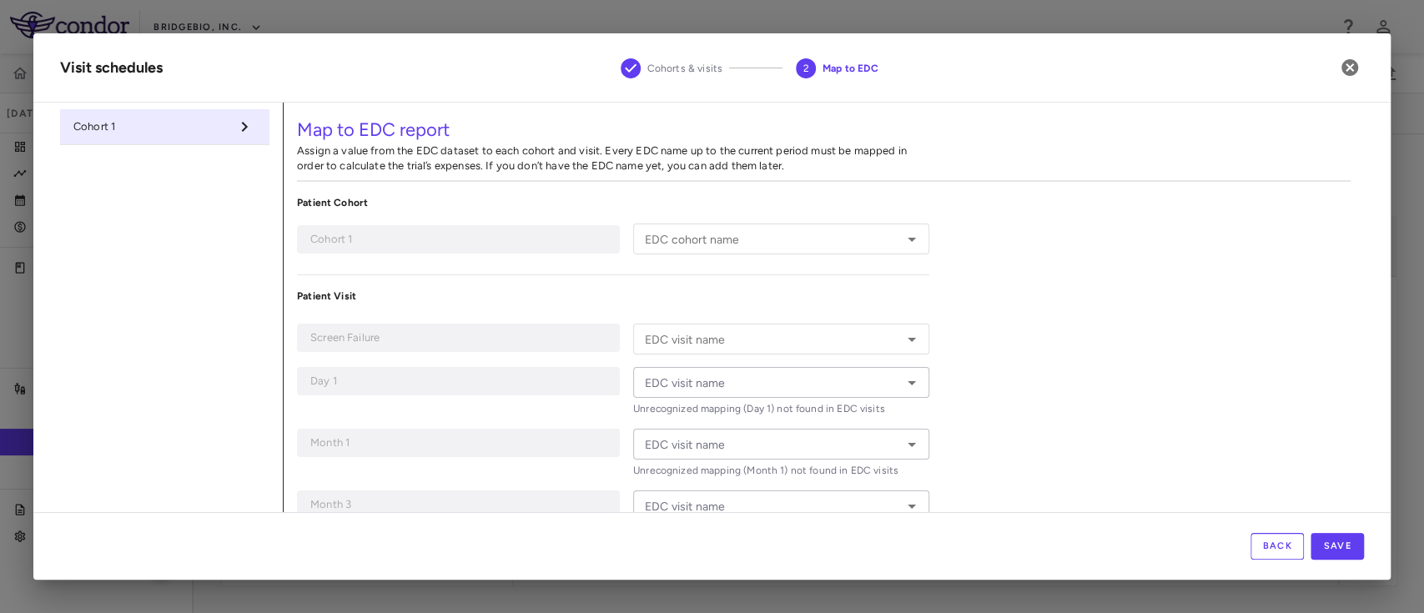
type input "********"
type input "**********"
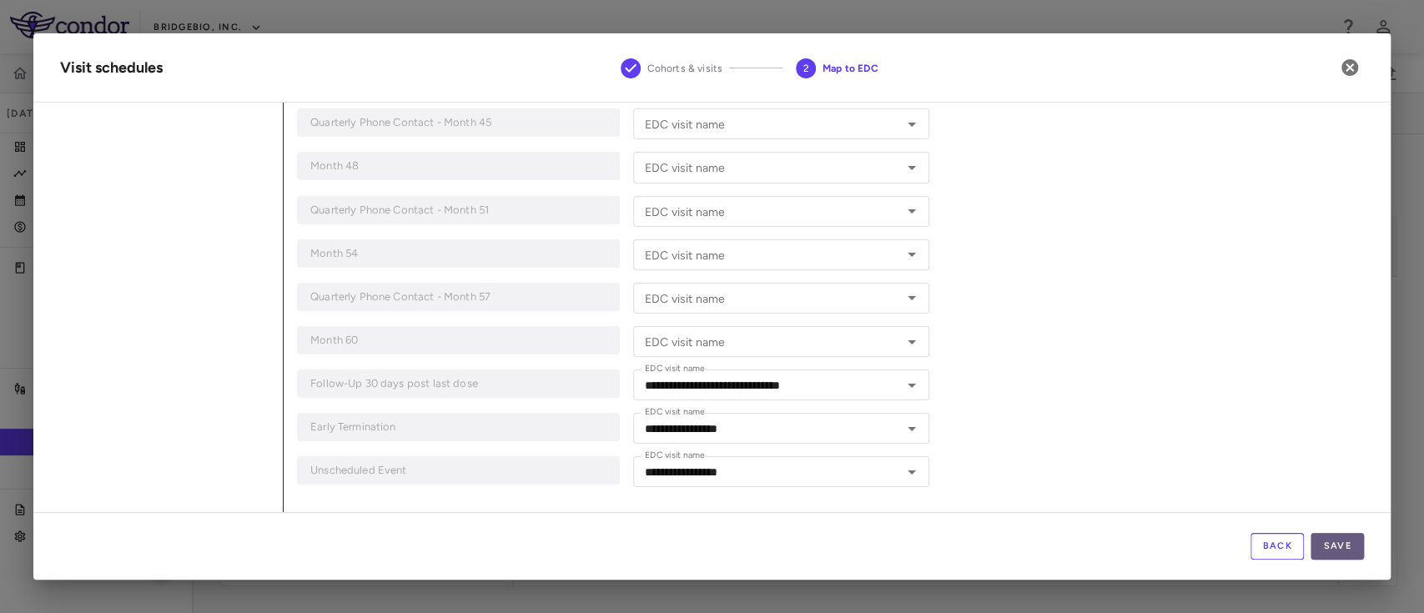
click at [1339, 544] on button "Save" at bounding box center [1336, 546] width 53 height 27
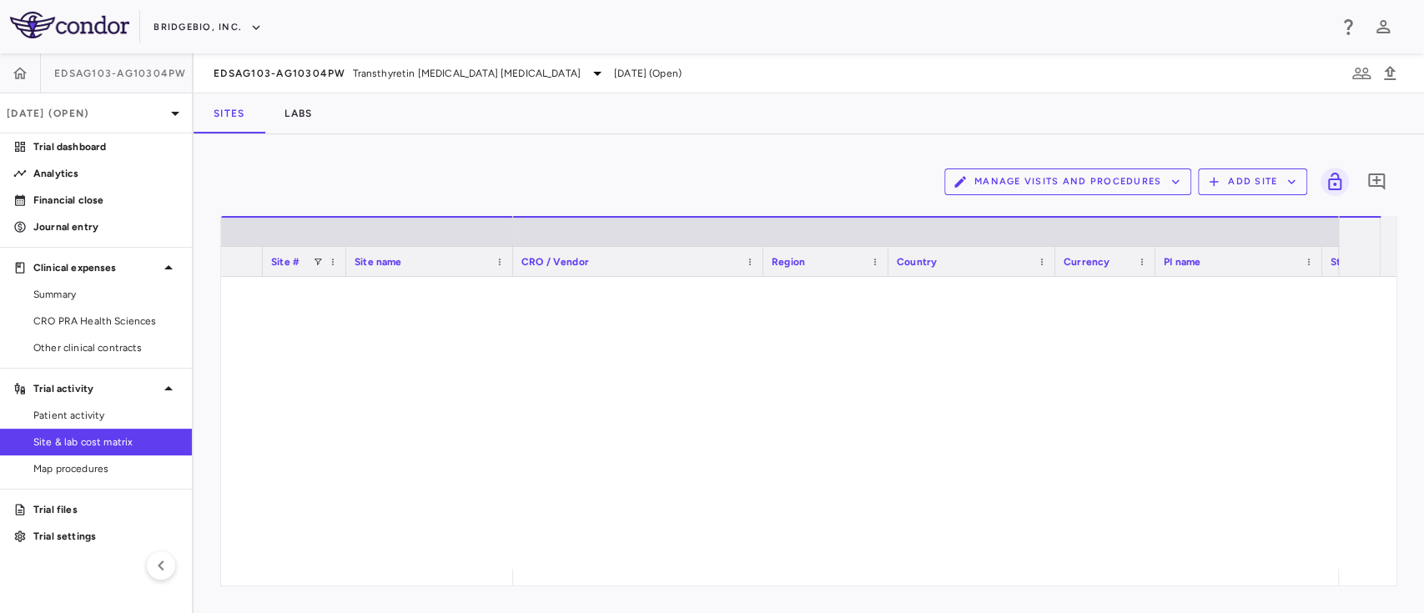
scroll to position [2348, 0]
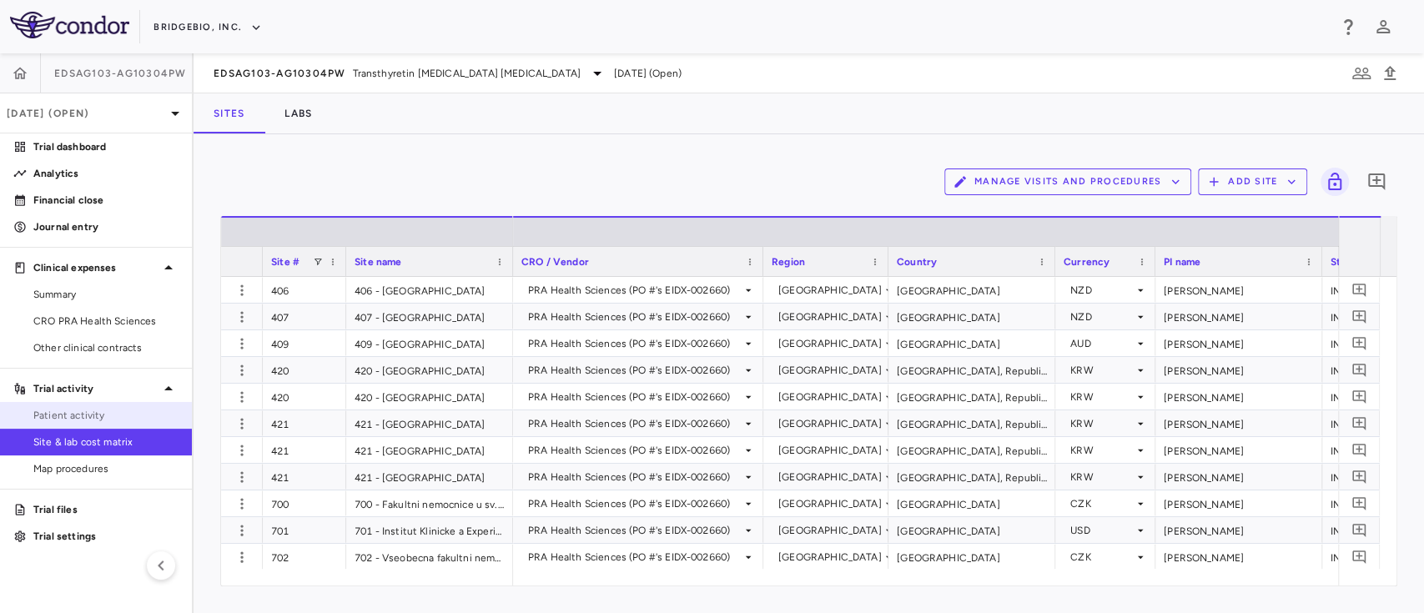
click at [79, 410] on span "Patient activity" at bounding box center [105, 415] width 145 height 15
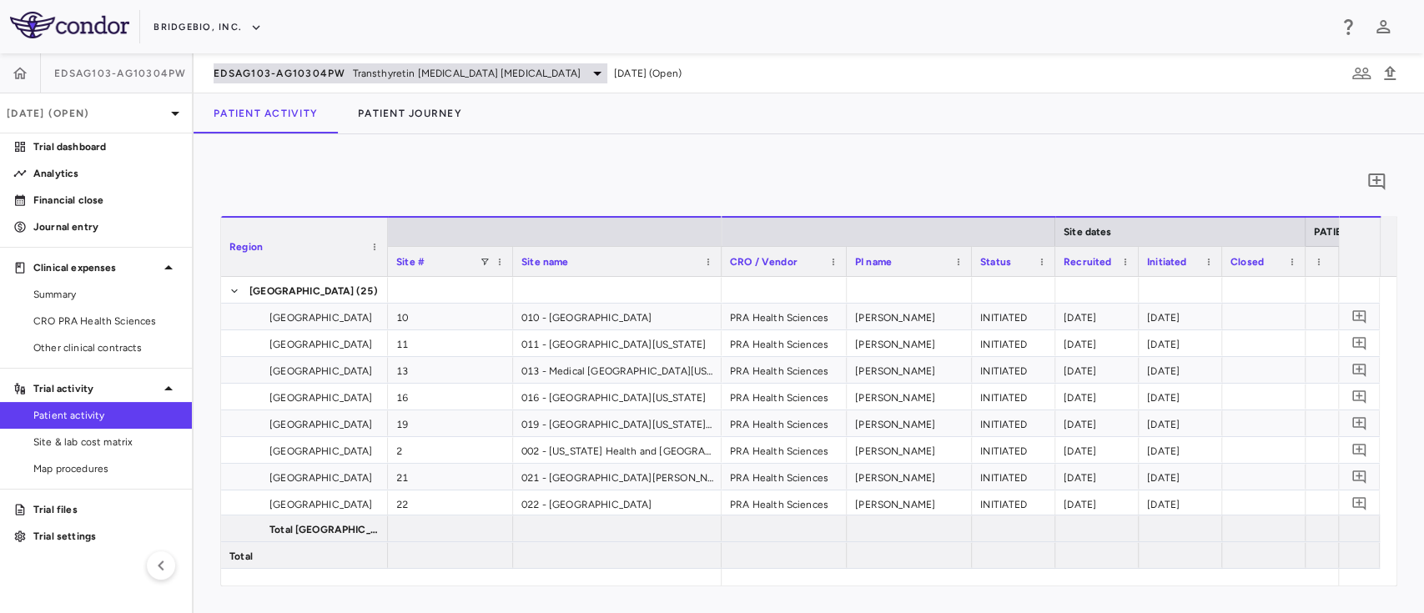
click at [587, 71] on icon at bounding box center [597, 73] width 20 height 20
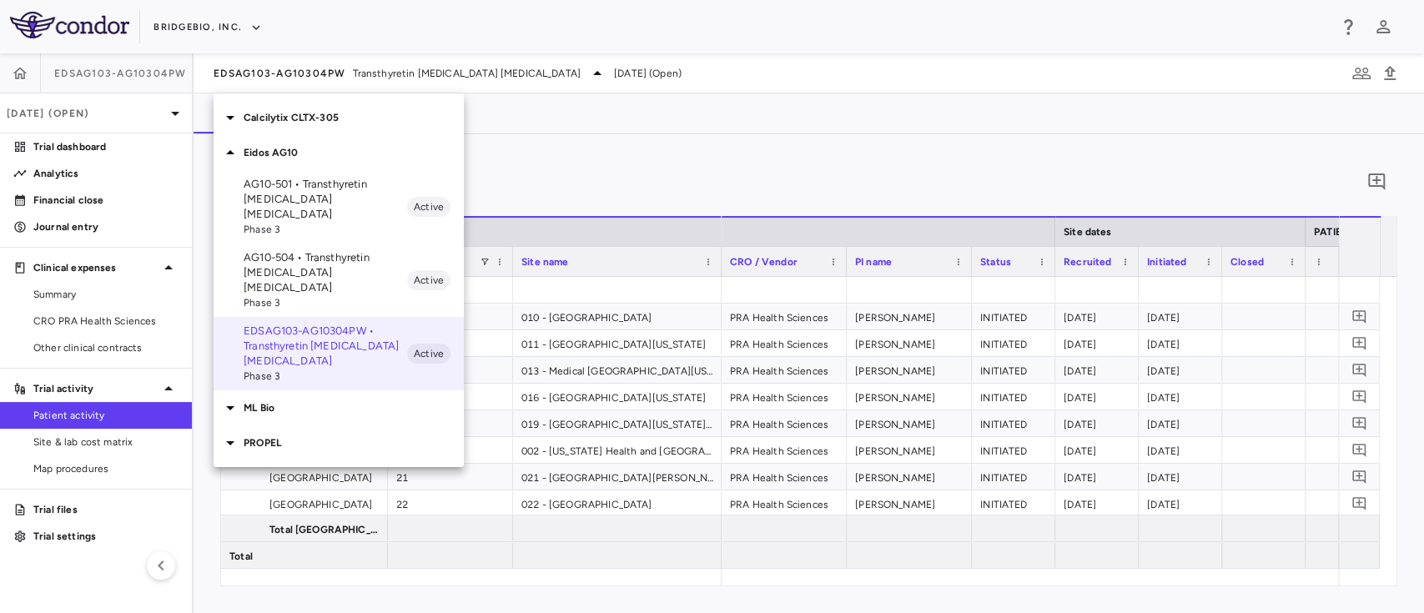
click at [628, 154] on div at bounding box center [712, 306] width 1424 height 613
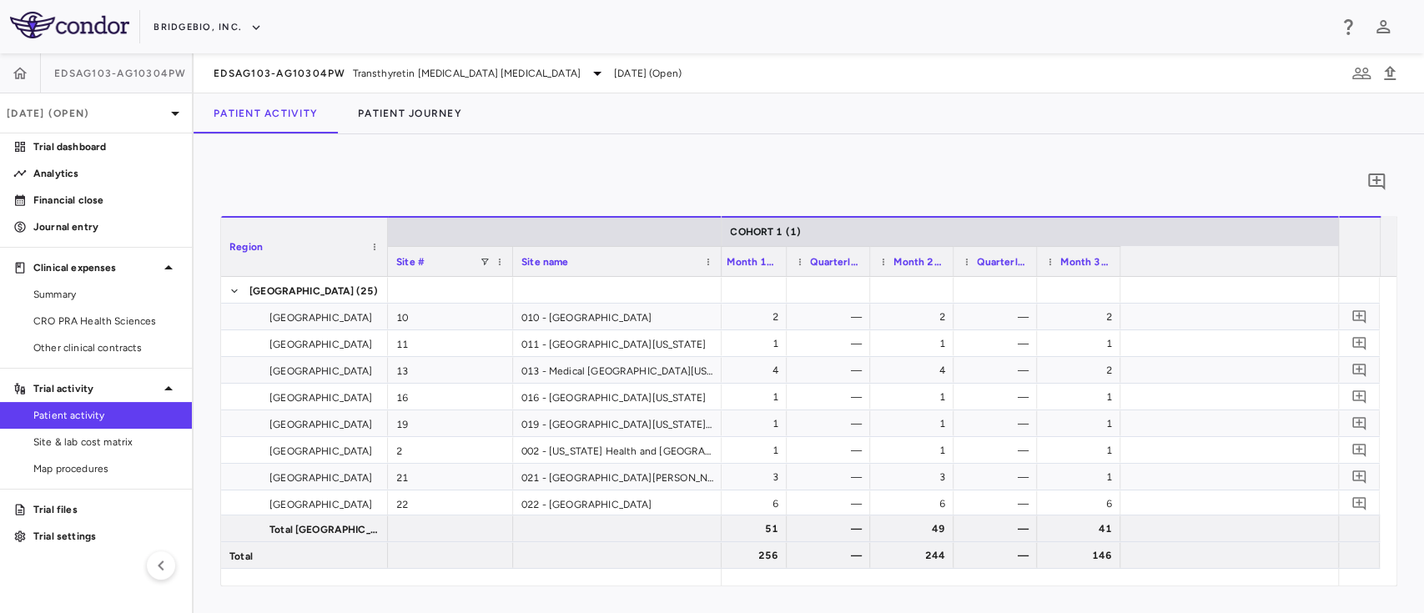
scroll to position [0, 1269]
drag, startPoint x: 961, startPoint y: 586, endPoint x: 1014, endPoint y: 584, distance: 53.4
click at [1014, 584] on div "0 Region Drag here to set column labels Region Site # Site name 10" at bounding box center [808, 373] width 1230 height 479
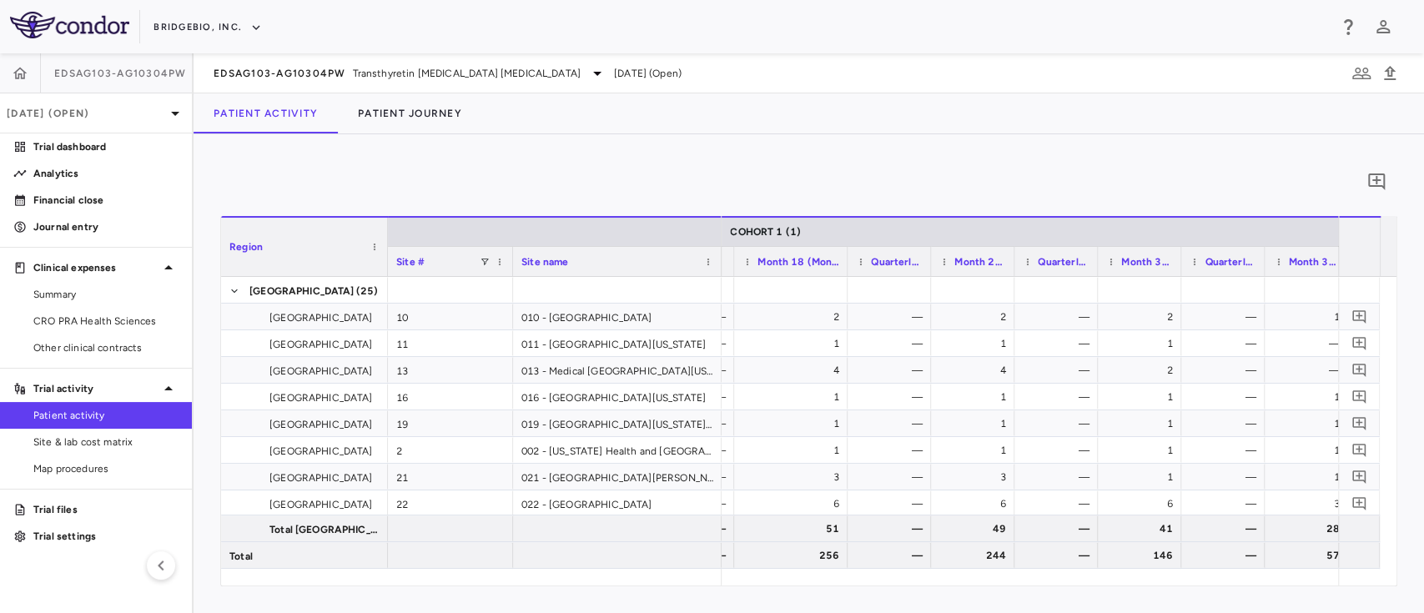
drag, startPoint x: 813, startPoint y: 253, endPoint x: 843, endPoint y: 255, distance: 30.1
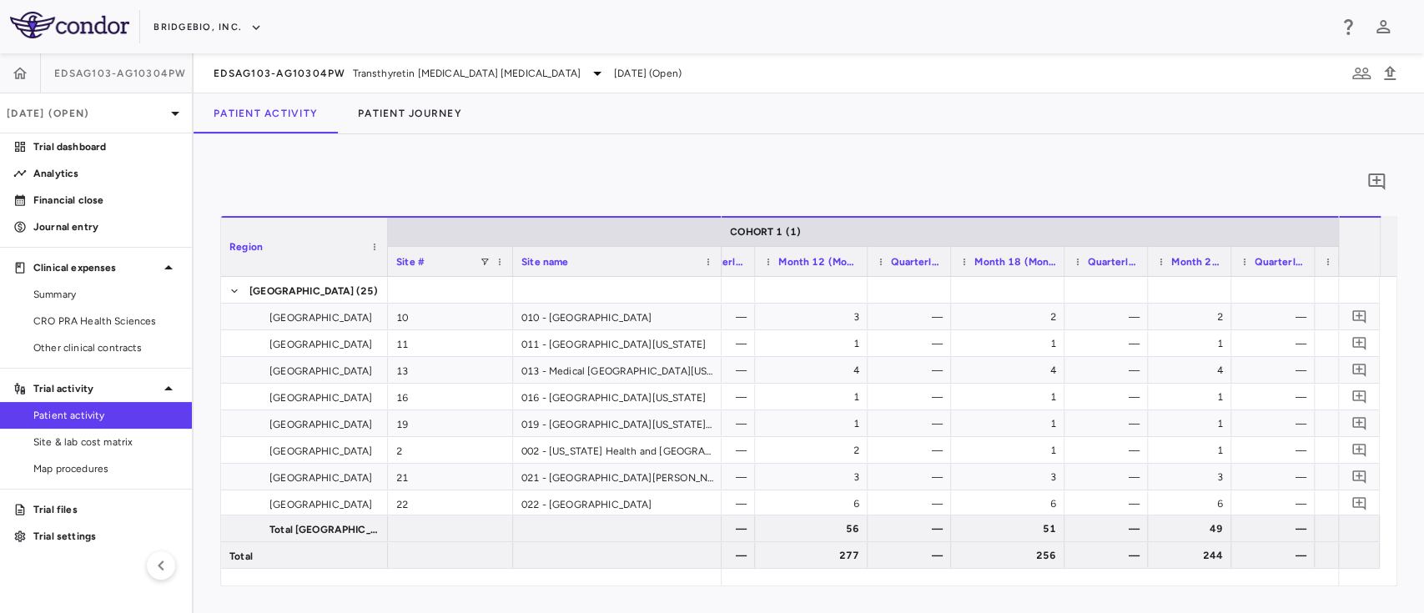
drag, startPoint x: 833, startPoint y: 249, endPoint x: 862, endPoint y: 254, distance: 29.5
click at [863, 254] on div at bounding box center [866, 261] width 7 height 29
click at [1145, 257] on div at bounding box center [1146, 261] width 7 height 29
drag, startPoint x: 1146, startPoint y: 257, endPoint x: 1168, endPoint y: 258, distance: 22.5
click at [1168, 258] on div at bounding box center [1170, 261] width 7 height 29
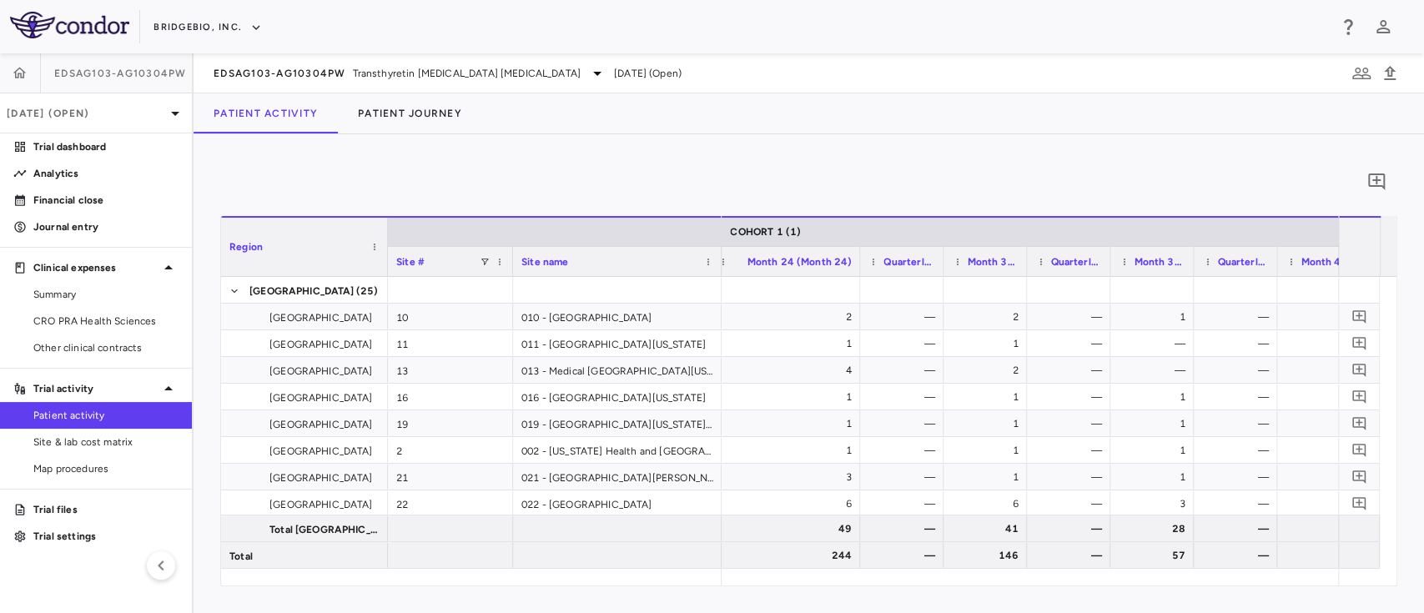
click at [1193, 253] on div "Quarterly Phone Contact - Month 39 (Quarterly Phone Contact - Month 39)" at bounding box center [1234, 261] width 83 height 30
drag, startPoint x: 1191, startPoint y: 255, endPoint x: 1213, endPoint y: 251, distance: 22.1
click at [1213, 251] on div at bounding box center [1214, 261] width 7 height 29
drag, startPoint x: 989, startPoint y: 264, endPoint x: 1008, endPoint y: 264, distance: 19.2
click at [1008, 264] on div at bounding box center [1010, 261] width 7 height 29
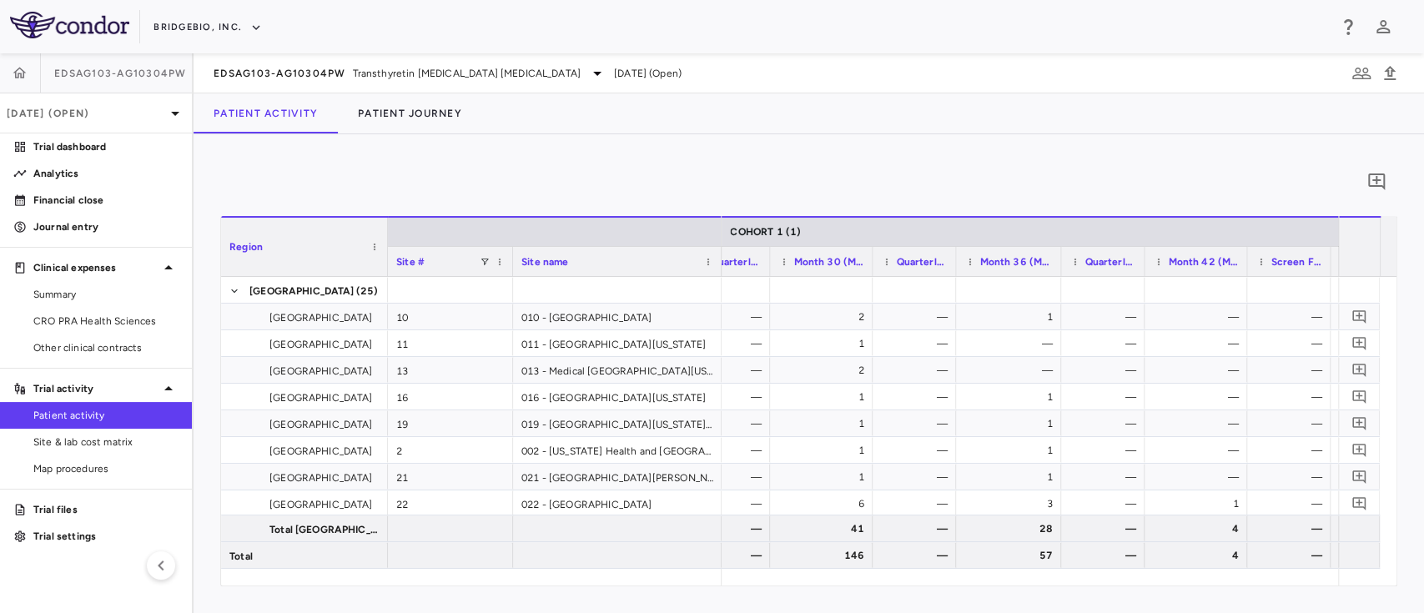
drag, startPoint x: 848, startPoint y: 258, endPoint x: 867, endPoint y: 261, distance: 19.5
click at [868, 261] on div at bounding box center [871, 261] width 7 height 29
drag, startPoint x: 1138, startPoint y: 586, endPoint x: 1073, endPoint y: 584, distance: 65.1
click at [1073, 584] on div "Region Drag here to set column labels Region Site # Site name" at bounding box center [808, 401] width 1177 height 370
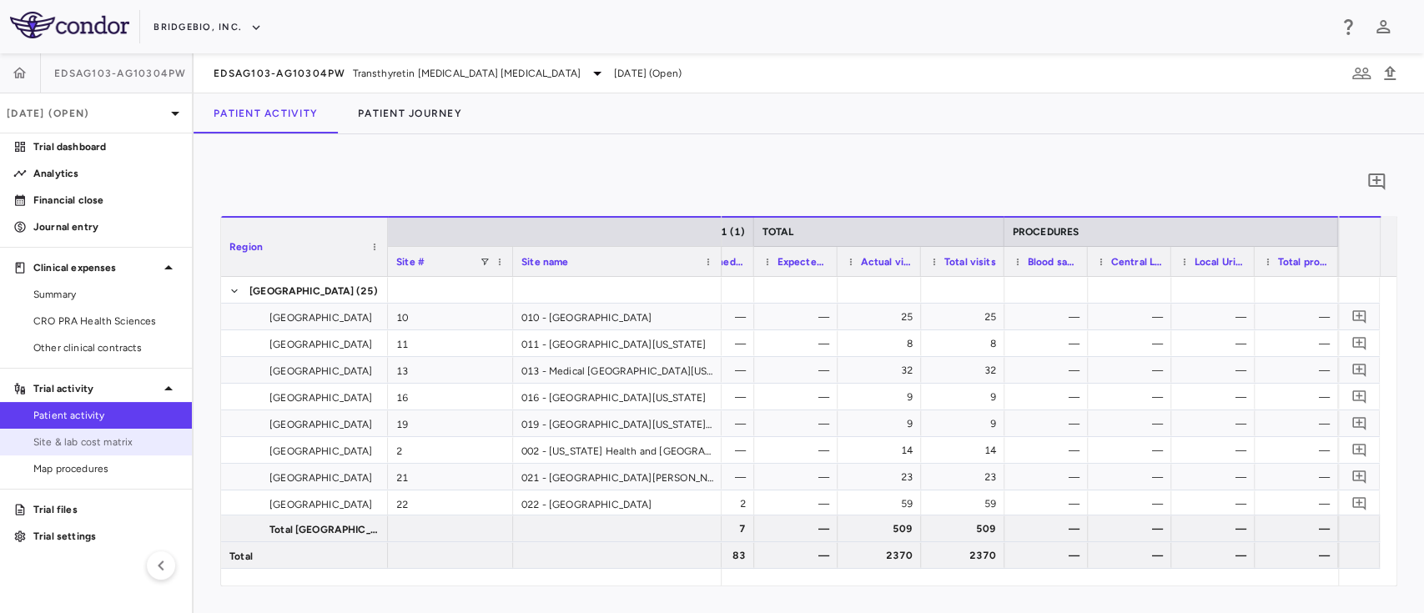
click at [120, 450] on link "Site & lab cost matrix" at bounding box center [96, 441] width 192 height 25
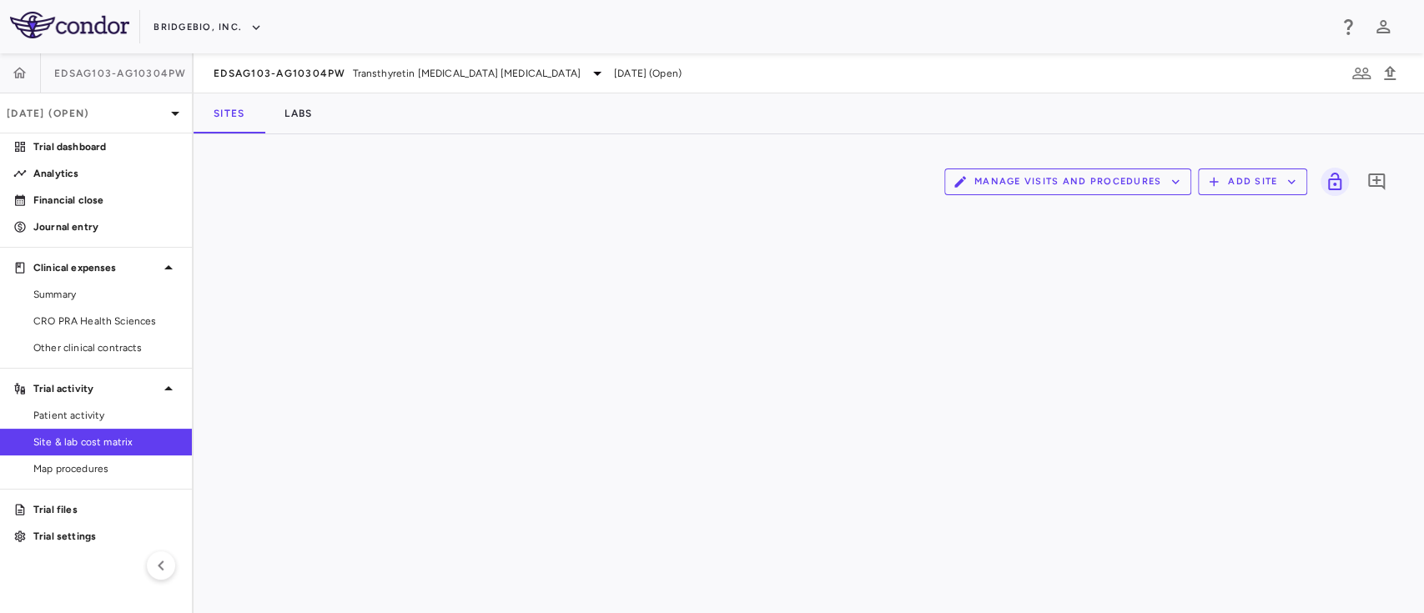
click at [1118, 180] on button "Manage Visits and Procedures" at bounding box center [1067, 181] width 247 height 27
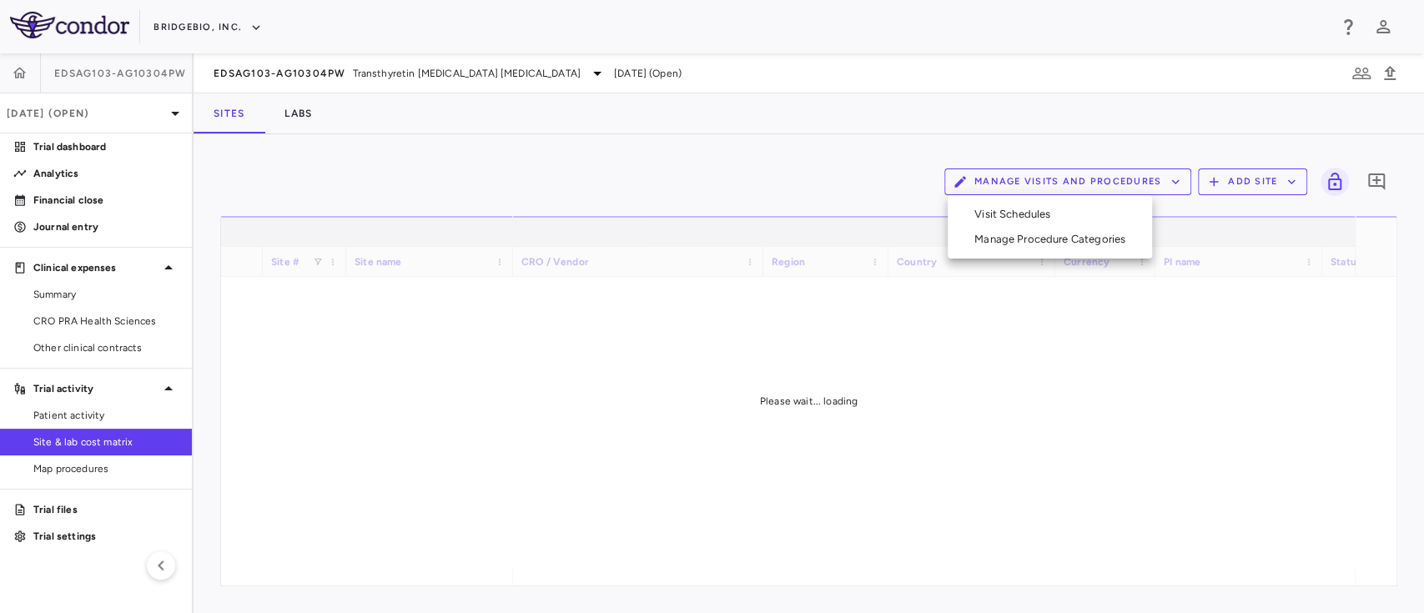
click at [1010, 225] on li "Visit Schedules" at bounding box center [1050, 214] width 178 height 25
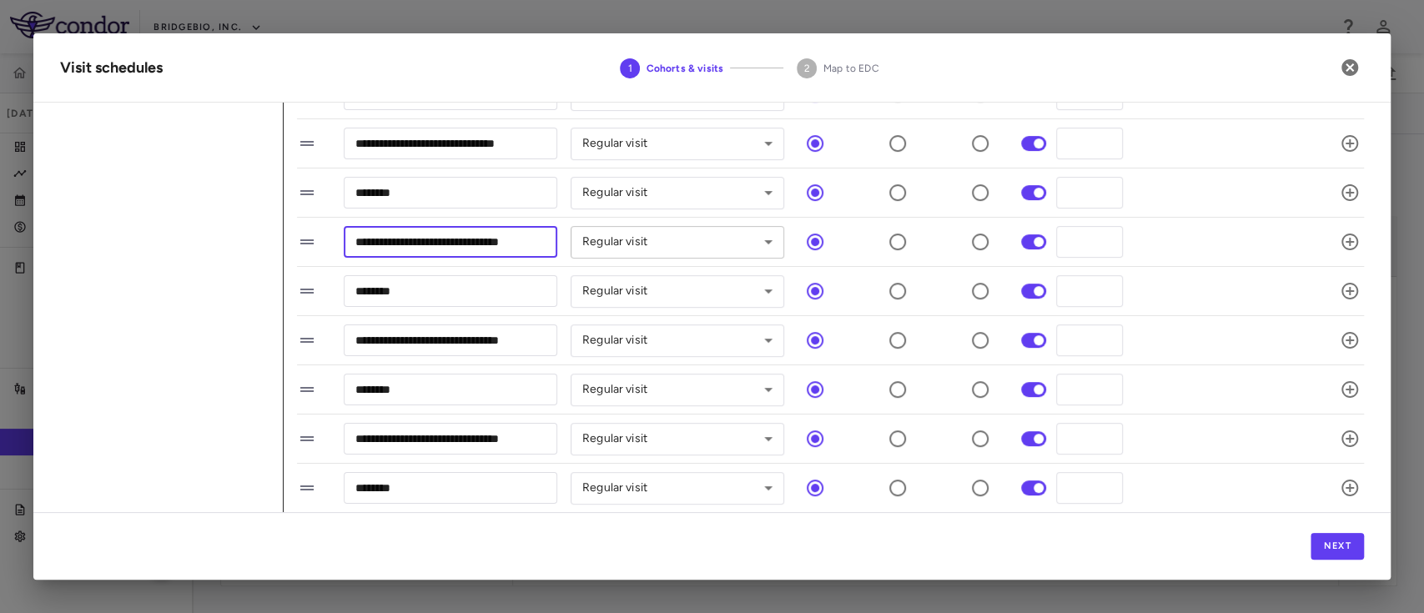
scroll to position [0, 3]
drag, startPoint x: 353, startPoint y: 246, endPoint x: 579, endPoint y: 246, distance: 226.0
click at [579, 246] on div "**********" at bounding box center [810, 241] width 1027 height 35
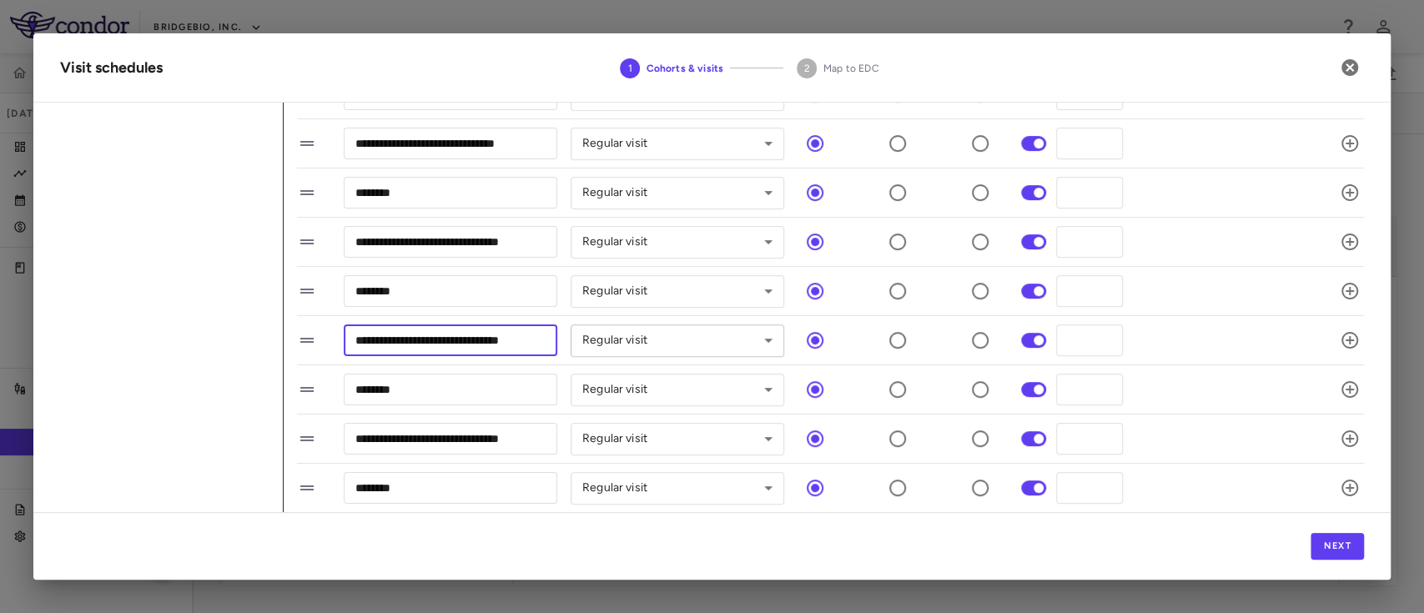
drag, startPoint x: 352, startPoint y: 338, endPoint x: 574, endPoint y: 337, distance: 221.8
click at [574, 337] on div "**********" at bounding box center [810, 340] width 1027 height 35
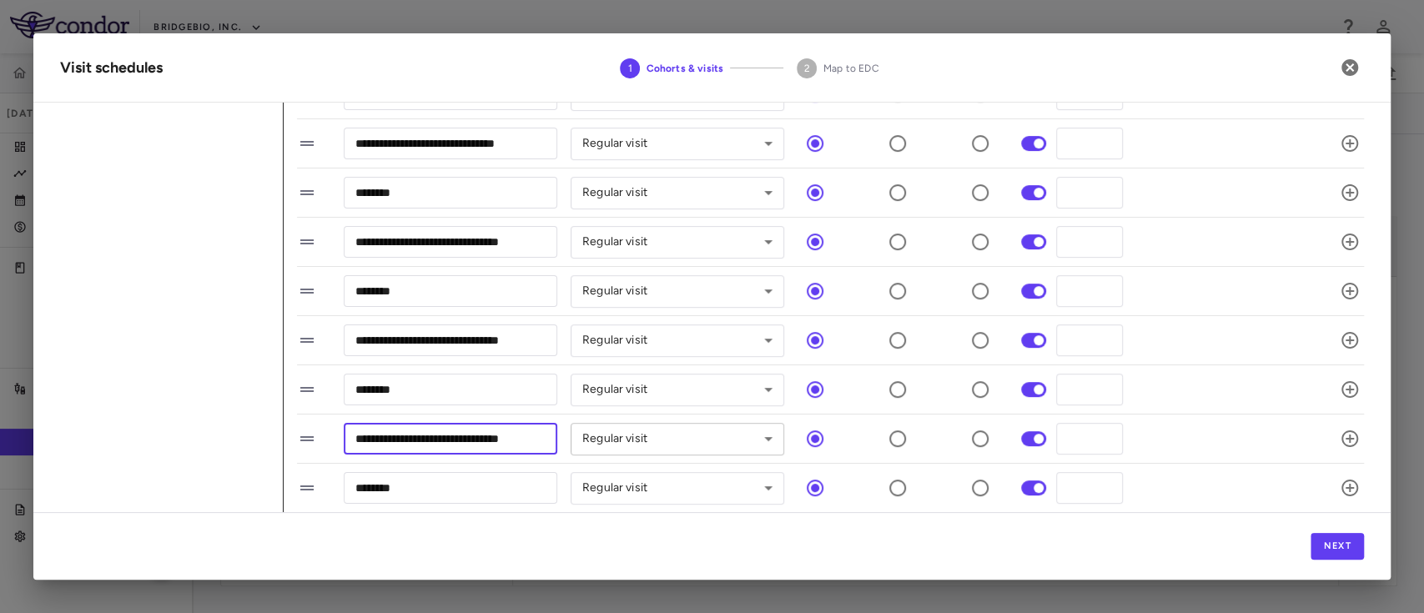
scroll to position [0, 4]
drag, startPoint x: 353, startPoint y: 430, endPoint x: 610, endPoint y: 435, distance: 256.9
click at [610, 435] on div "**********" at bounding box center [810, 438] width 1027 height 35
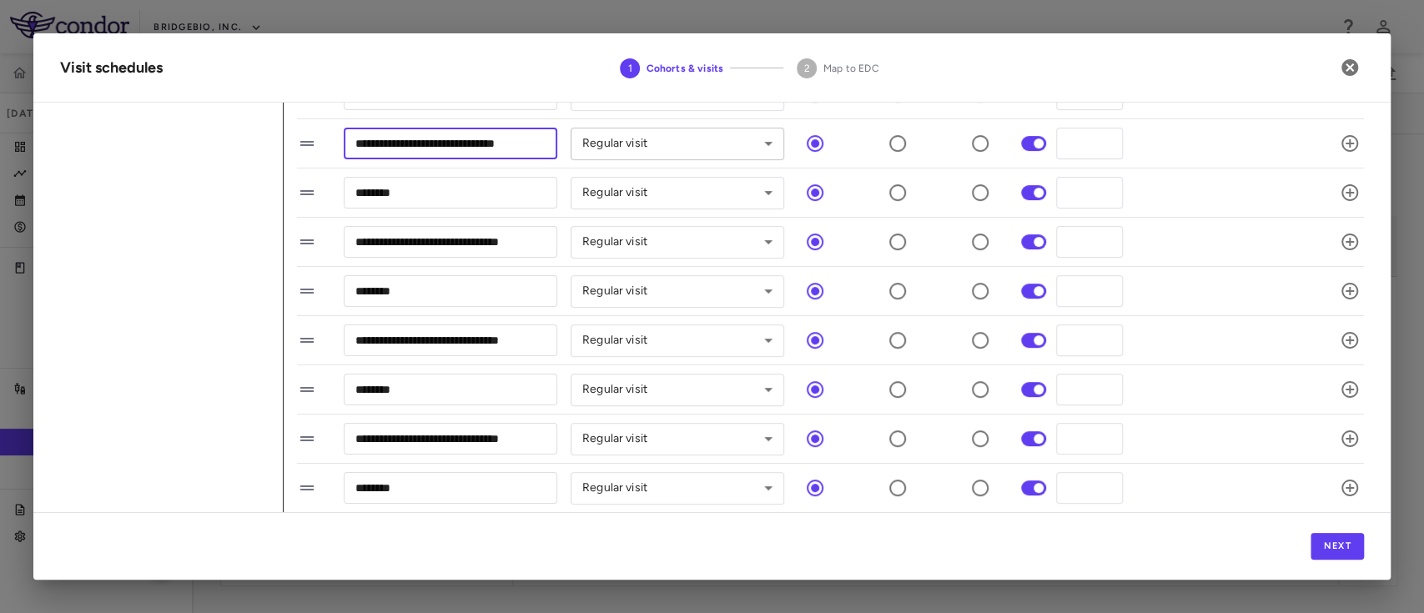
drag, startPoint x: 354, startPoint y: 143, endPoint x: 622, endPoint y: 151, distance: 268.6
click at [622, 151] on div "**********" at bounding box center [810, 143] width 1027 height 35
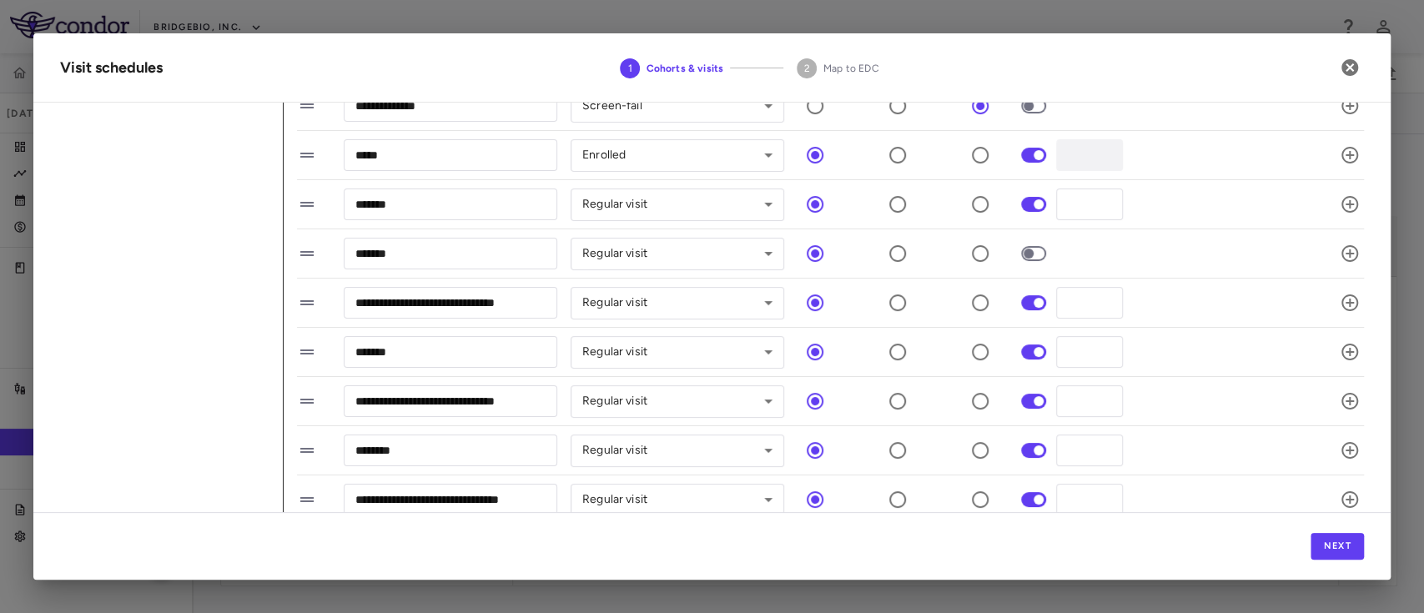
scroll to position [112, 0]
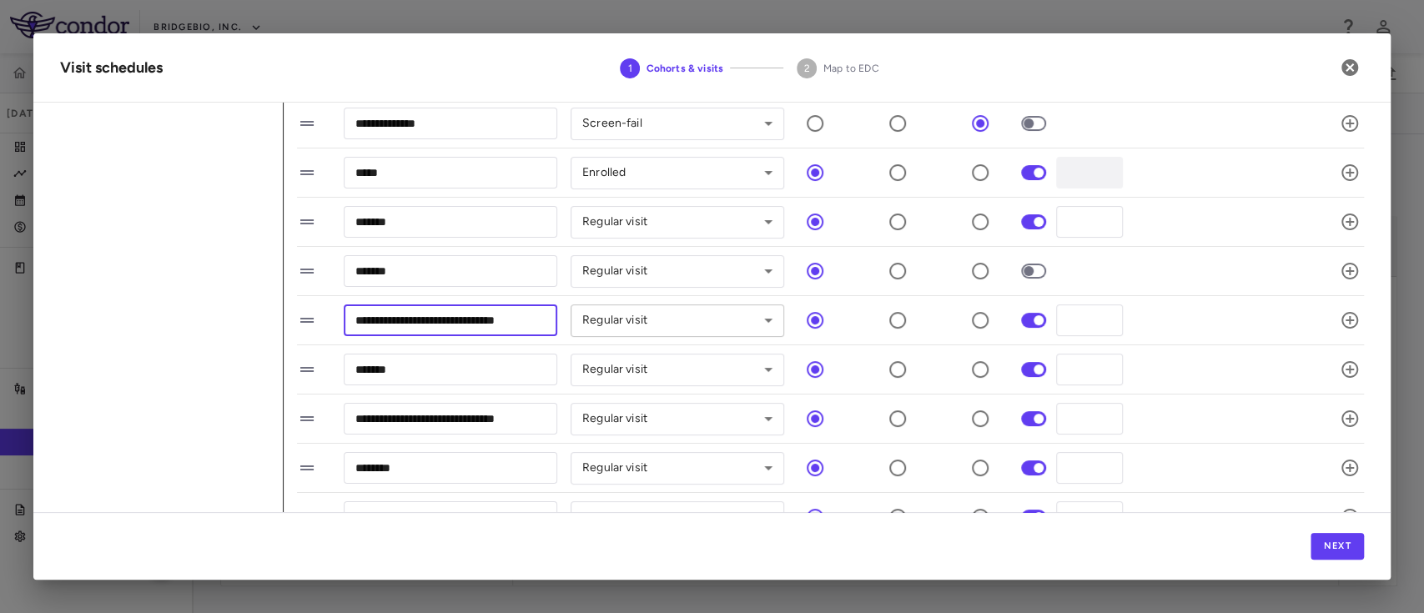
drag, startPoint x: 354, startPoint y: 319, endPoint x: 576, endPoint y: 330, distance: 222.9
click at [576, 330] on div "**********" at bounding box center [810, 320] width 1027 height 35
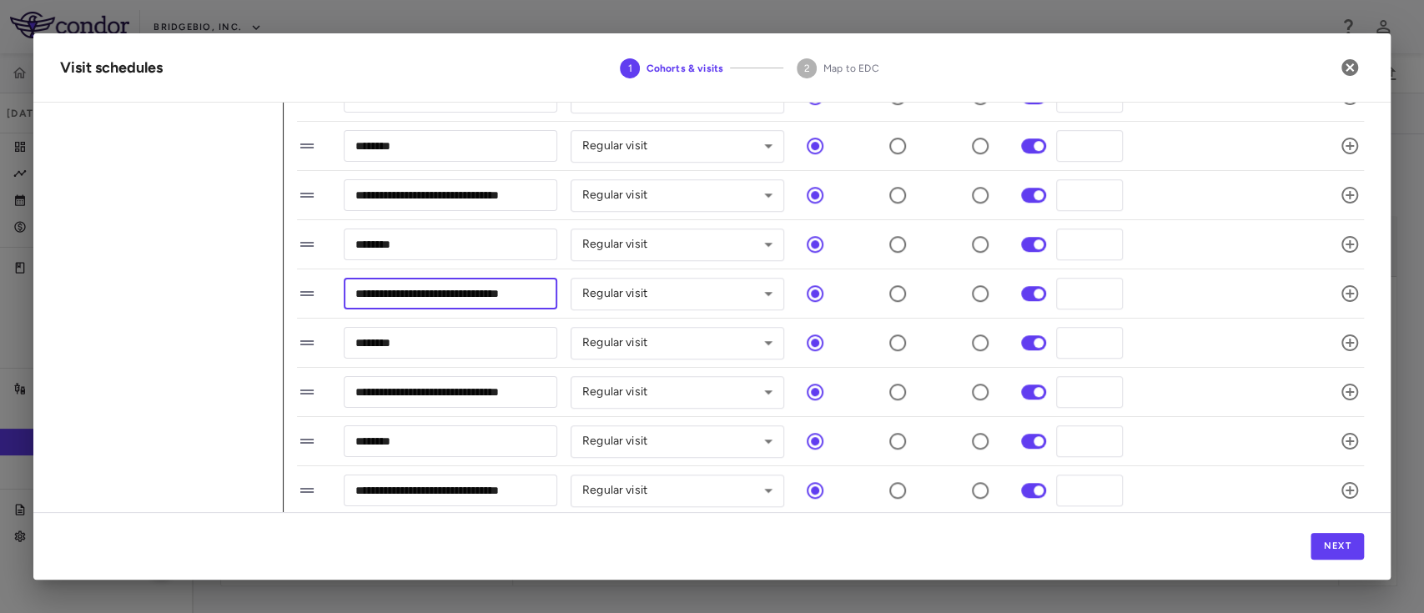
scroll to position [0, 4]
drag, startPoint x: 356, startPoint y: 302, endPoint x: 561, endPoint y: 303, distance: 205.2
click at [561, 303] on div "**********" at bounding box center [810, 293] width 1027 height 35
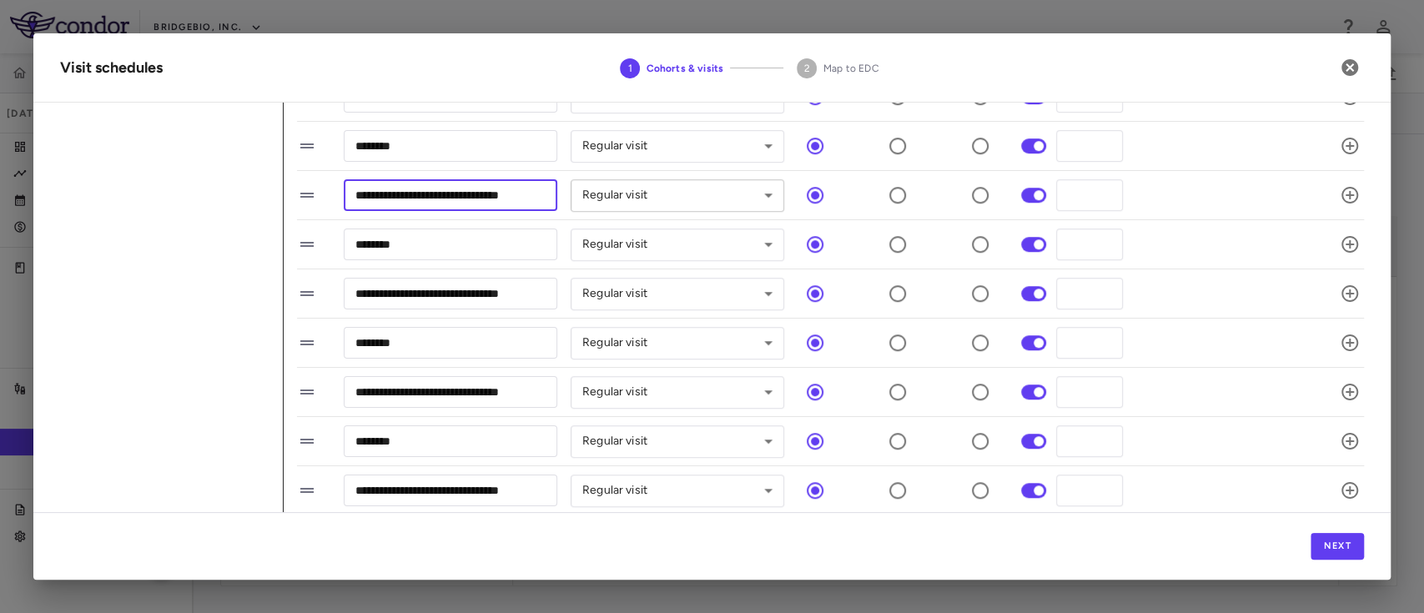
drag, startPoint x: 354, startPoint y: 190, endPoint x: 578, endPoint y: 194, distance: 224.4
click at [578, 194] on div "**********" at bounding box center [810, 195] width 1027 height 35
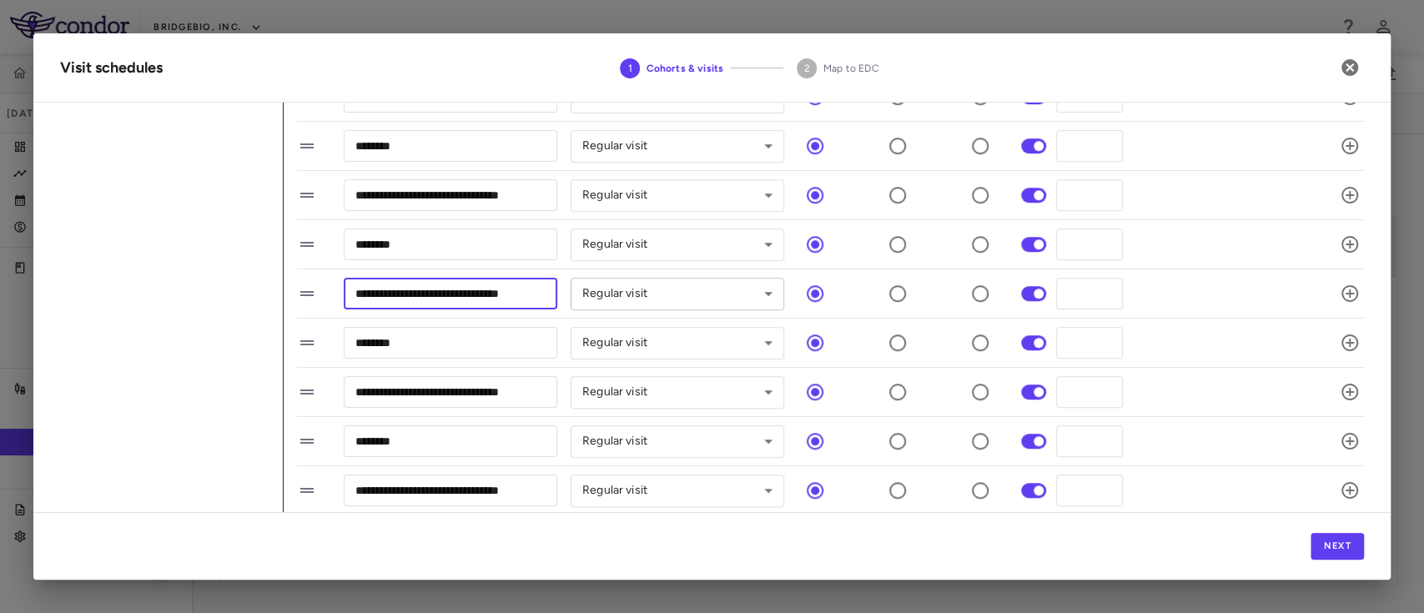
drag, startPoint x: 349, startPoint y: 290, endPoint x: 585, endPoint y: 289, distance: 235.2
click at [585, 289] on div "**********" at bounding box center [810, 293] width 1027 height 35
click at [1345, 70] on icon "button" at bounding box center [1349, 68] width 20 height 20
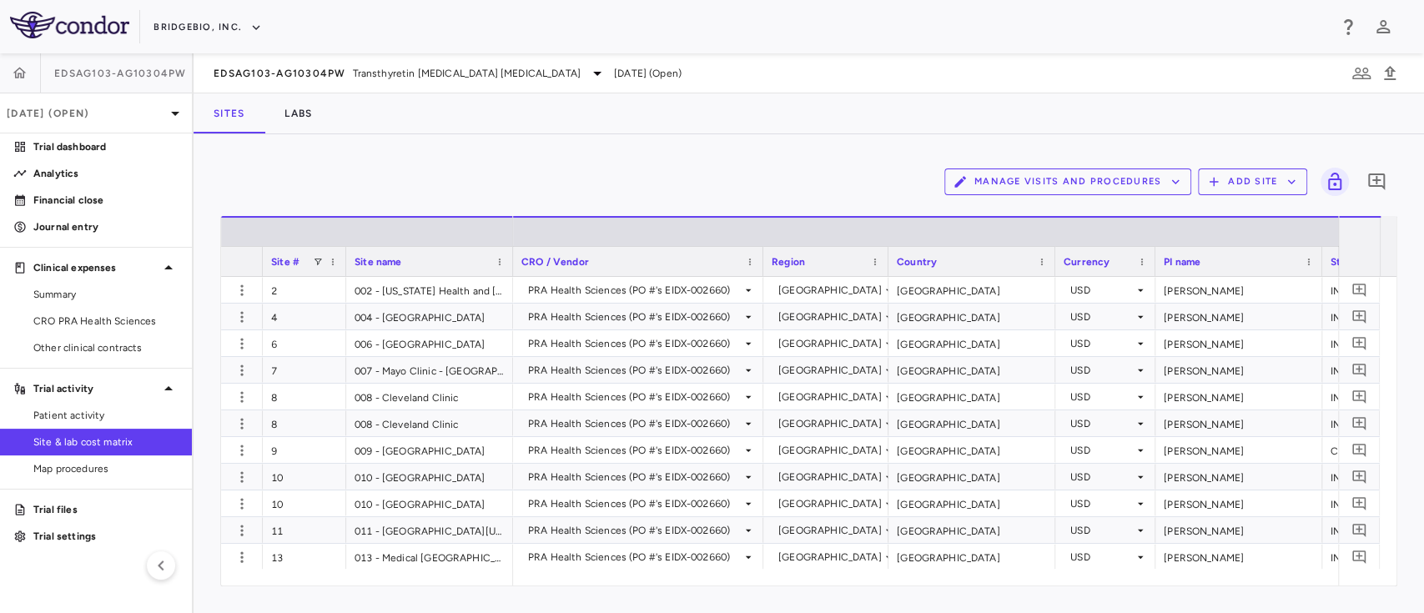
click at [494, 175] on div "Manage Visits and Procedures Add Site 0" at bounding box center [808, 182] width 1177 height 42
click at [53, 423] on link "Patient activity" at bounding box center [96, 415] width 192 height 25
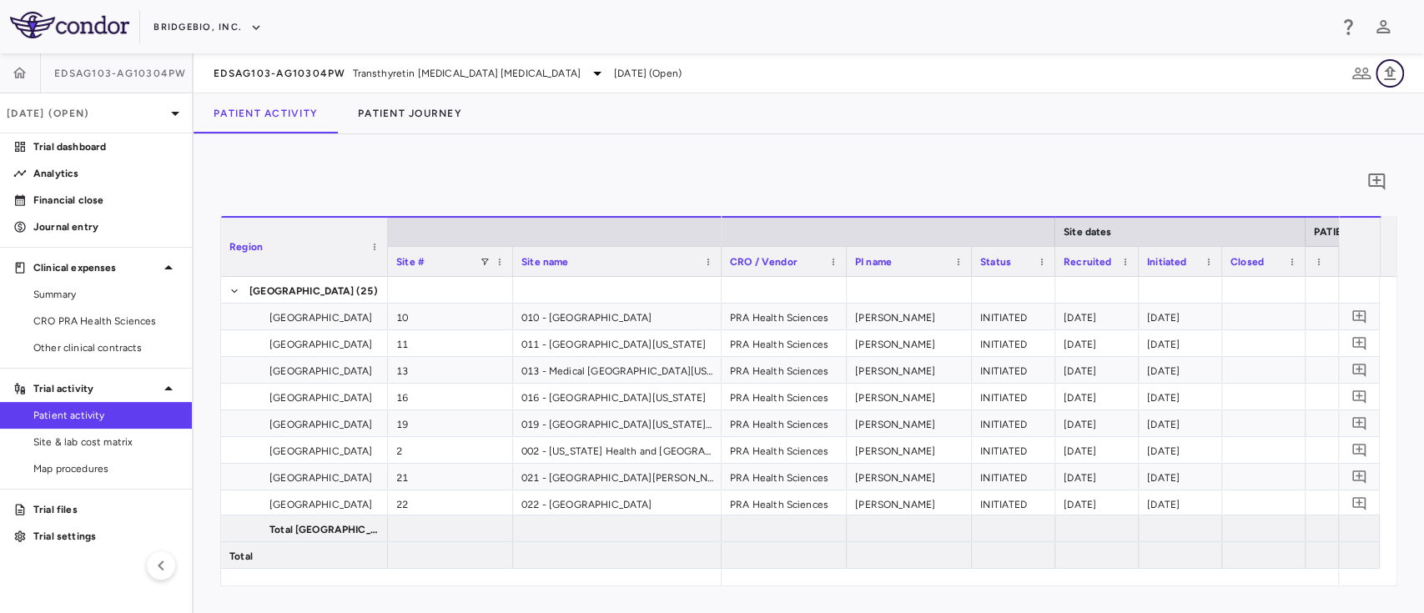
click at [1388, 79] on icon "button" at bounding box center [1390, 73] width 12 height 14
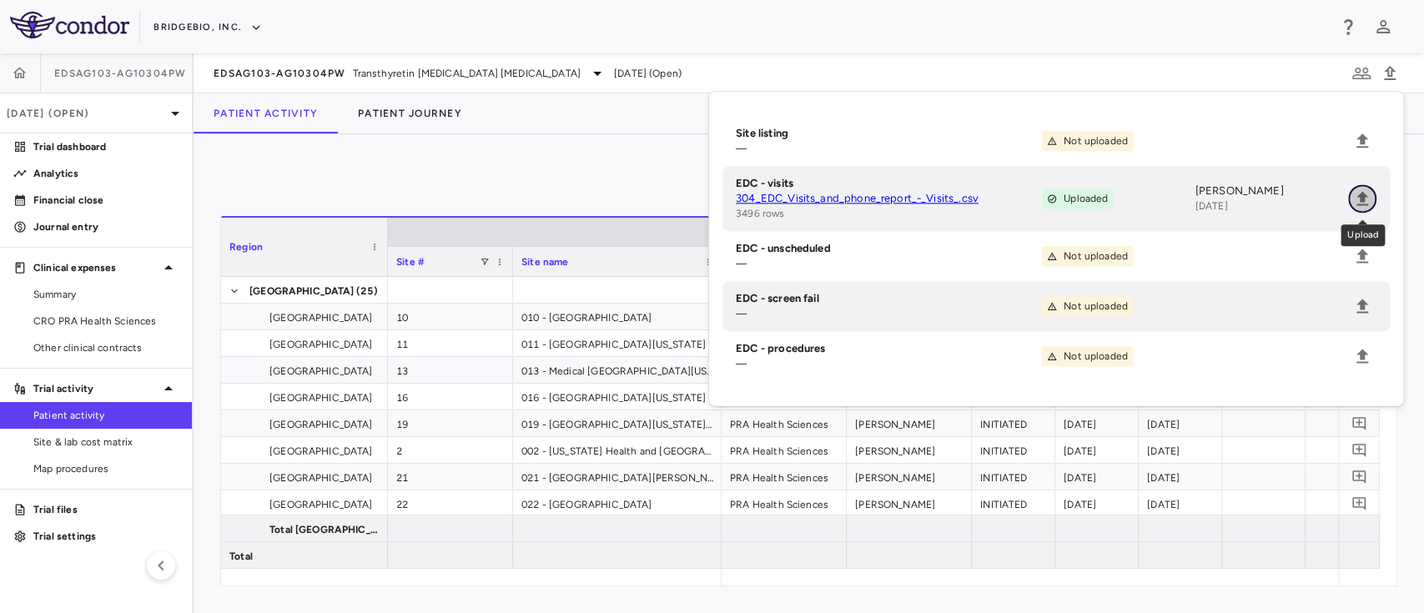
click at [1356, 191] on icon "Upload" at bounding box center [1362, 198] width 20 height 20
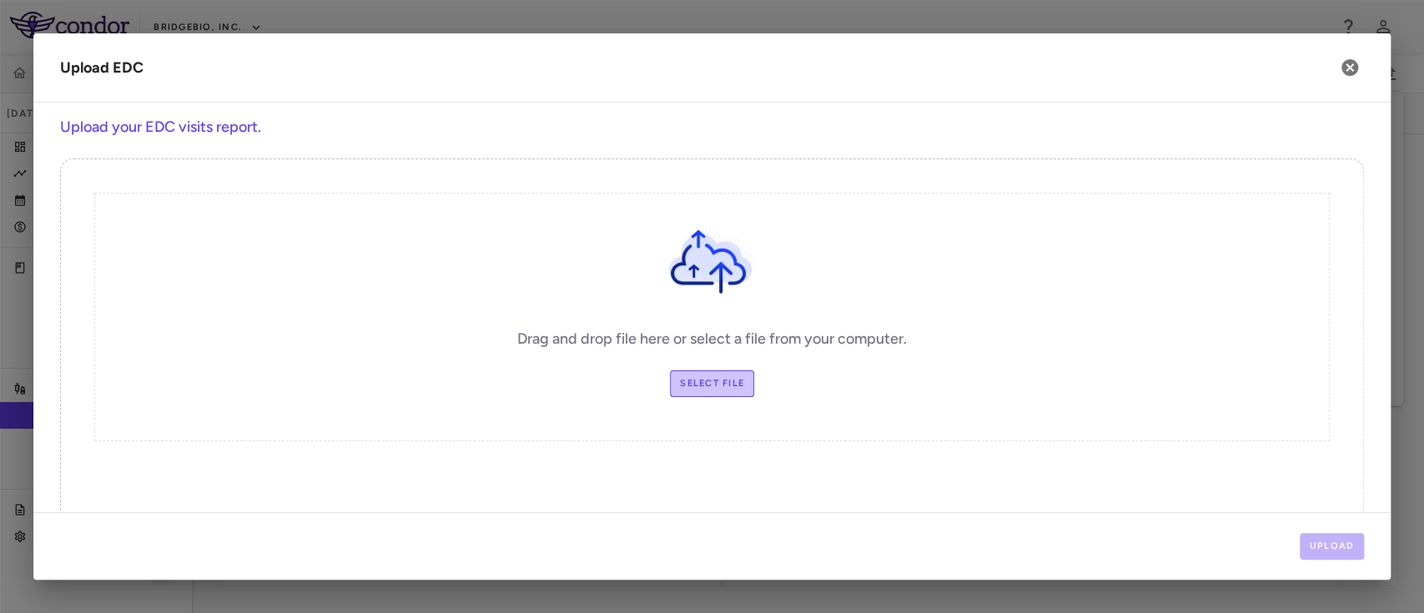
click at [698, 391] on label "Select file" at bounding box center [712, 383] width 84 height 27
click at [0, 0] on input "Select file" at bounding box center [0, 0] width 0 height 0
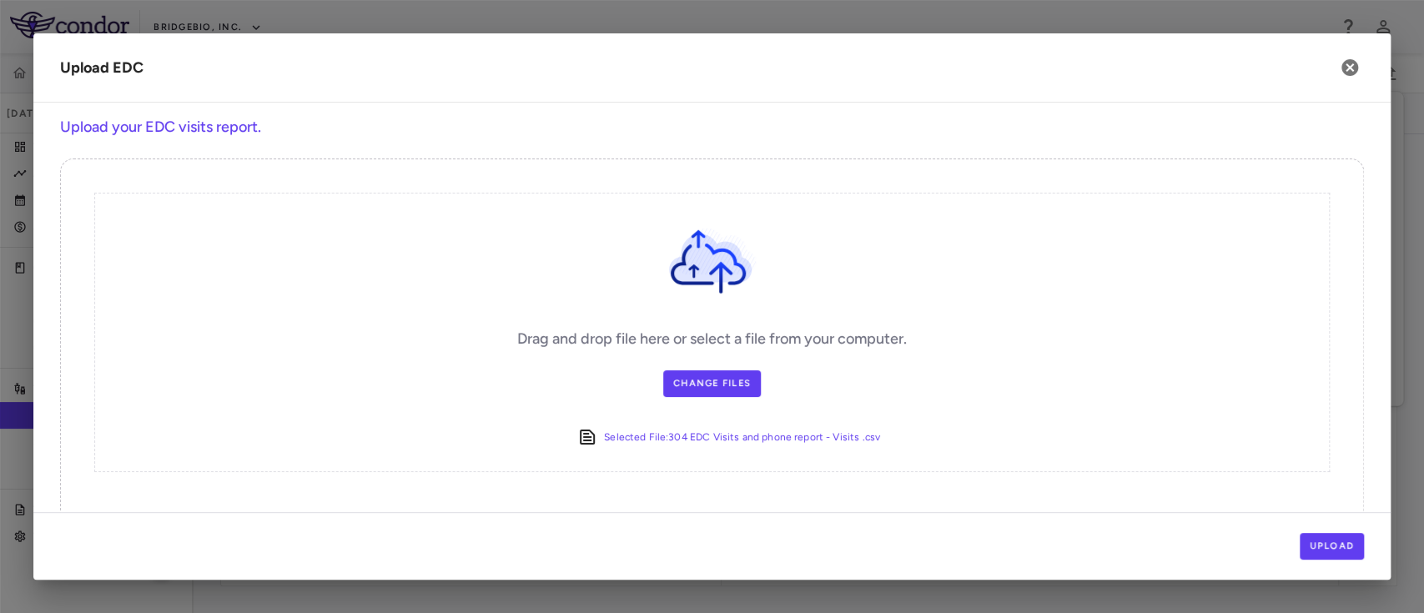
scroll to position [42, 0]
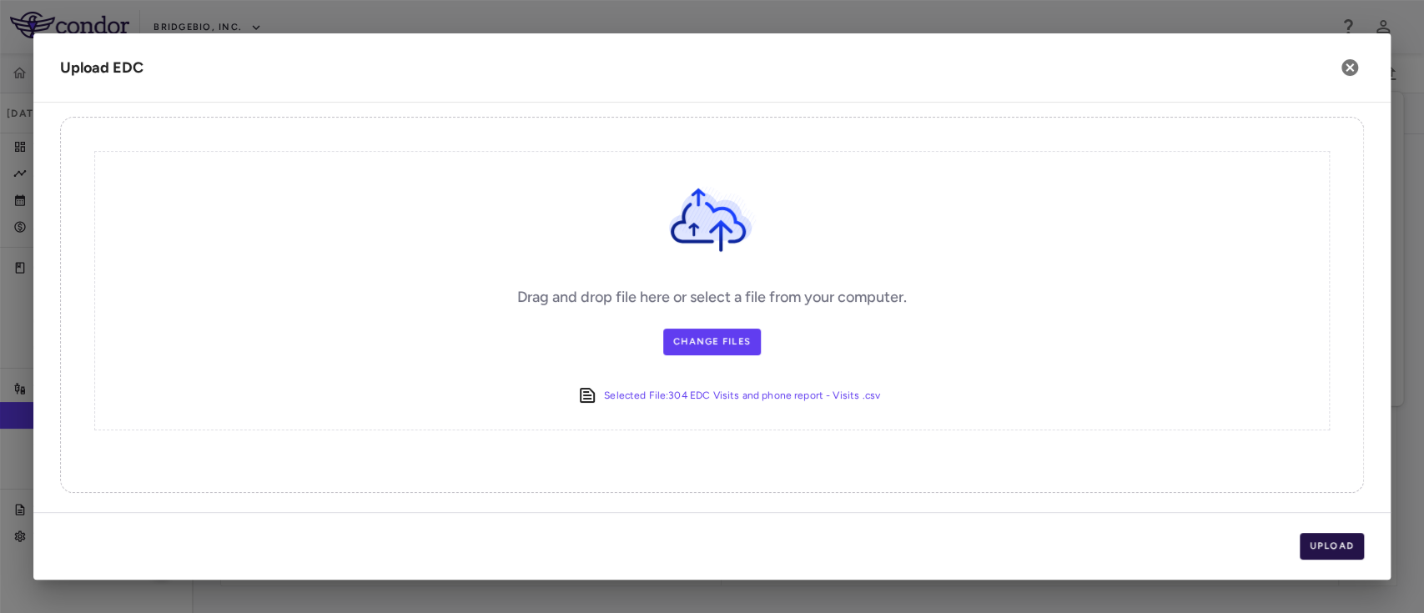
click at [1330, 547] on button "Upload" at bounding box center [1331, 546] width 65 height 27
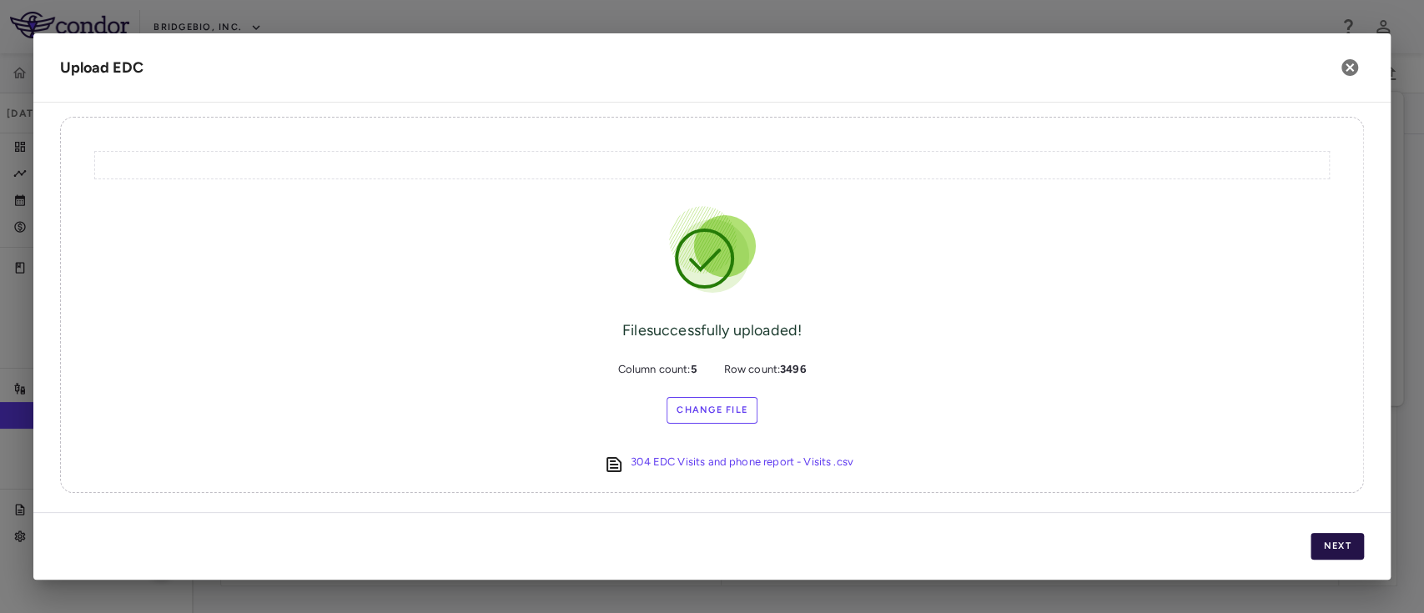
click at [1342, 555] on button "Next" at bounding box center [1336, 546] width 53 height 27
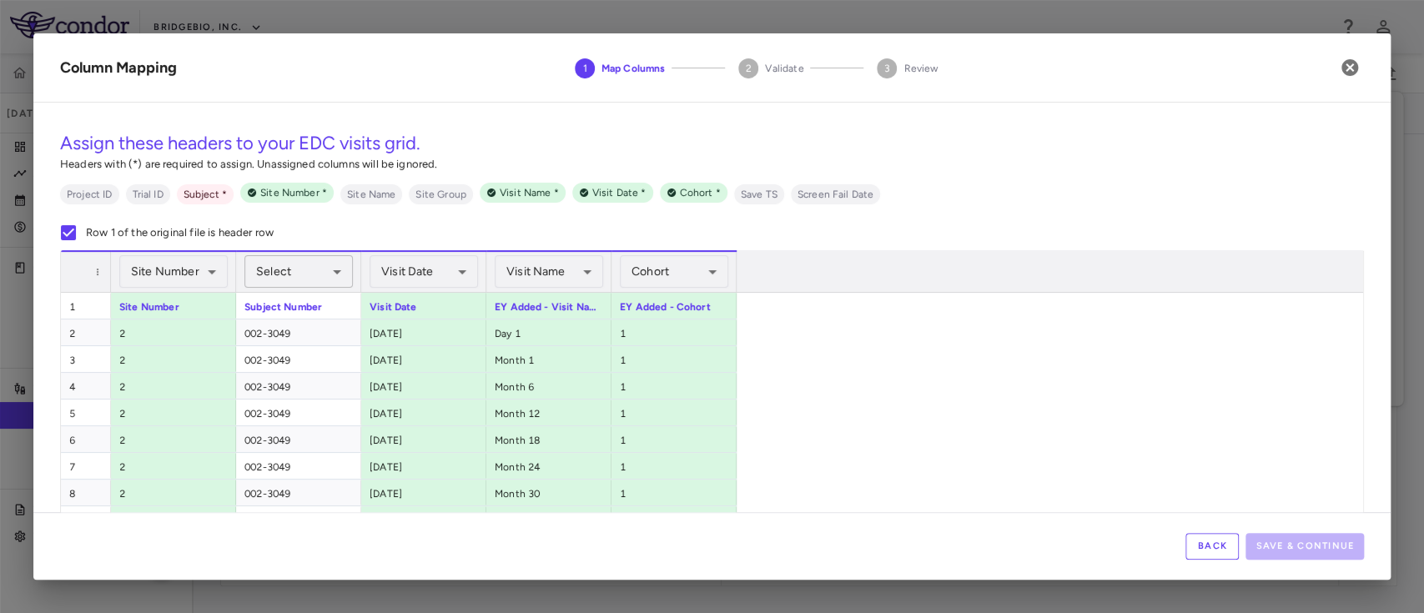
click at [332, 272] on body "Skip to sidebar Skip to main content BridgeBio, Inc. EDSAG103-AG10304PW [DATE] …" at bounding box center [712, 306] width 1424 height 613
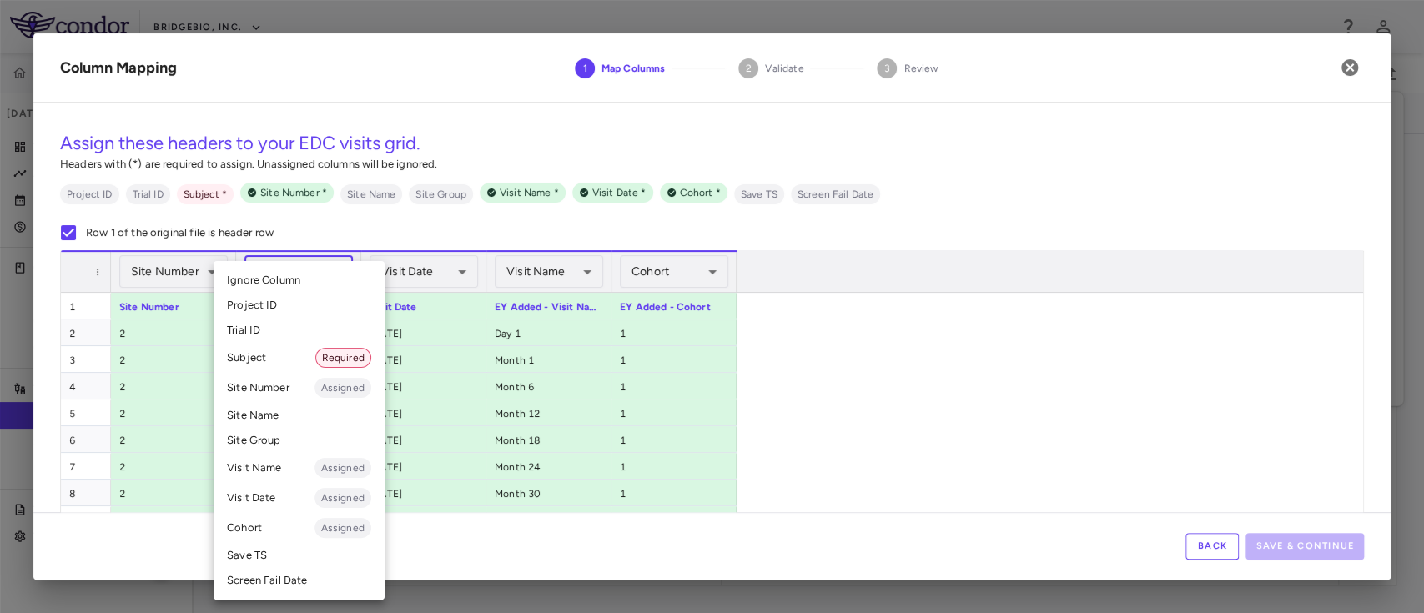
click at [296, 361] on li "Subject Required" at bounding box center [298, 358] width 171 height 30
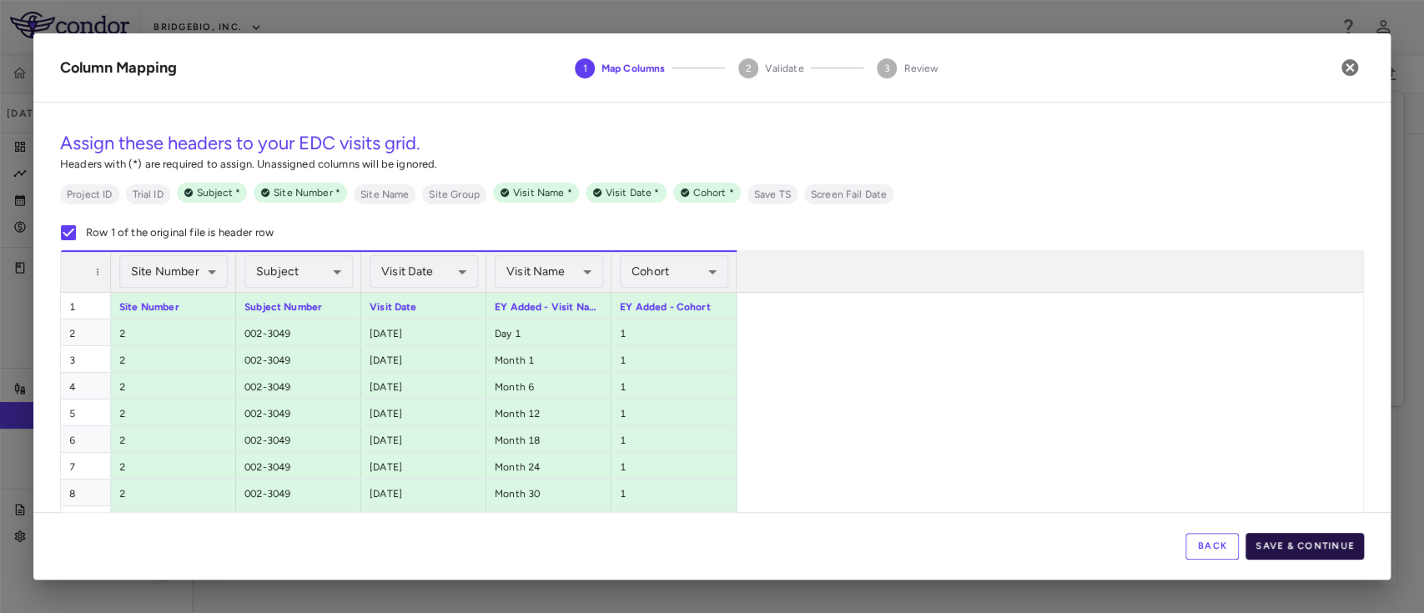
click at [1328, 543] on button "Save & Continue" at bounding box center [1304, 546] width 118 height 27
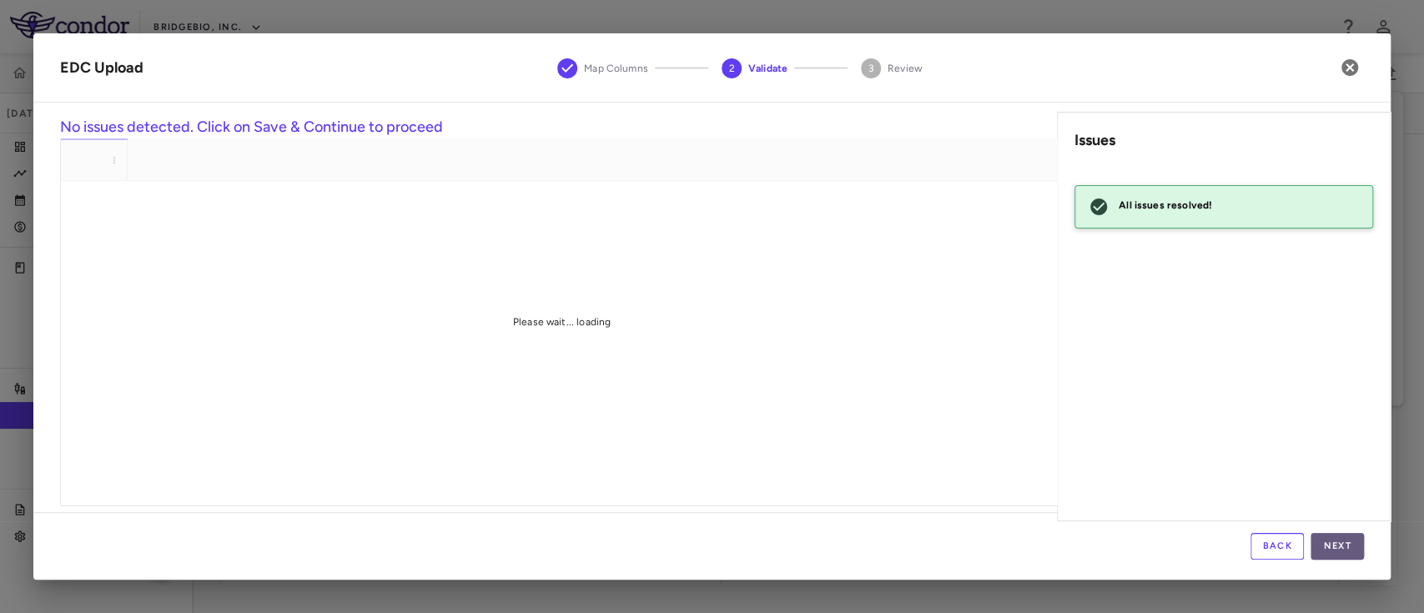
click at [1336, 540] on button "Next" at bounding box center [1336, 546] width 53 height 27
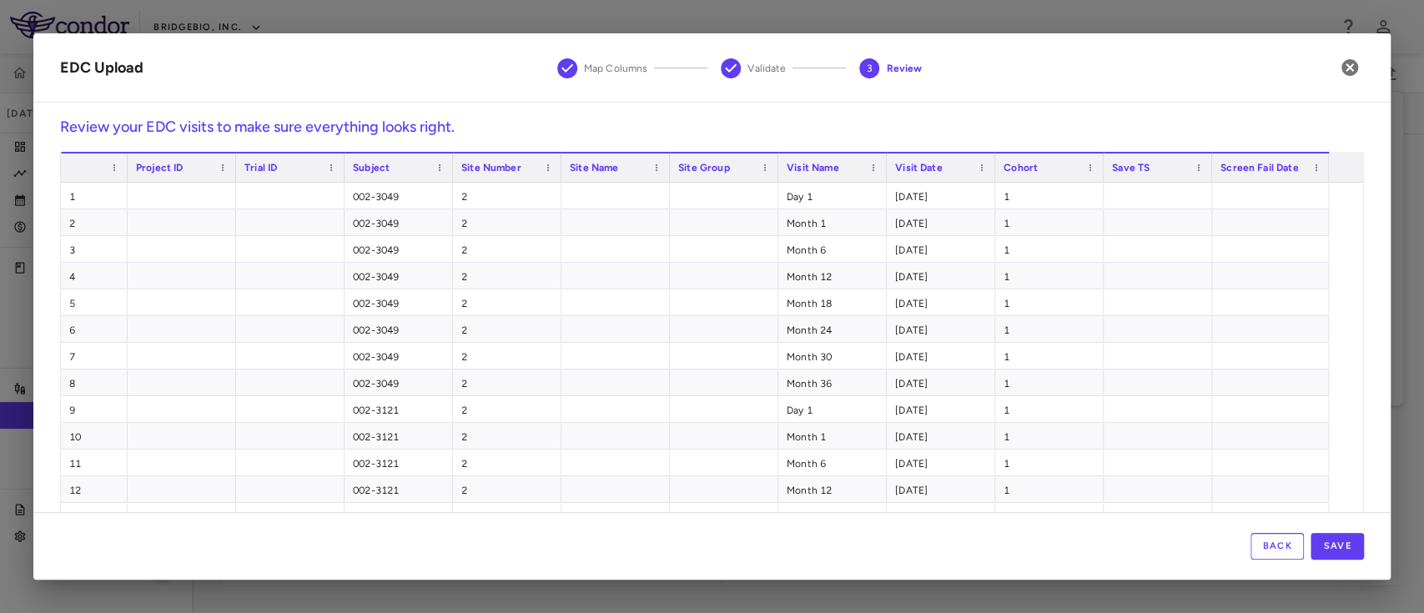
scroll to position [35, 0]
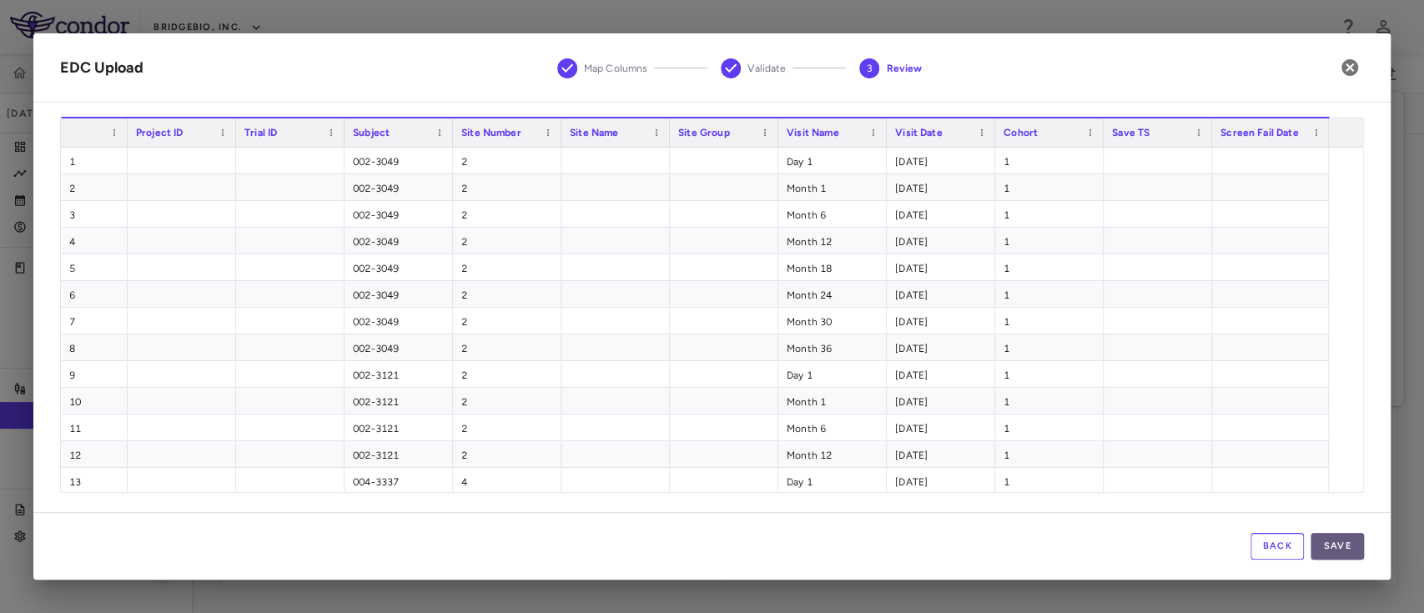
click at [1339, 541] on button "Save" at bounding box center [1336, 546] width 53 height 27
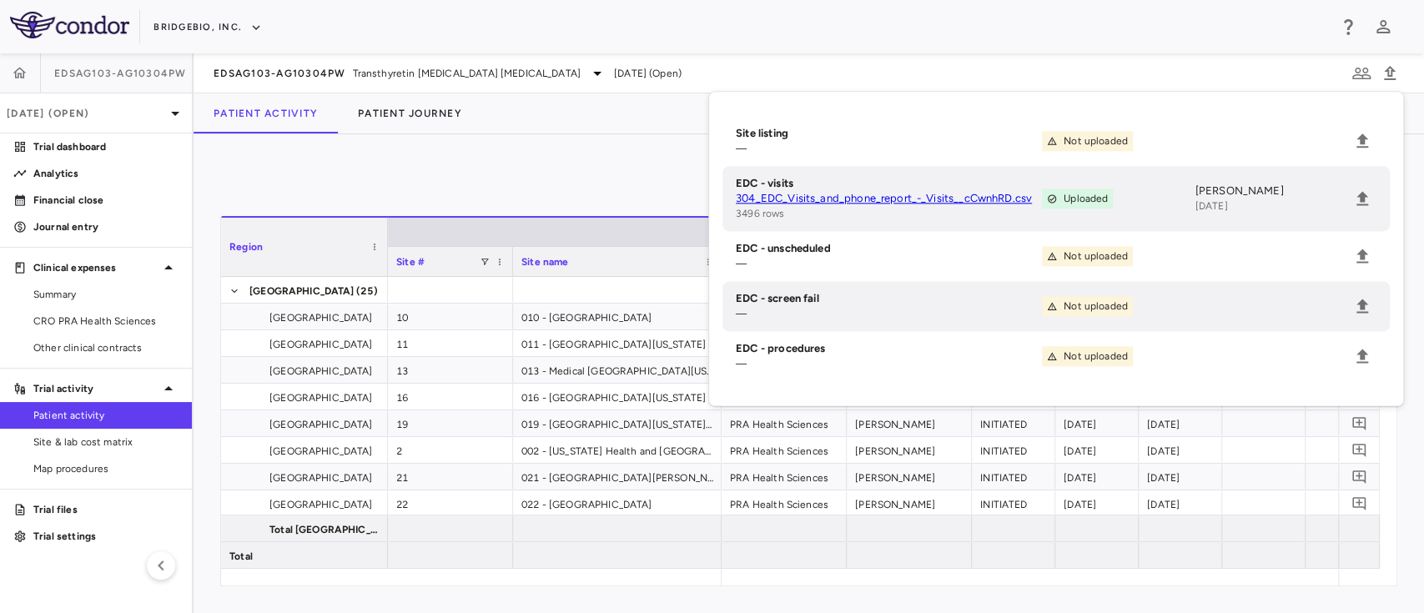
click at [574, 159] on div "0 Region Drag here to set column labels Region Site # Site name 10" at bounding box center [808, 373] width 1230 height 479
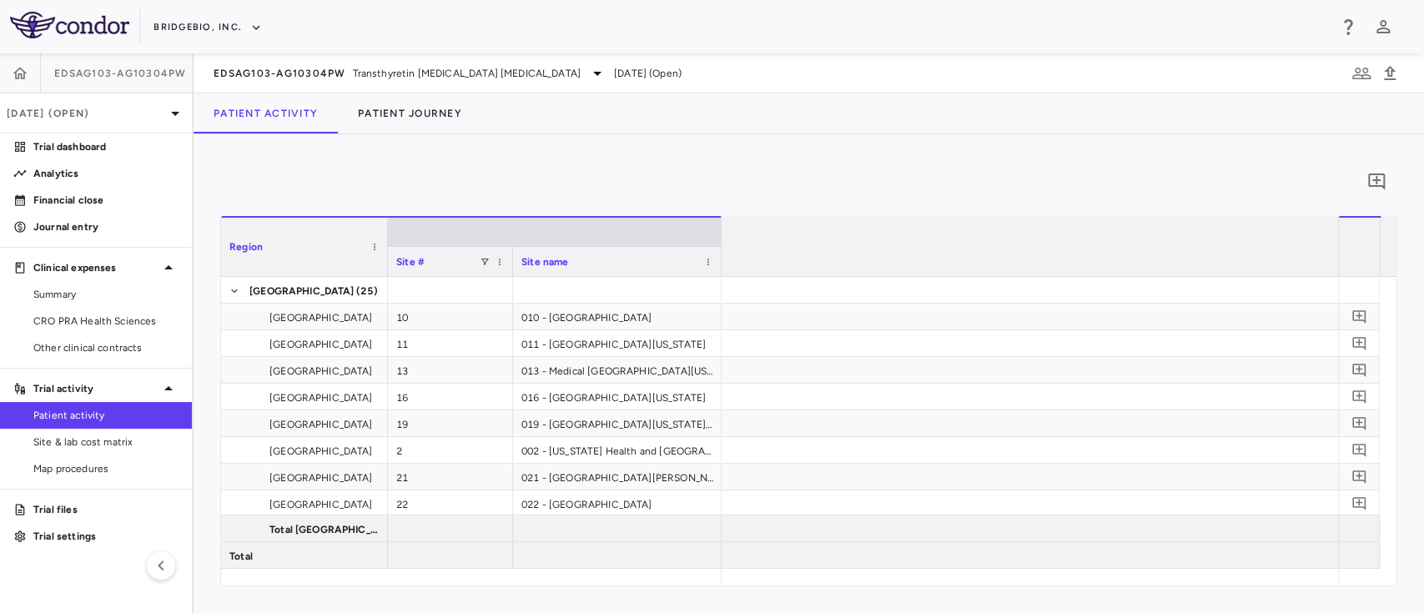
scroll to position [0, 2720]
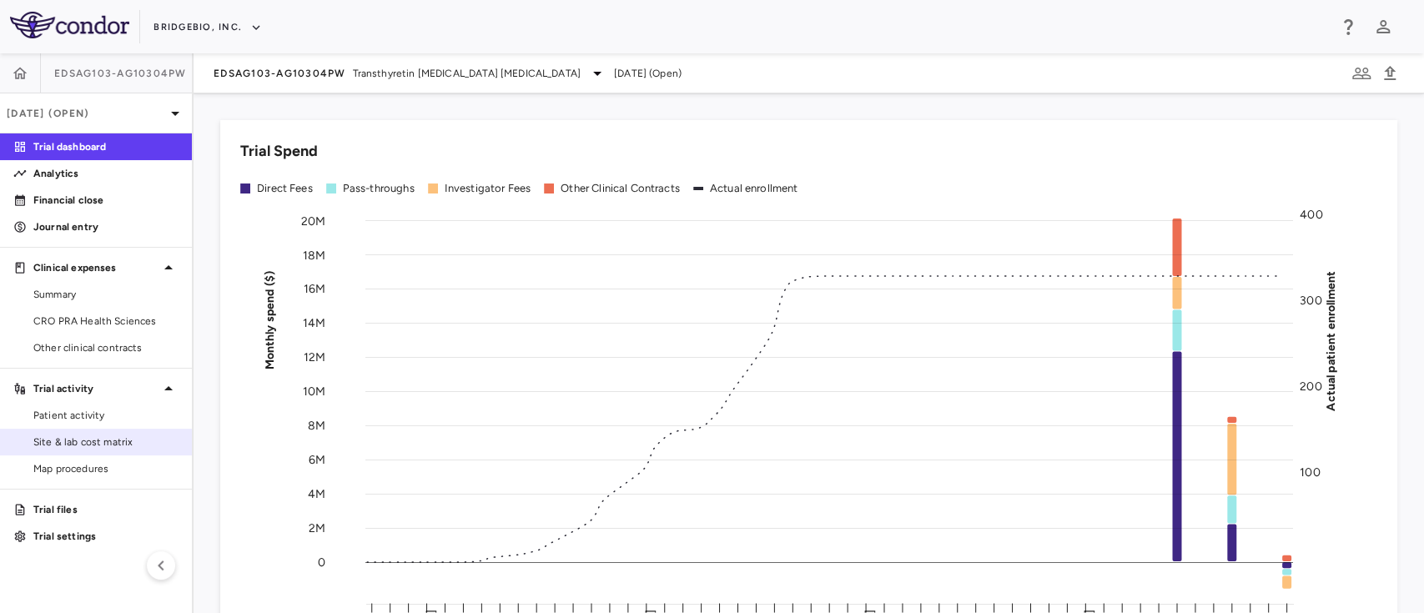
click at [122, 429] on link "Site & lab cost matrix" at bounding box center [96, 441] width 192 height 25
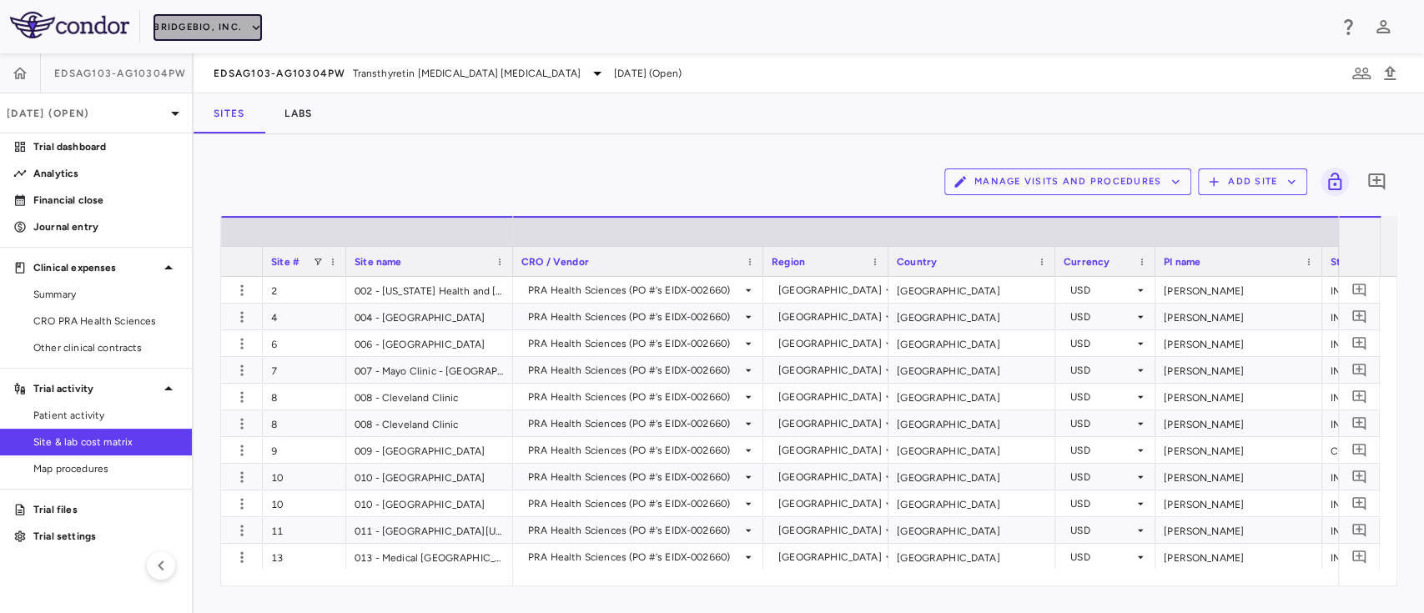
click at [227, 30] on button "BridgeBio, Inc." at bounding box center [207, 27] width 108 height 27
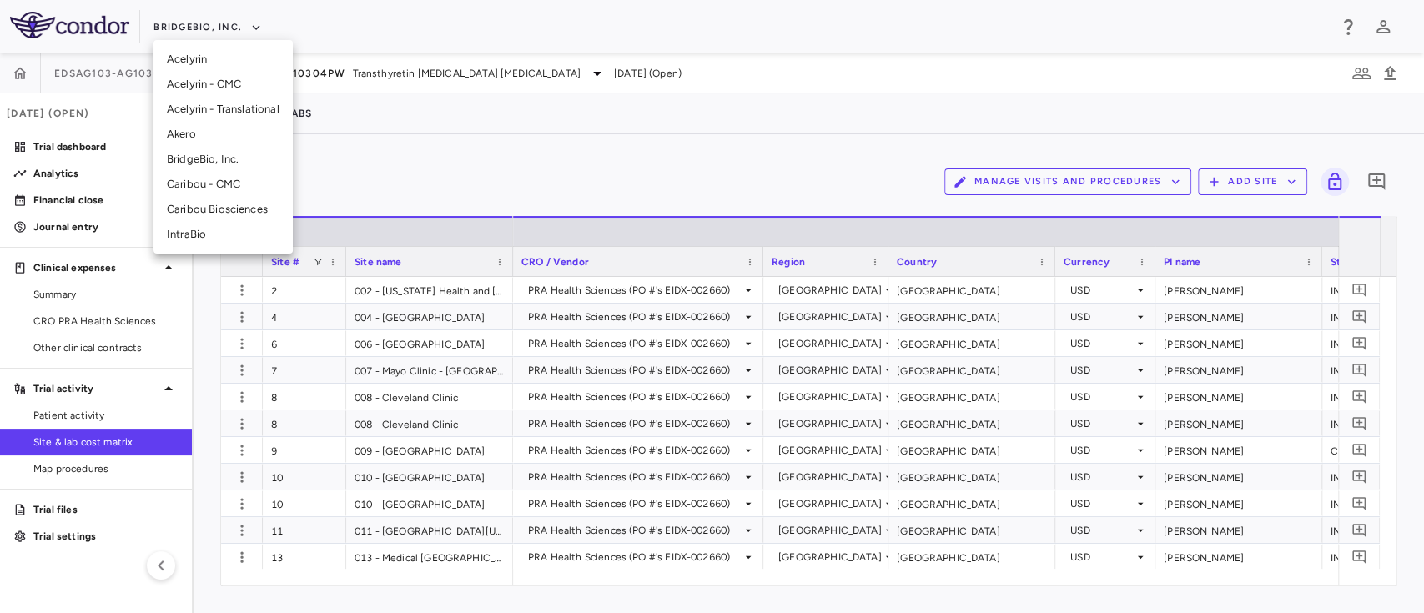
click at [214, 137] on li "Akero" at bounding box center [222, 134] width 139 height 25
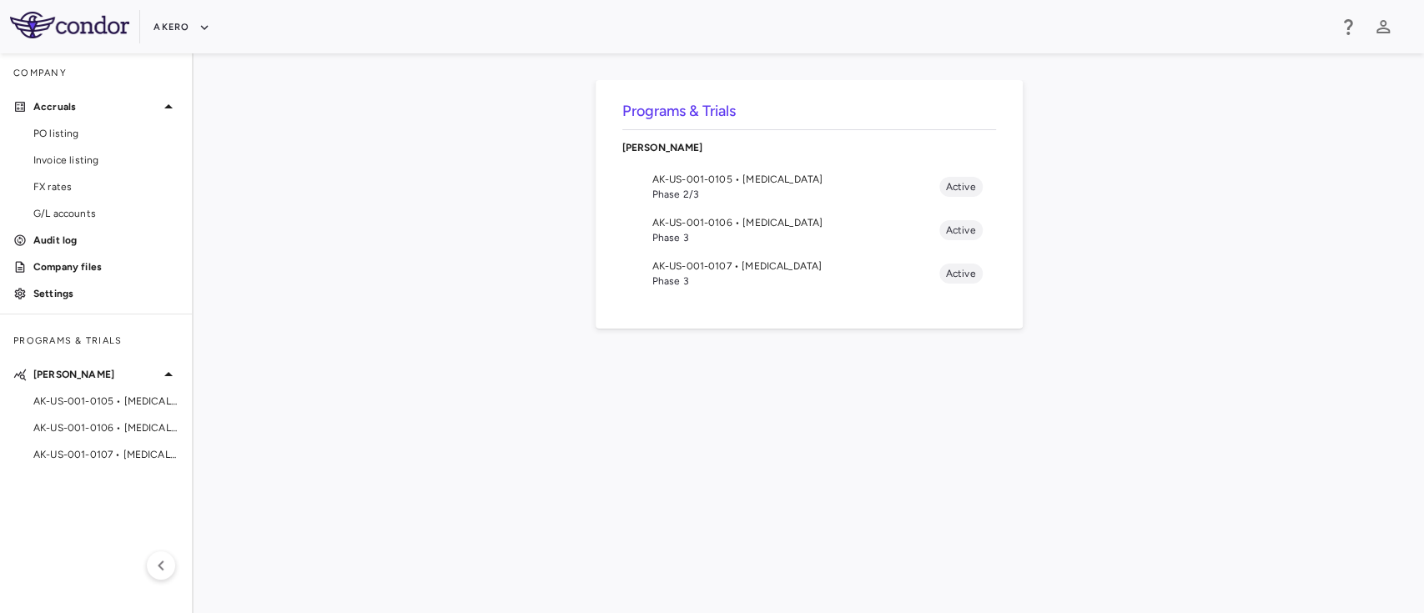
click at [757, 185] on span "AK-US-001-0105 • [MEDICAL_DATA]" at bounding box center [795, 179] width 287 height 15
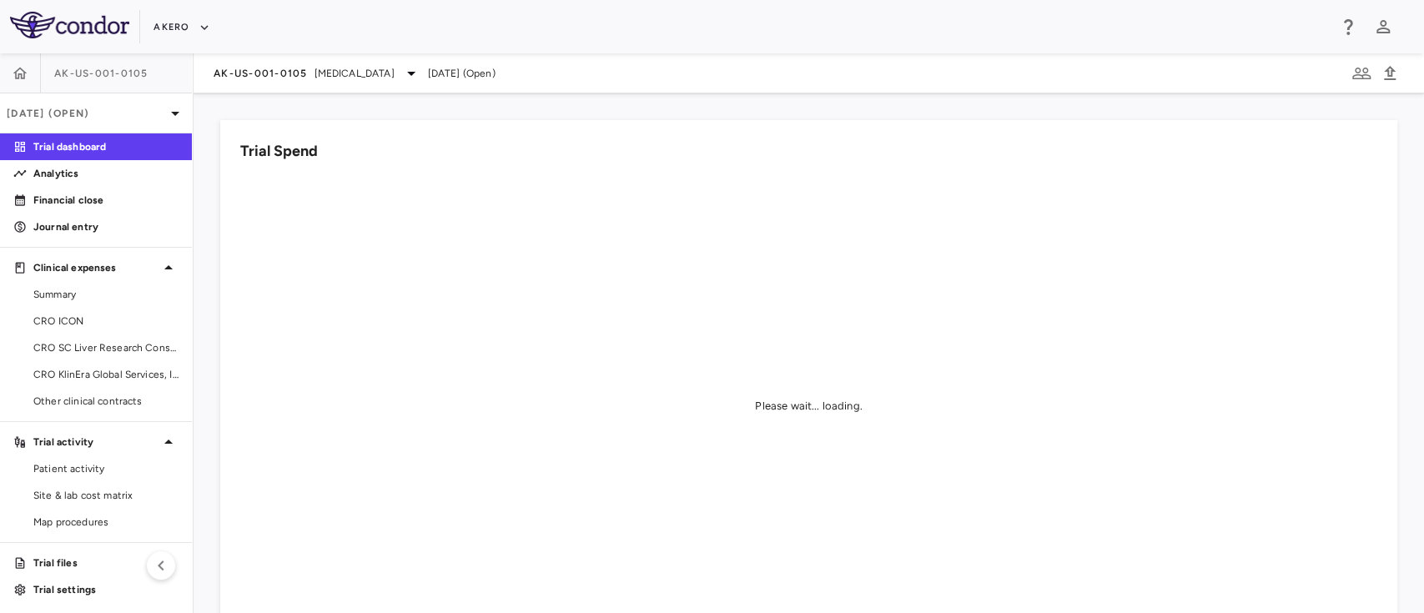
scroll to position [3, 0]
click at [68, 359] on link "CRO KlinEra Global Services, Inc" at bounding box center [96, 371] width 192 height 25
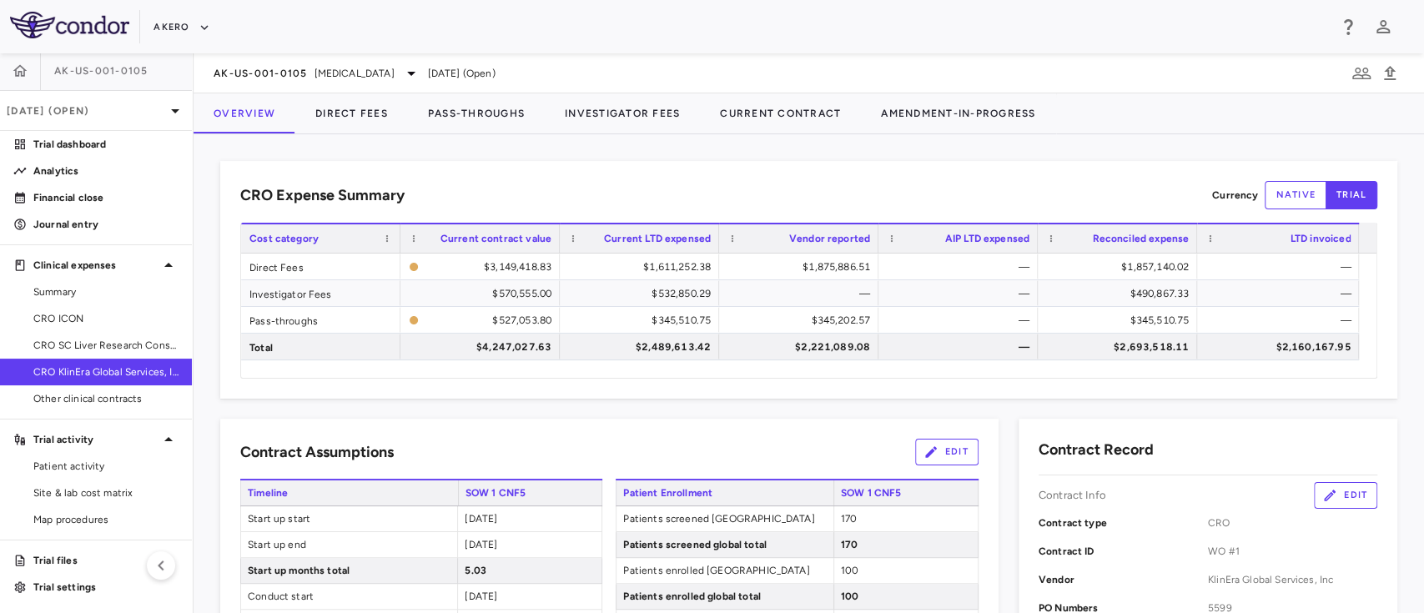
click at [352, 393] on div "CRO Expense Summary Currency native trial Drag here to set row groups Drag here…" at bounding box center [808, 280] width 1177 height 238
click at [147, 103] on p "[DATE] (Open)" at bounding box center [86, 110] width 158 height 15
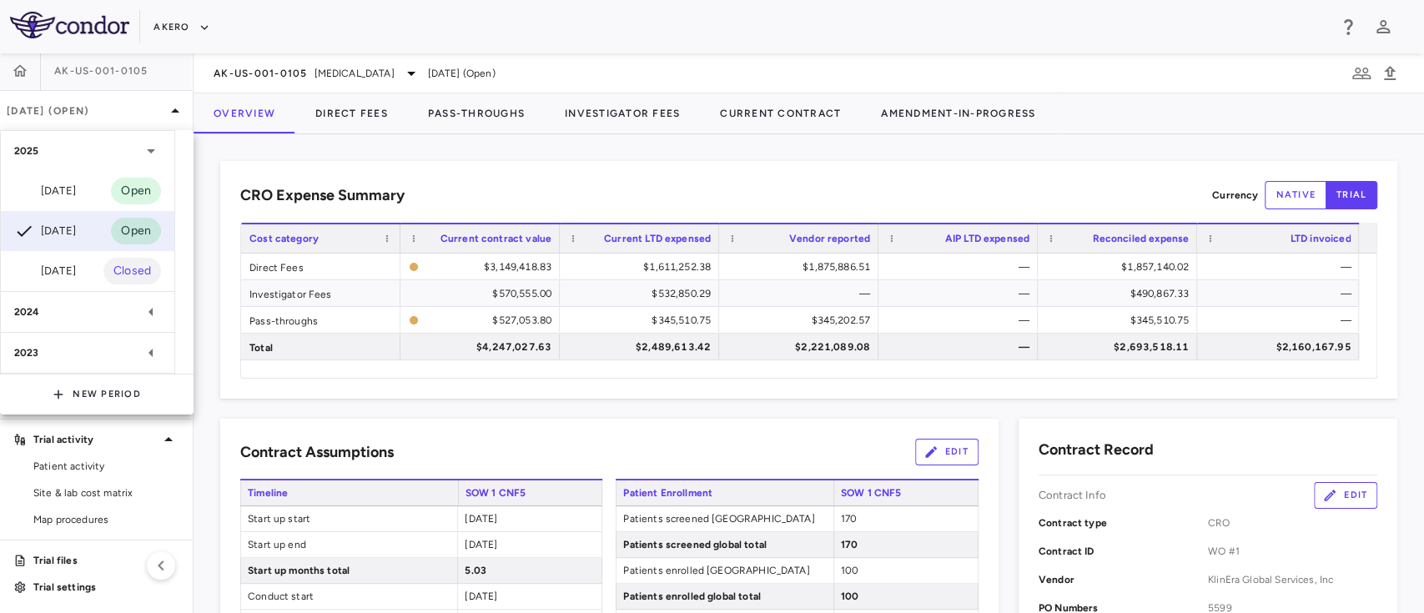
click at [287, 32] on div at bounding box center [712, 306] width 1424 height 613
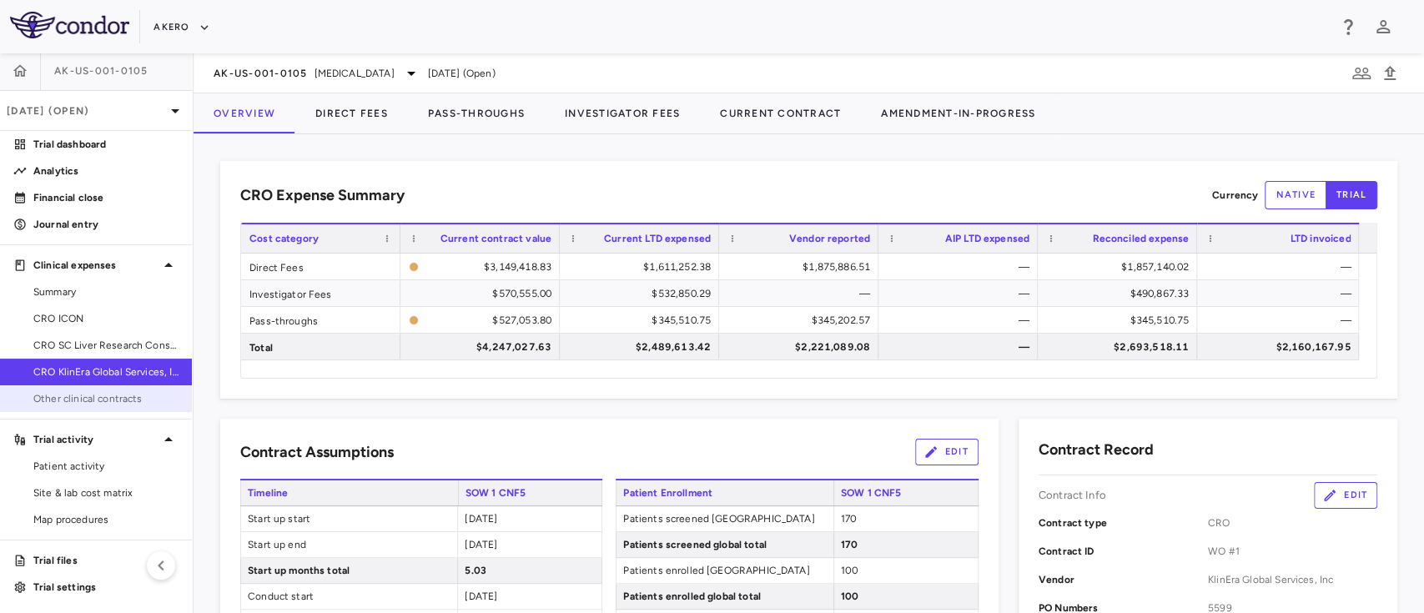
click at [85, 399] on span "Other clinical contracts" at bounding box center [105, 398] width 145 height 15
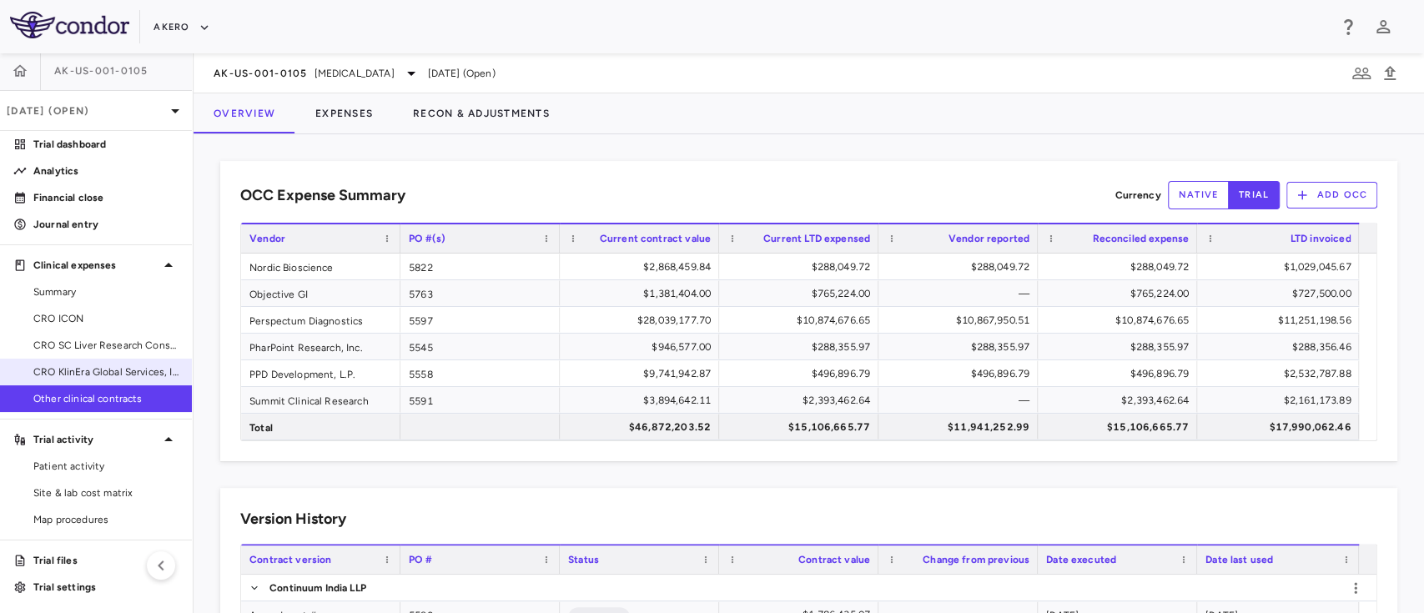
click at [81, 364] on span "CRO KlinEra Global Services, Inc" at bounding box center [105, 371] width 145 height 15
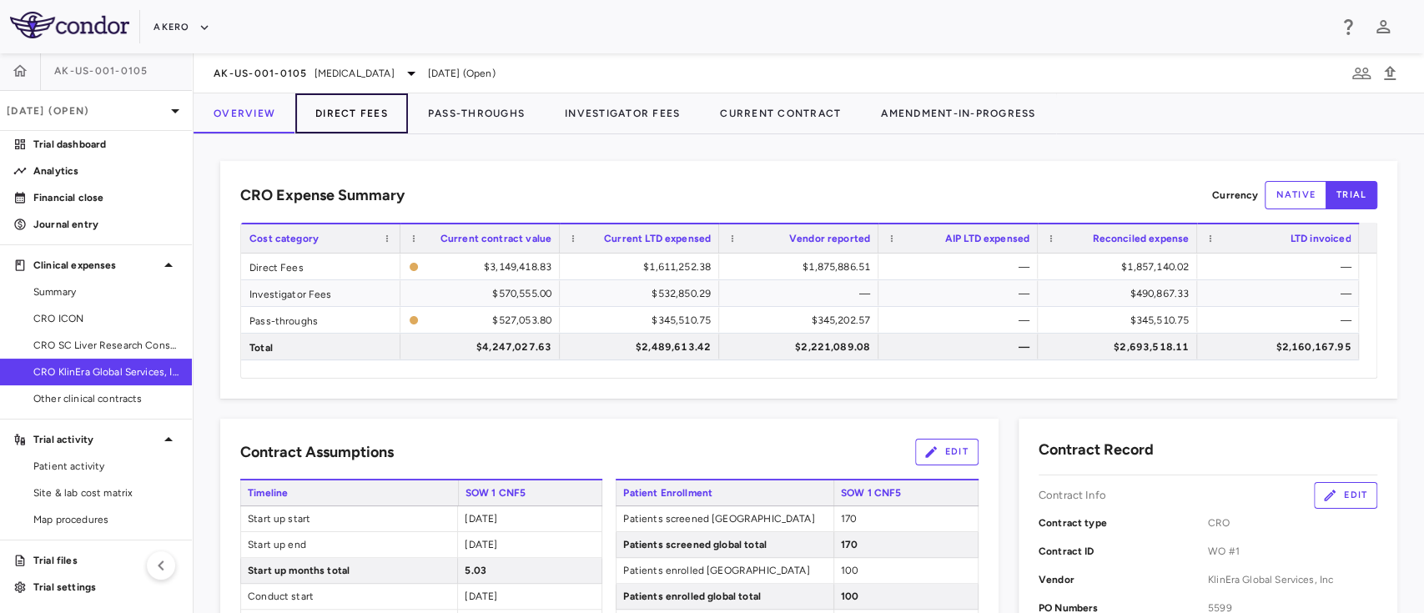
click at [360, 113] on button "Direct Fees" at bounding box center [351, 113] width 113 height 40
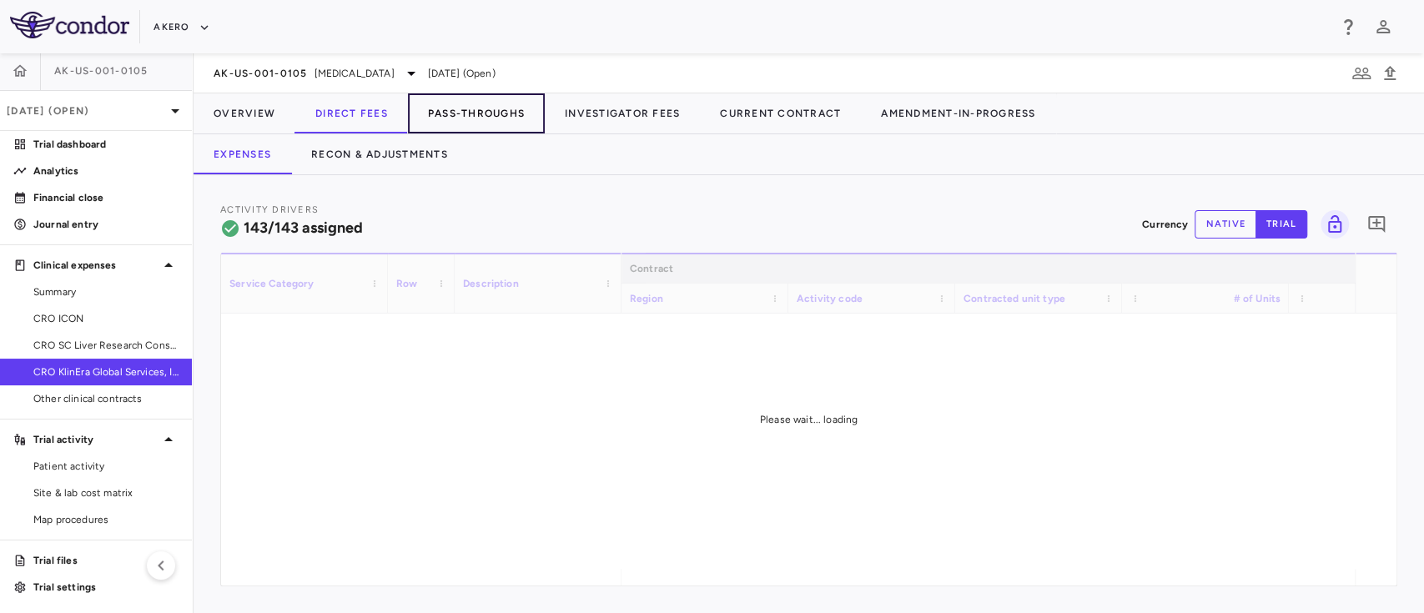
click at [510, 115] on button "Pass-Throughs" at bounding box center [476, 113] width 137 height 40
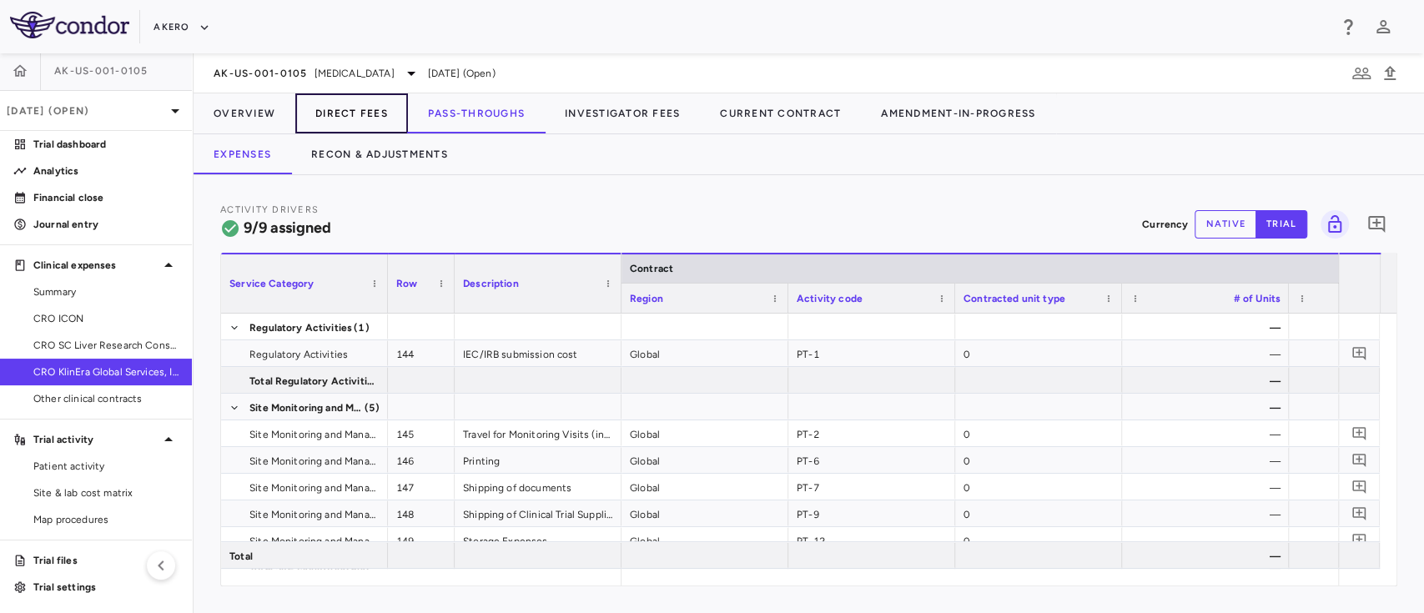
click at [315, 116] on button "Direct Fees" at bounding box center [351, 113] width 113 height 40
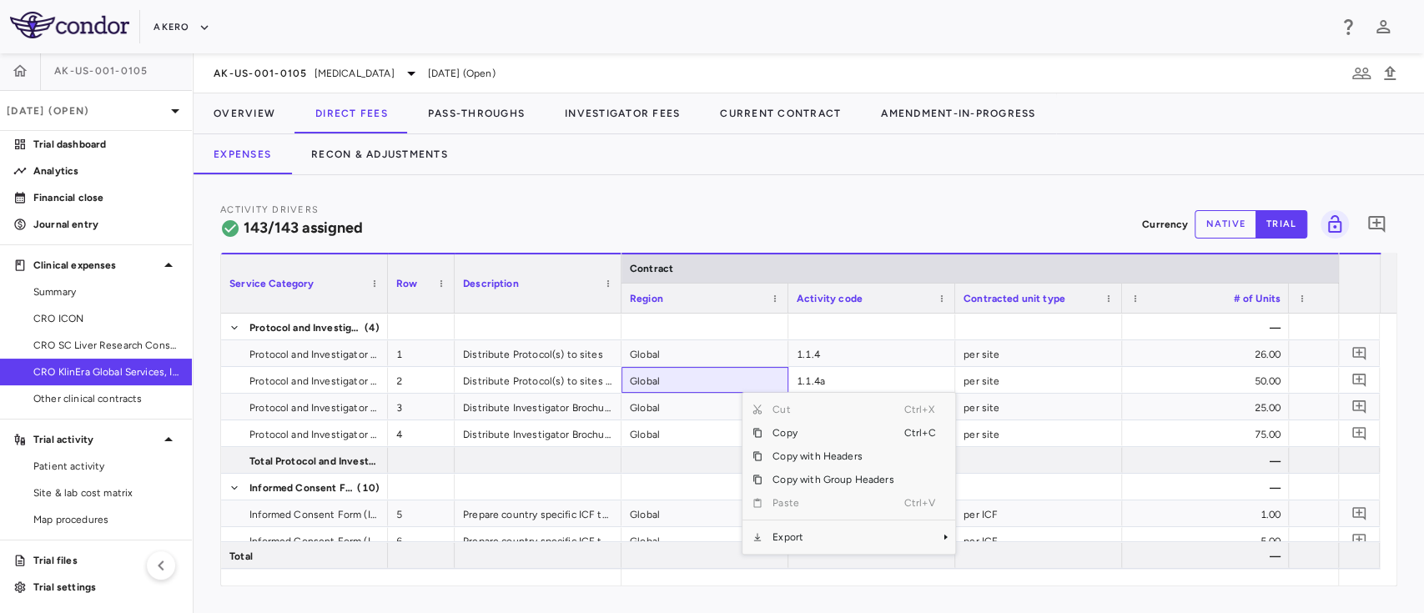
click at [595, 178] on div "Activity Drivers 143/143 assigned Currency native trial 0 Service Category Drag…" at bounding box center [808, 394] width 1230 height 438
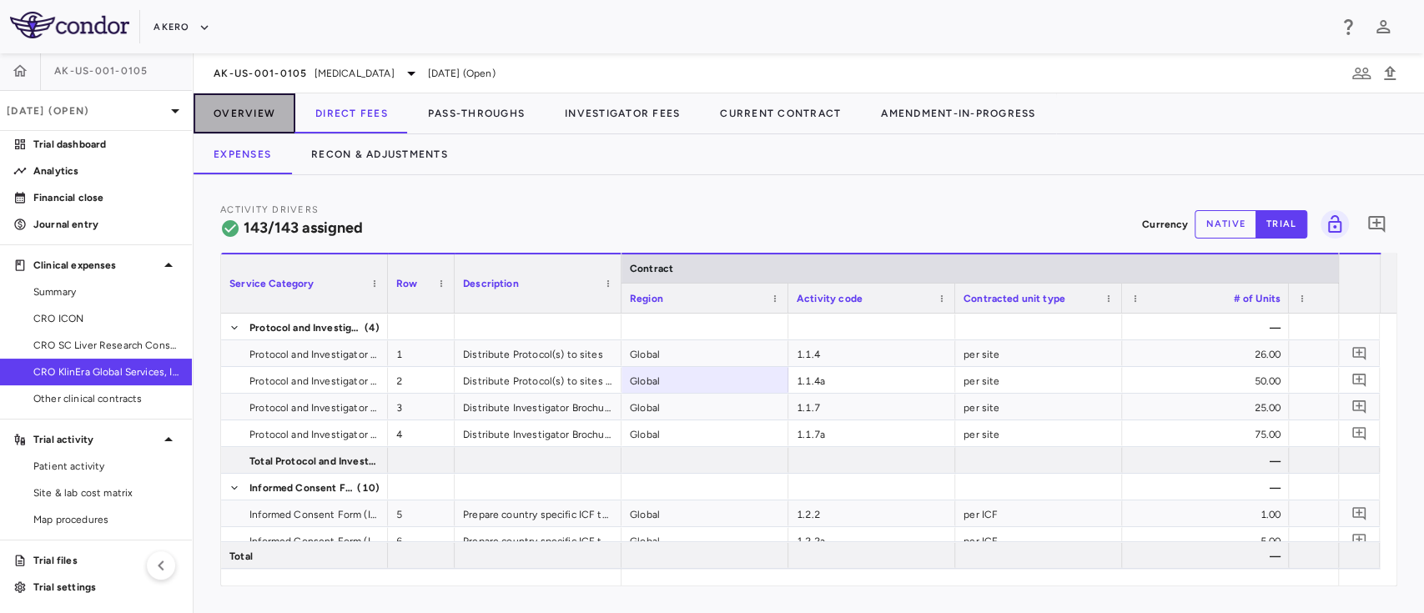
click at [247, 117] on button "Overview" at bounding box center [244, 113] width 102 height 40
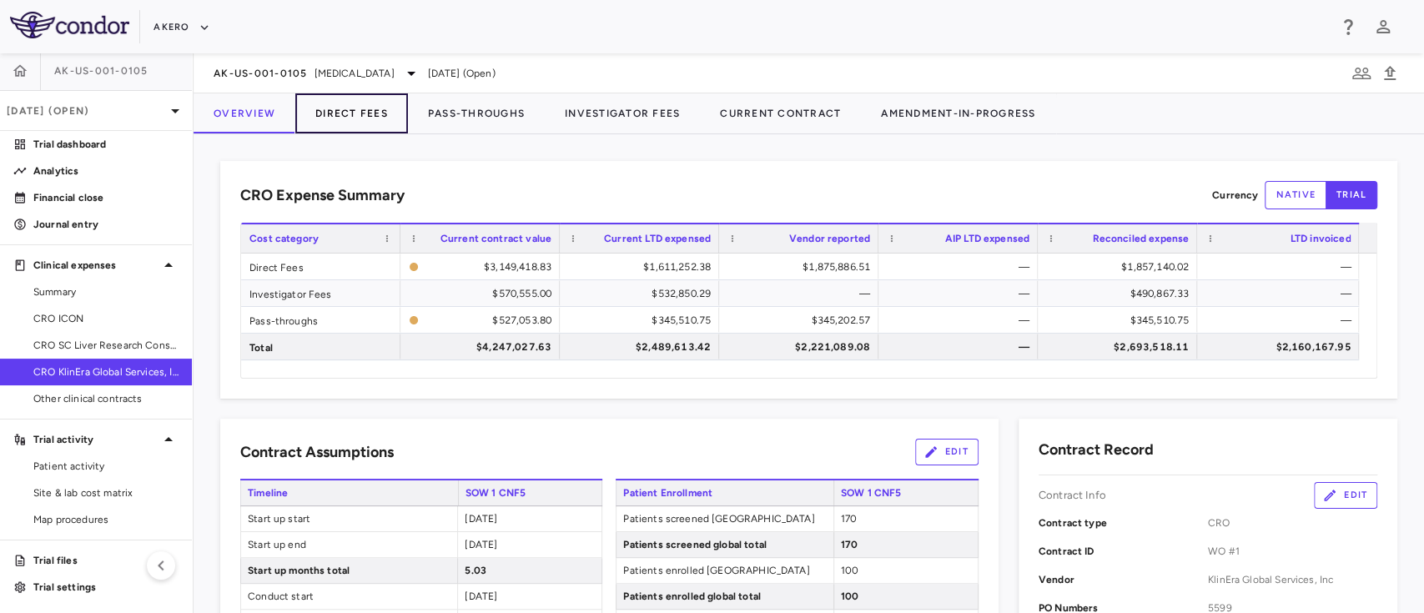
click at [347, 102] on button "Direct Fees" at bounding box center [351, 113] width 113 height 40
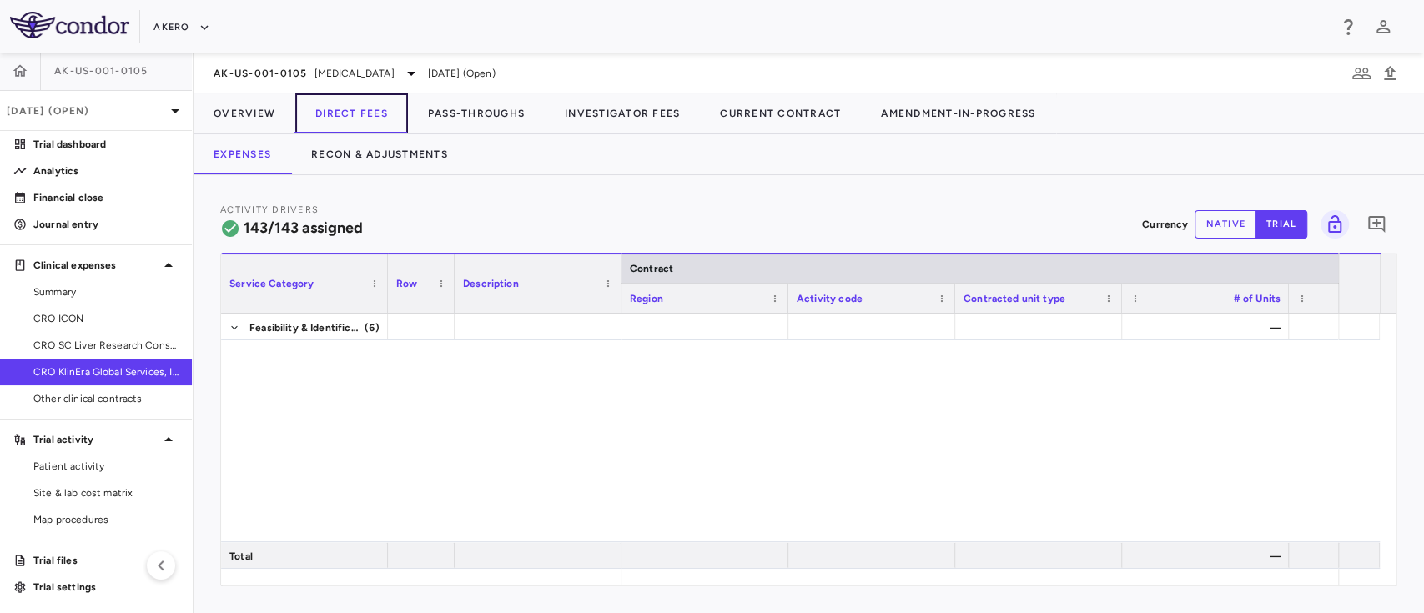
scroll to position [1015, 0]
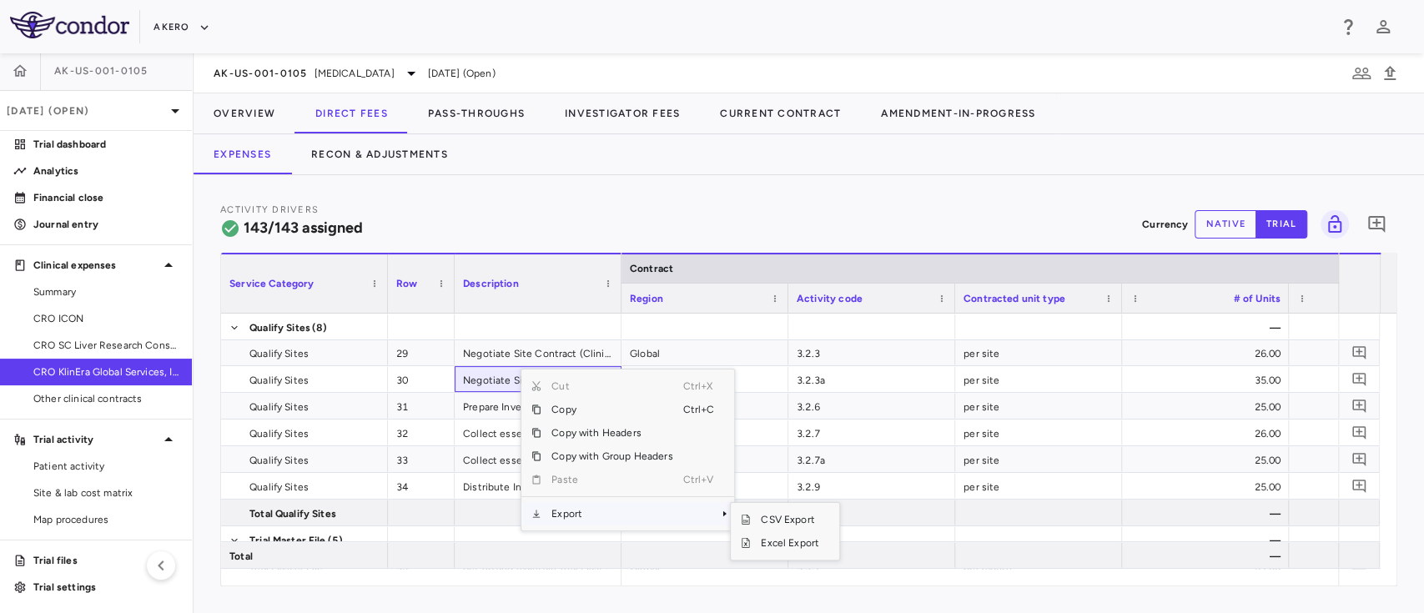
click at [601, 518] on span "Export" at bounding box center [611, 513] width 141 height 23
click at [786, 544] on span "Excel Export" at bounding box center [790, 542] width 78 height 23
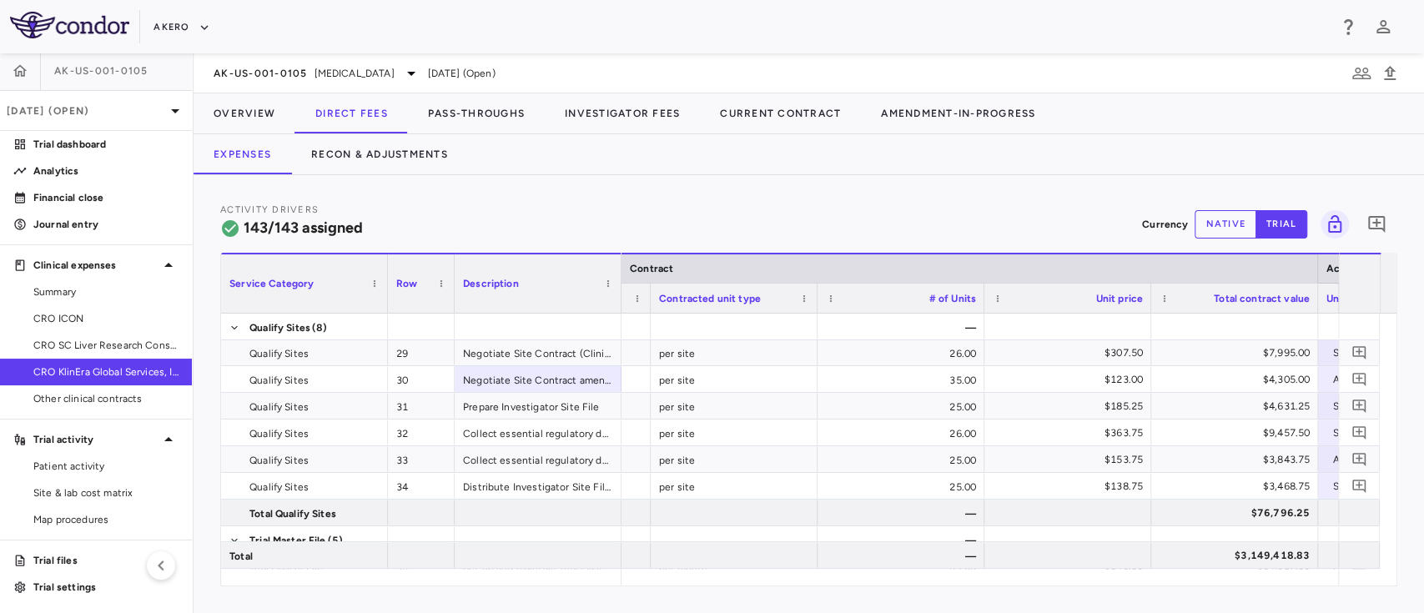
scroll to position [0, 0]
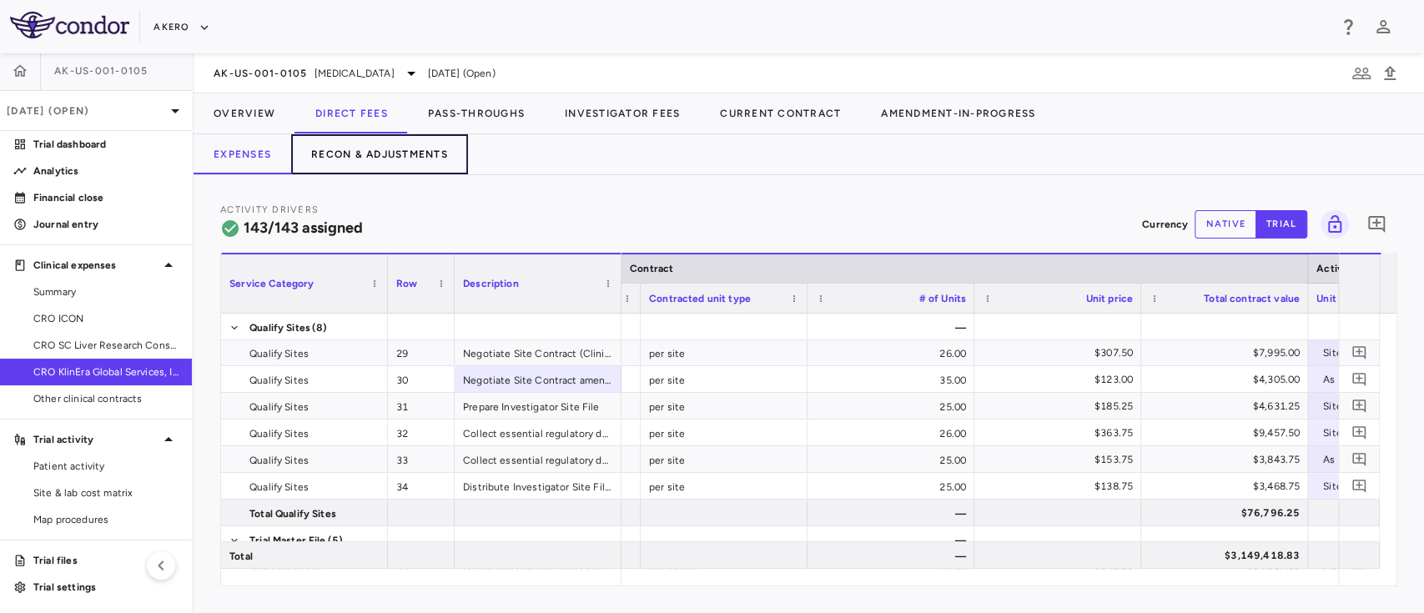
click at [374, 137] on button "Recon & Adjustments" at bounding box center [379, 154] width 177 height 40
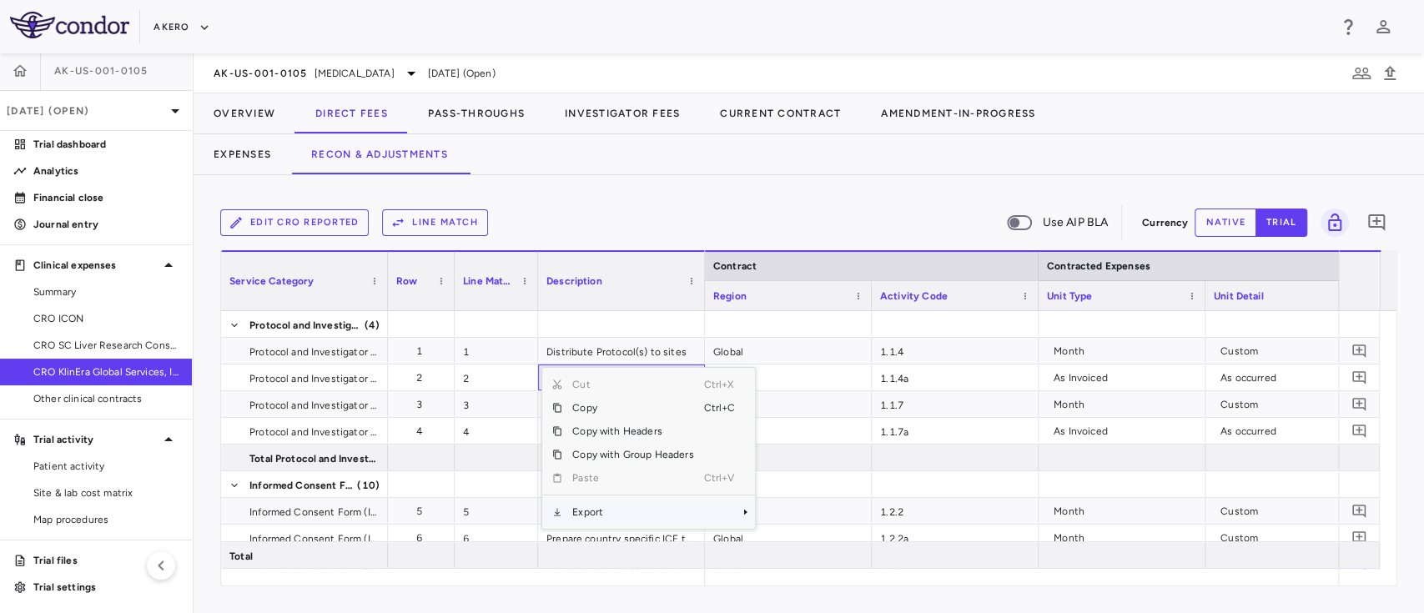
click at [600, 508] on span "Export" at bounding box center [632, 511] width 141 height 23
click at [784, 532] on span "Excel Export" at bounding box center [810, 541] width 78 height 23
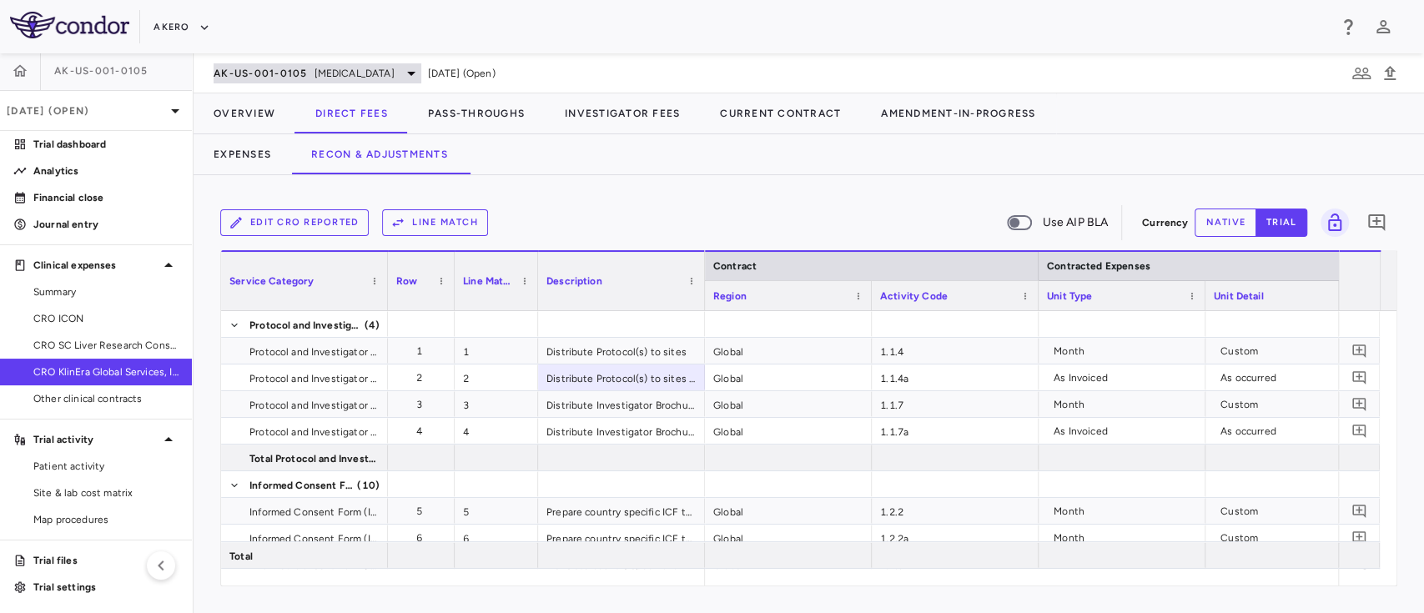
click at [284, 74] on span "AK-US-001-0105" at bounding box center [260, 73] width 94 height 13
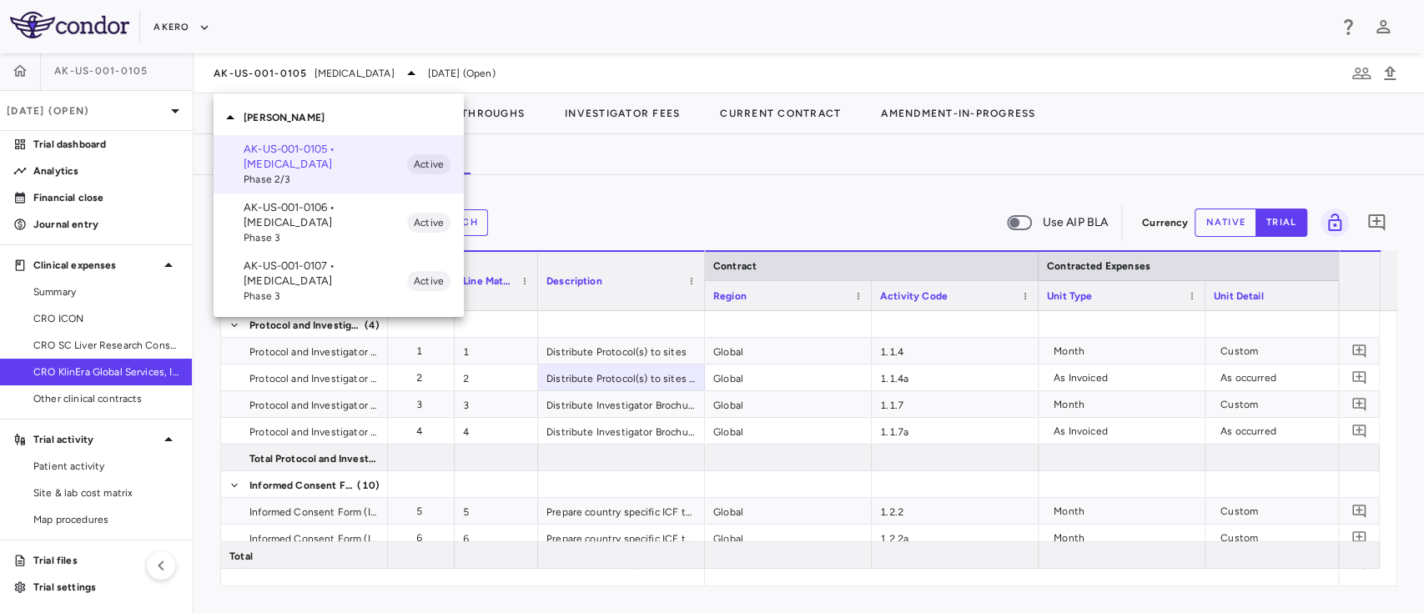
click at [200, 40] on div at bounding box center [712, 306] width 1424 height 613
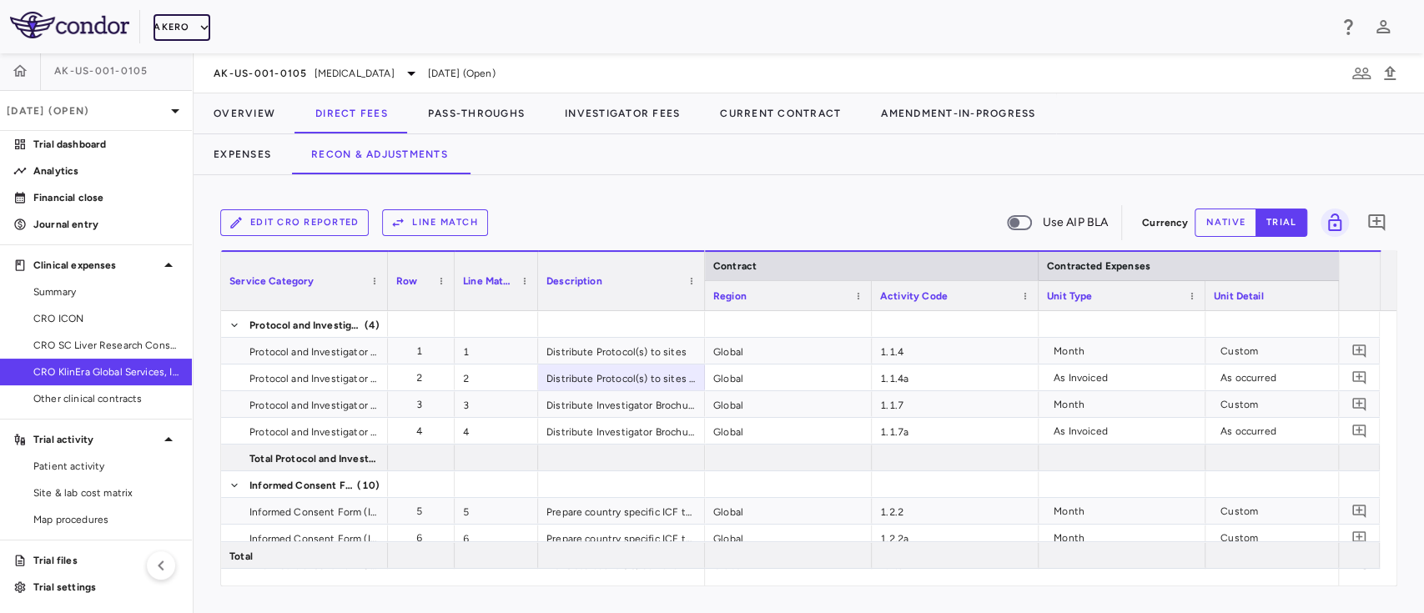
click at [190, 33] on button "Akero" at bounding box center [181, 27] width 56 height 27
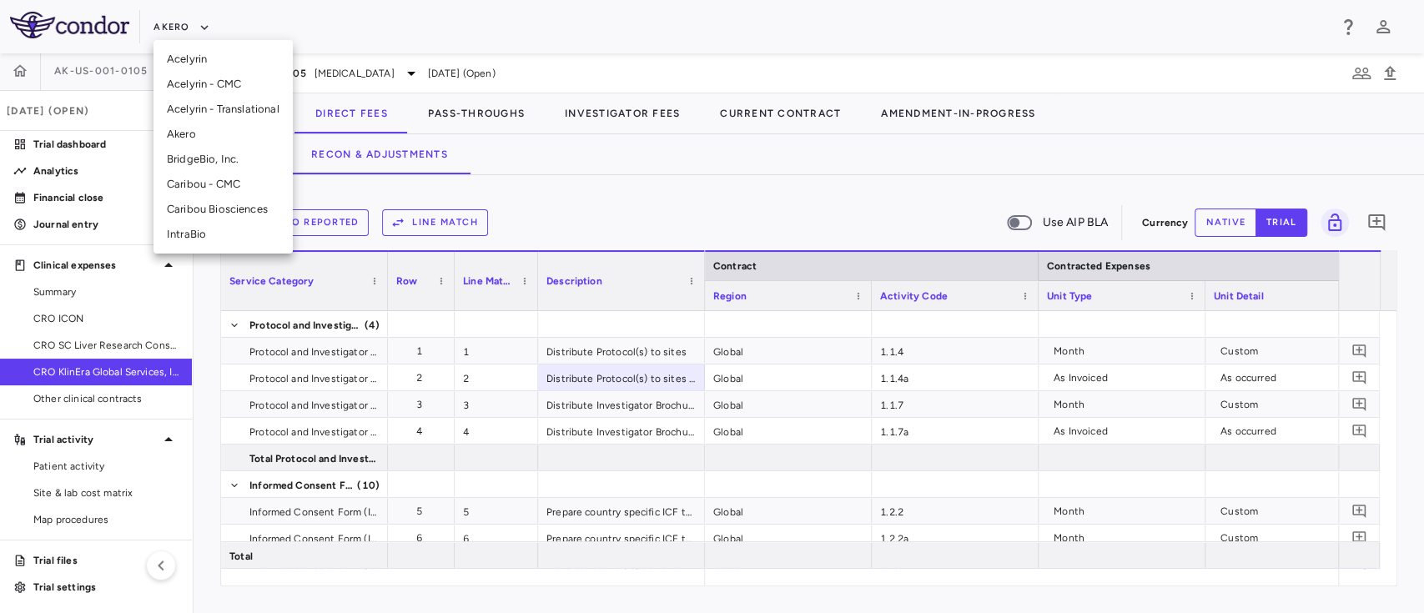
click at [218, 151] on li "BridgeBio, Inc." at bounding box center [222, 159] width 139 height 25
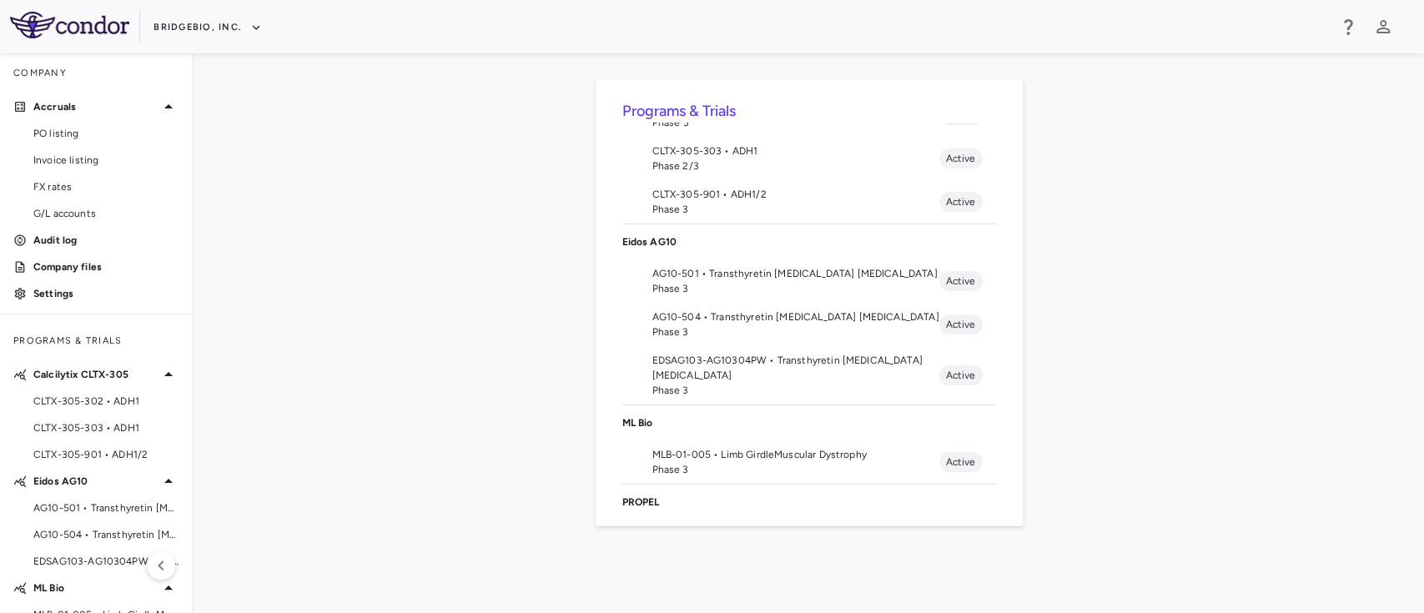
scroll to position [76, 0]
click at [771, 358] on span "EDSAG103-AG10304PW • Transthyretin Amyloid Cardiomyopathy" at bounding box center [795, 364] width 287 height 30
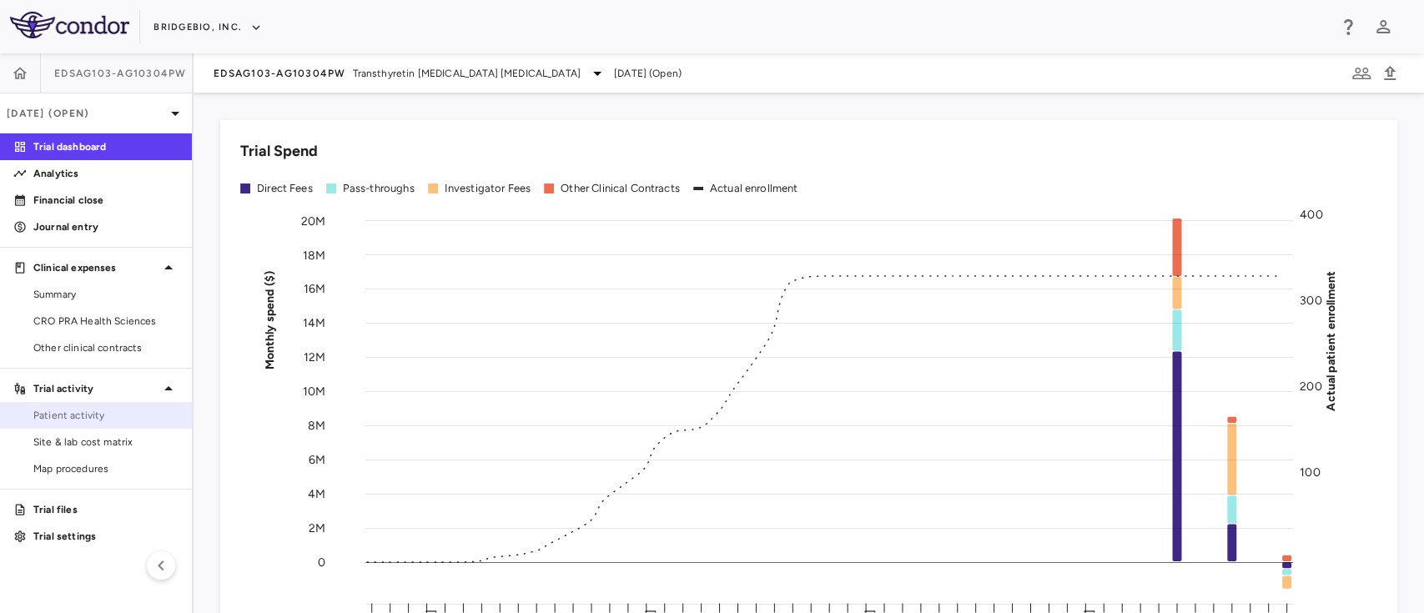
click at [113, 410] on span "Patient activity" at bounding box center [105, 415] width 145 height 15
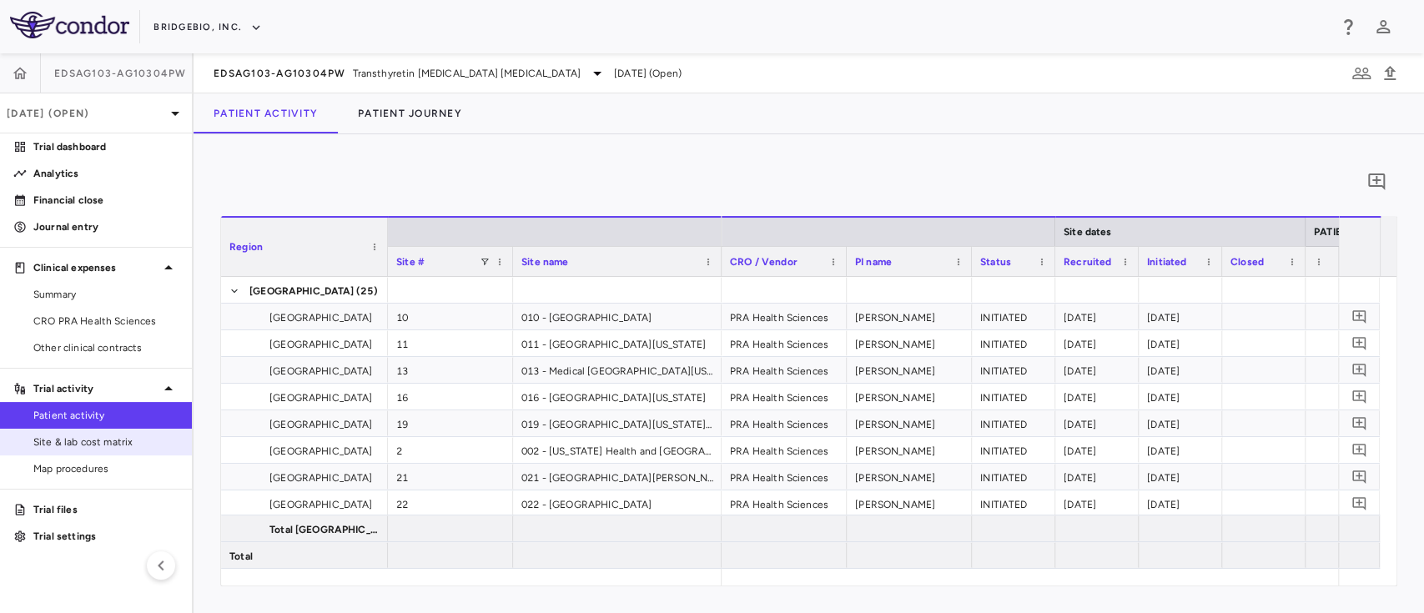
click at [108, 440] on span "Site & lab cost matrix" at bounding box center [105, 441] width 145 height 15
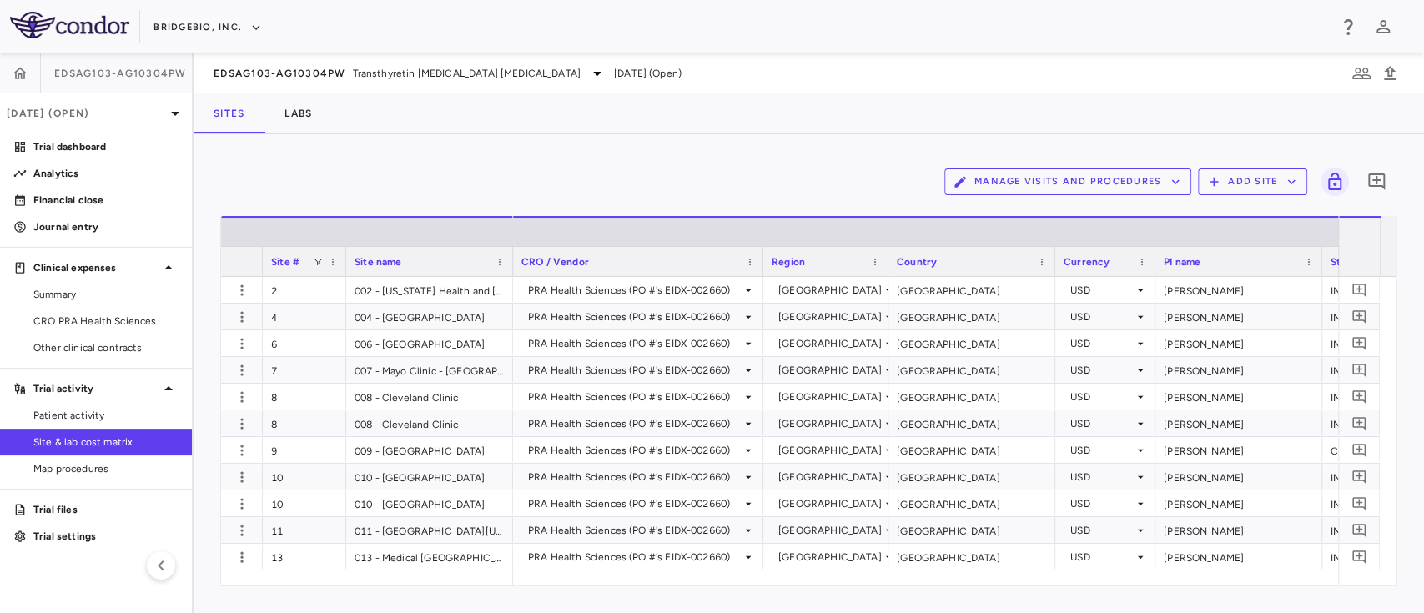
click at [1067, 178] on button "Manage Visits and Procedures" at bounding box center [1067, 181] width 247 height 27
click at [1043, 237] on li "Manage Procedure Categories" at bounding box center [1050, 239] width 178 height 25
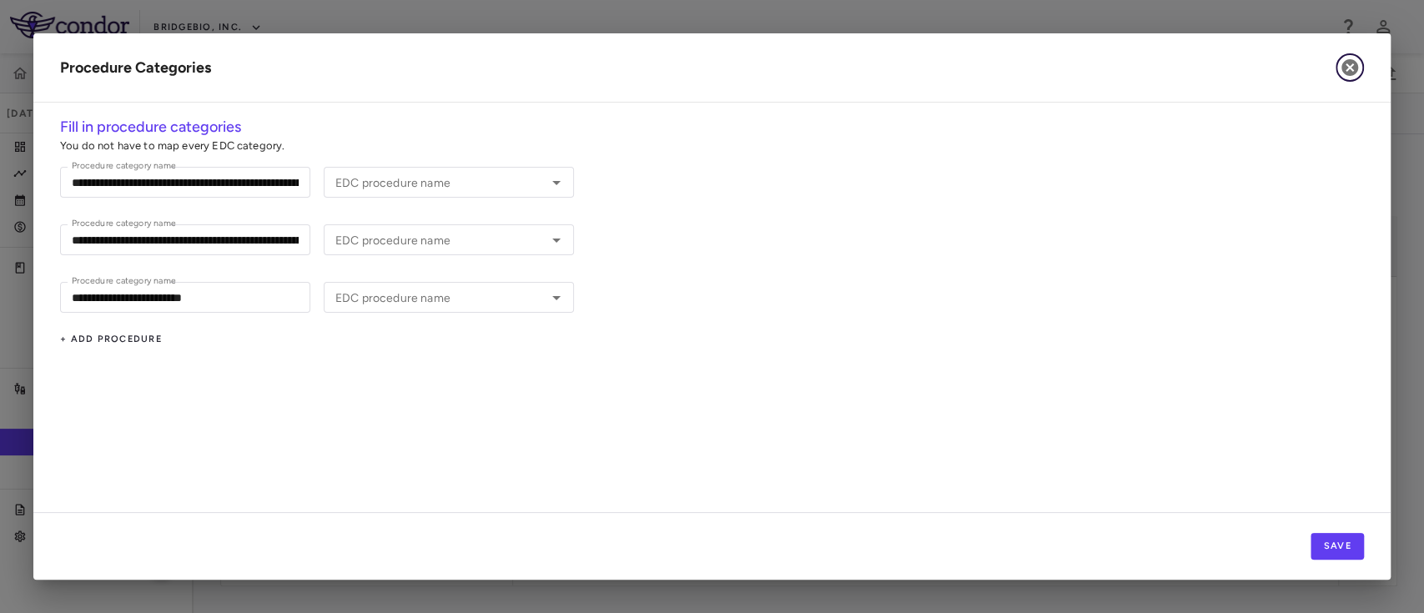
click at [1347, 75] on icon "button" at bounding box center [1349, 67] width 17 height 17
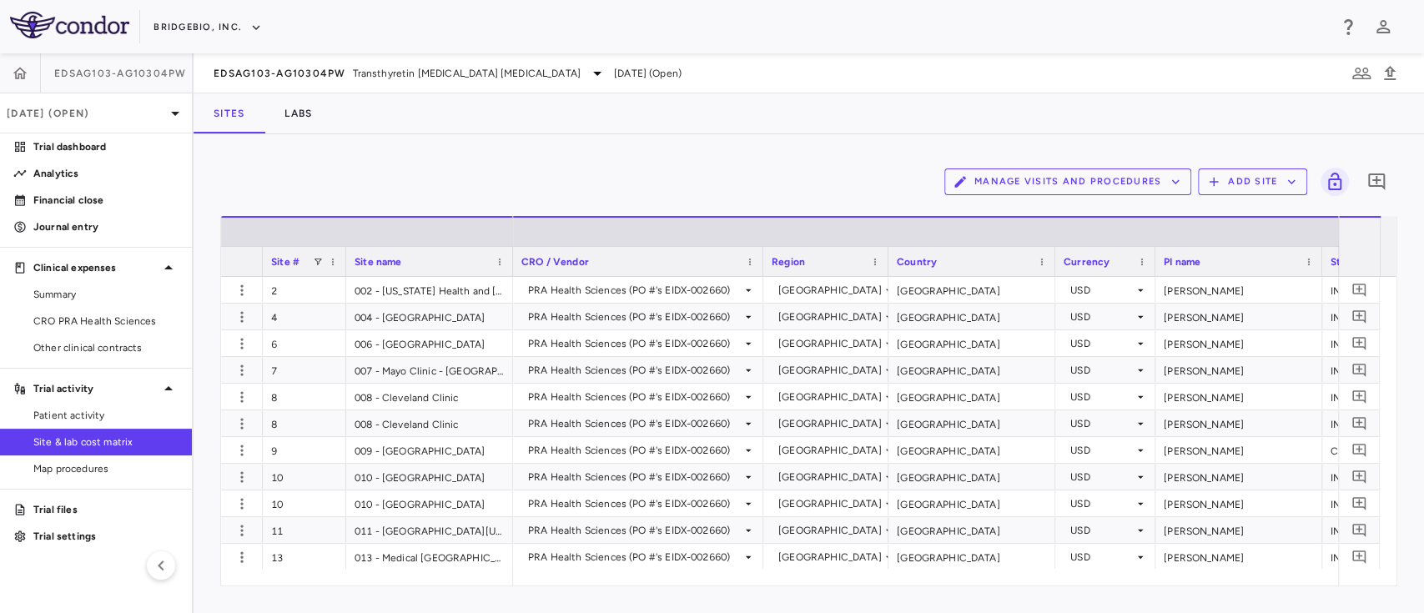
click at [1020, 183] on button "Manage Visits and Procedures" at bounding box center [1067, 181] width 247 height 27
click at [1019, 217] on li "Visit Schedules" at bounding box center [1050, 214] width 178 height 25
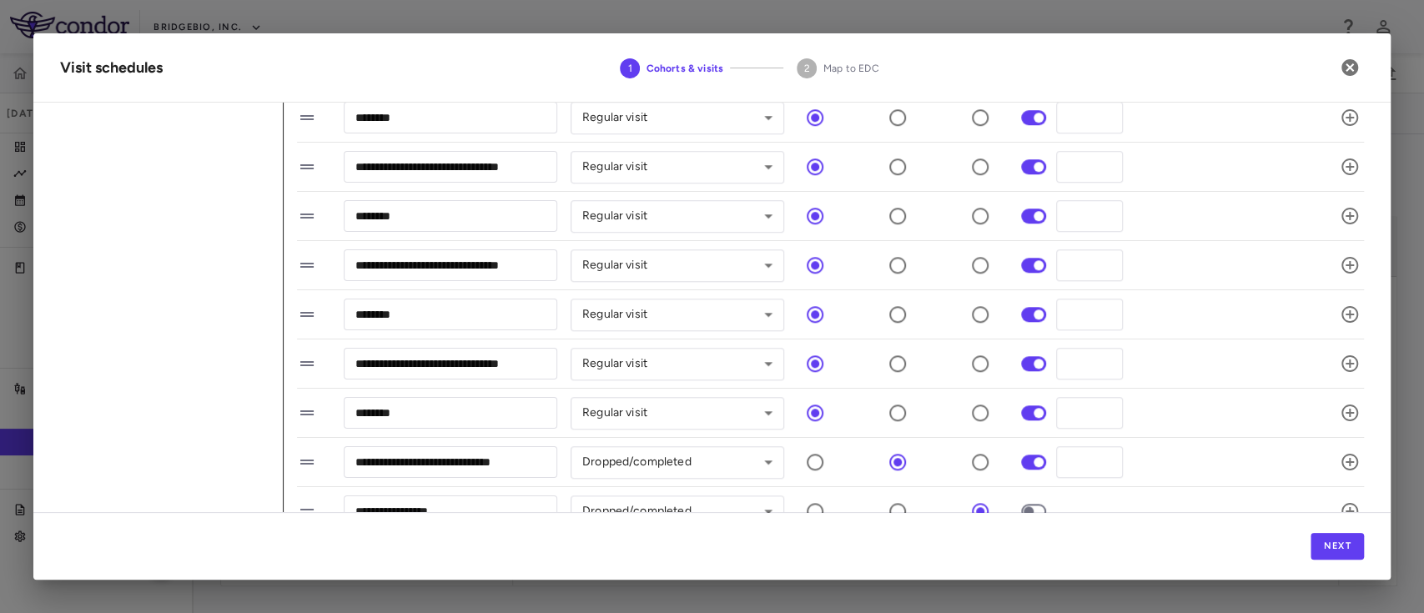
scroll to position [1024, 0]
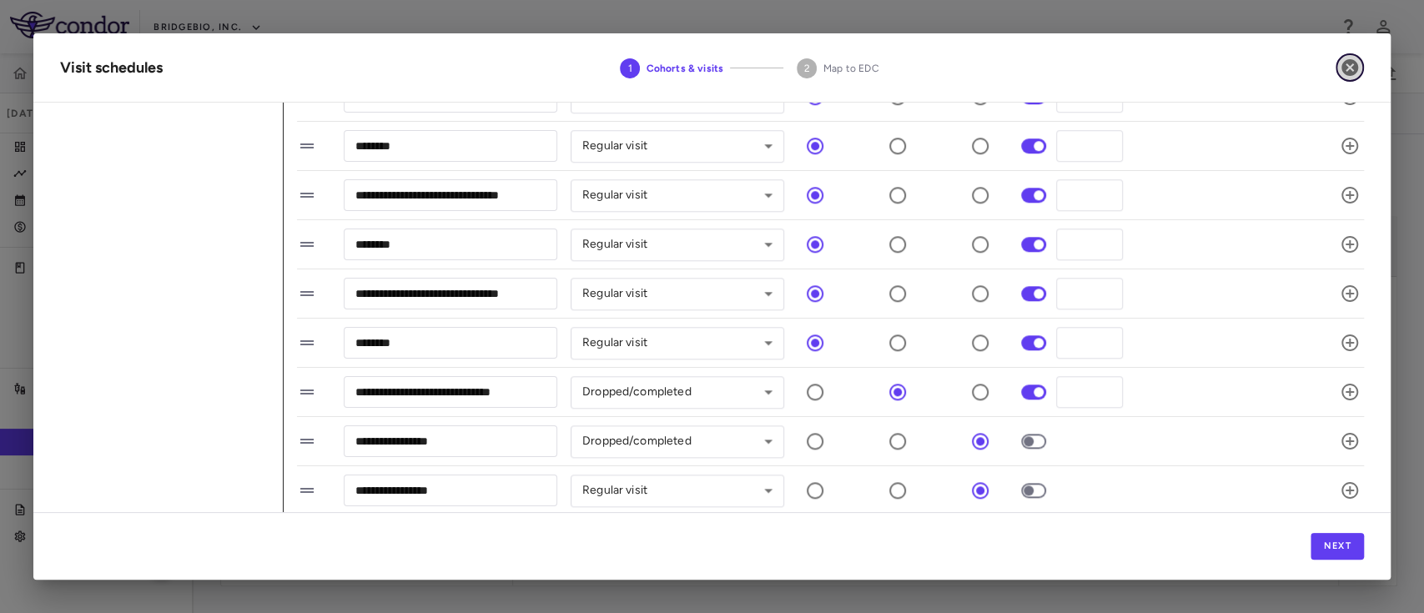
click at [1350, 80] on button "button" at bounding box center [1349, 67] width 28 height 28
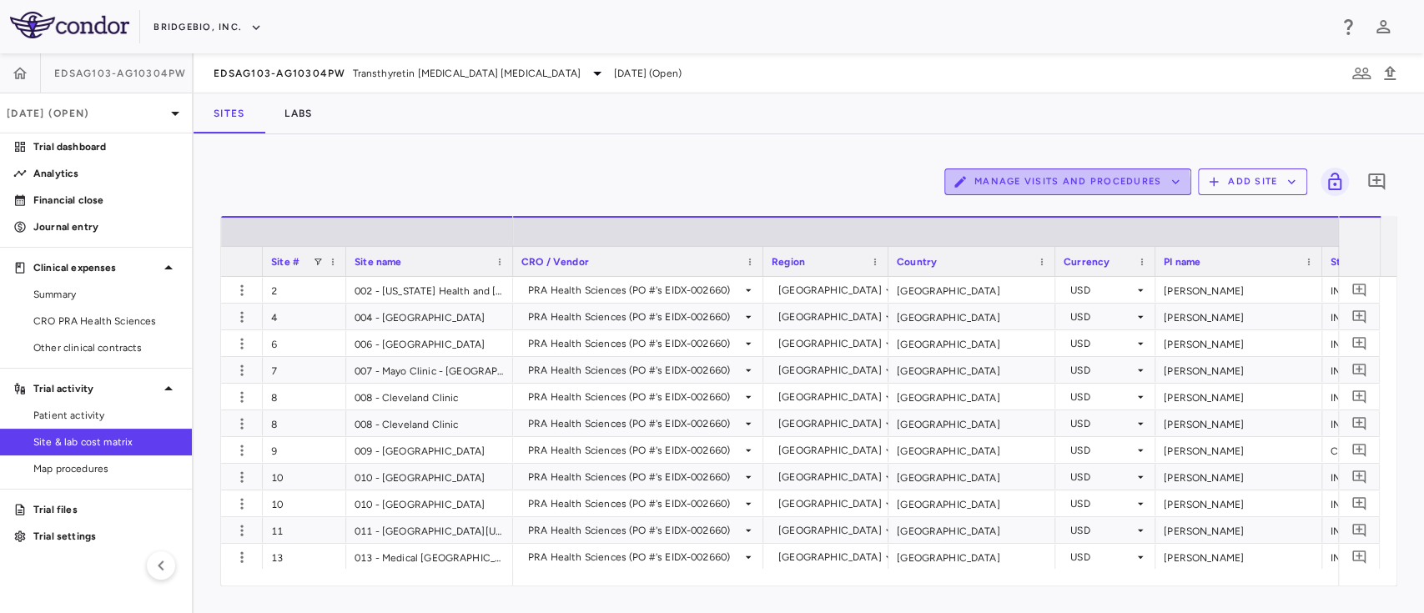
click at [1014, 189] on button "Manage Visits and Procedures" at bounding box center [1067, 181] width 247 height 27
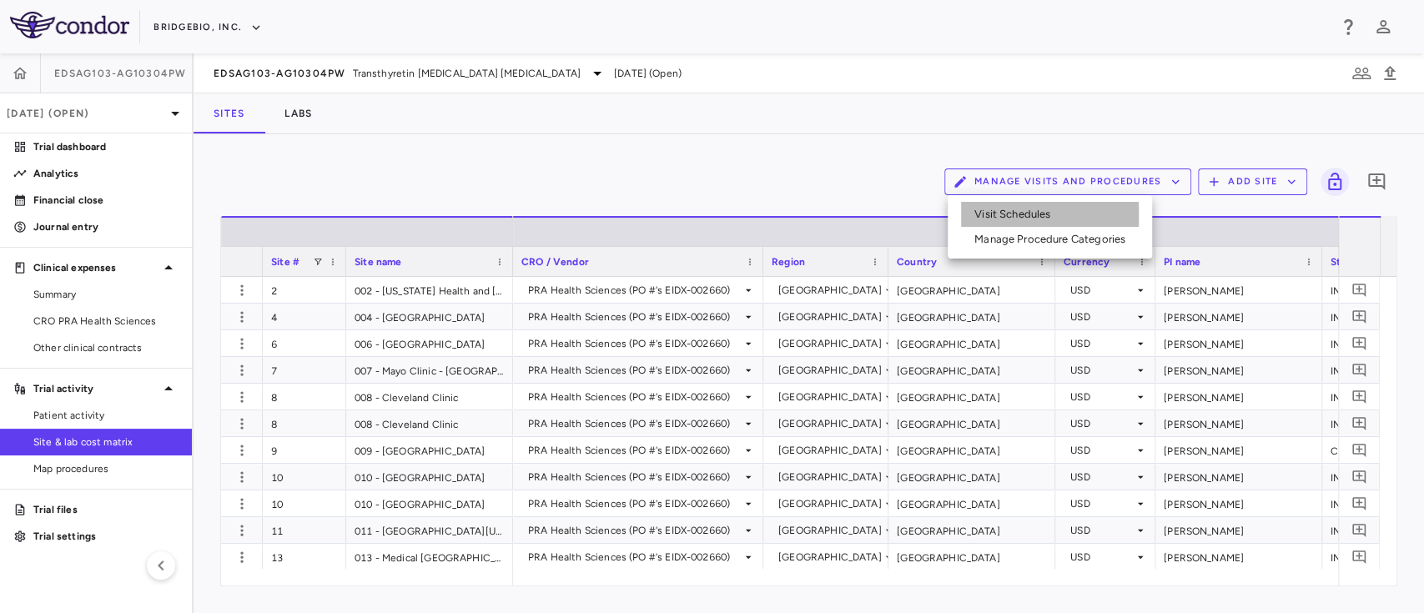
click at [1018, 216] on li "Visit Schedules" at bounding box center [1050, 214] width 178 height 25
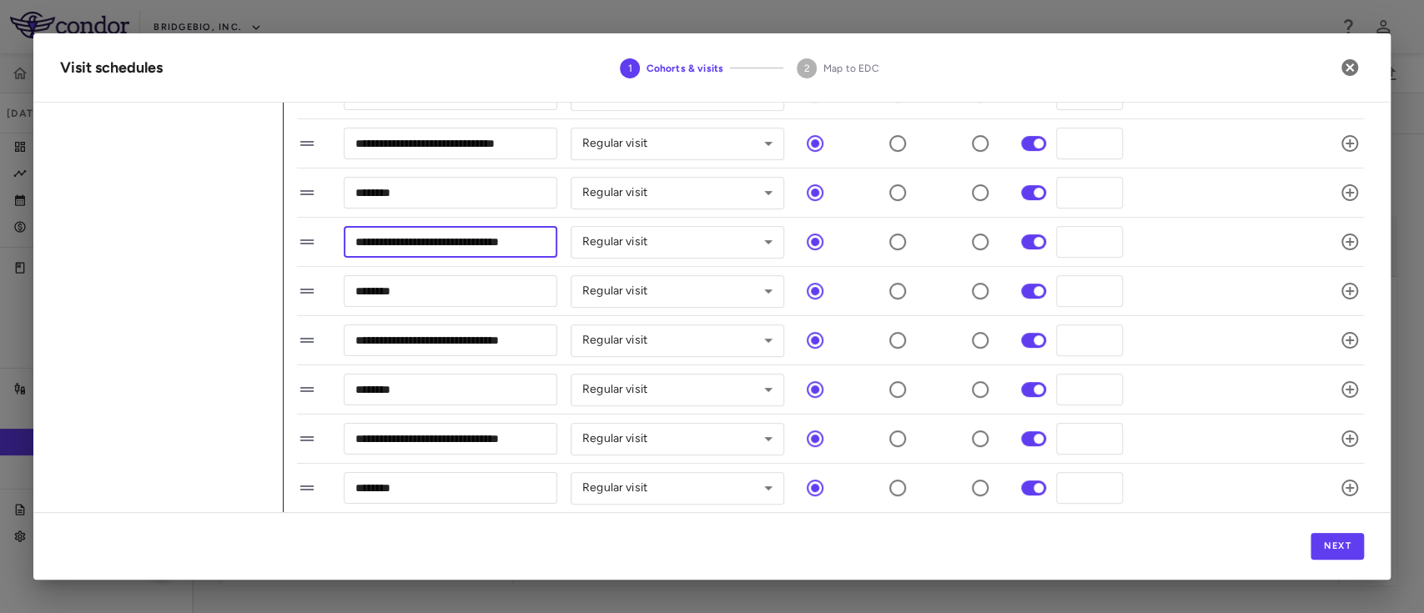
scroll to position [0, 3]
drag, startPoint x: 353, startPoint y: 244, endPoint x: 562, endPoint y: 257, distance: 209.7
click at [562, 257] on div "**********" at bounding box center [810, 241] width 1027 height 35
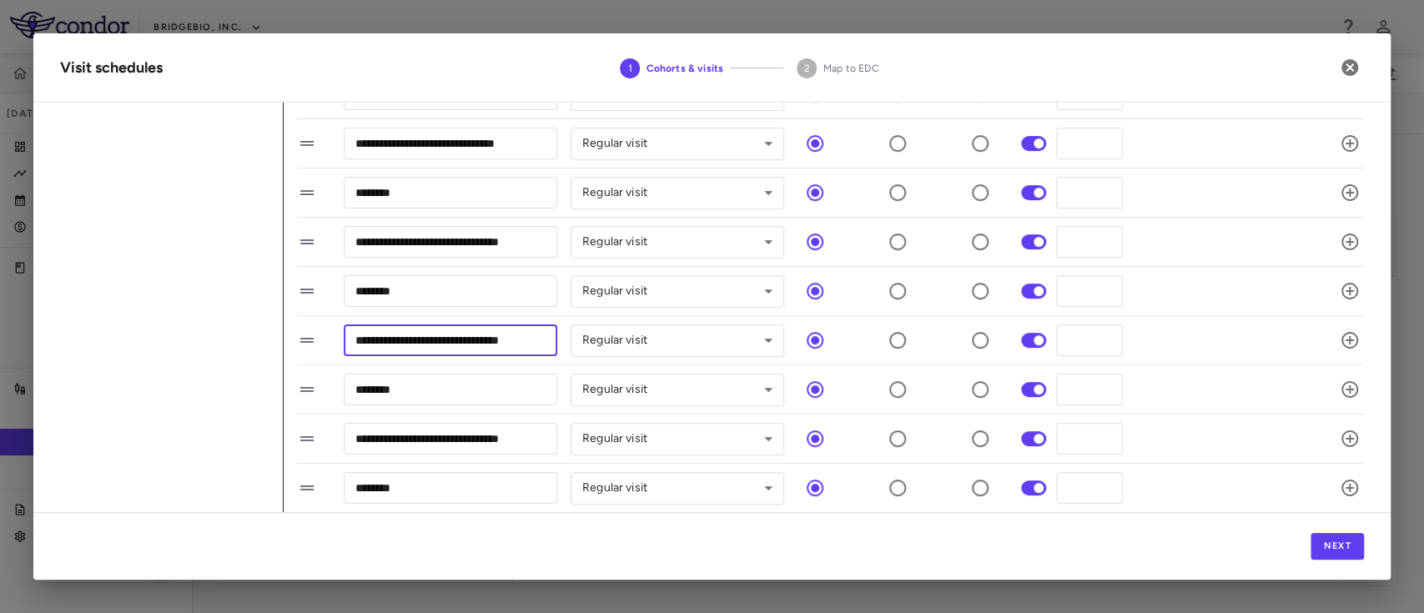
drag, startPoint x: 356, startPoint y: 337, endPoint x: 569, endPoint y: 339, distance: 212.7
click at [569, 339] on div "**********" at bounding box center [810, 340] width 1027 height 35
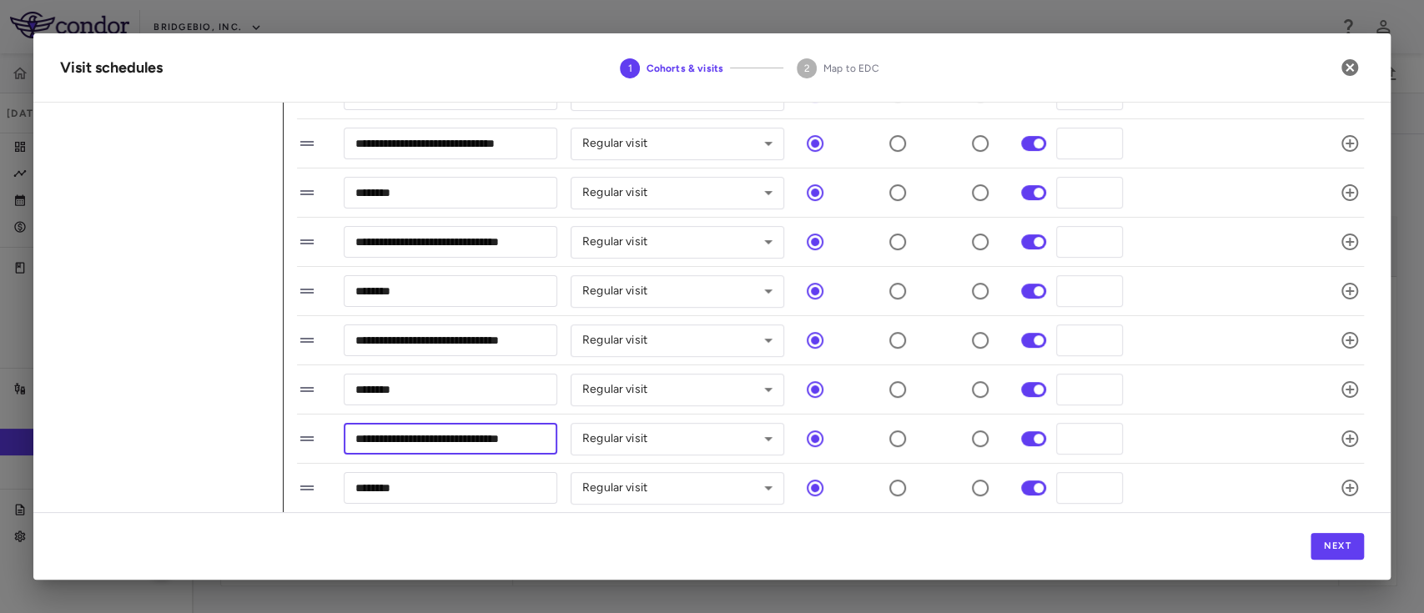
scroll to position [0, 4]
drag, startPoint x: 354, startPoint y: 438, endPoint x: 566, endPoint y: 435, distance: 211.8
click at [566, 435] on div "**********" at bounding box center [810, 438] width 1027 height 35
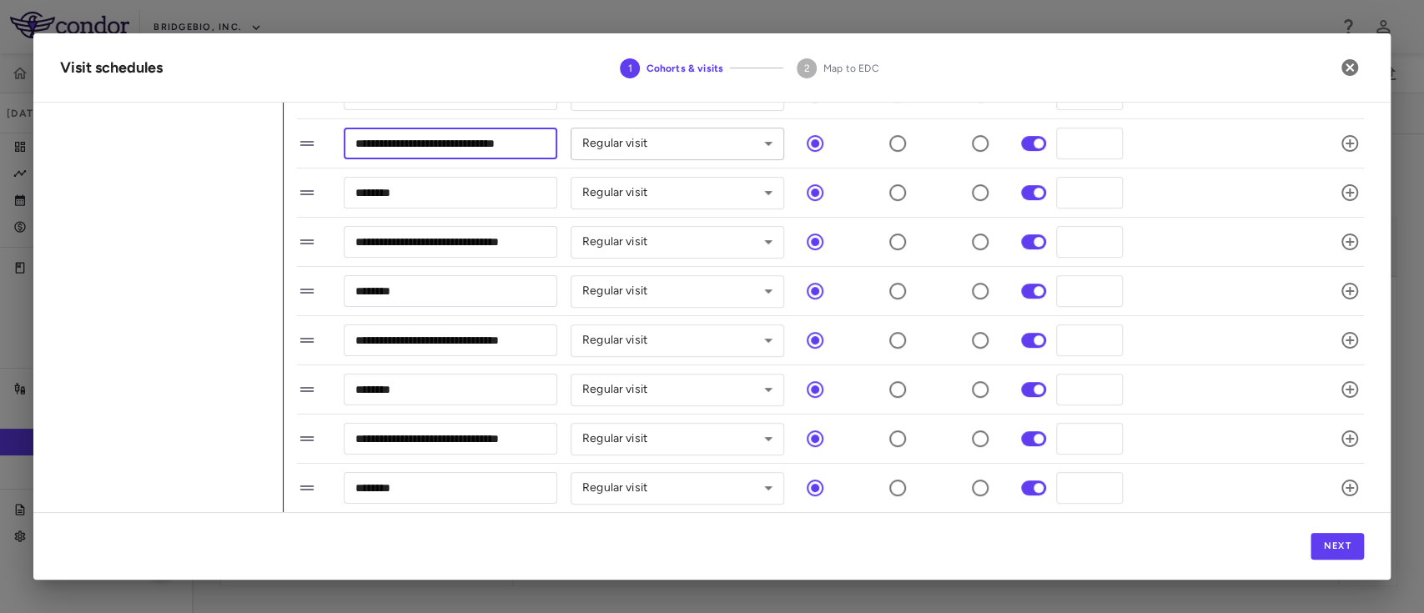
drag, startPoint x: 350, startPoint y: 137, endPoint x: 572, endPoint y: 140, distance: 221.9
click at [572, 140] on div "**********" at bounding box center [810, 143] width 1027 height 35
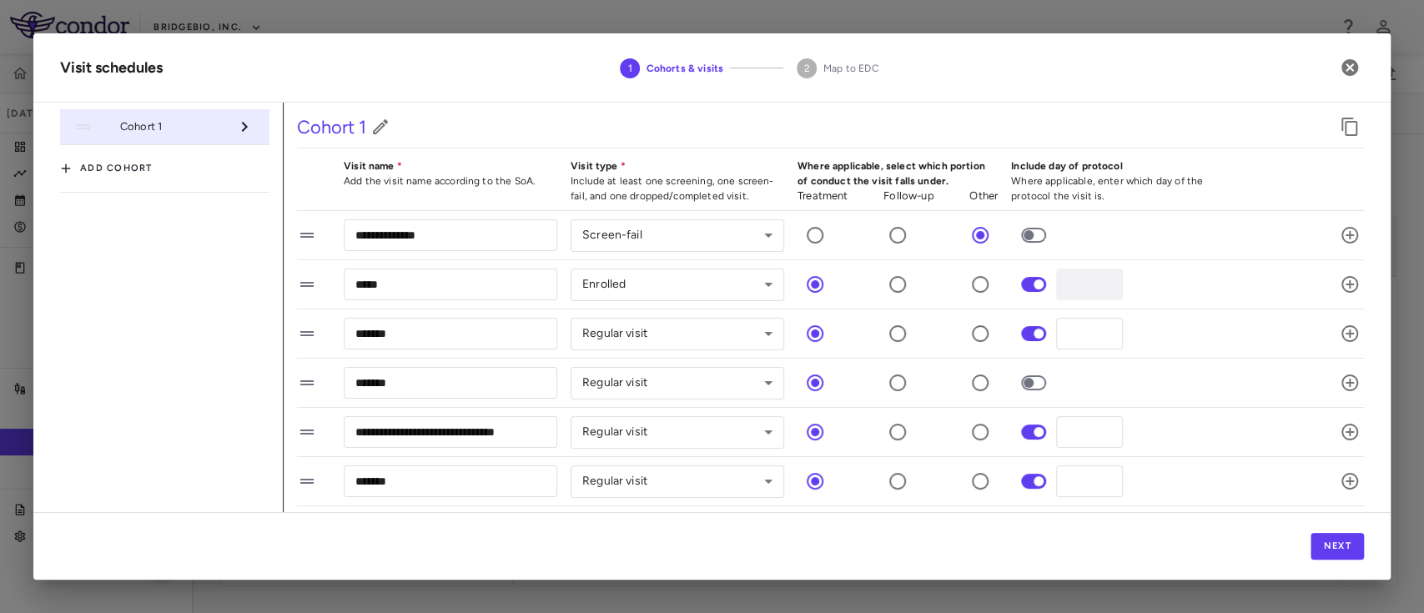
scroll to position [23, 0]
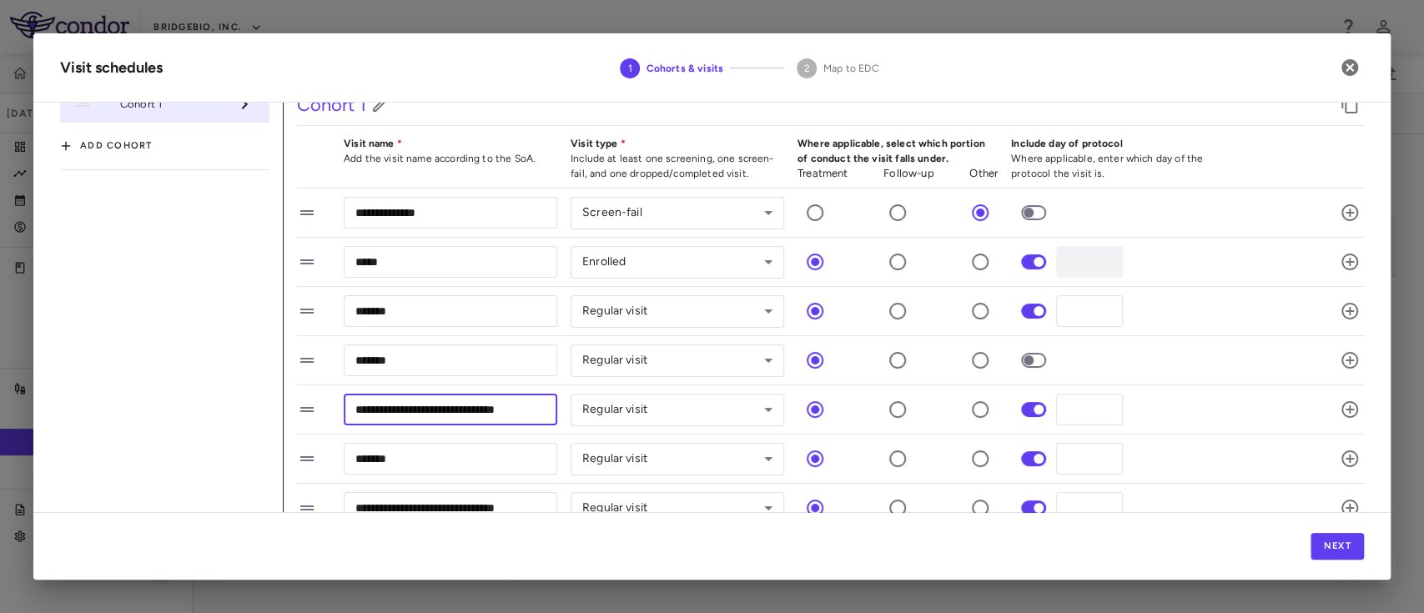
drag, startPoint x: 349, startPoint y: 405, endPoint x: 560, endPoint y: 414, distance: 210.3
click at [560, 414] on div "**********" at bounding box center [810, 409] width 1027 height 35
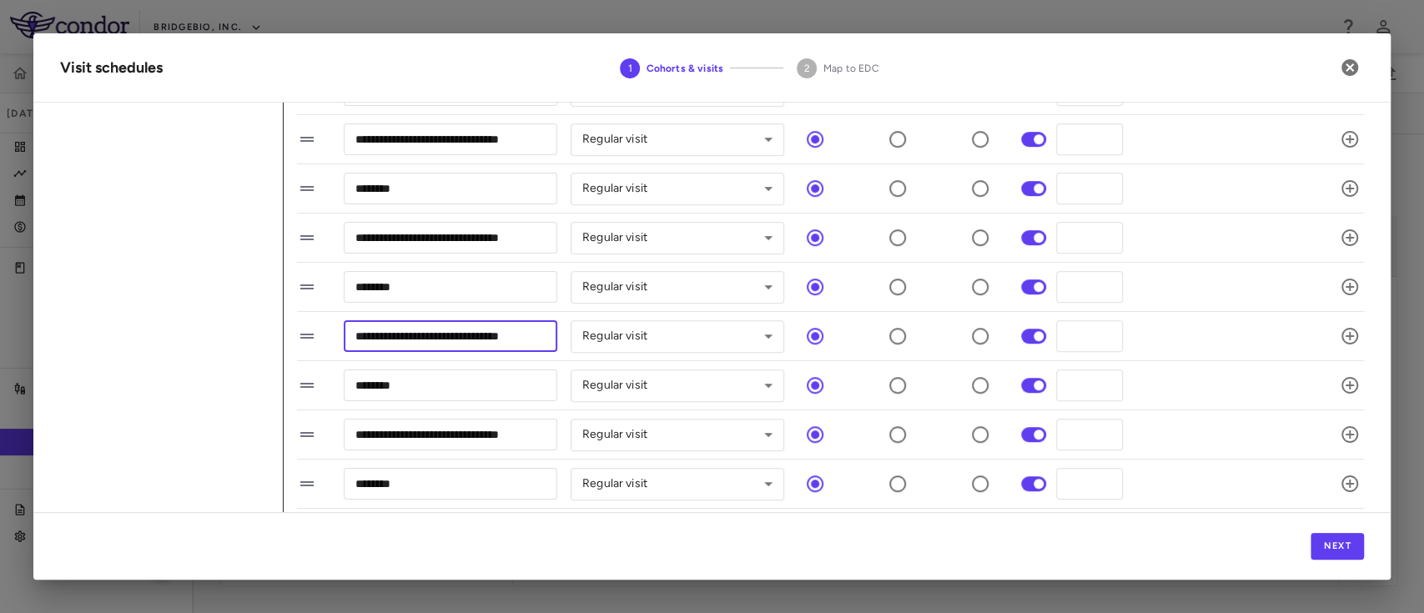
scroll to position [0, 4]
drag, startPoint x: 356, startPoint y: 341, endPoint x: 556, endPoint y: 341, distance: 200.2
click at [556, 341] on input "**********" at bounding box center [450, 335] width 213 height 31
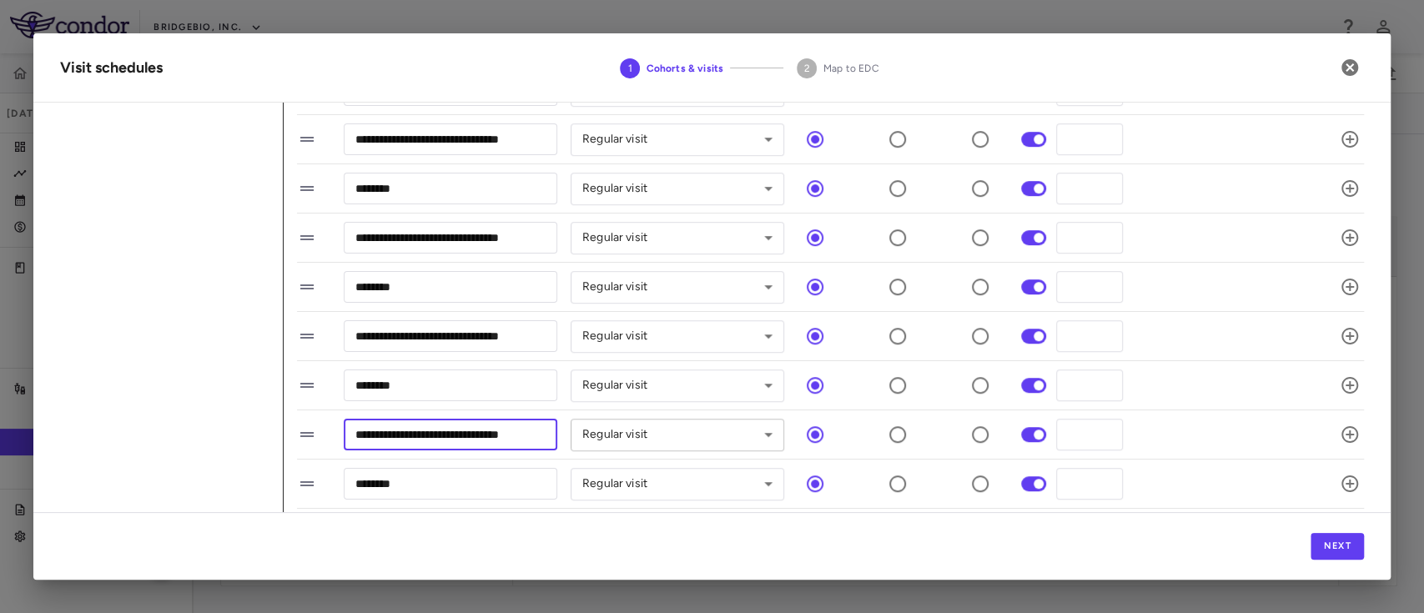
drag, startPoint x: 352, startPoint y: 429, endPoint x: 594, endPoint y: 448, distance: 242.5
click at [594, 448] on div "**********" at bounding box center [810, 434] width 1027 height 35
click at [1345, 73] on icon "button" at bounding box center [1349, 67] width 17 height 17
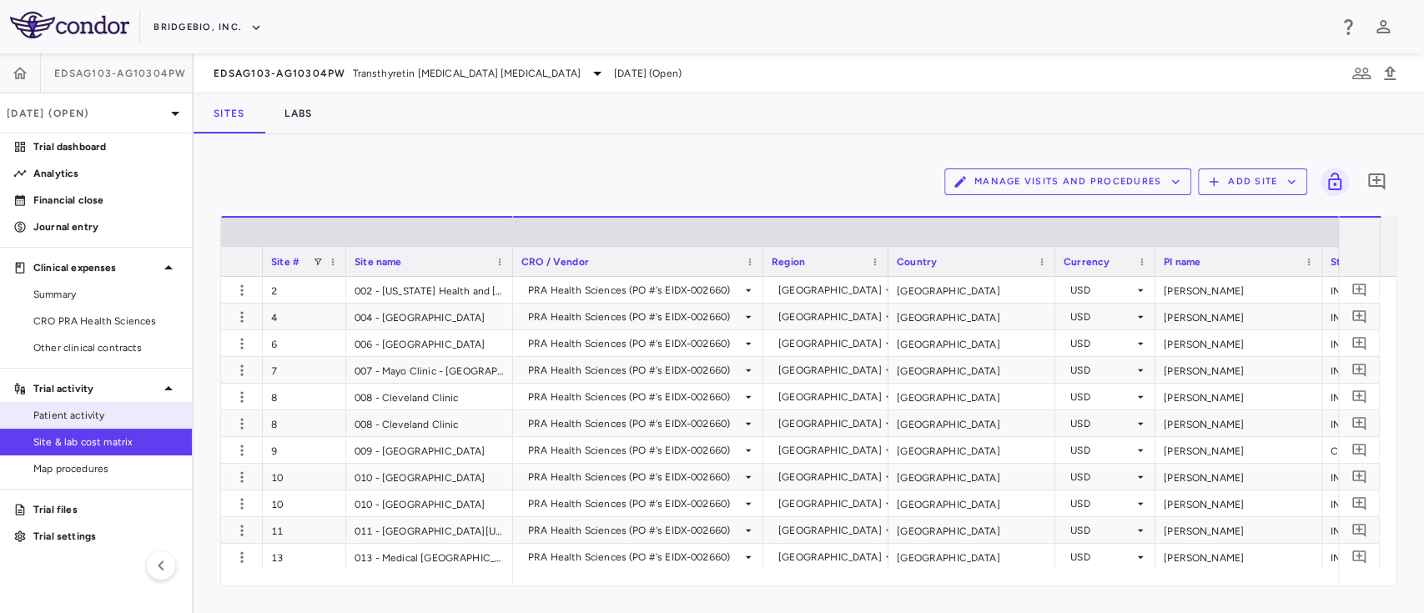
click at [97, 414] on span "Patient activity" at bounding box center [105, 415] width 145 height 15
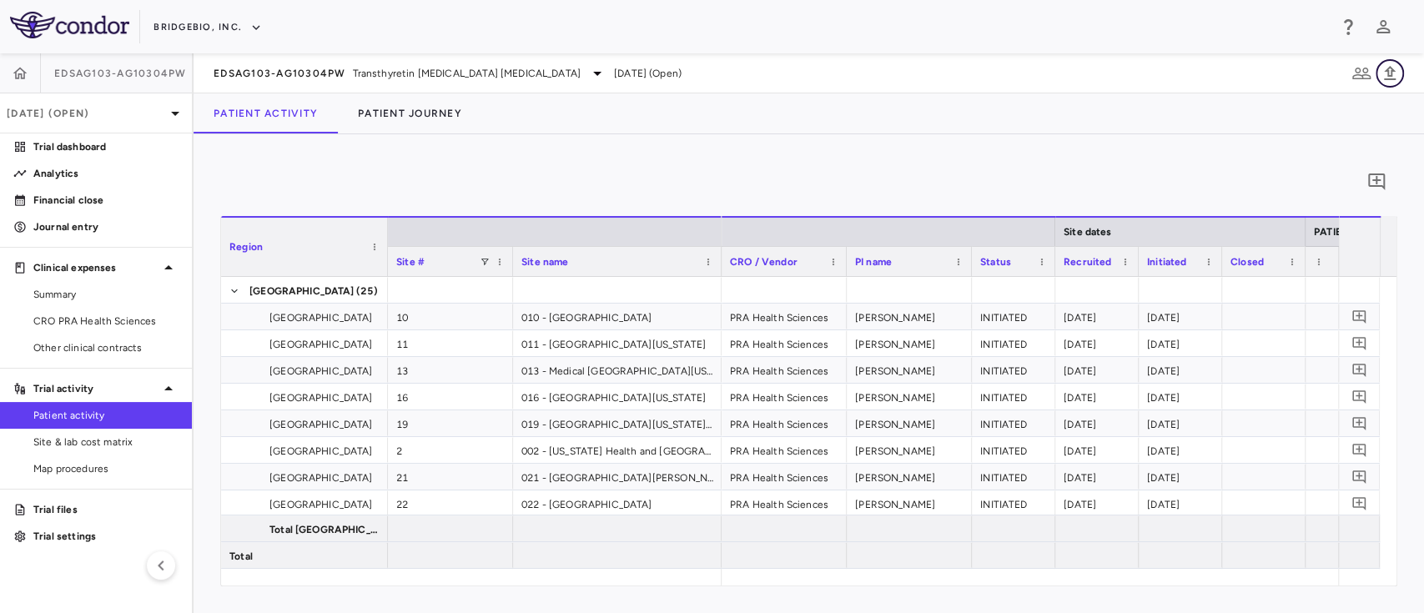
click at [1391, 75] on icon "button" at bounding box center [1390, 73] width 12 height 14
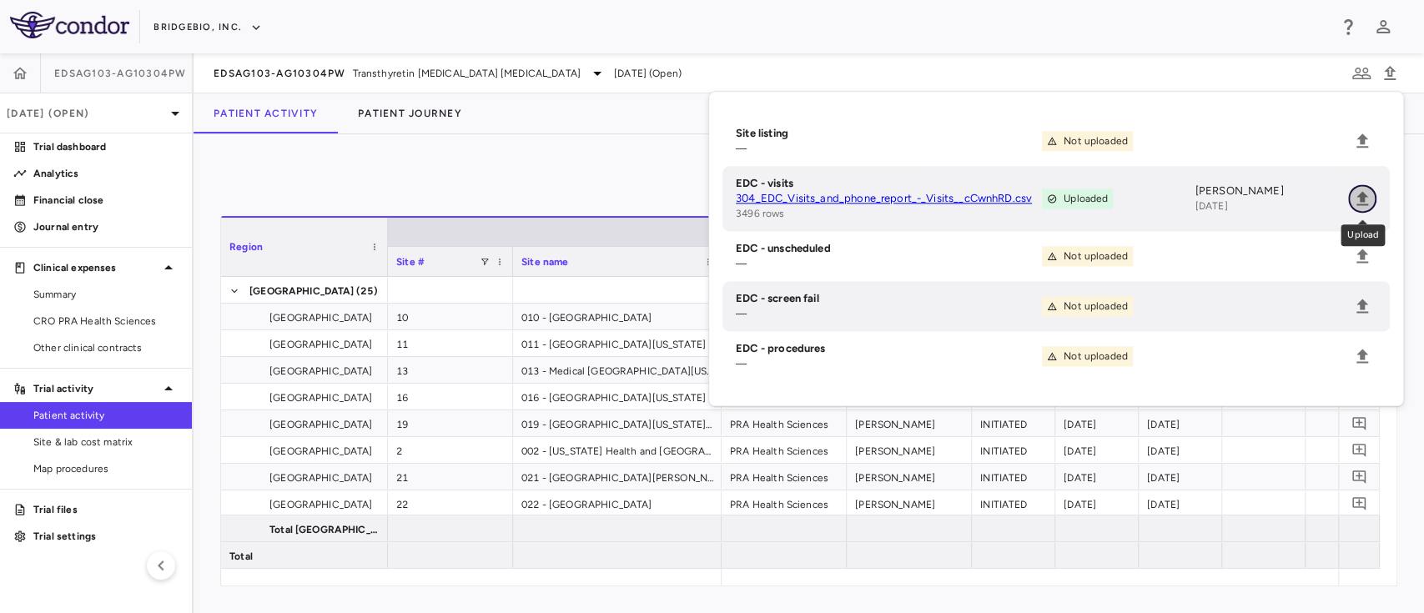
click at [1361, 199] on icon "Upload" at bounding box center [1362, 198] width 12 height 14
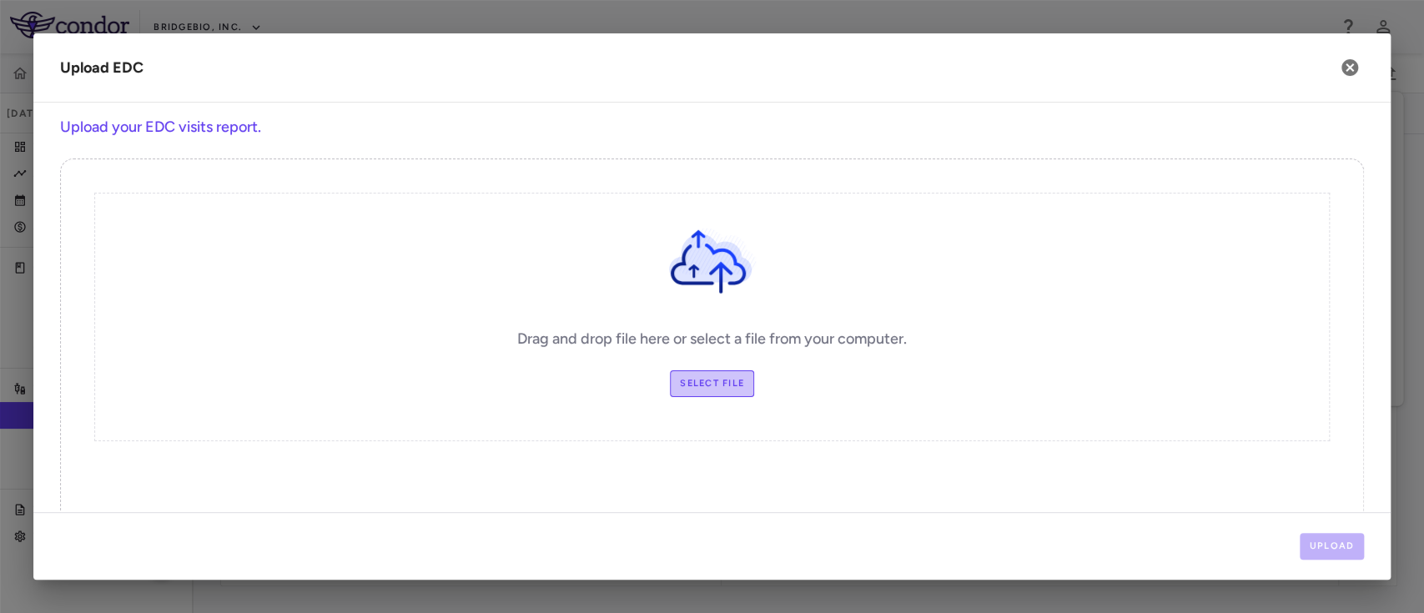
click at [695, 384] on label "Select file" at bounding box center [712, 383] width 84 height 27
click at [0, 0] on input "Select file" at bounding box center [0, 0] width 0 height 0
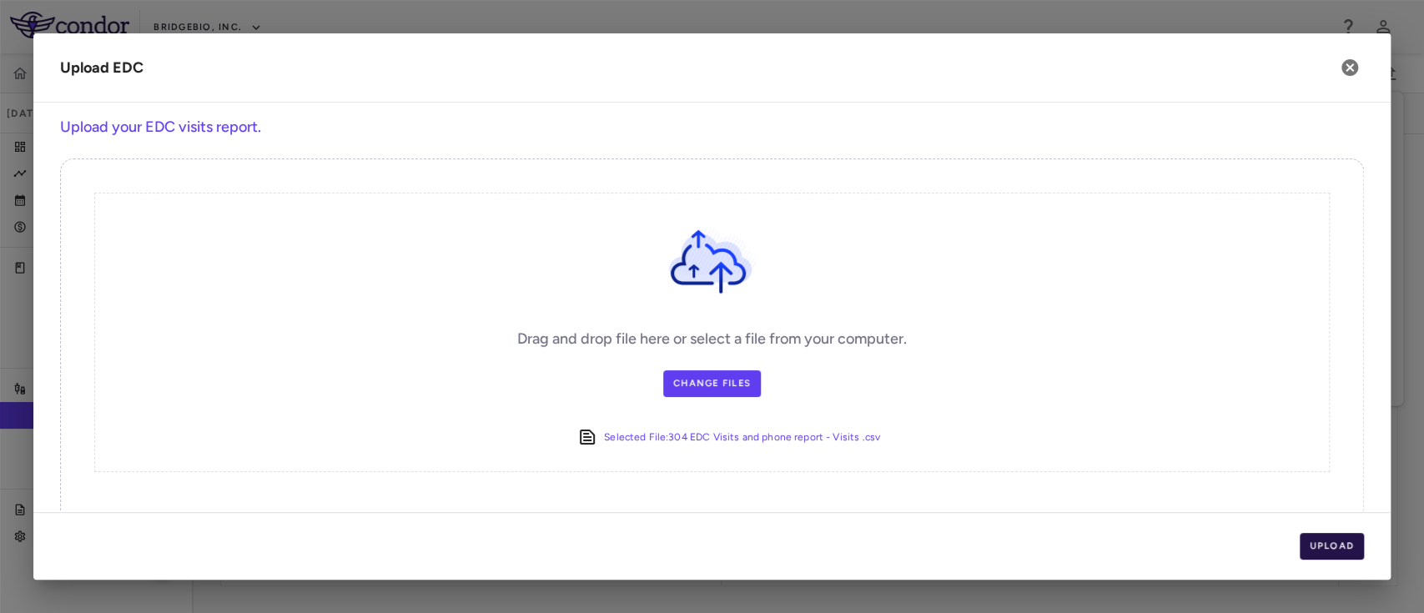
click at [1338, 556] on button "Upload" at bounding box center [1331, 546] width 65 height 27
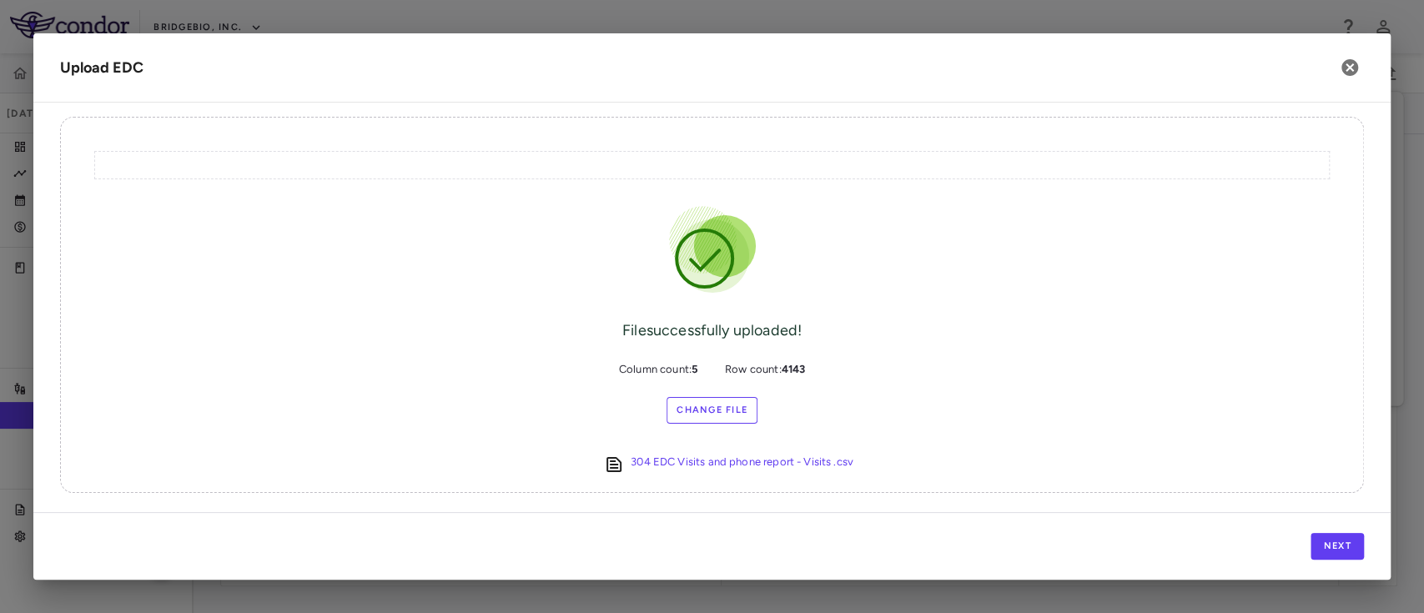
click at [1334, 518] on div "Next" at bounding box center [711, 546] width 1357 height 68
click at [1331, 540] on button "Next" at bounding box center [1336, 546] width 53 height 27
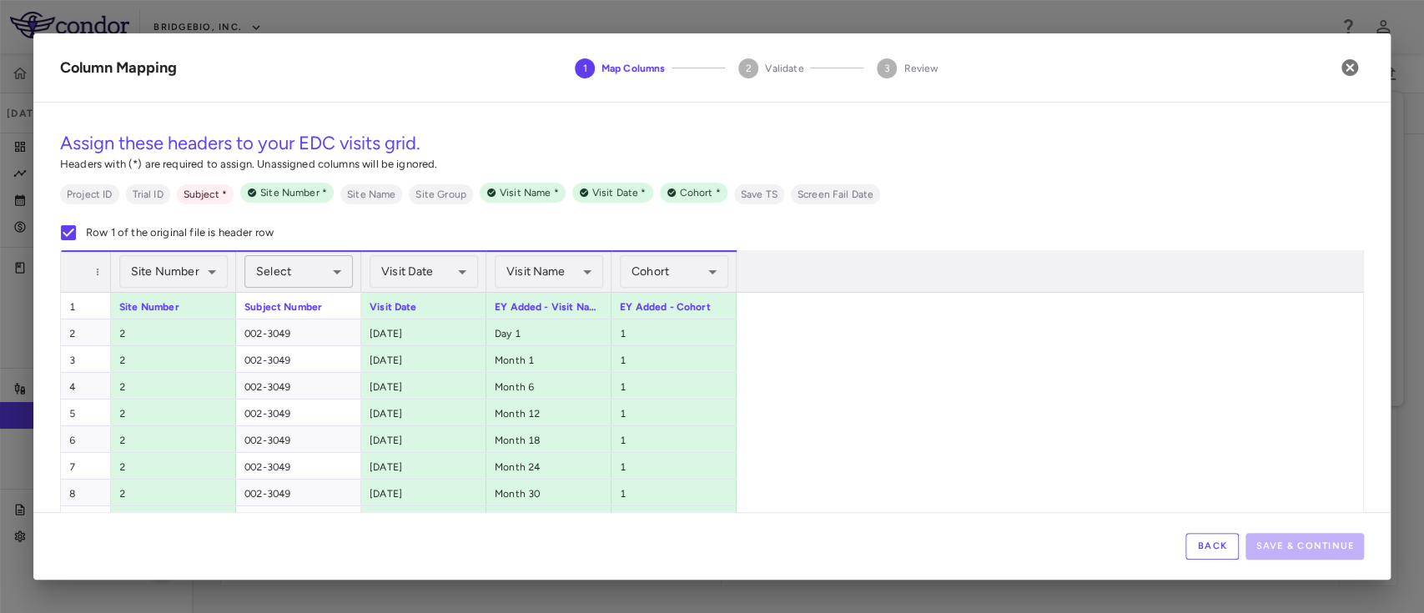
click at [324, 261] on body "Skip to sidebar Skip to main content BridgeBio, Inc. EDSAG103-AG10304PW Jun 202…" at bounding box center [712, 306] width 1424 height 613
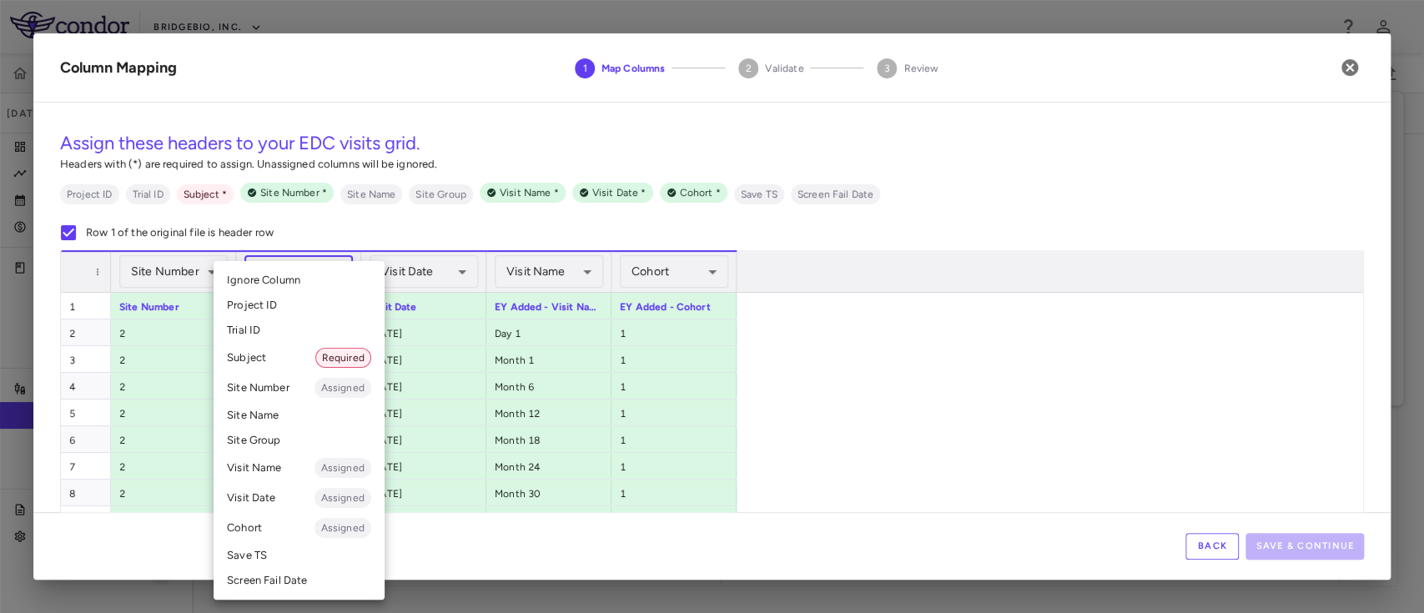
click at [274, 364] on li "Subject Required" at bounding box center [298, 358] width 171 height 30
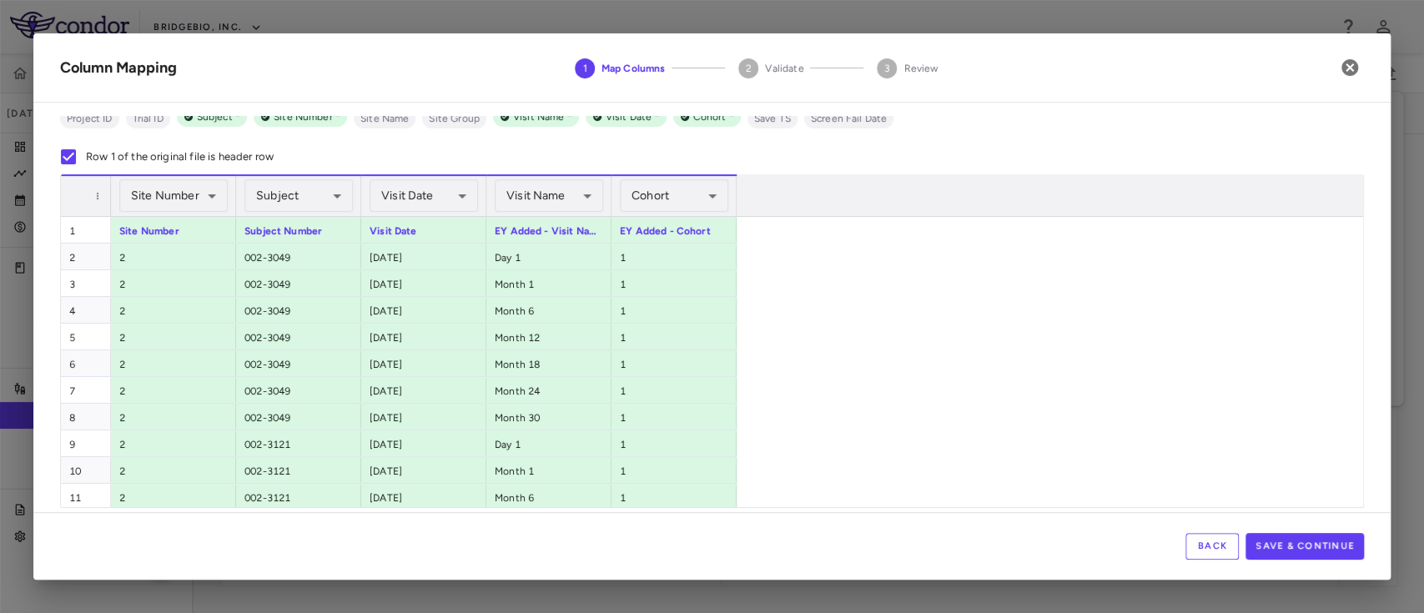
scroll to position [91, 0]
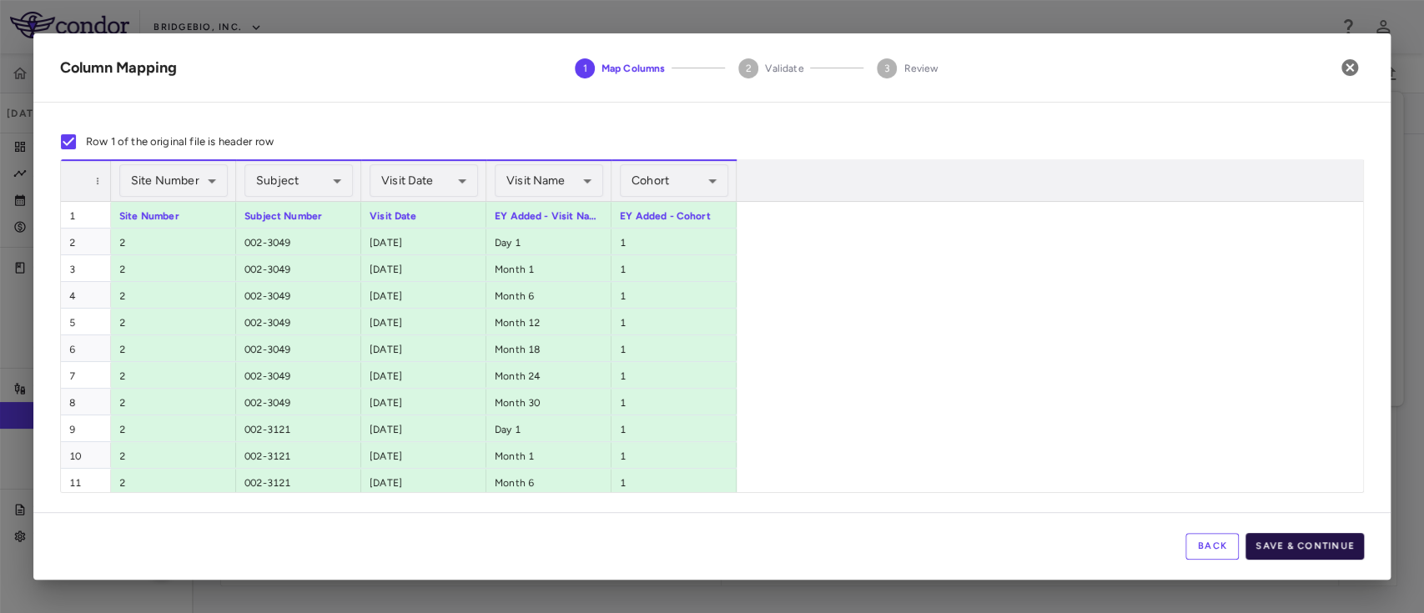
click at [1290, 551] on button "Save & Continue" at bounding box center [1304, 546] width 118 height 27
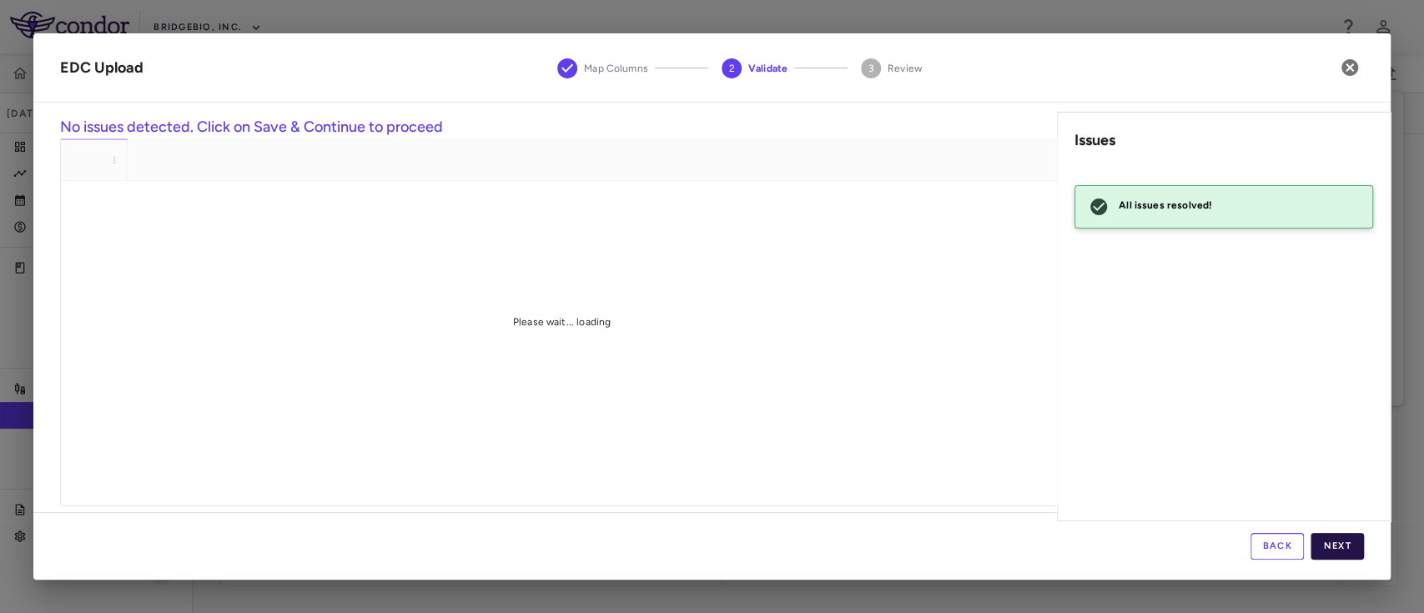
click at [1333, 542] on button "Next" at bounding box center [1336, 546] width 53 height 27
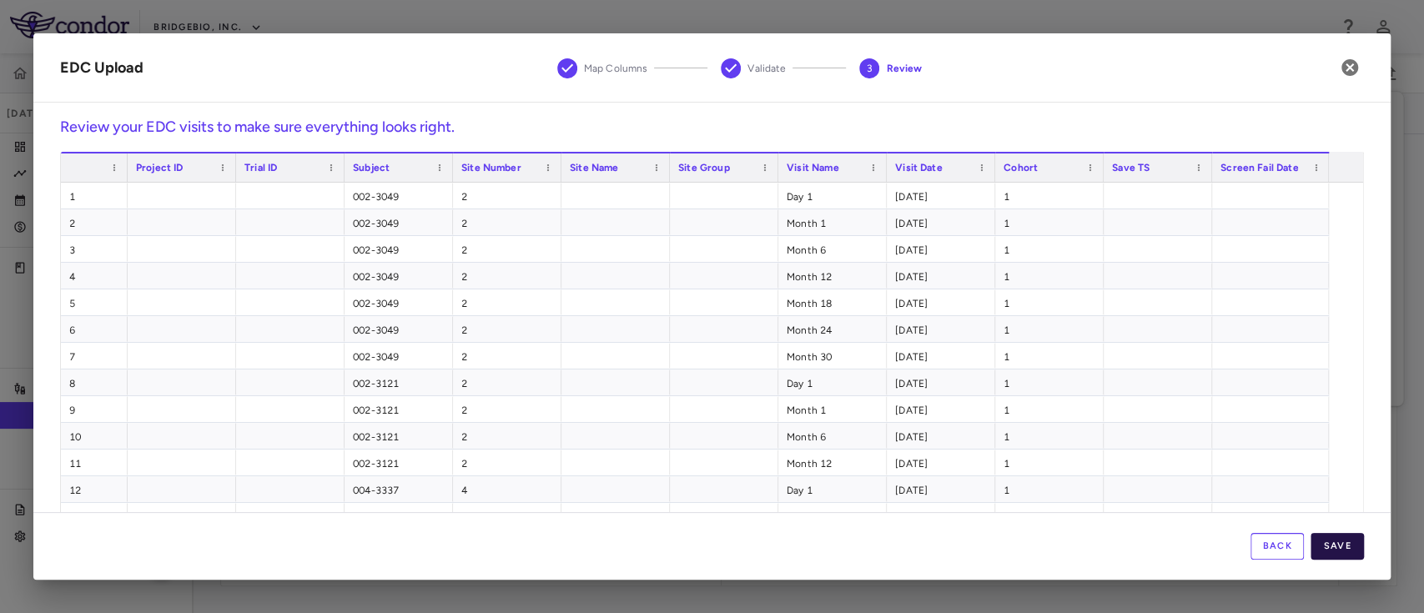
click at [1344, 539] on button "Save" at bounding box center [1336, 546] width 53 height 27
